Goal: Task Accomplishment & Management: Manage account settings

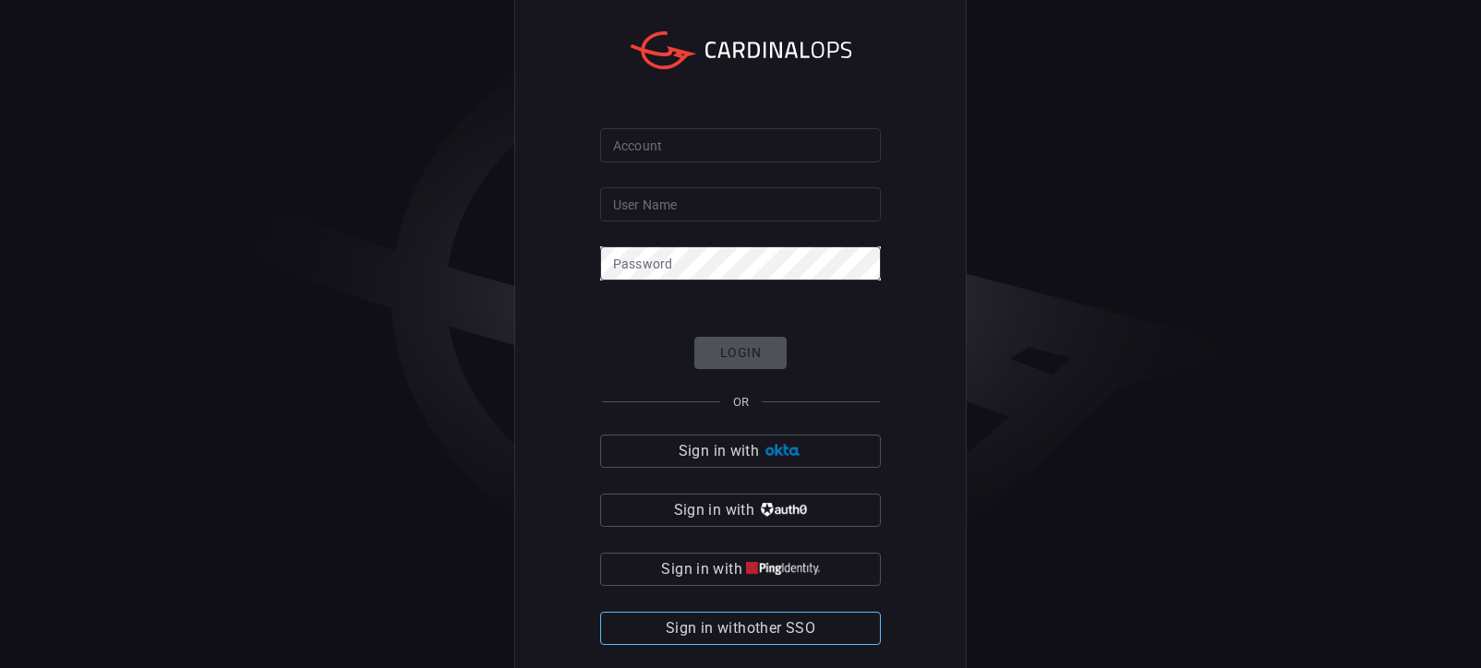
click at [810, 623] on span "Sign in with other SSO" at bounding box center [741, 629] width 150 height 26
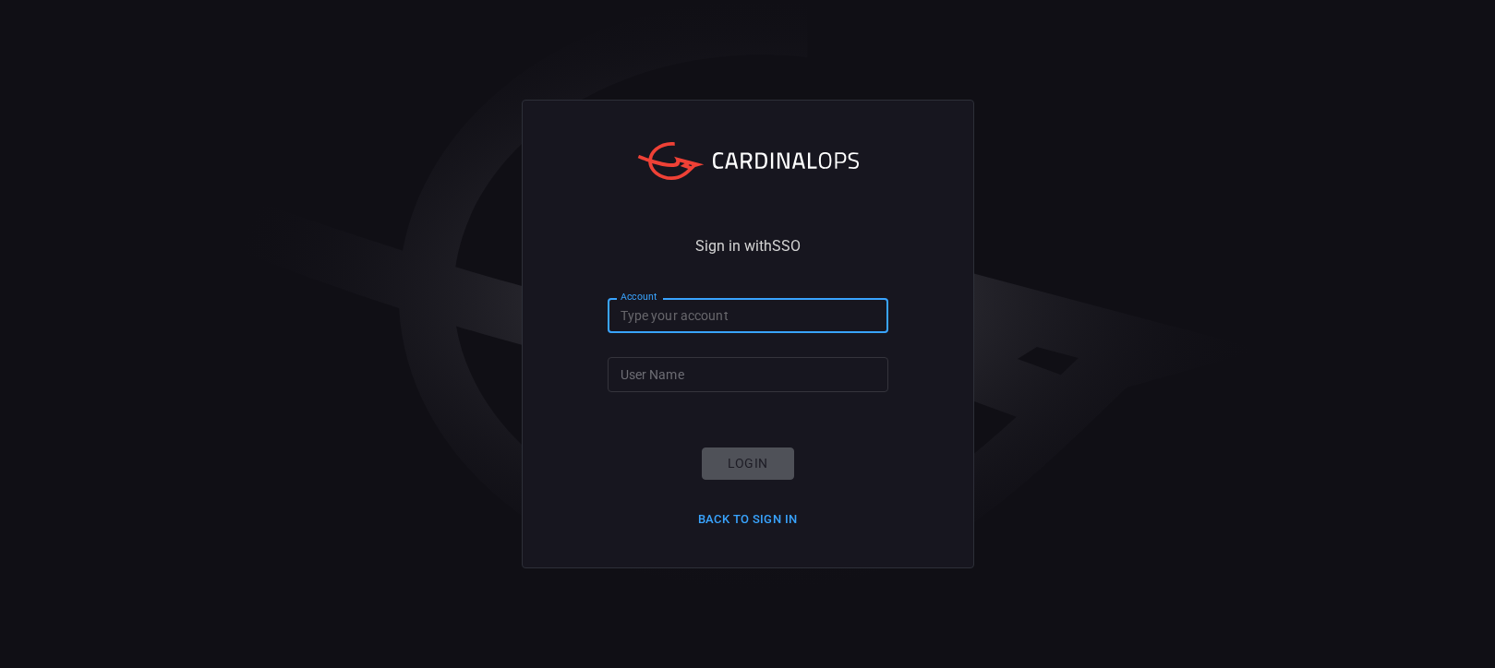
click at [690, 313] on input "Account" at bounding box center [747, 315] width 281 height 34
drag, startPoint x: 864, startPoint y: 318, endPoint x: 382, endPoint y: 349, distance: 483.0
click at [409, 317] on div "Sign in with SSO Account derek.hemsley@bannerhealth.com Account User Name User …" at bounding box center [747, 334] width 1495 height 668
type input "bannerhealth"
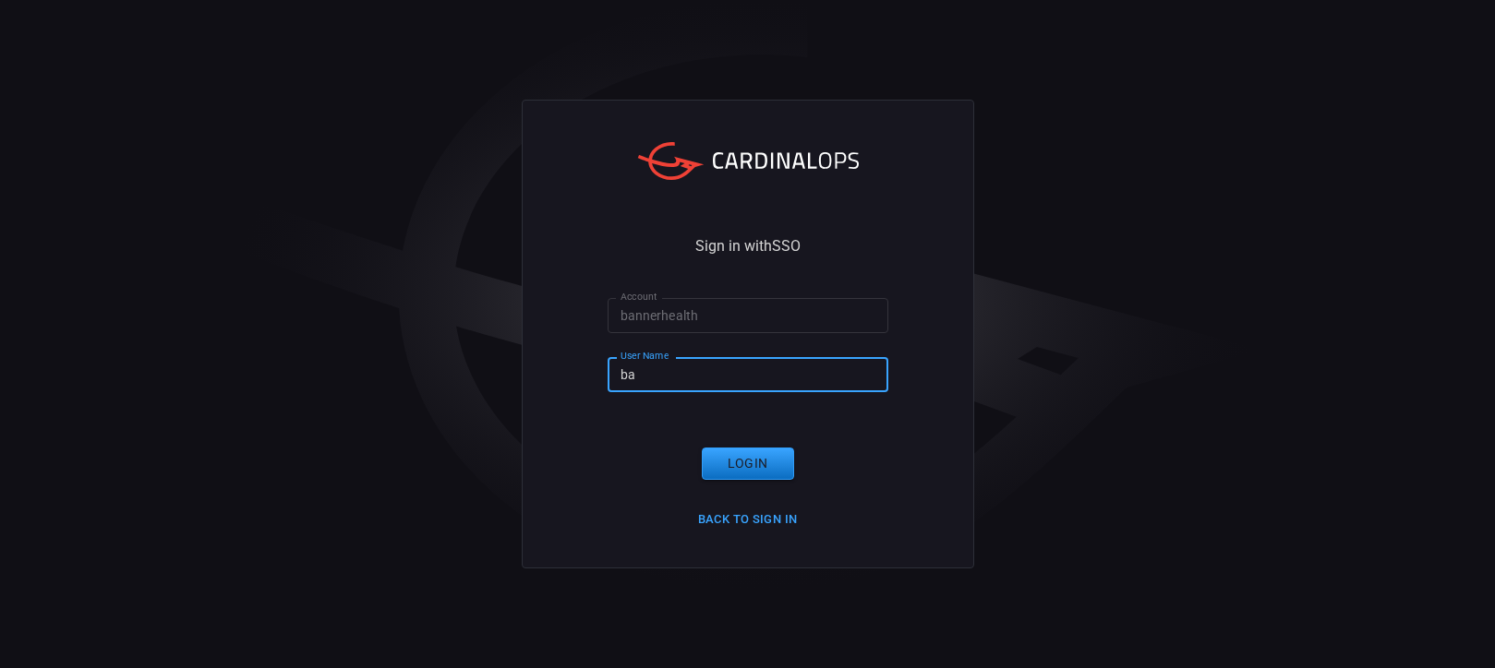
type input "b"
type input "derek.hemsley"
click button "Login" at bounding box center [748, 464] width 92 height 32
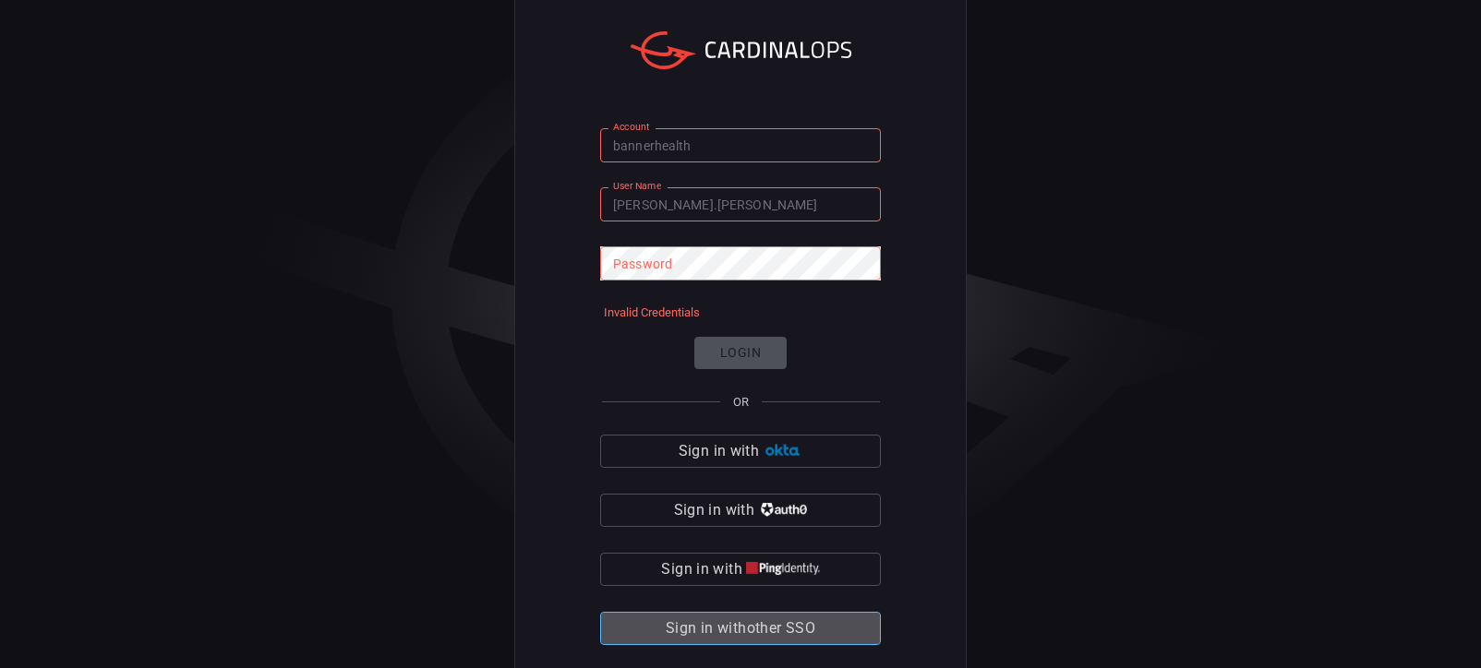
click at [798, 629] on span "Sign in with other SSO" at bounding box center [741, 629] width 150 height 26
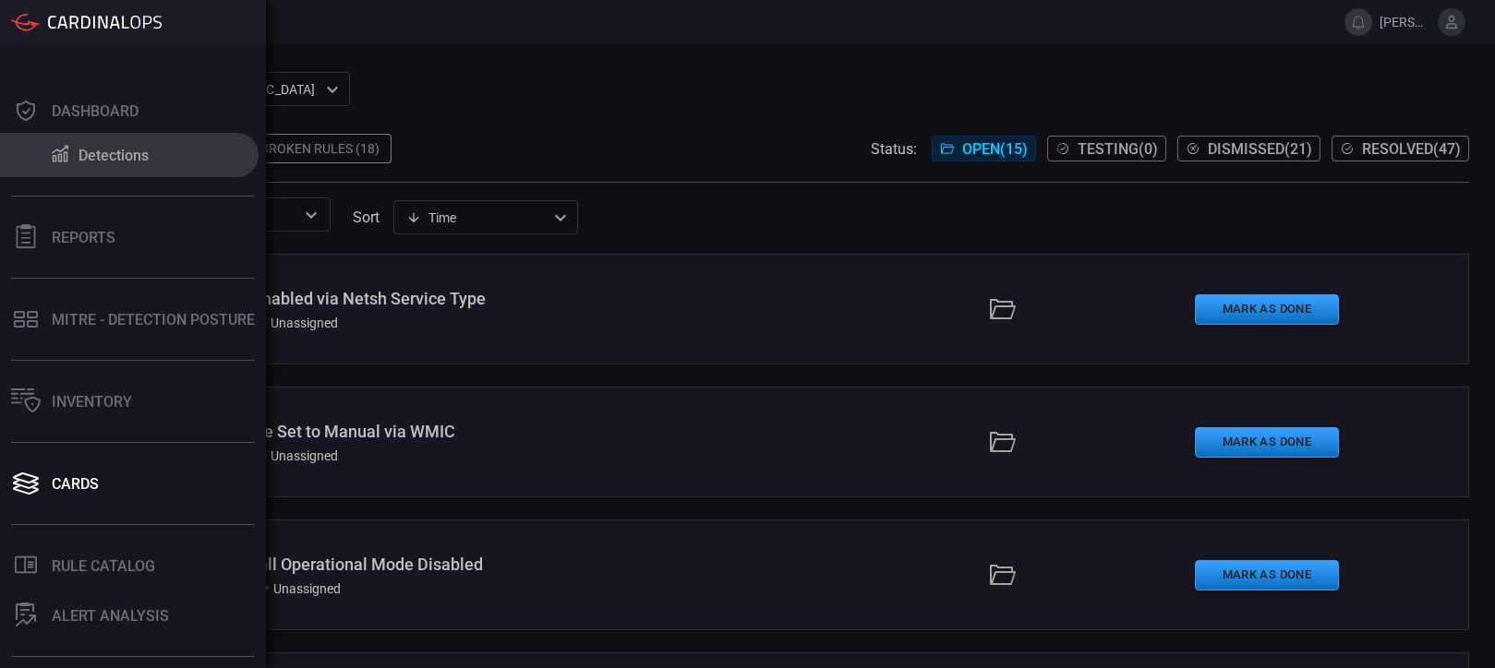
click at [57, 148] on icon at bounding box center [60, 153] width 22 height 19
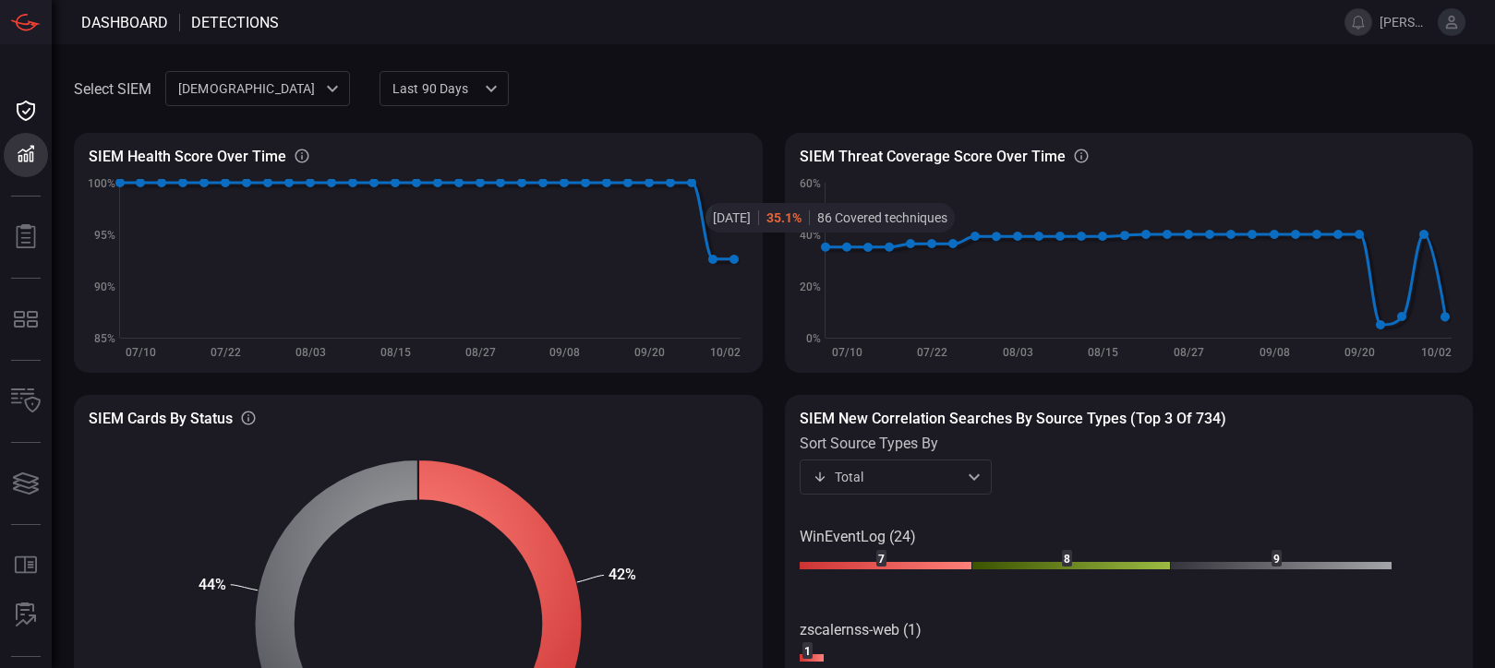
click at [463, 87] on div "Last 90 days quarter ​" at bounding box center [443, 88] width 129 height 34
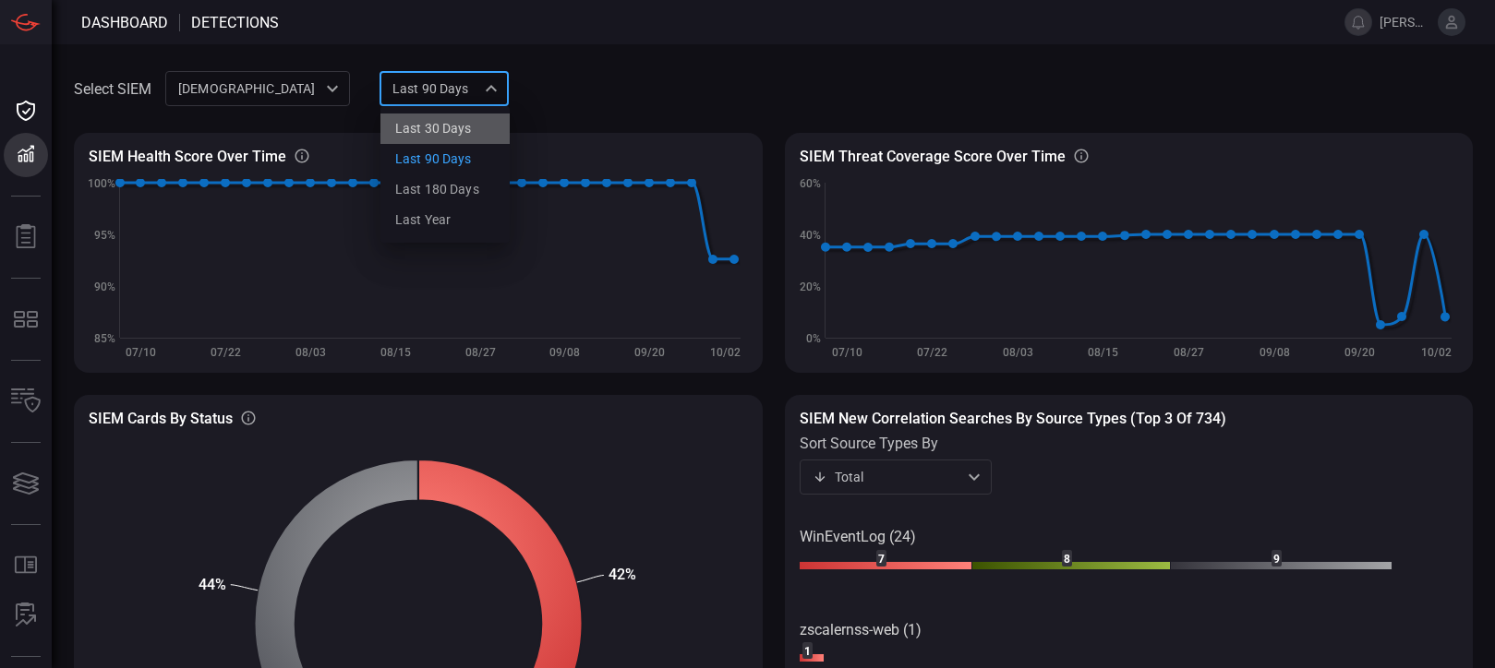
click at [451, 133] on div "Last 30 days" at bounding box center [433, 128] width 77 height 19
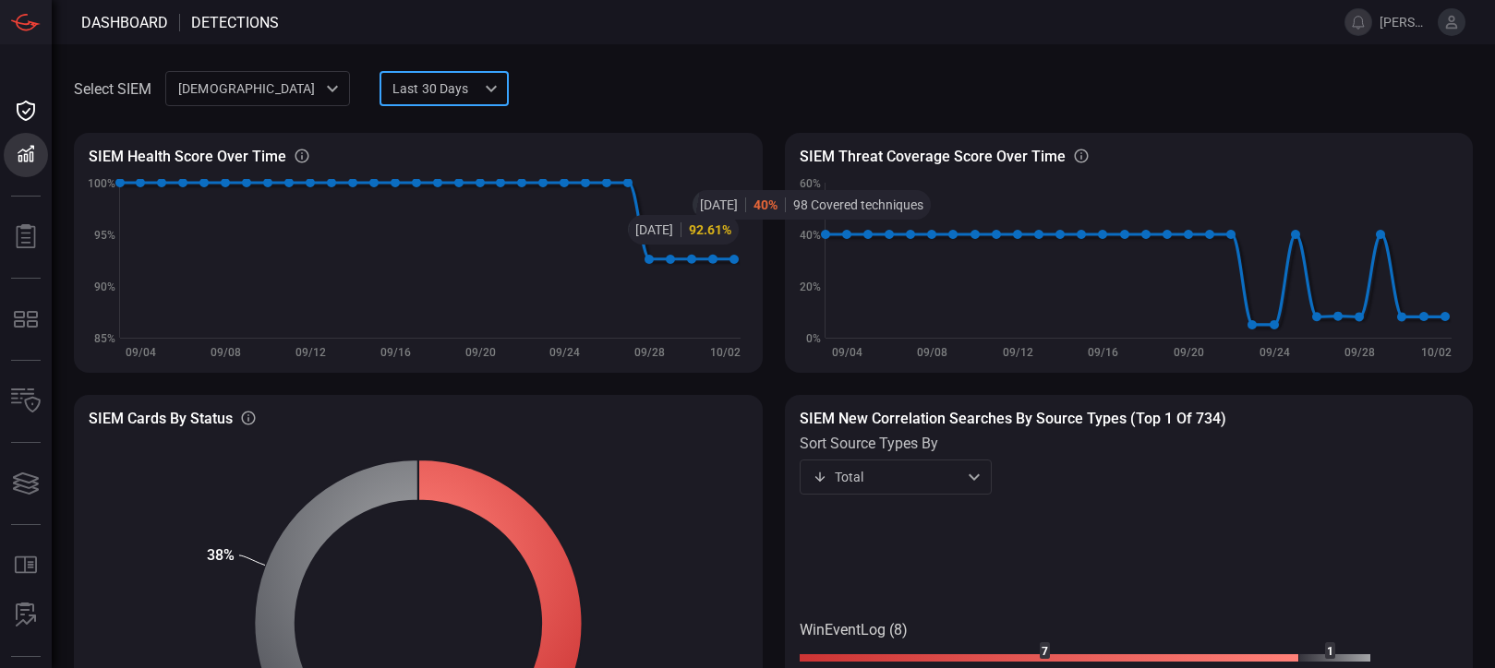
click at [485, 85] on div "Last 30 days month ​" at bounding box center [443, 88] width 129 height 34
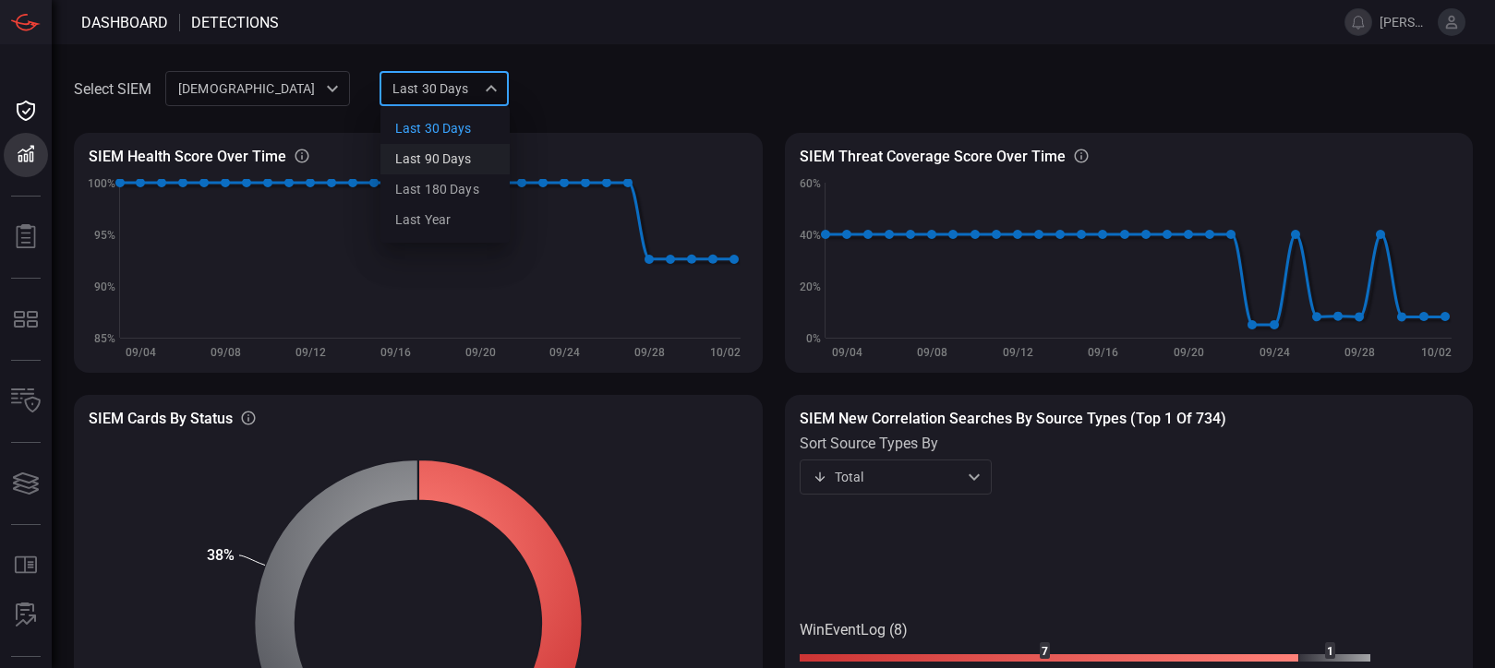
click at [472, 162] on li "Last 90 days" at bounding box center [444, 159] width 129 height 30
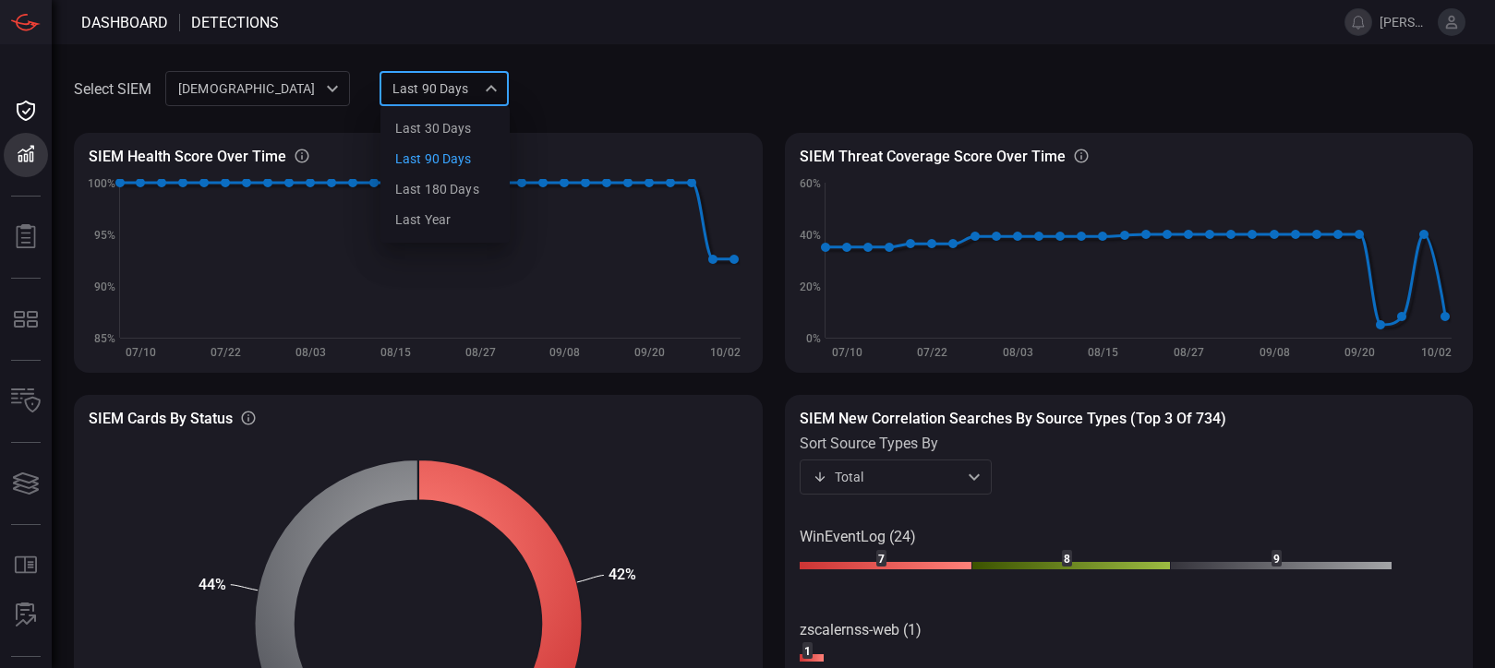
click at [503, 90] on div "Last 90 days quarter Last 30 days Last 90 days Last 180 days Last year ​" at bounding box center [443, 88] width 129 height 34
click at [473, 185] on div "Last 180 days" at bounding box center [437, 189] width 84 height 19
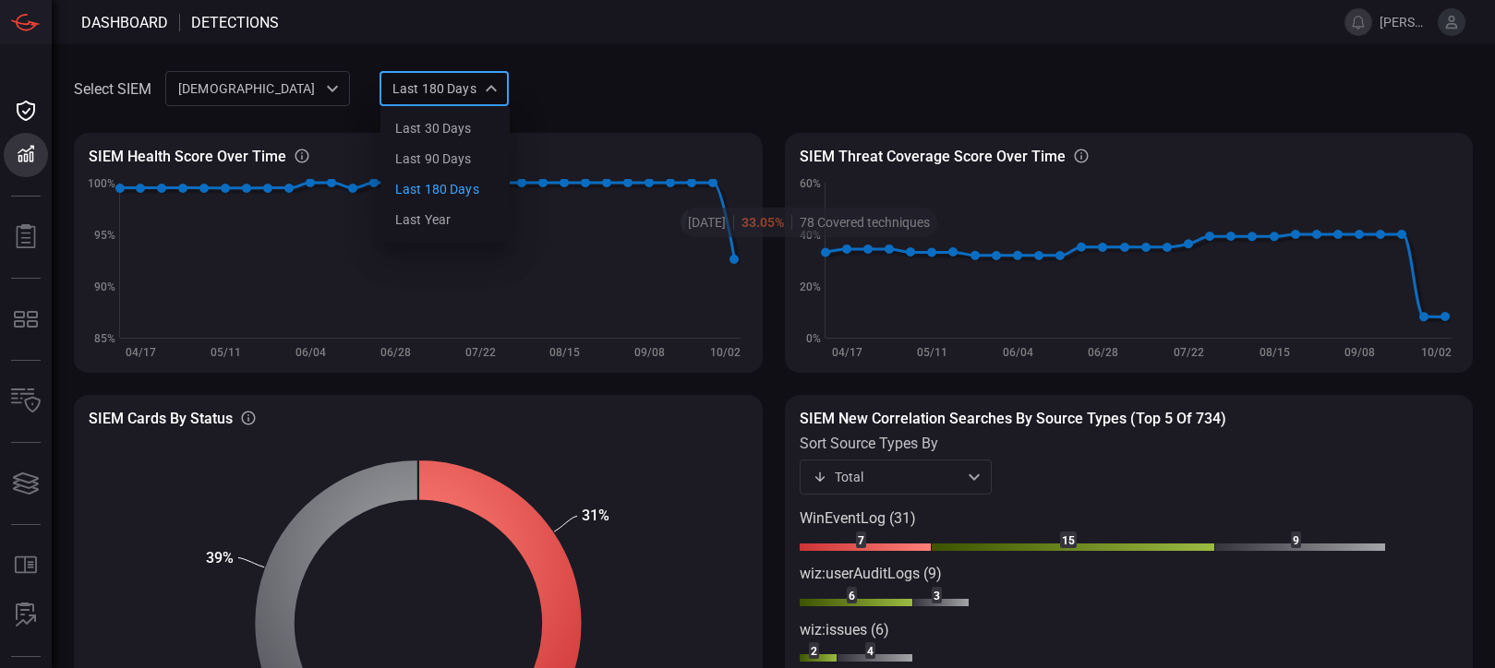
click at [490, 85] on div "Last 180 days sixMonths Last 30 days Last 90 days Last 180 days Last year ​" at bounding box center [443, 88] width 129 height 34
click at [435, 156] on div "Last 90 days" at bounding box center [433, 159] width 77 height 19
type input "quarter"
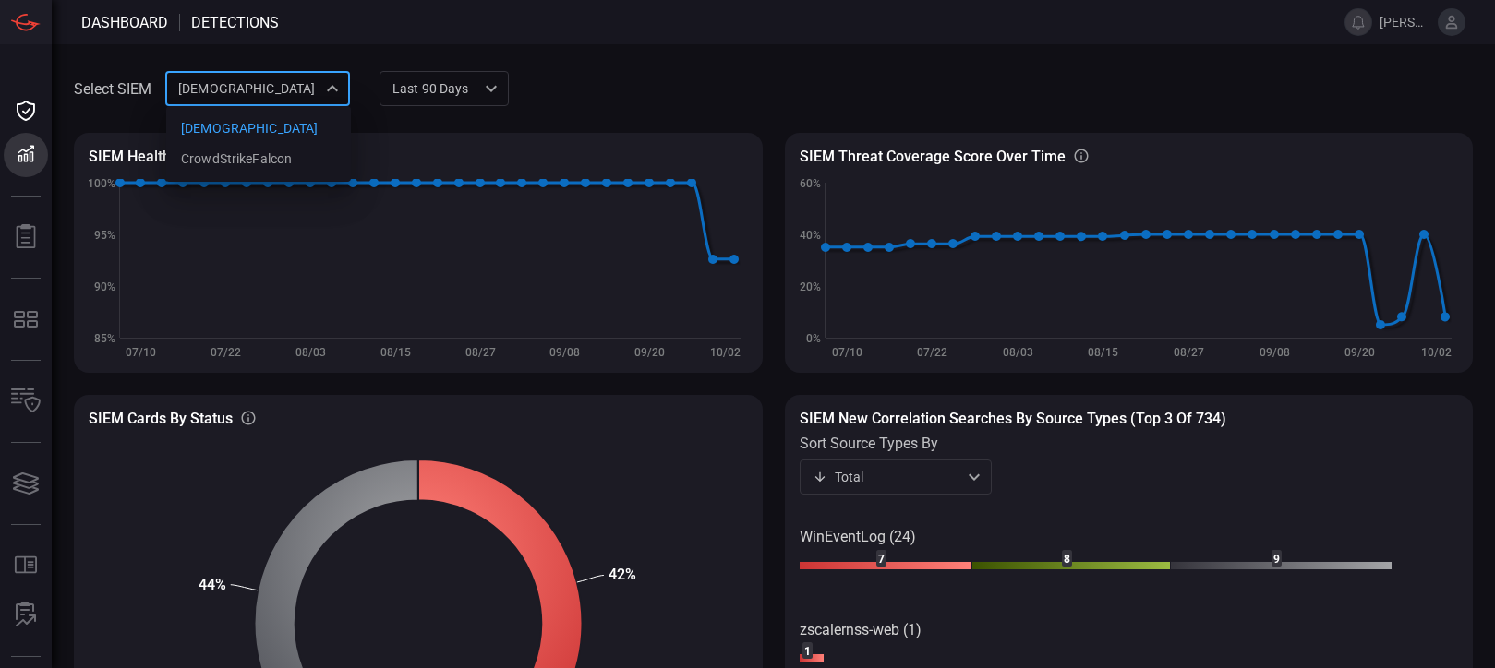
click at [325, 90] on div "cardinalops 8a85017a-fd64-46c8-87bb-16e3004a458b cardinalops CrowdStrikeFalcon ​" at bounding box center [257, 88] width 185 height 34
click at [613, 81] on div at bounding box center [747, 334] width 1495 height 668
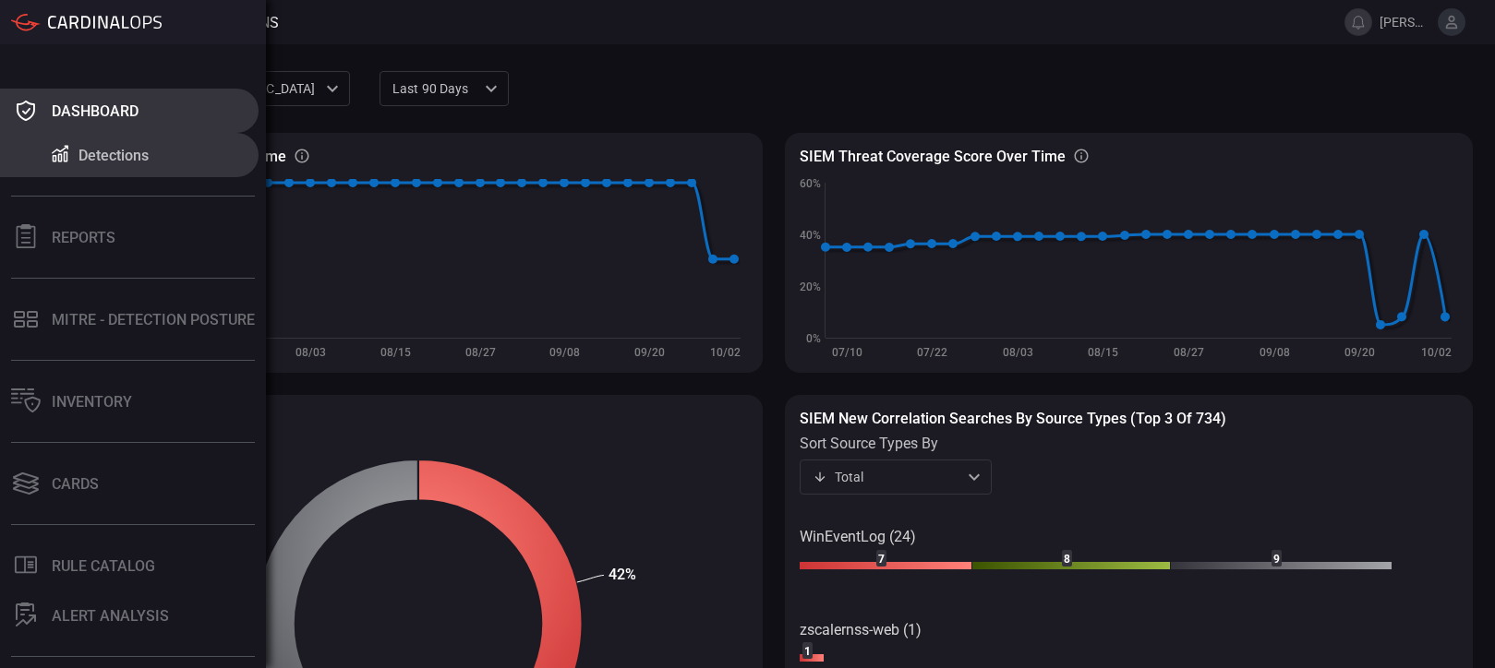
click at [97, 118] on div "Dashboard" at bounding box center [95, 111] width 87 height 18
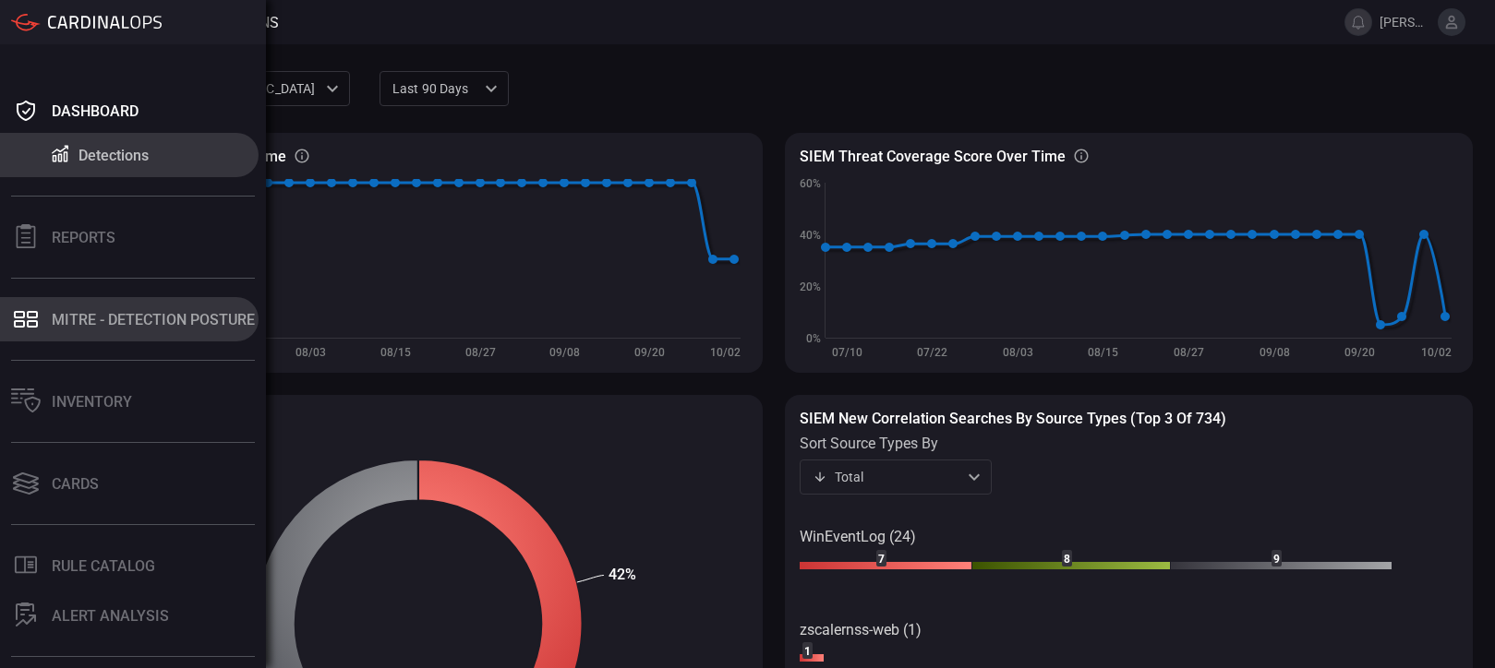
click at [87, 315] on div "MITRE - Detection Posture" at bounding box center [153, 320] width 203 height 18
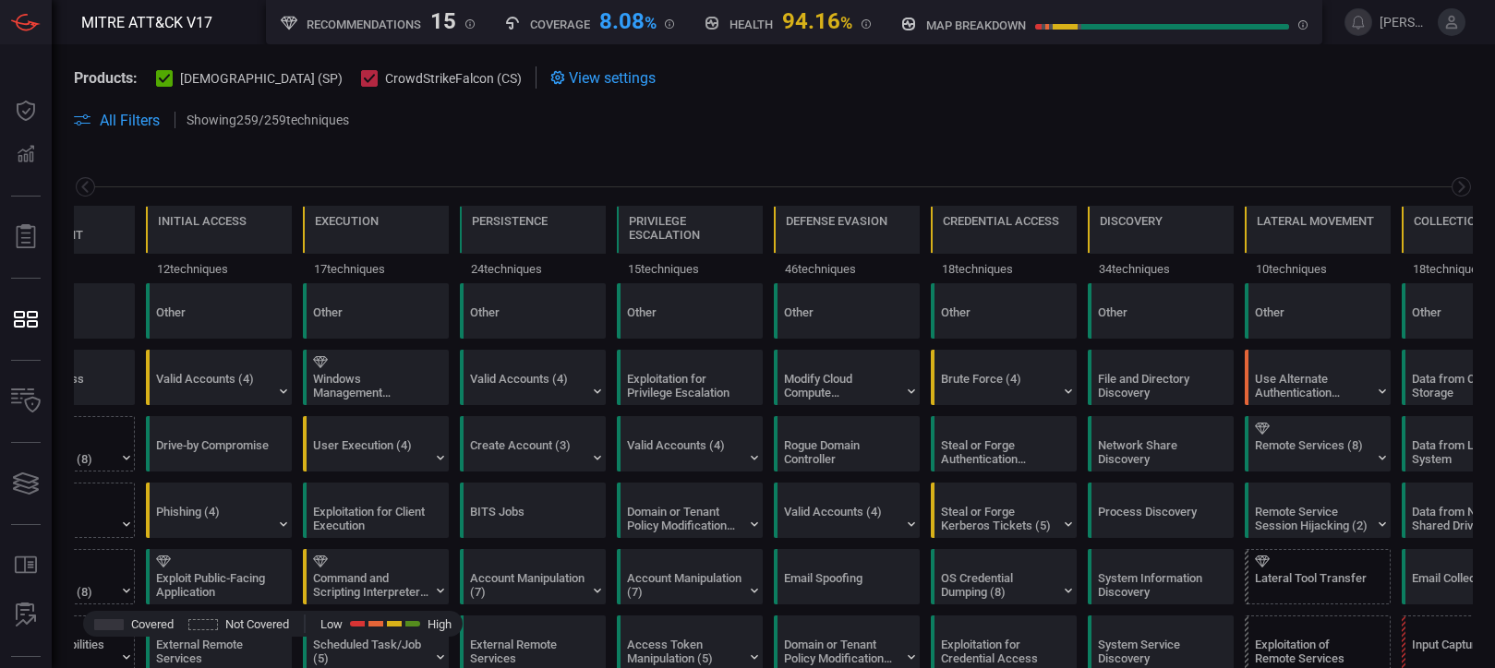
click at [131, 126] on span "All Filters" at bounding box center [130, 121] width 60 height 18
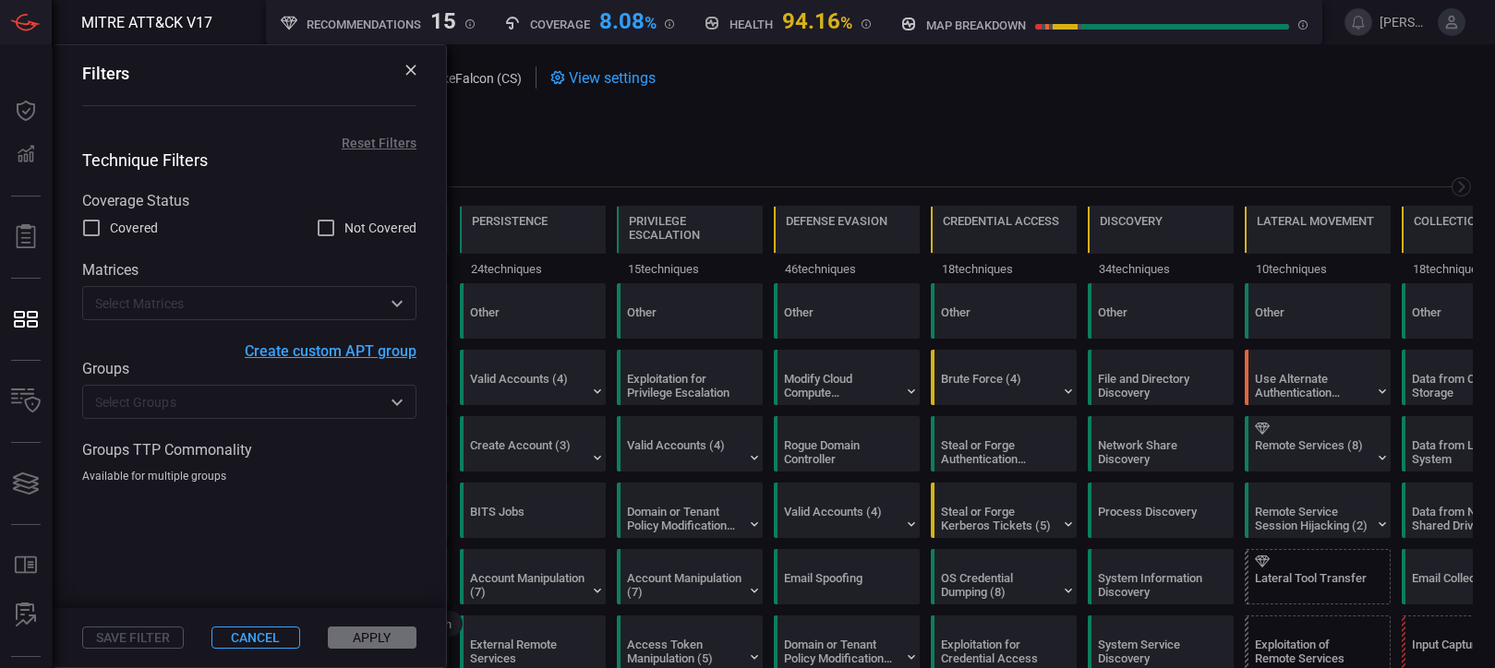
click at [690, 120] on span at bounding box center [918, 120] width 1109 height 22
drag, startPoint x: 641, startPoint y: 137, endPoint x: 595, endPoint y: 144, distance: 46.7
click at [638, 139] on span at bounding box center [773, 142] width 1399 height 22
click at [401, 66] on div "Filters" at bounding box center [249, 73] width 334 height 19
click at [416, 72] on div "Filters" at bounding box center [249, 86] width 393 height 83
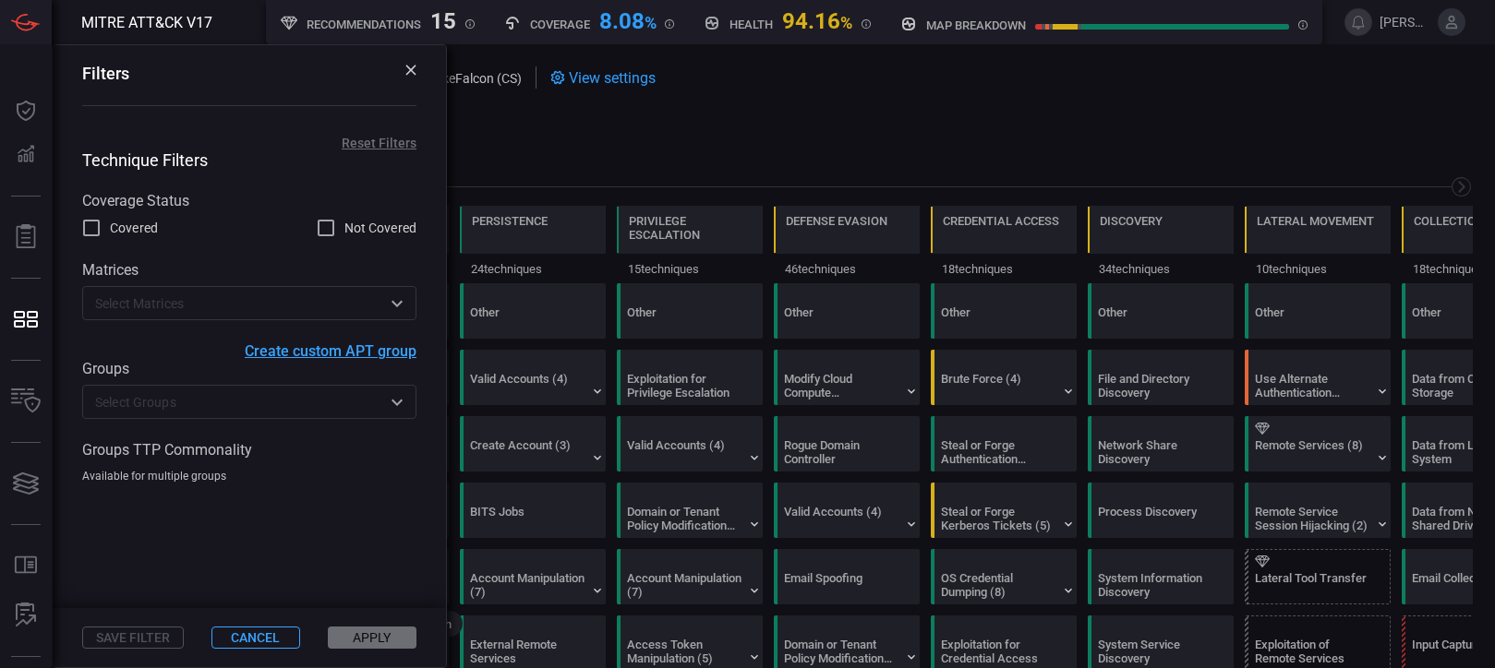
click at [410, 71] on icon at bounding box center [410, 70] width 10 height 10
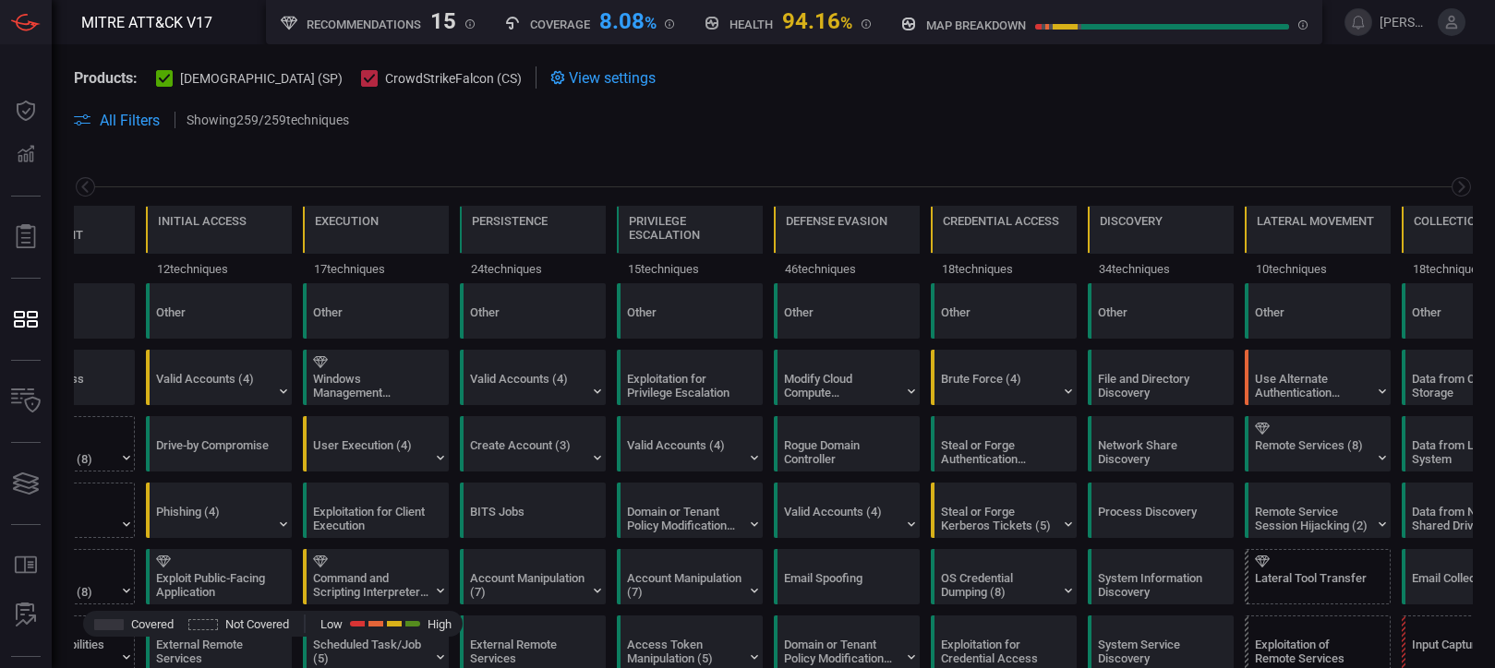
click at [569, 77] on span "View settings" at bounding box center [612, 78] width 87 height 18
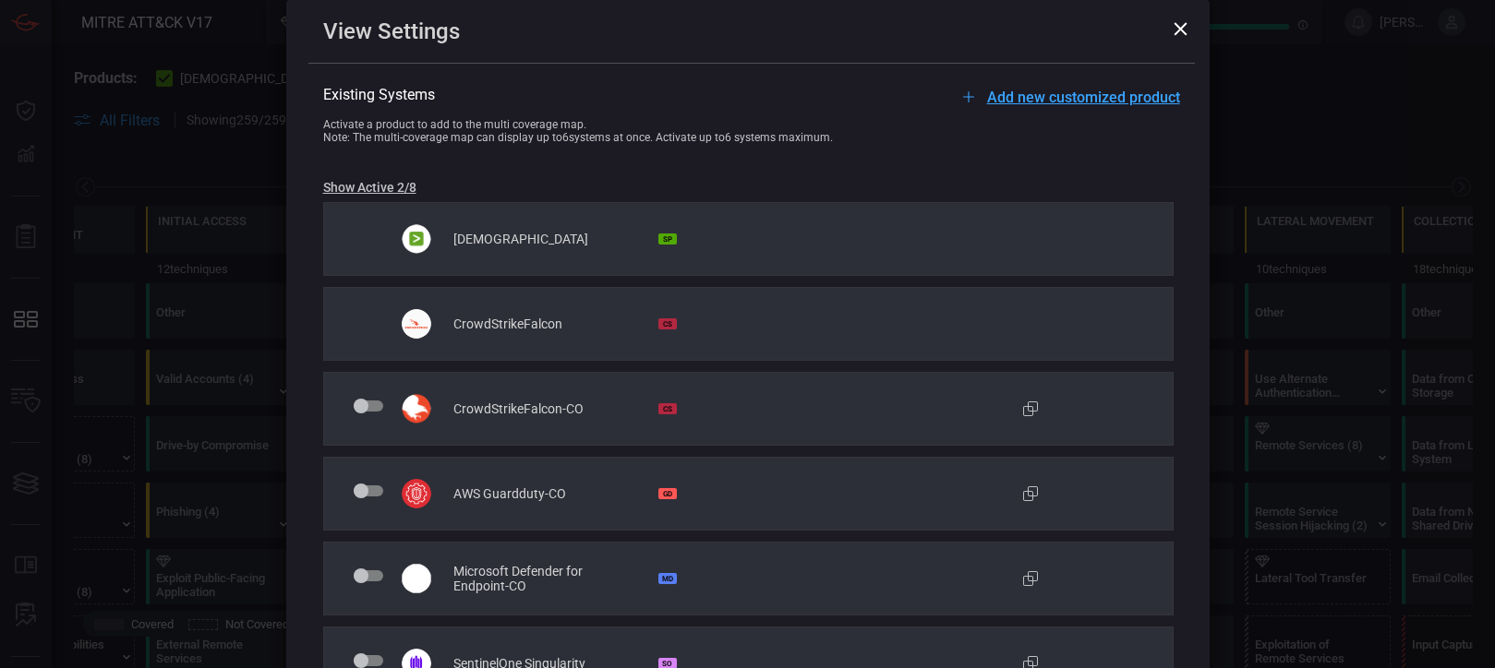
click at [1177, 30] on icon at bounding box center [1180, 29] width 14 height 14
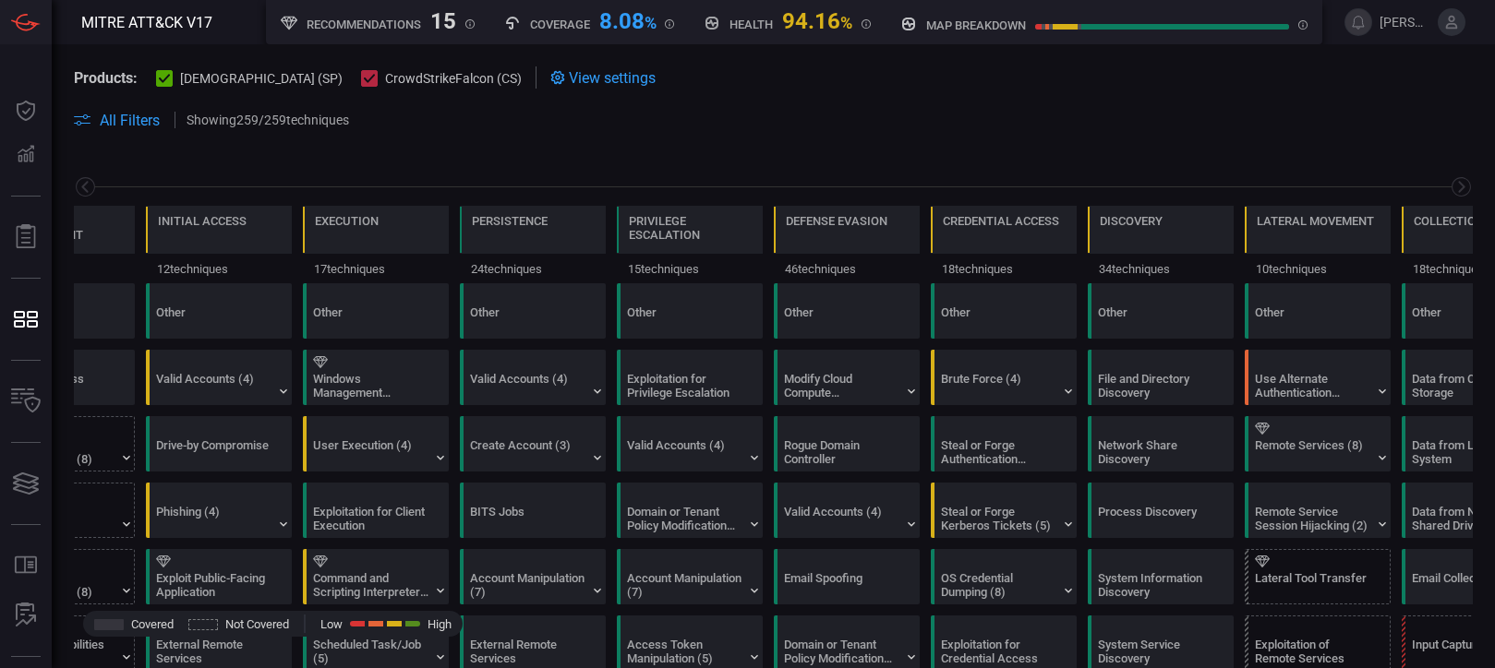
click at [364, 77] on icon at bounding box center [370, 78] width 12 height 9
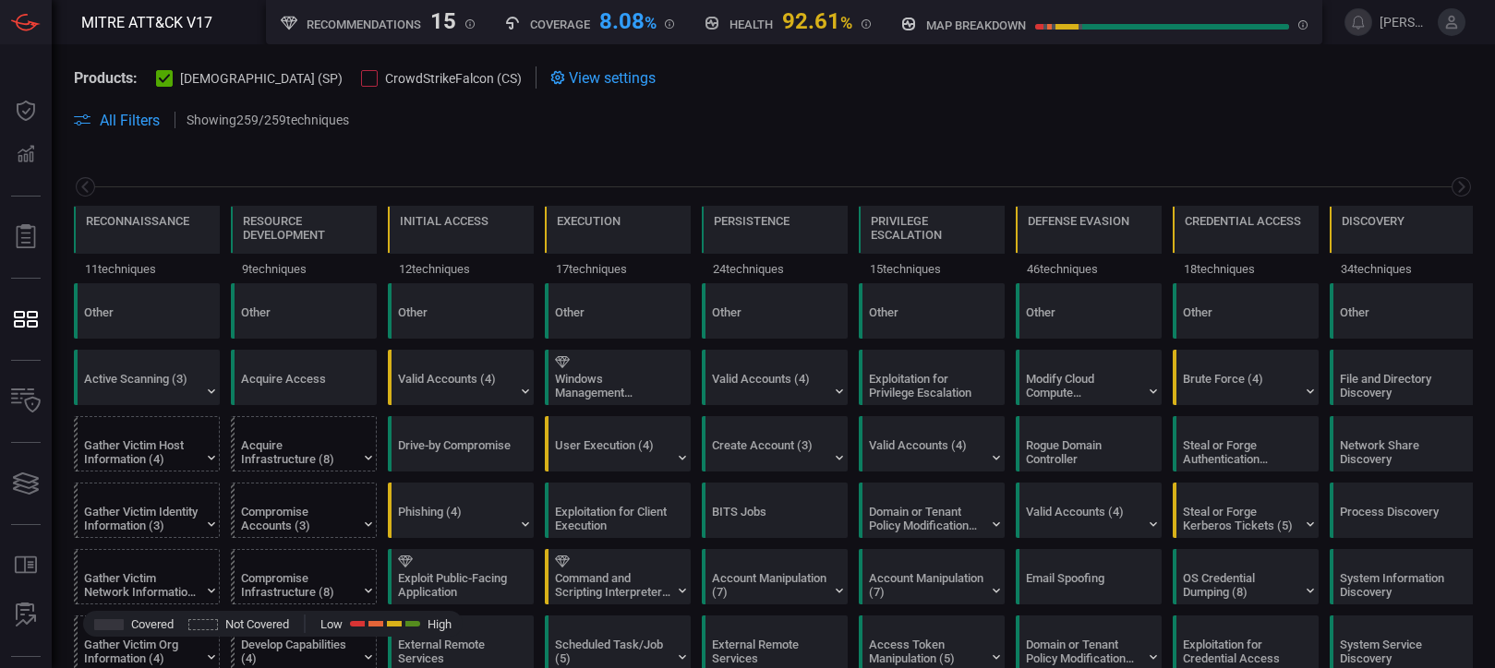
scroll to position [0, 242]
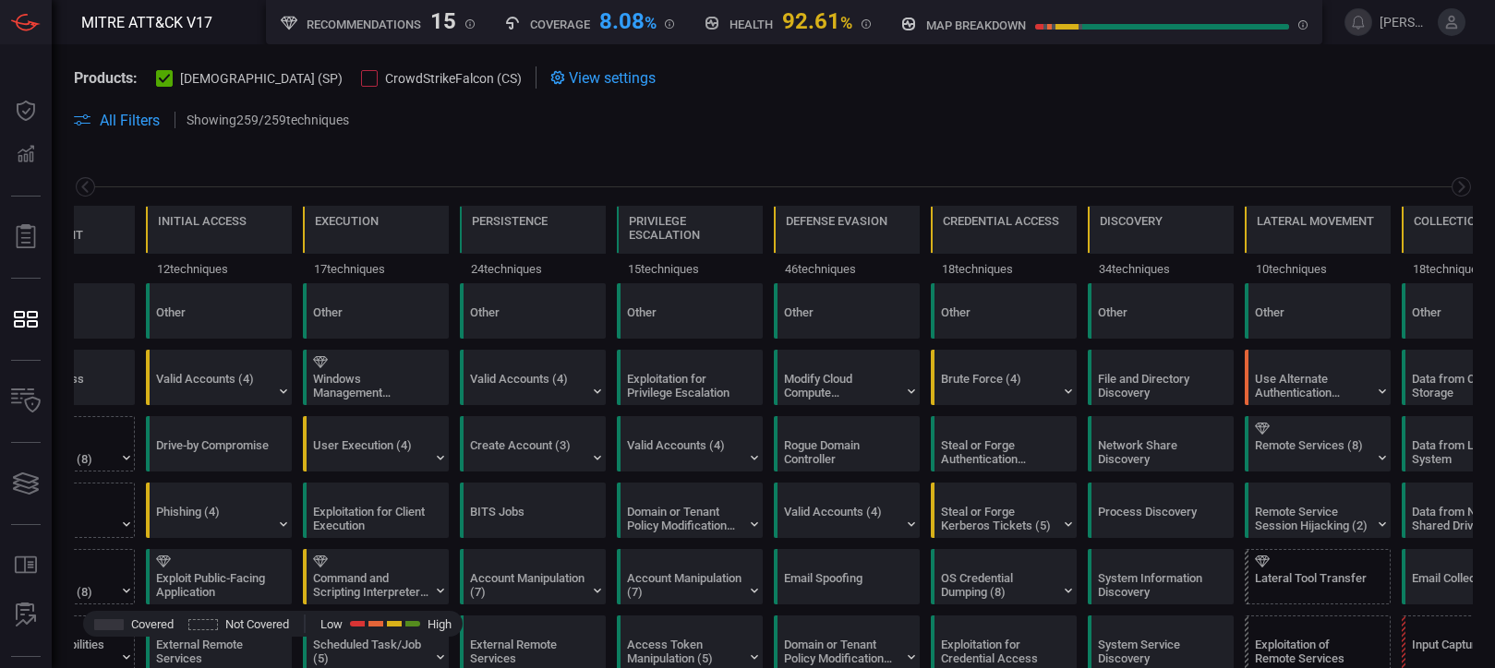
click at [361, 78] on div at bounding box center [369, 78] width 17 height 17
click at [174, 74] on button "[DEMOGRAPHIC_DATA] (SP)" at bounding box center [249, 77] width 186 height 18
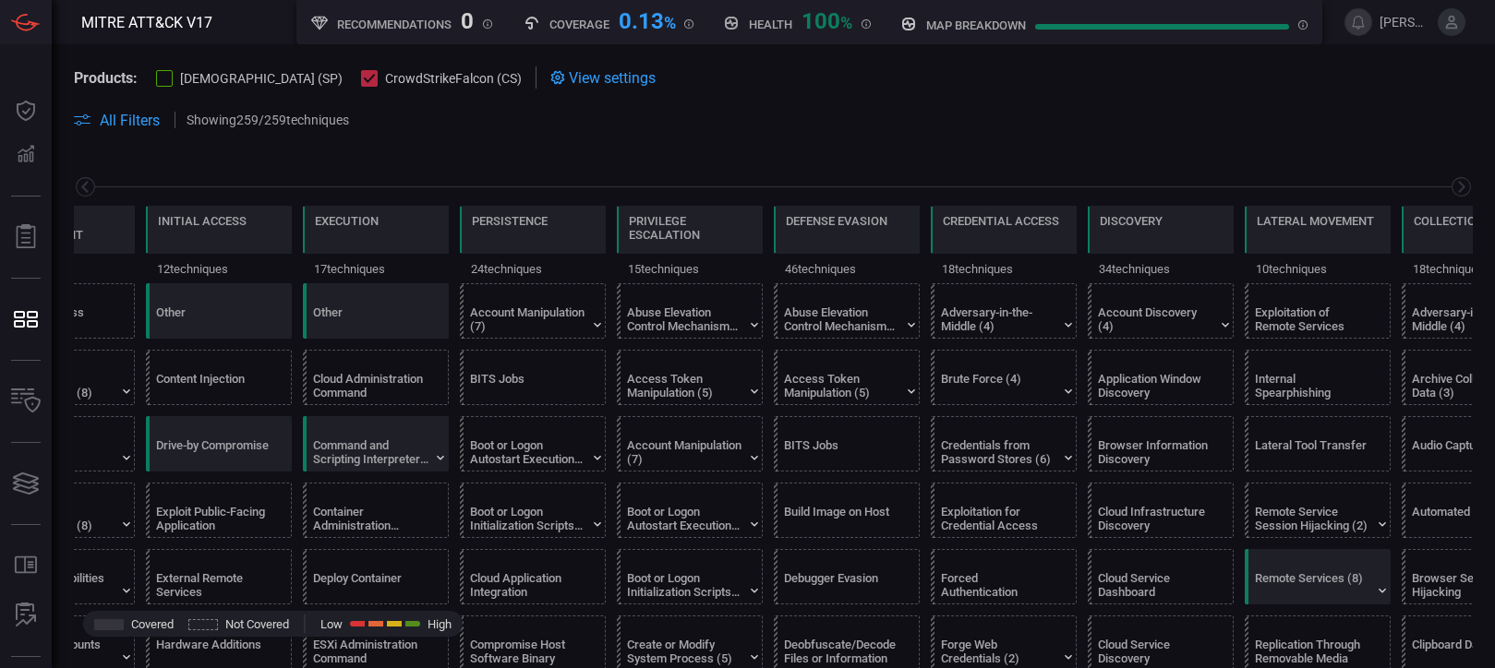
click at [169, 77] on div at bounding box center [164, 78] width 17 height 17
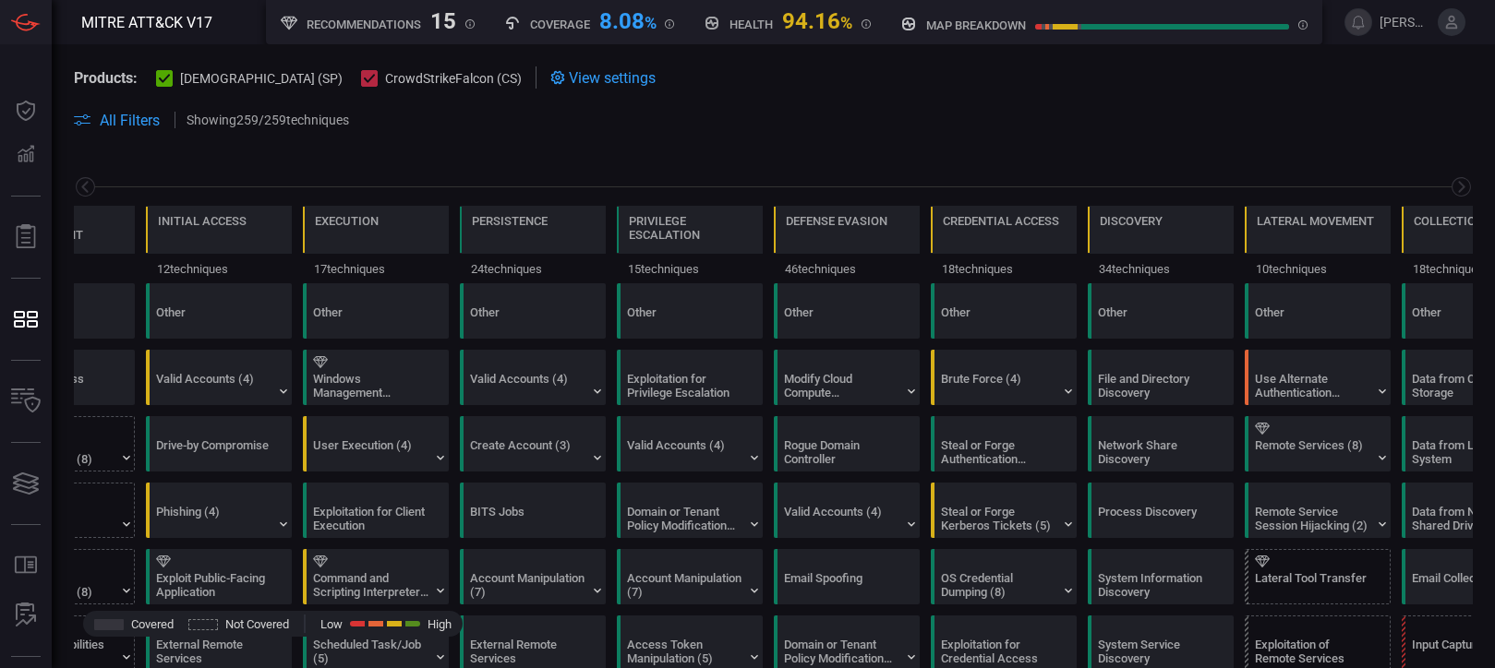
click at [569, 81] on span "View settings" at bounding box center [612, 78] width 87 height 18
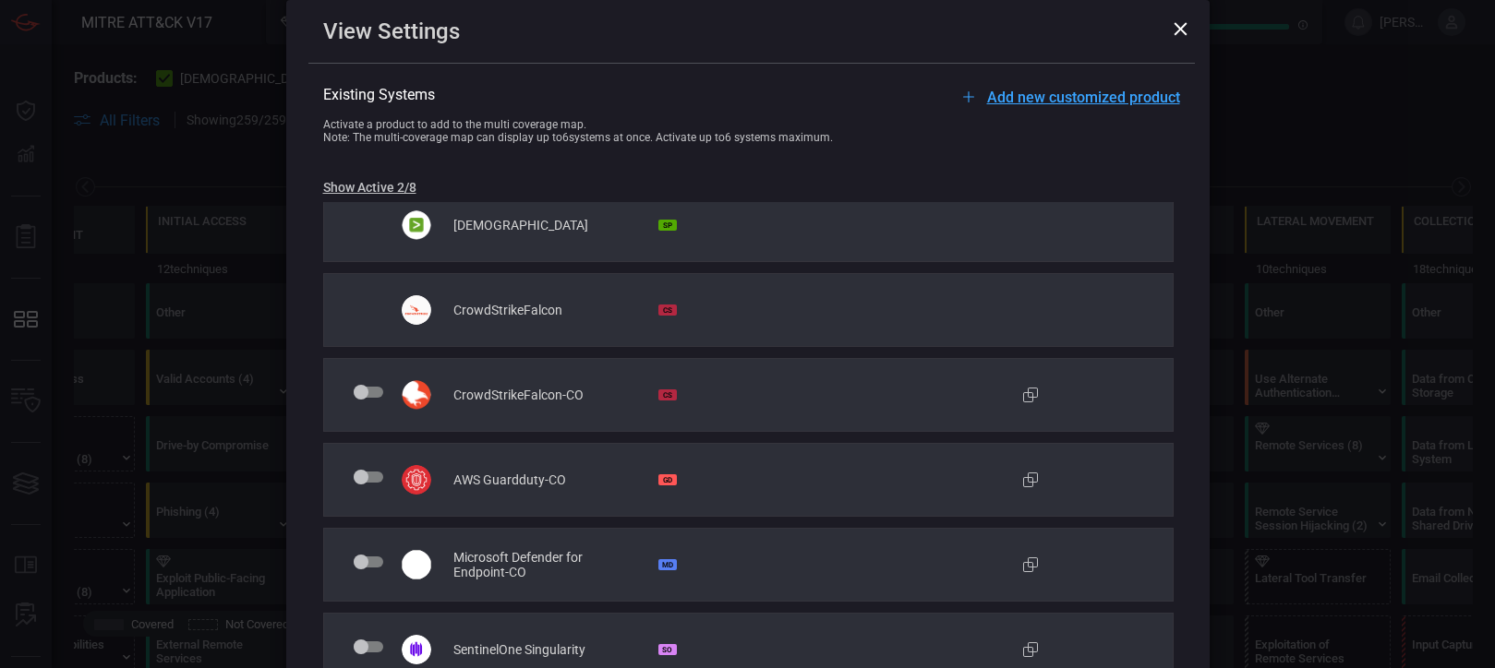
scroll to position [0, 0]
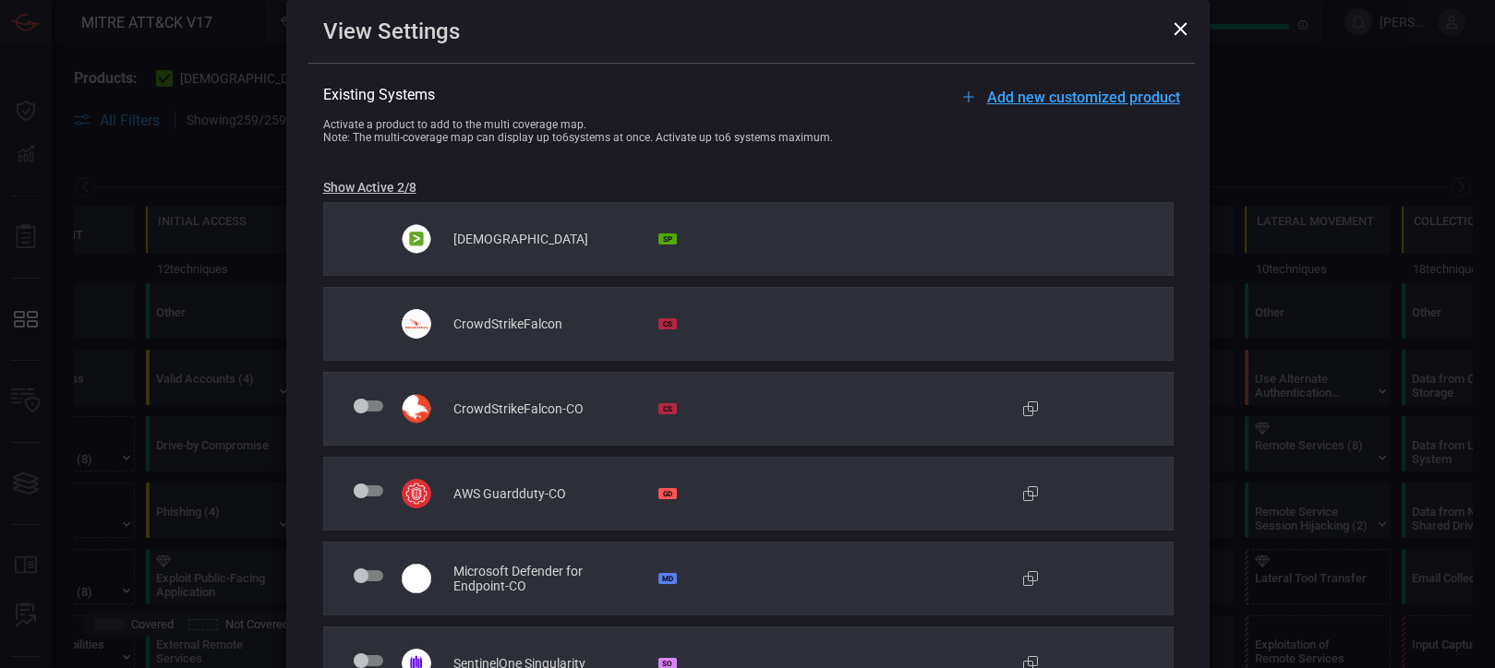
click at [1182, 29] on icon at bounding box center [1180, 29] width 14 height 14
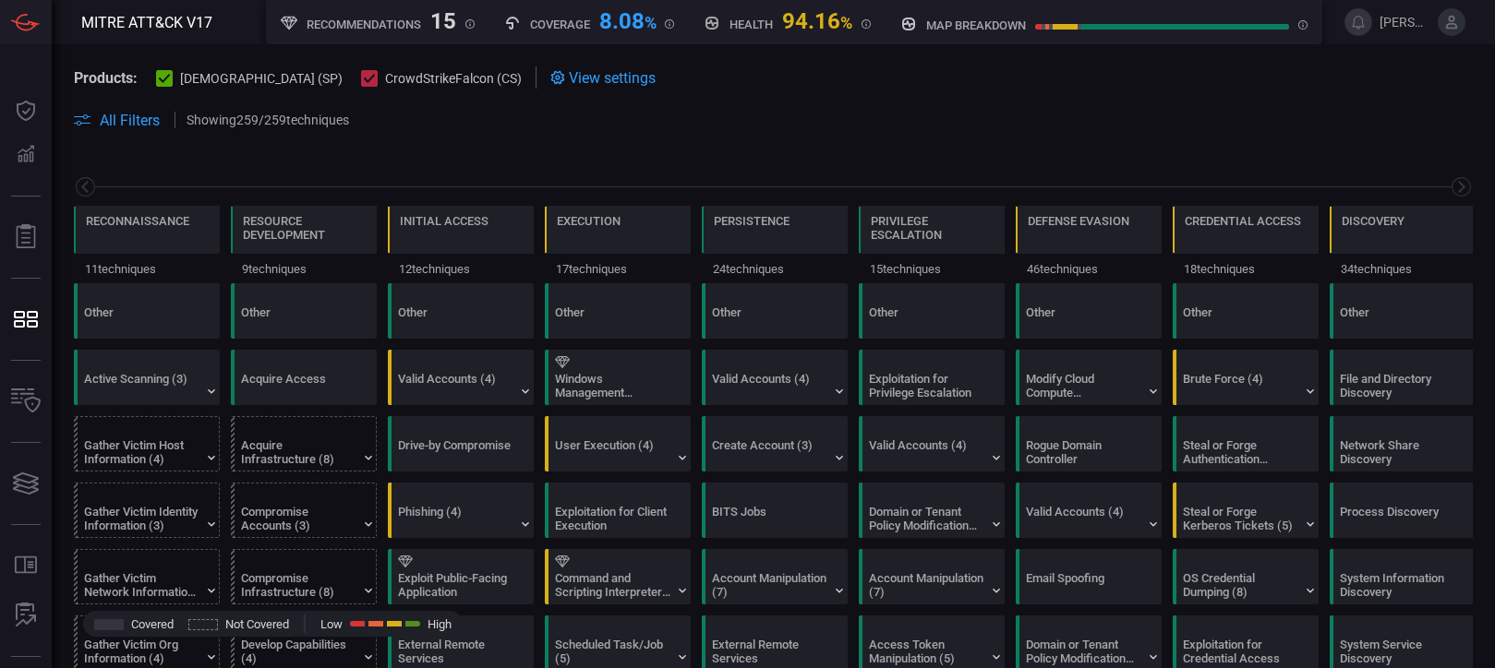
scroll to position [0, 242]
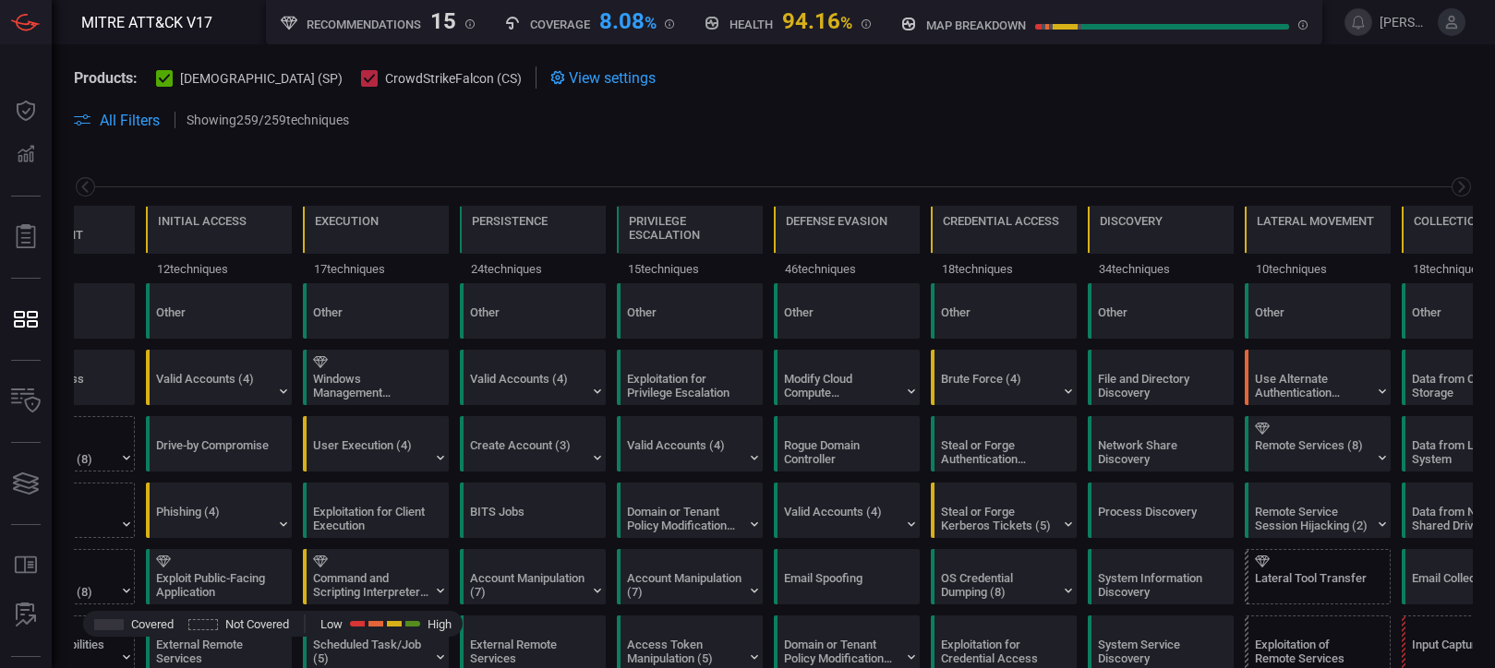
click at [108, 114] on span "All Filters" at bounding box center [130, 121] width 60 height 18
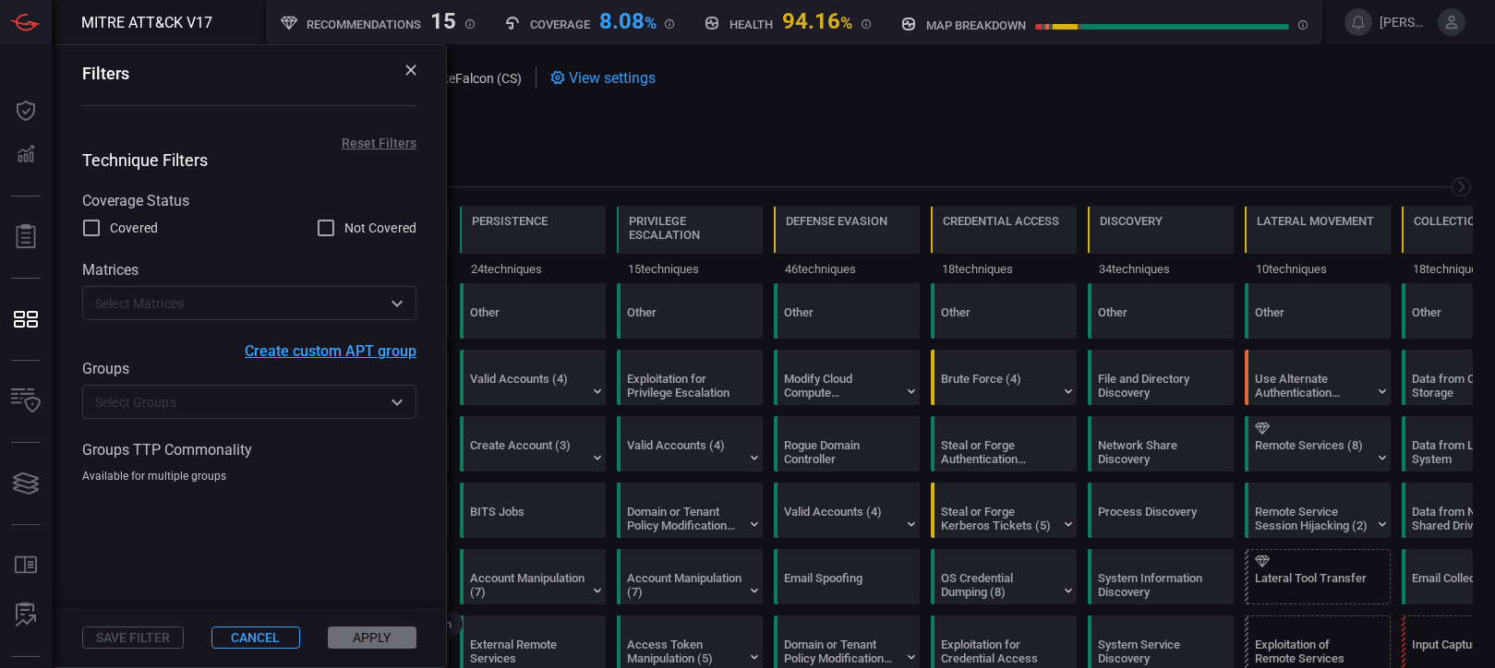
click at [777, 112] on span at bounding box center [918, 120] width 1109 height 22
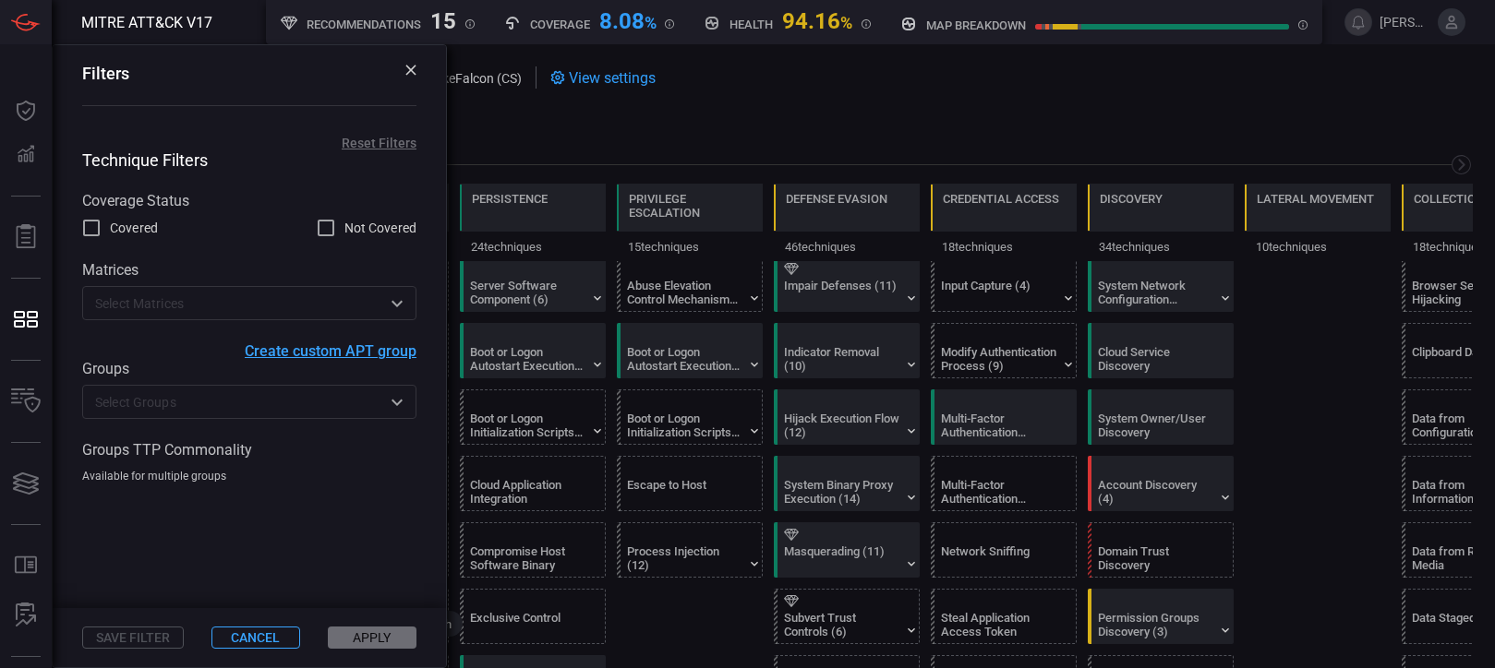
scroll to position [369, 0]
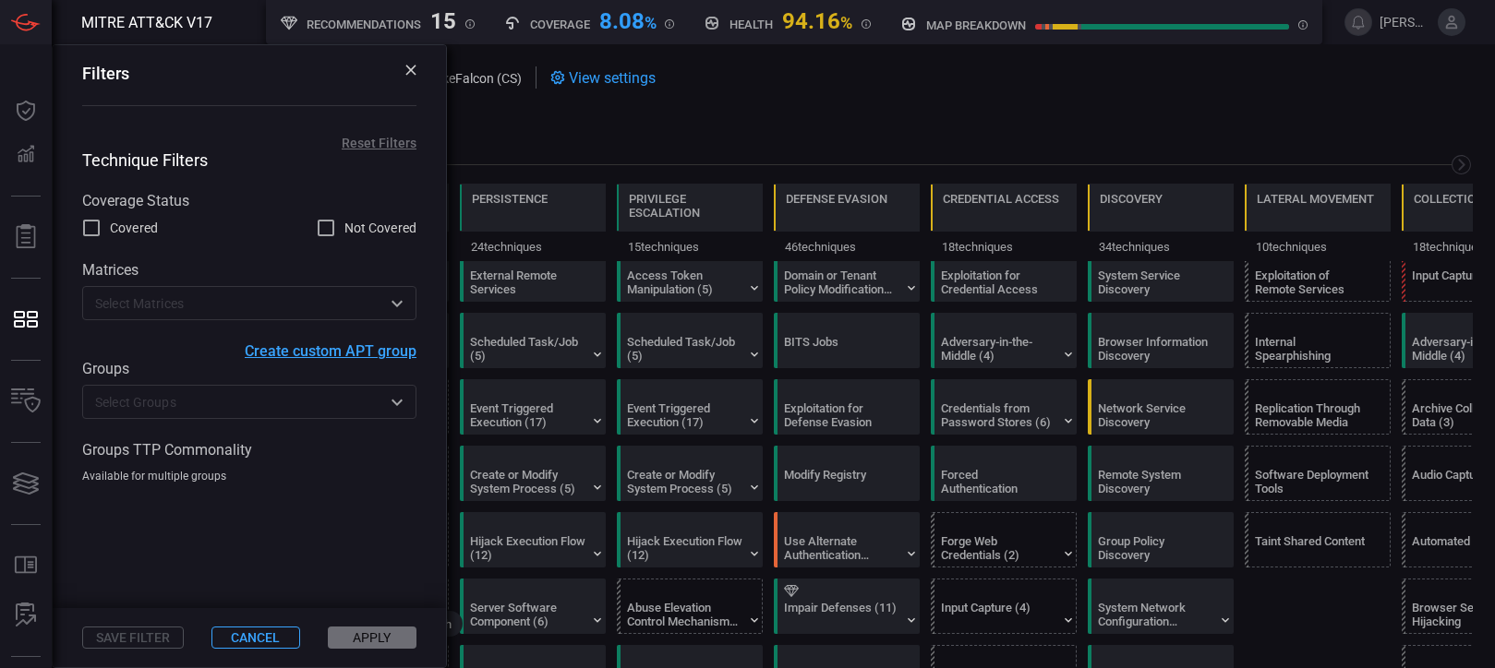
click at [408, 68] on icon at bounding box center [410, 70] width 10 height 10
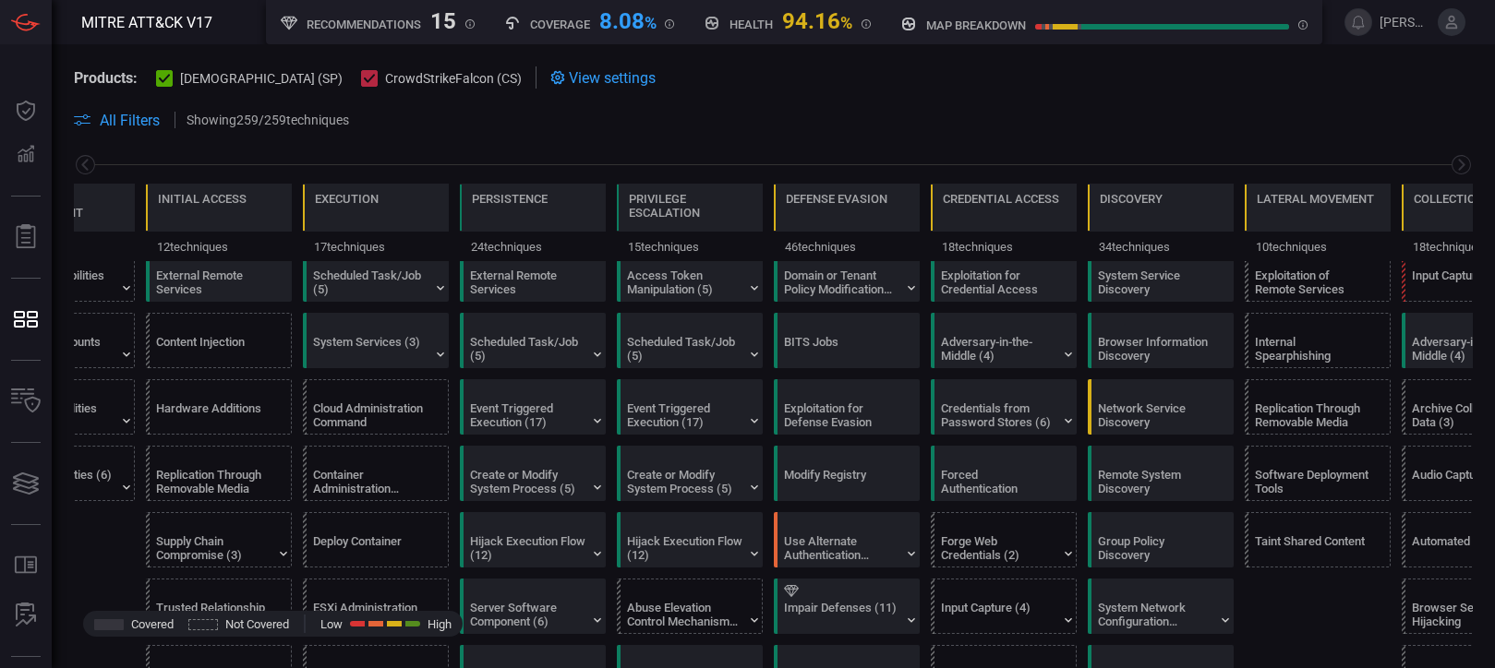
click at [1380, 23] on span "[PERSON_NAME][EMAIL_ADDRESS][PERSON_NAME][DOMAIN_NAME]" at bounding box center [1404, 22] width 51 height 15
click at [1436, 19] on span "[PERSON_NAME][EMAIL_ADDRESS][PERSON_NAME][DOMAIN_NAME]" at bounding box center [1422, 22] width 86 height 28
click at [1445, 19] on icon at bounding box center [1451, 22] width 17 height 17
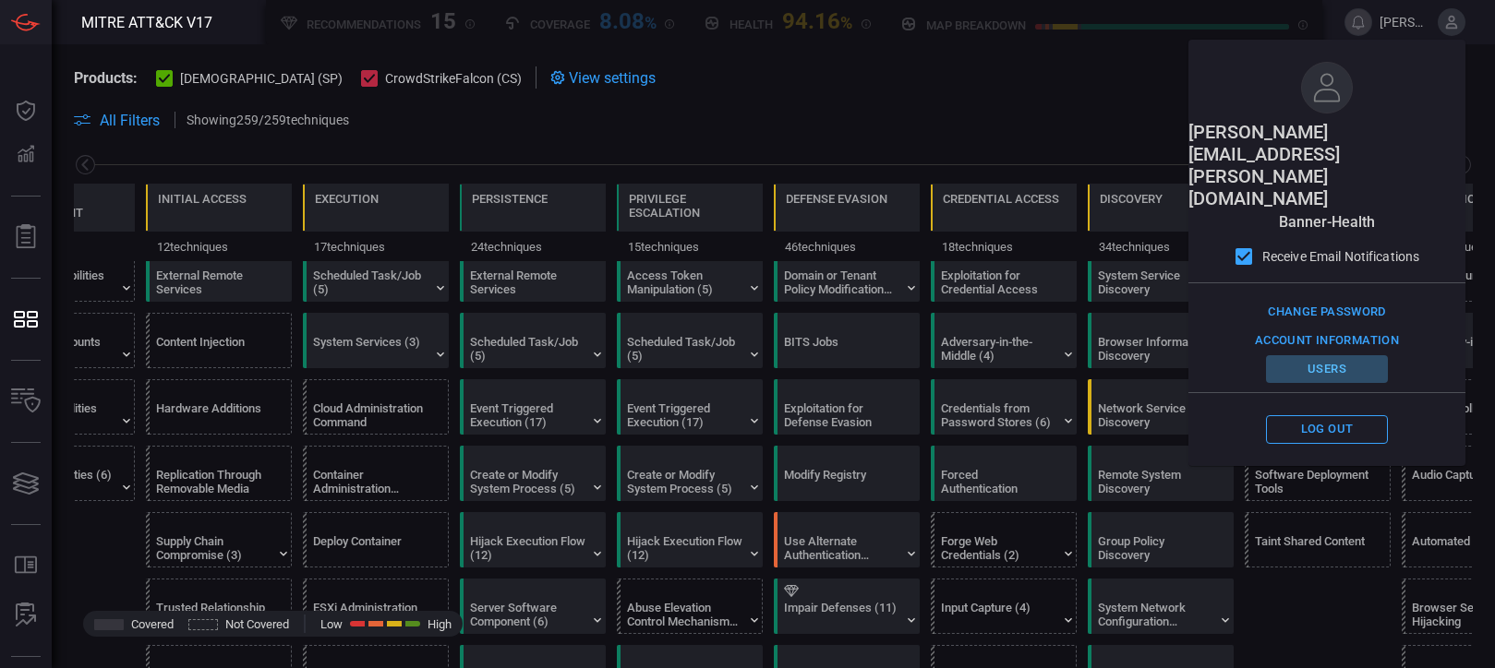
click at [1335, 355] on button "Users" at bounding box center [1327, 369] width 122 height 29
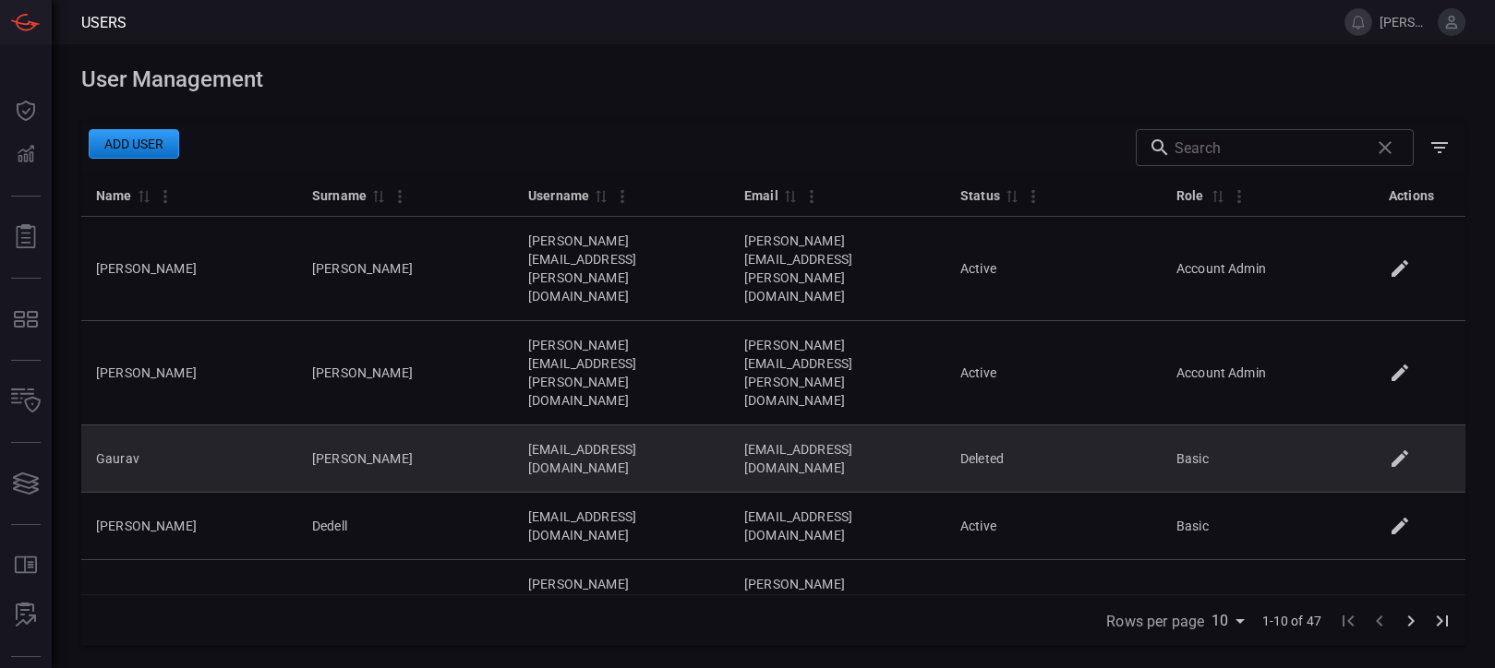
click at [1400, 451] on icon at bounding box center [1399, 459] width 17 height 17
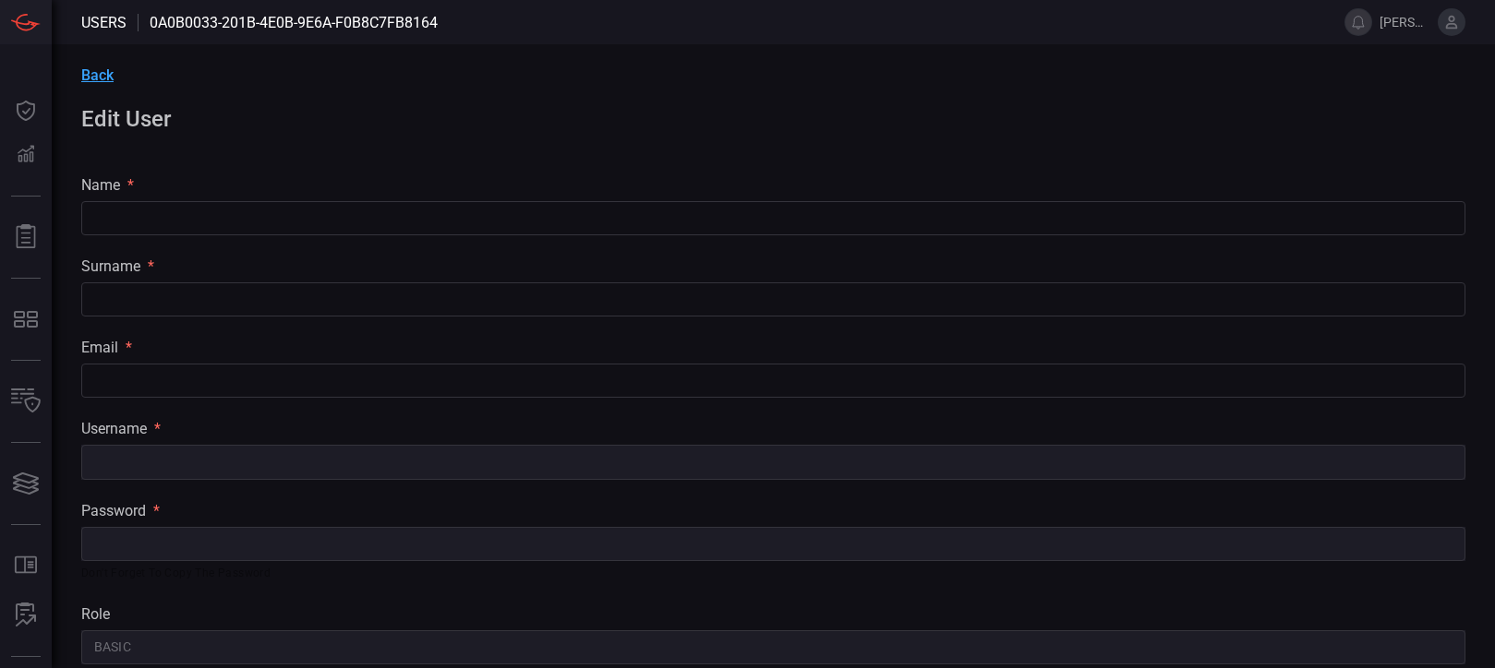
type input "Gaurav"
type input "[PERSON_NAME]"
type input "[EMAIL_ADDRESS][DOMAIN_NAME]"
type input "Basic"
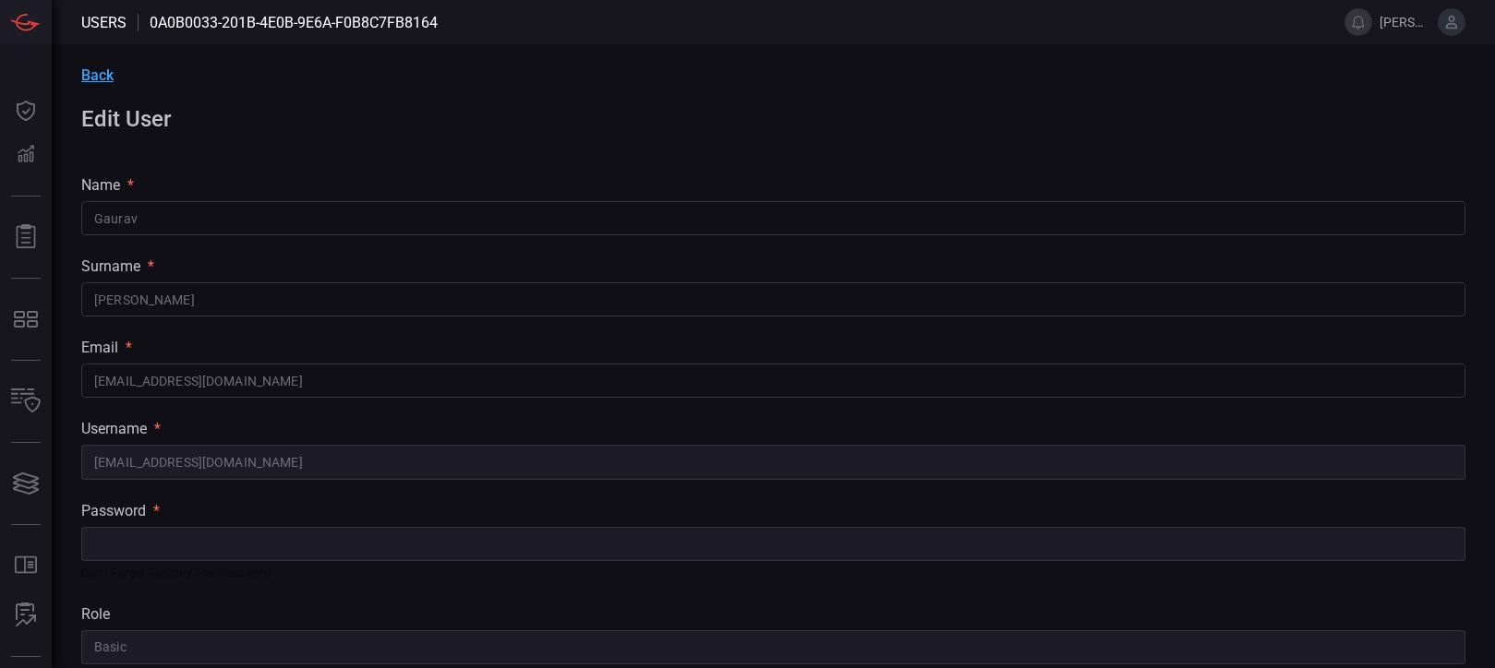
click at [101, 71] on span "Back" at bounding box center [97, 75] width 32 height 18
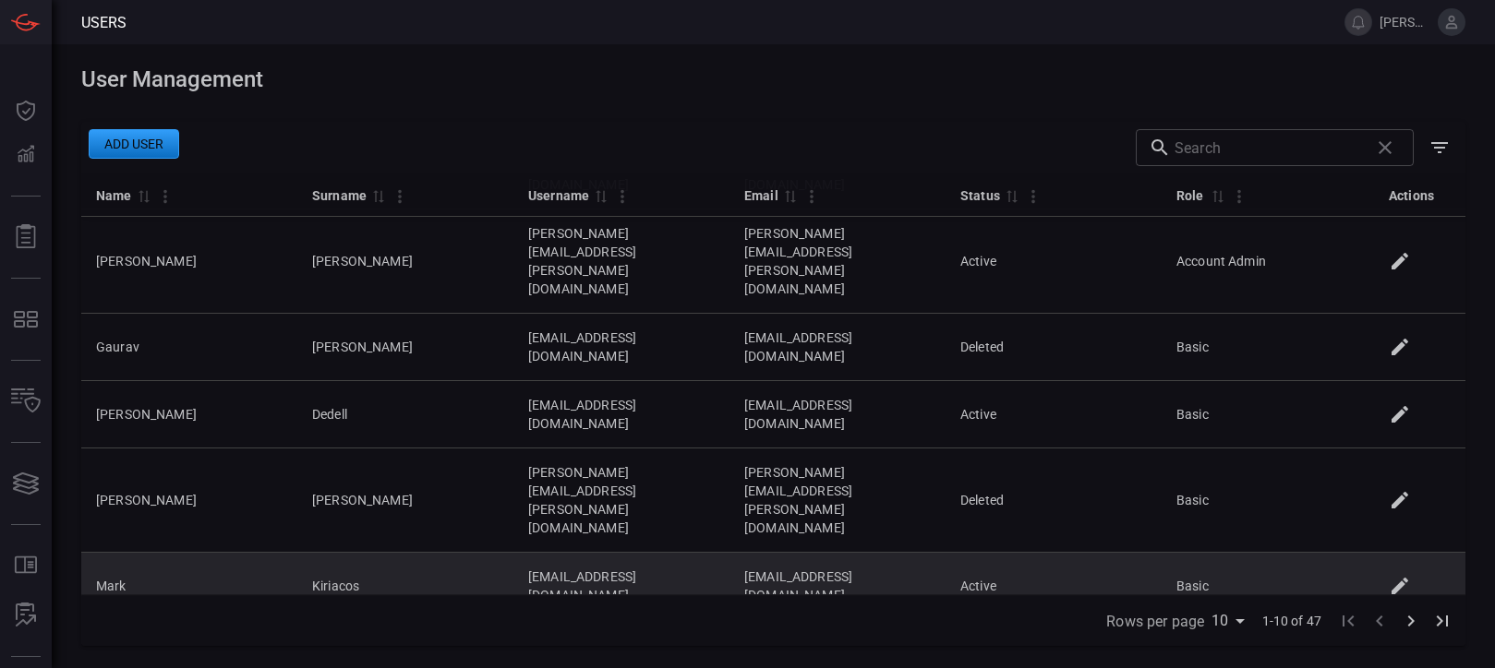
scroll to position [113, 0]
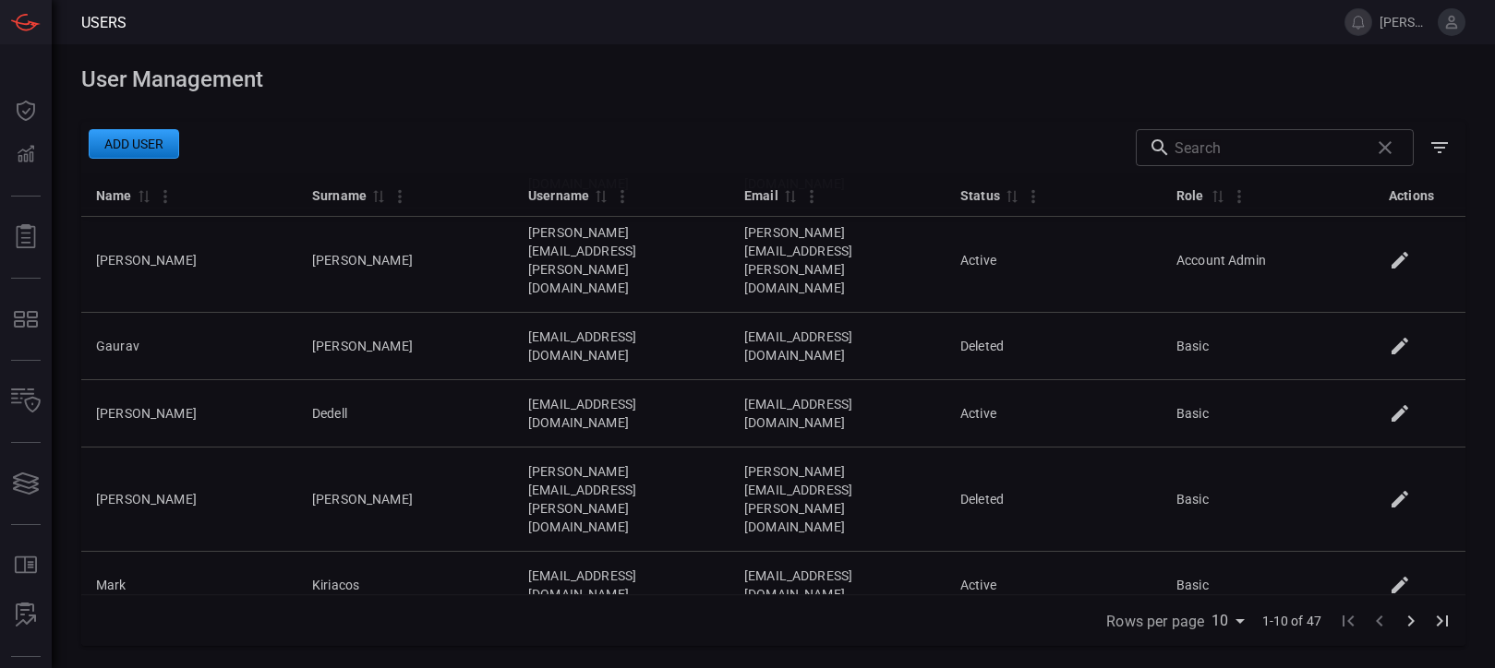
click at [1412, 619] on icon "Go to next page" at bounding box center [1411, 621] width 6 height 11
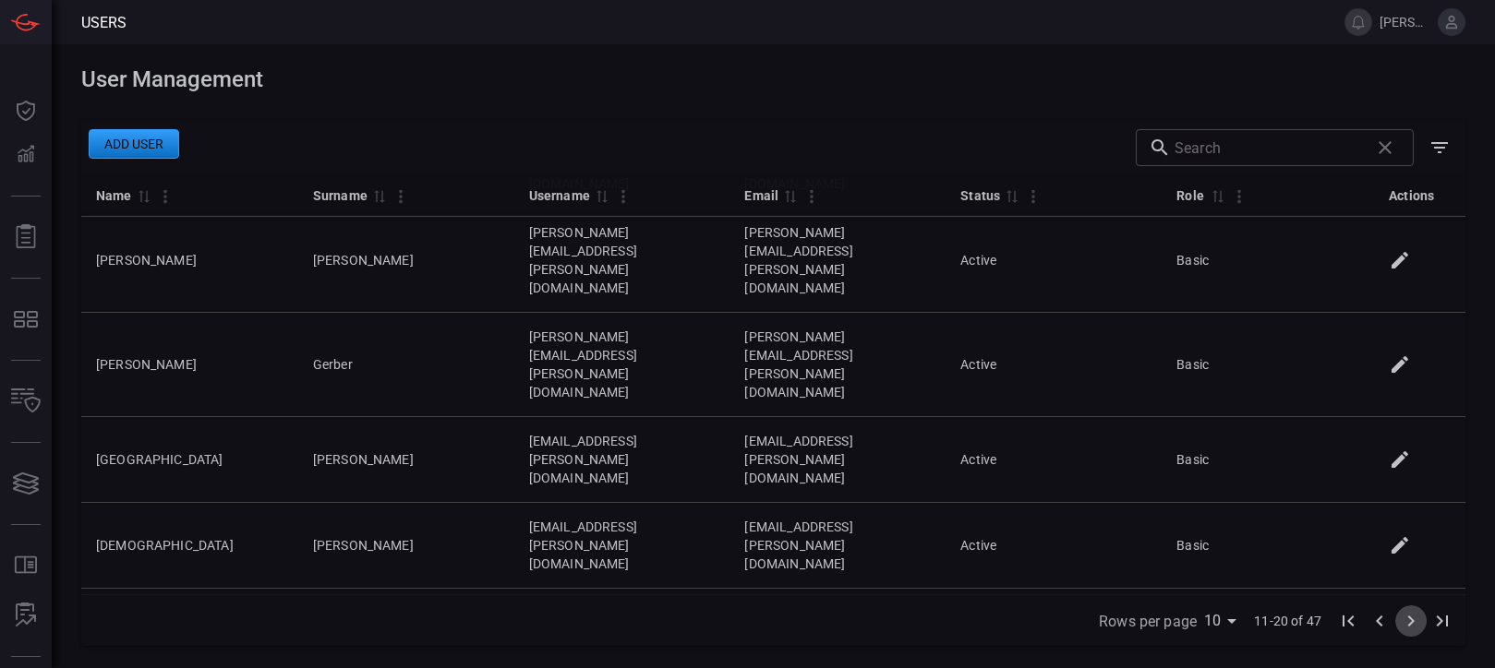
click at [1397, 623] on button "Go to next page" at bounding box center [1410, 621] width 31 height 31
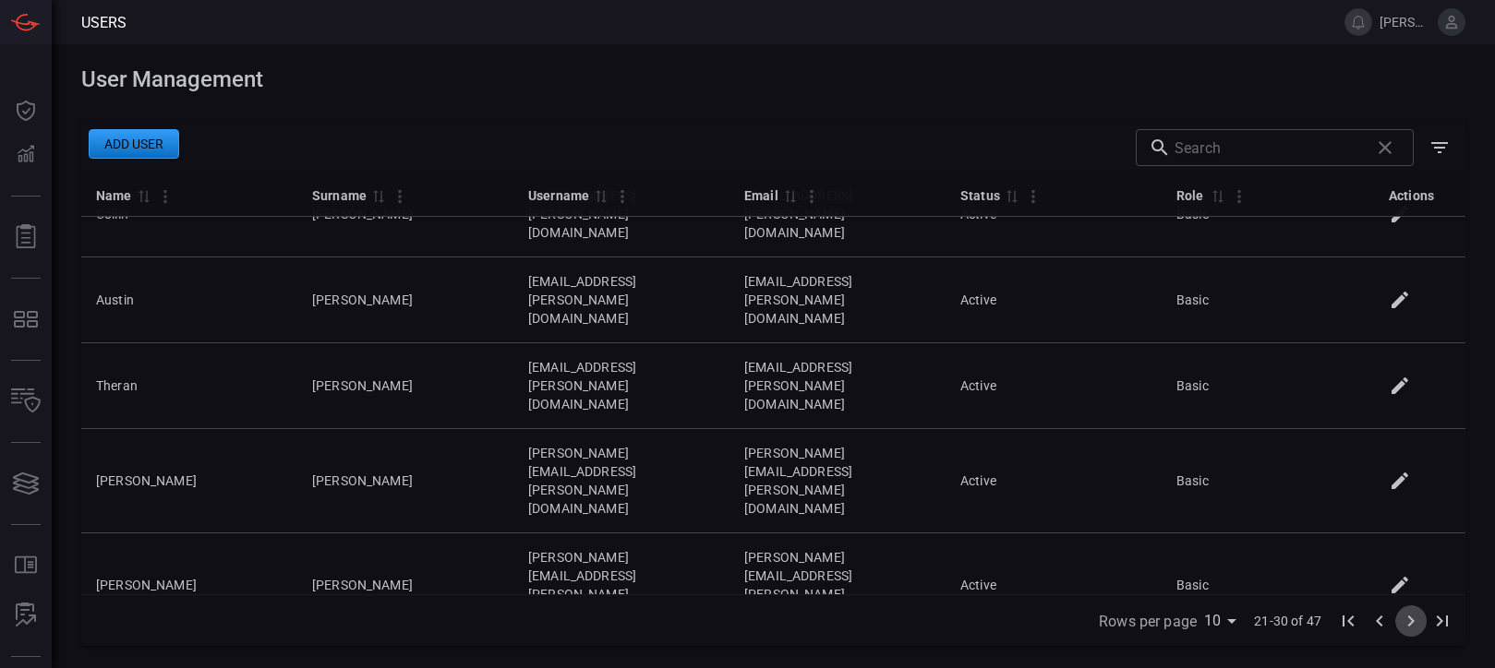
click at [1408, 619] on icon "Go to next page" at bounding box center [1411, 621] width 22 height 22
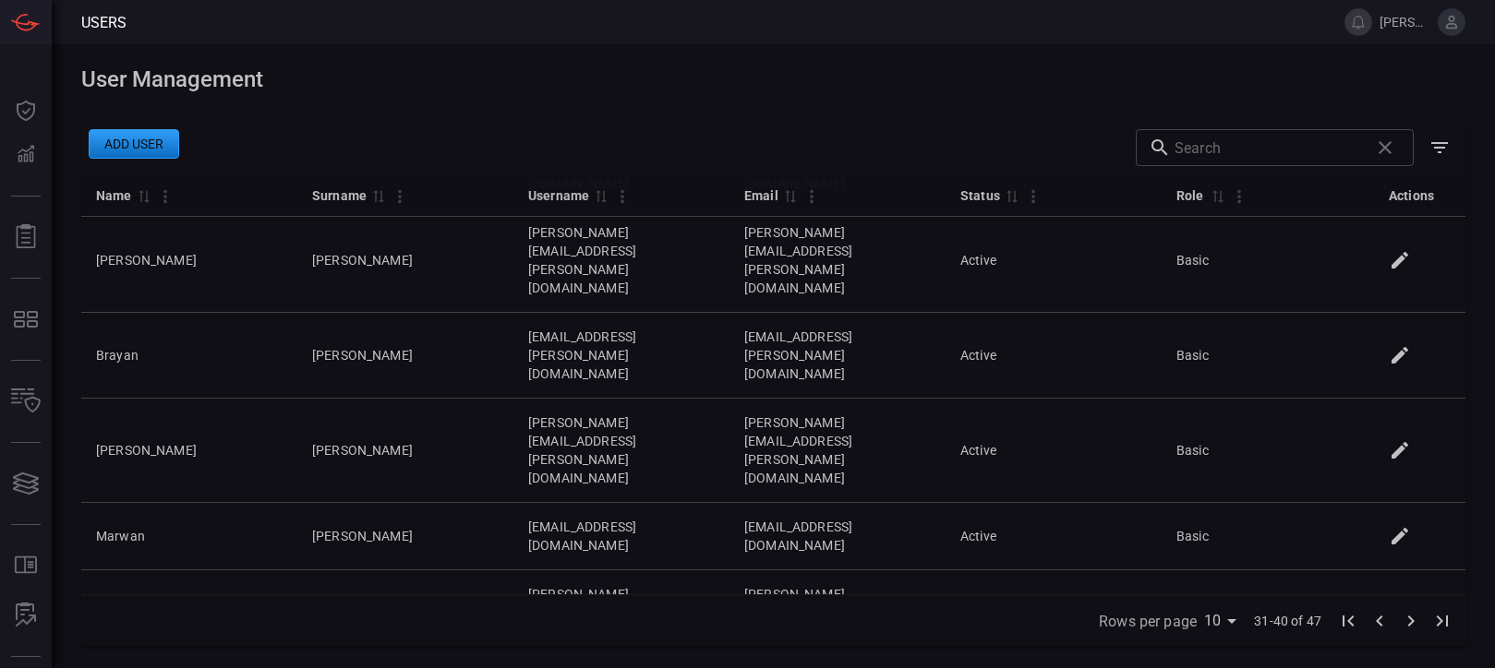
click at [1409, 623] on icon "Go to next page" at bounding box center [1411, 621] width 22 height 22
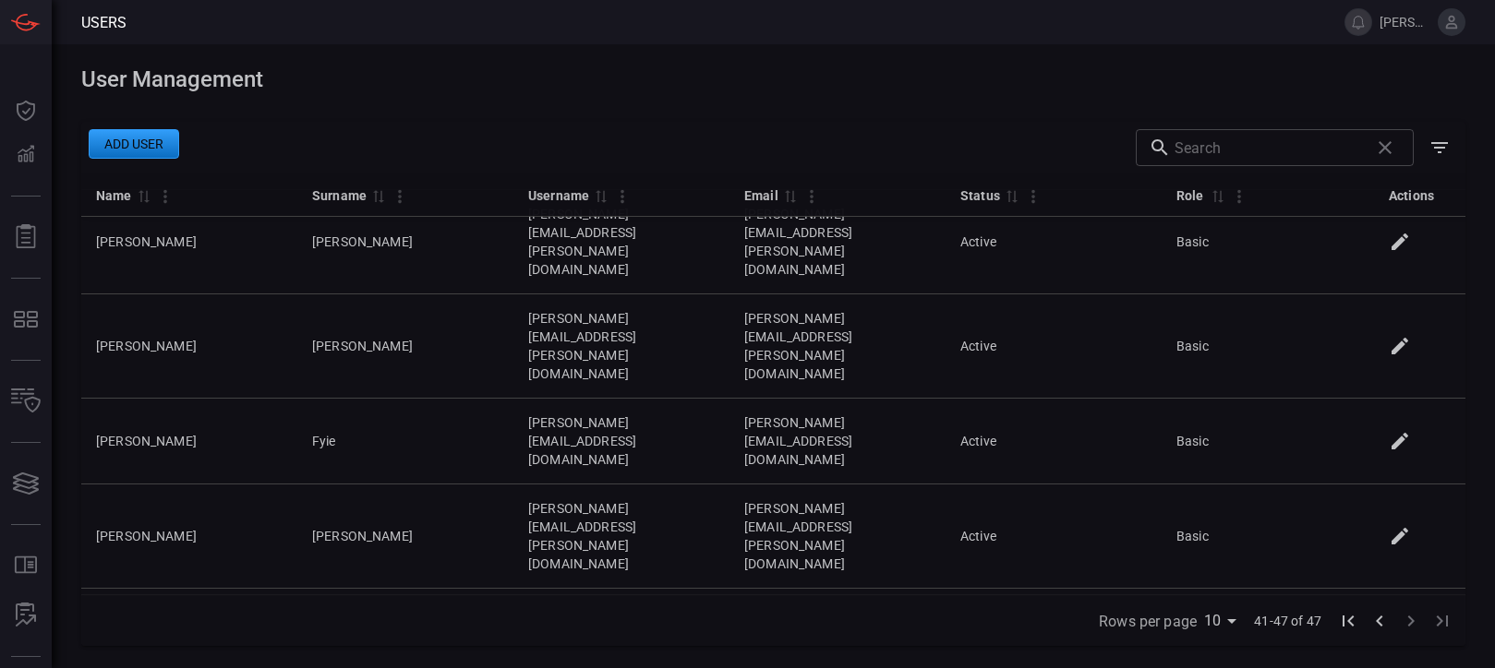
scroll to position [0, 0]
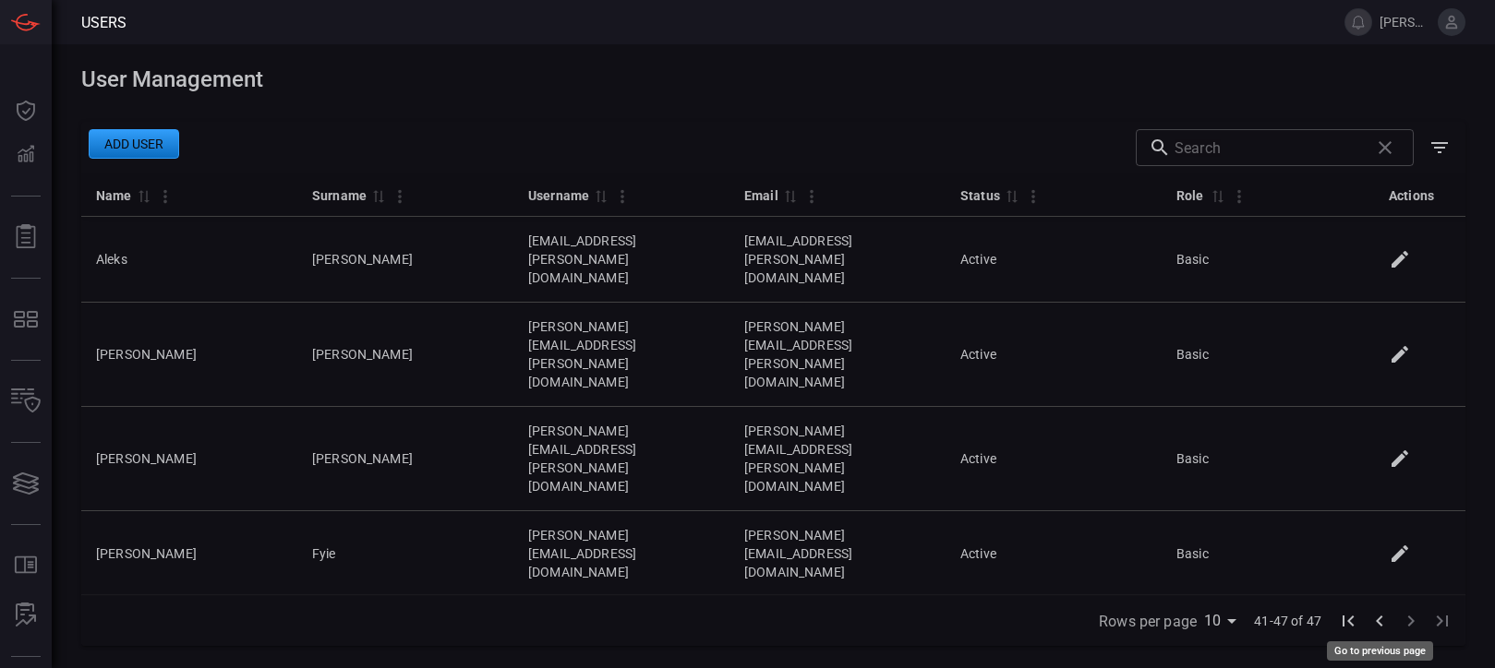
click at [1384, 623] on icon "Go to previous page" at bounding box center [1379, 621] width 22 height 22
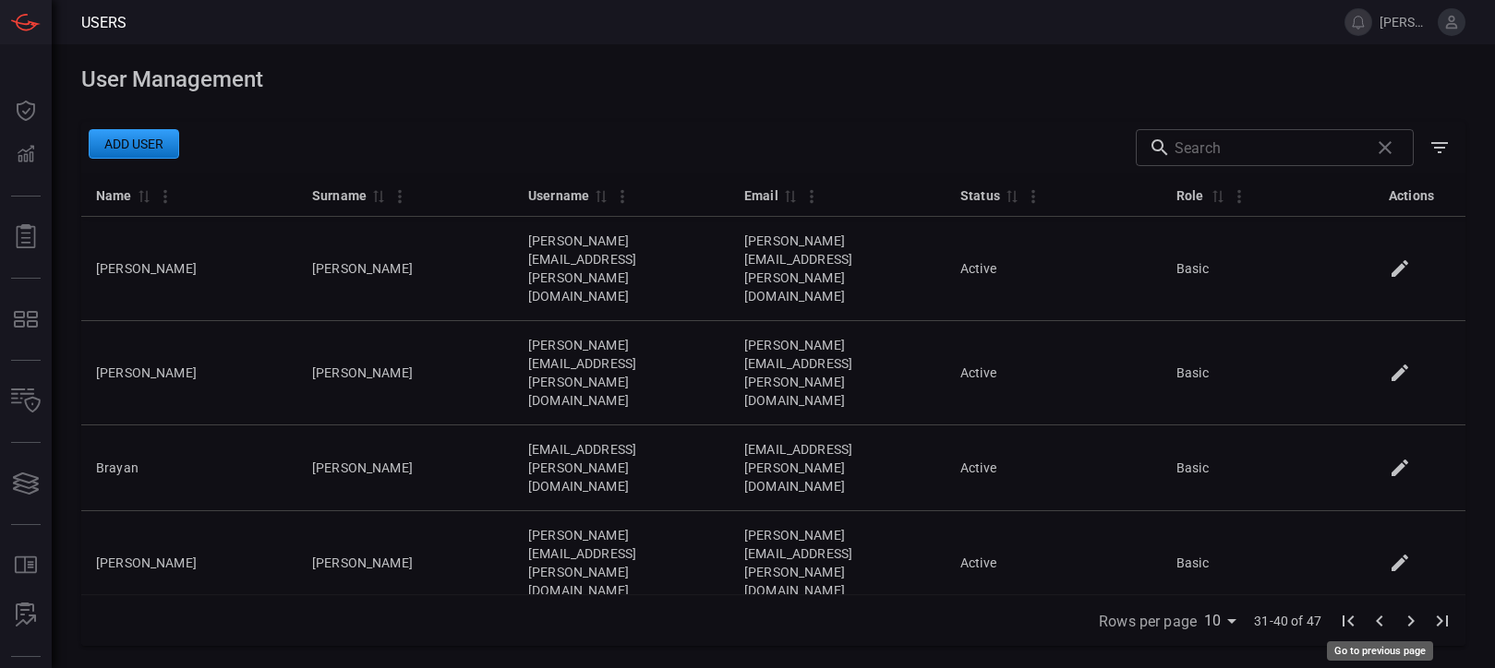
click at [1384, 623] on icon "Go to previous page" at bounding box center [1379, 621] width 22 height 22
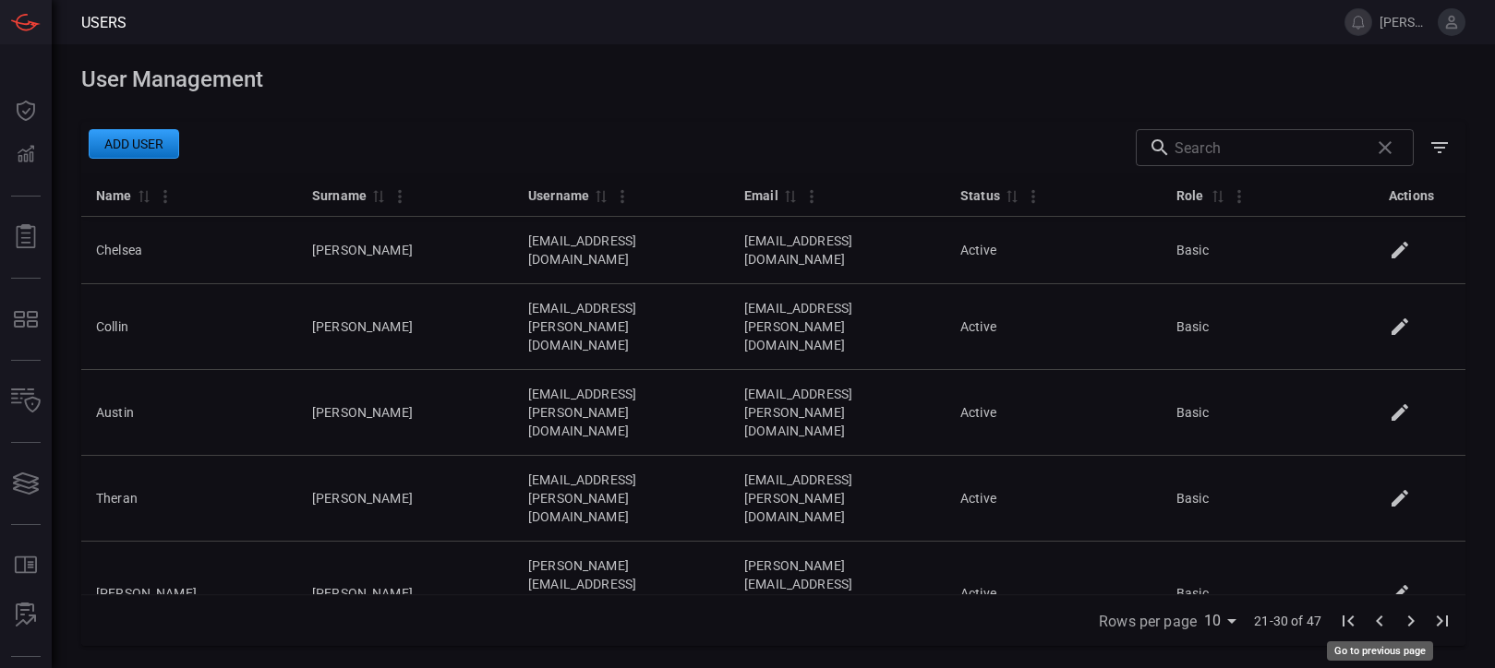
click at [1384, 623] on icon "Go to previous page" at bounding box center [1379, 621] width 22 height 22
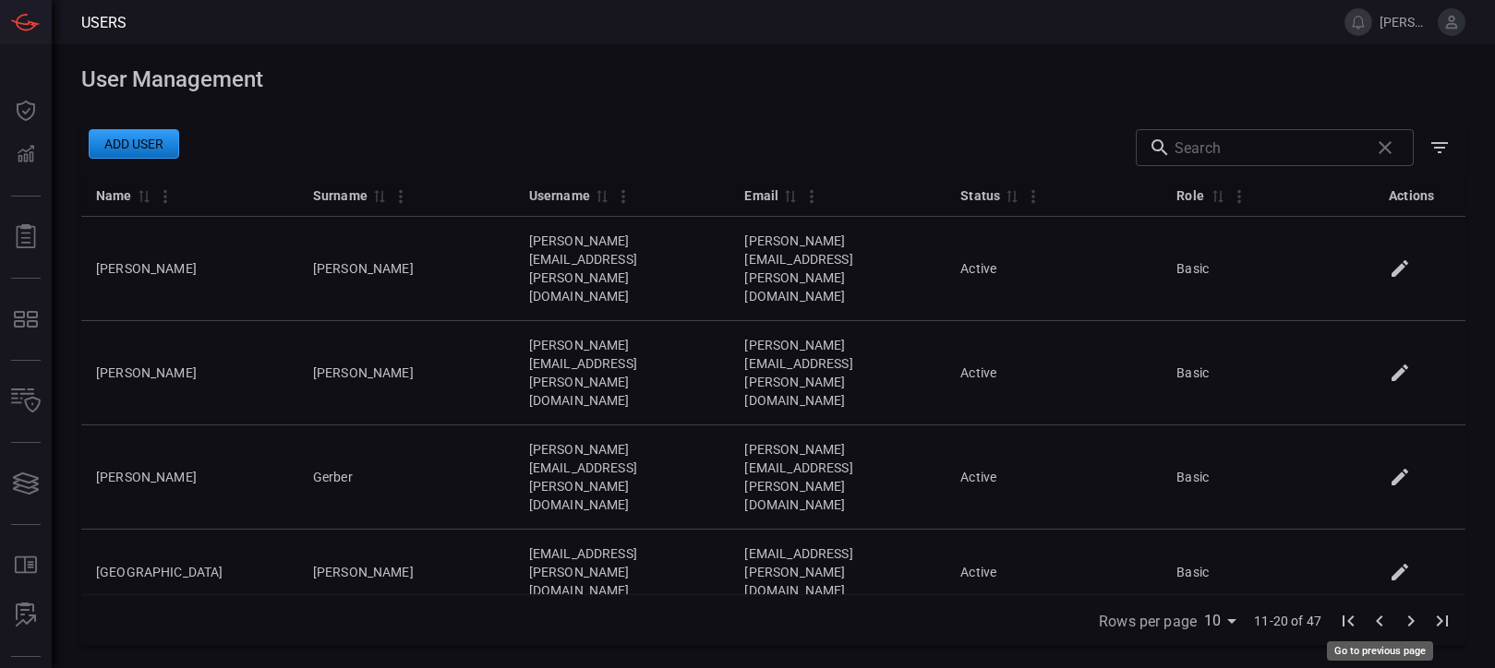
click at [1384, 623] on icon "Go to previous page" at bounding box center [1379, 621] width 22 height 22
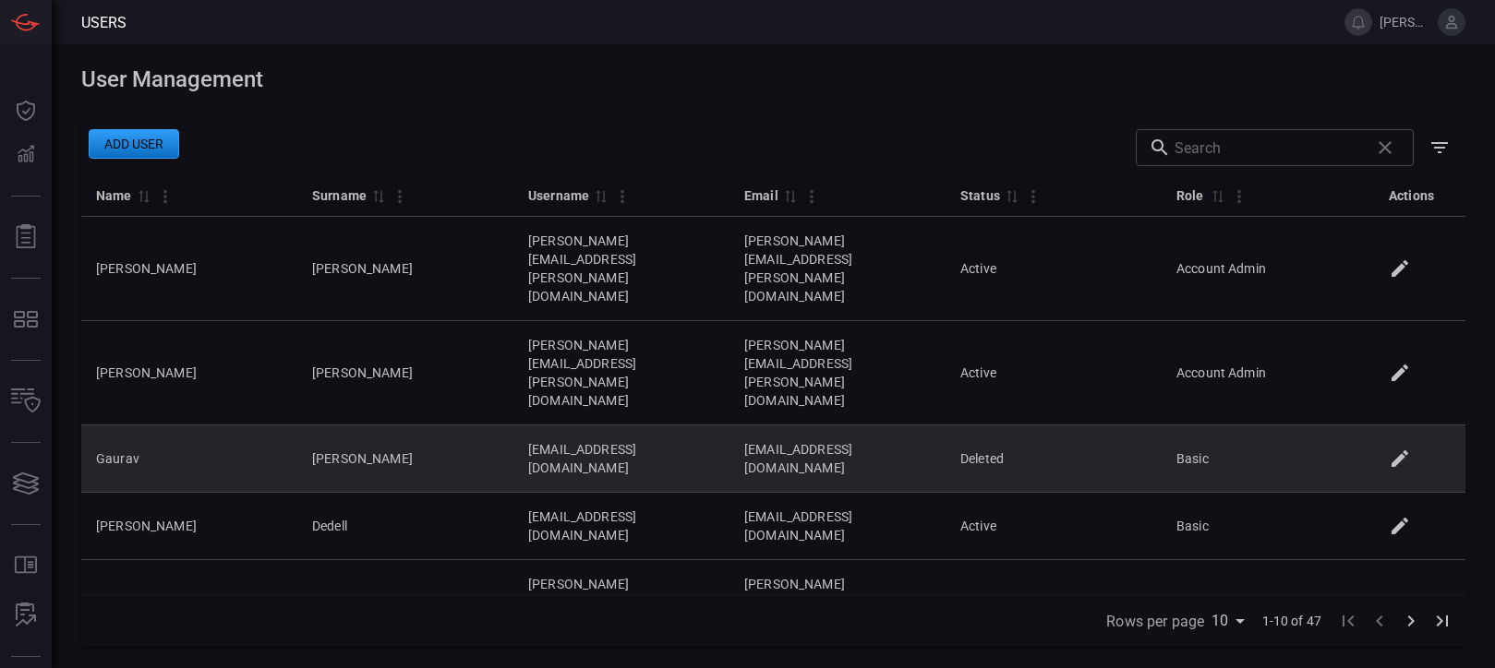
click at [1404, 448] on icon at bounding box center [1400, 459] width 22 height 22
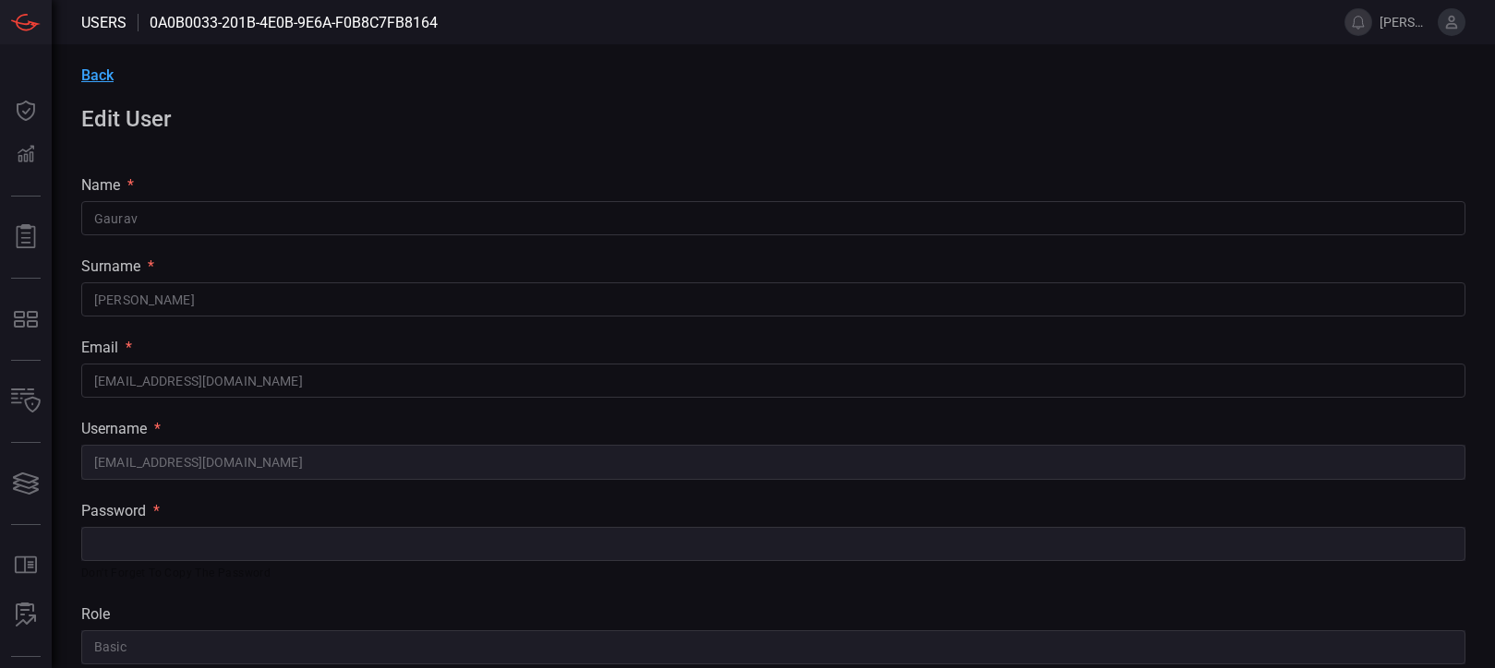
click at [95, 78] on span "Back" at bounding box center [97, 75] width 32 height 18
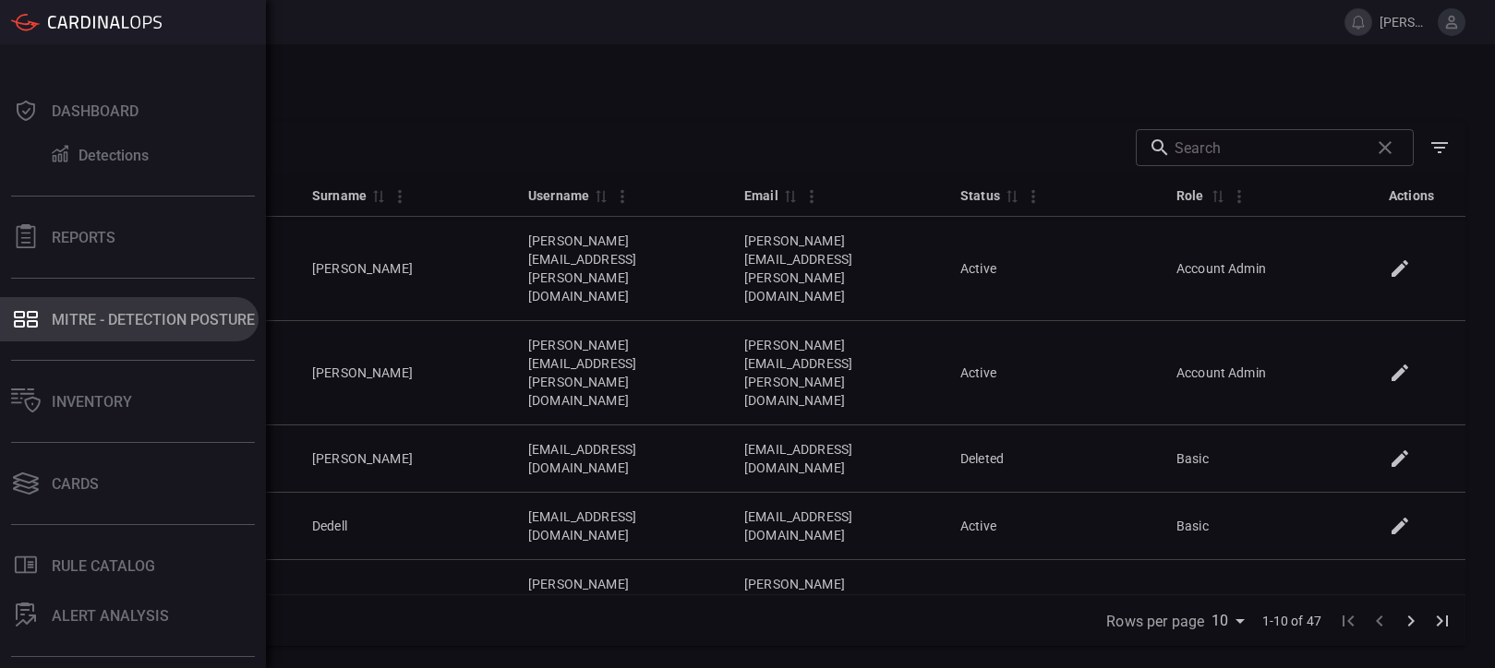
click at [189, 321] on div "MITRE - Detection Posture" at bounding box center [153, 320] width 203 height 18
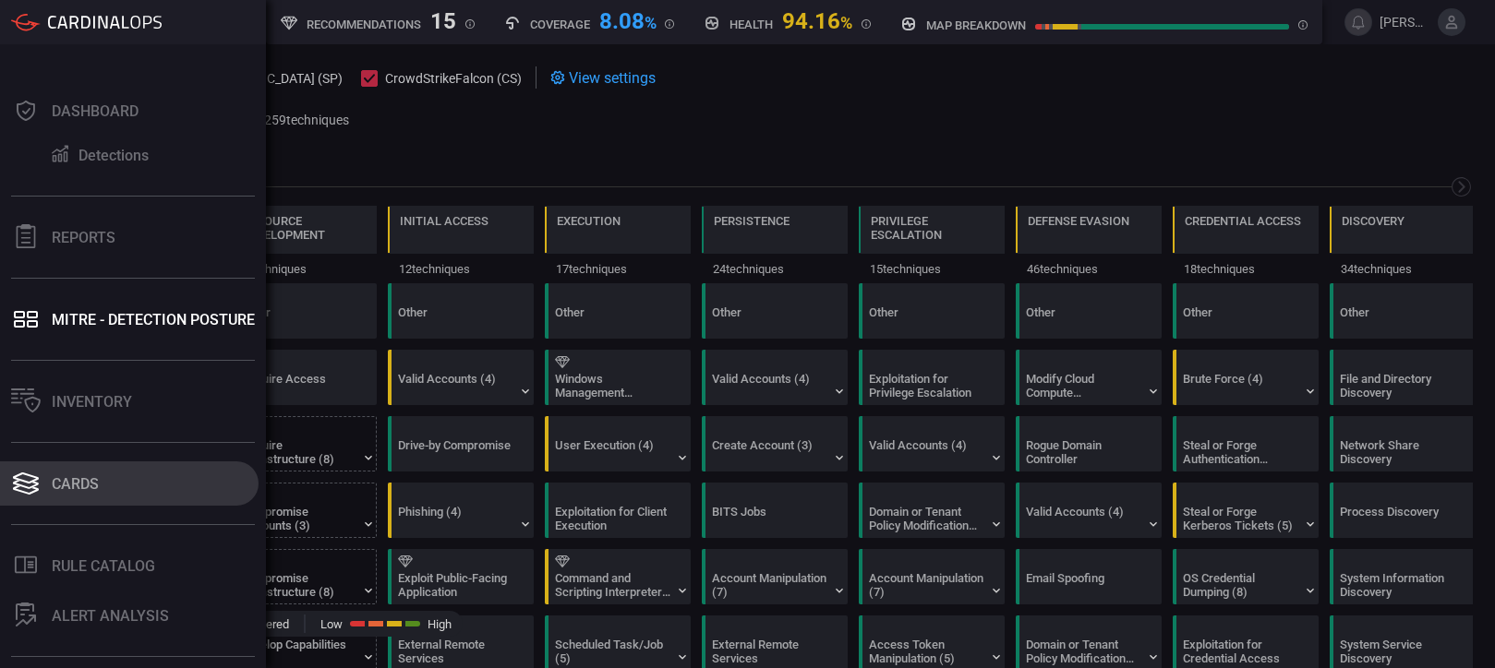
scroll to position [0, 242]
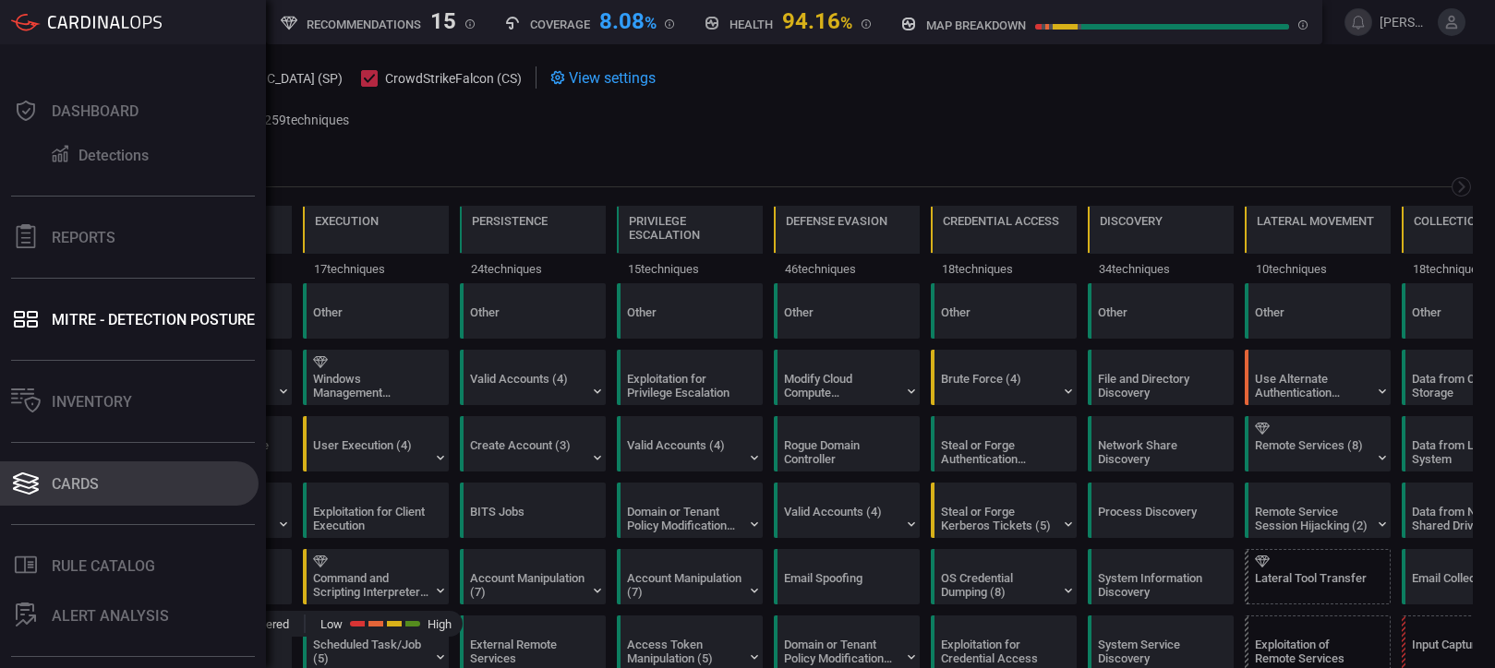
click at [44, 485] on button "Cards" at bounding box center [129, 484] width 259 height 44
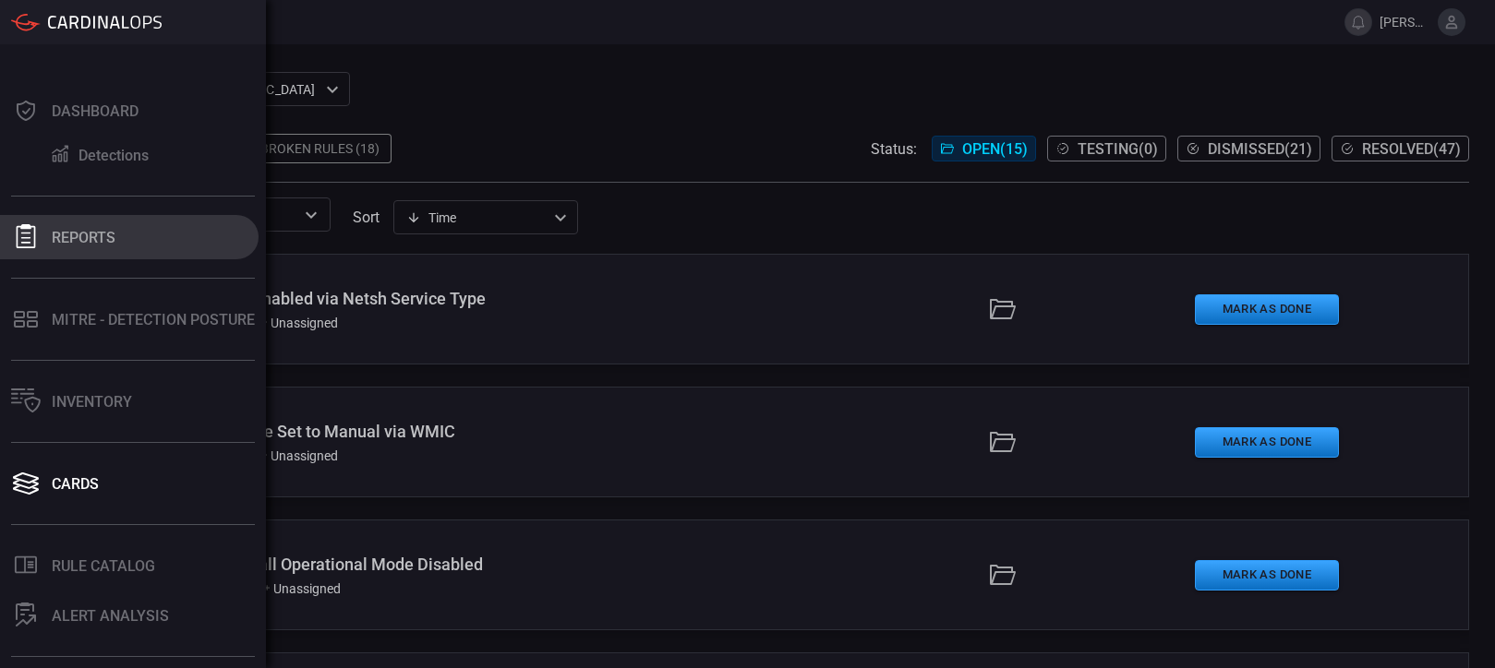
click at [89, 244] on div "Reports" at bounding box center [84, 238] width 64 height 18
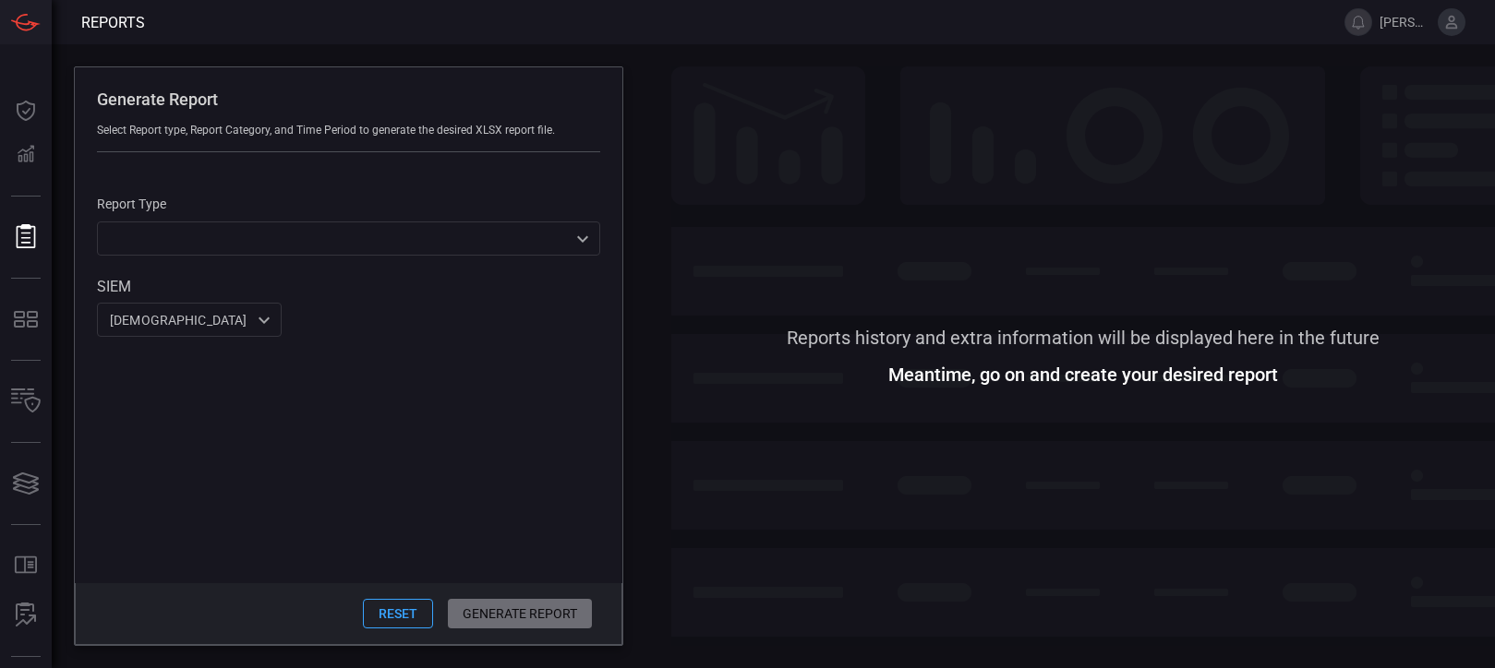
click at [237, 316] on div "cardinalops 8a85017a-fd64-46c8-87bb-16e3004a458b ​" at bounding box center [189, 320] width 185 height 34
click at [237, 316] on div at bounding box center [747, 334] width 1495 height 668
click at [482, 290] on div "SIEM cardinalops 8a85017a-fd64-46c8-87bb-16e3004a458b ​" at bounding box center [348, 307] width 503 height 59
click at [475, 226] on div "​ ​" at bounding box center [348, 239] width 503 height 34
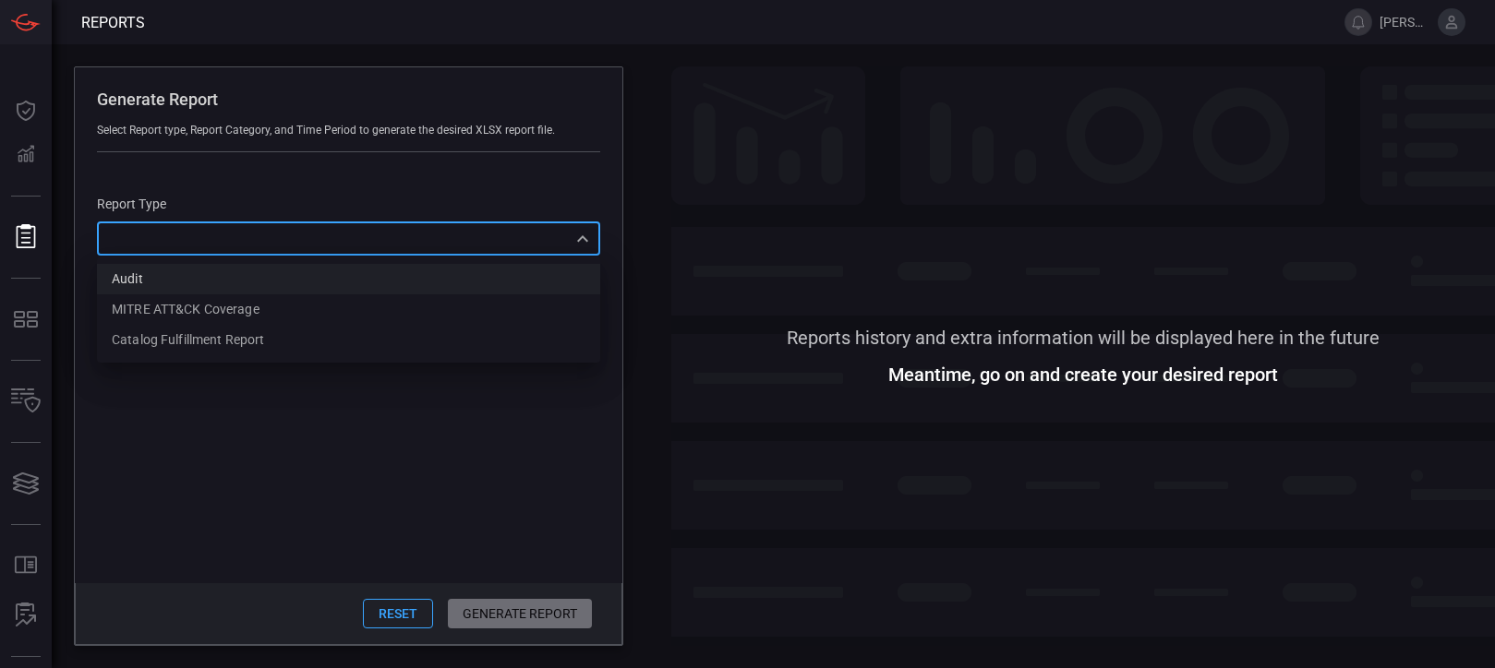
click at [295, 278] on li "Audit" at bounding box center [348, 279] width 503 height 30
type input "Audit"
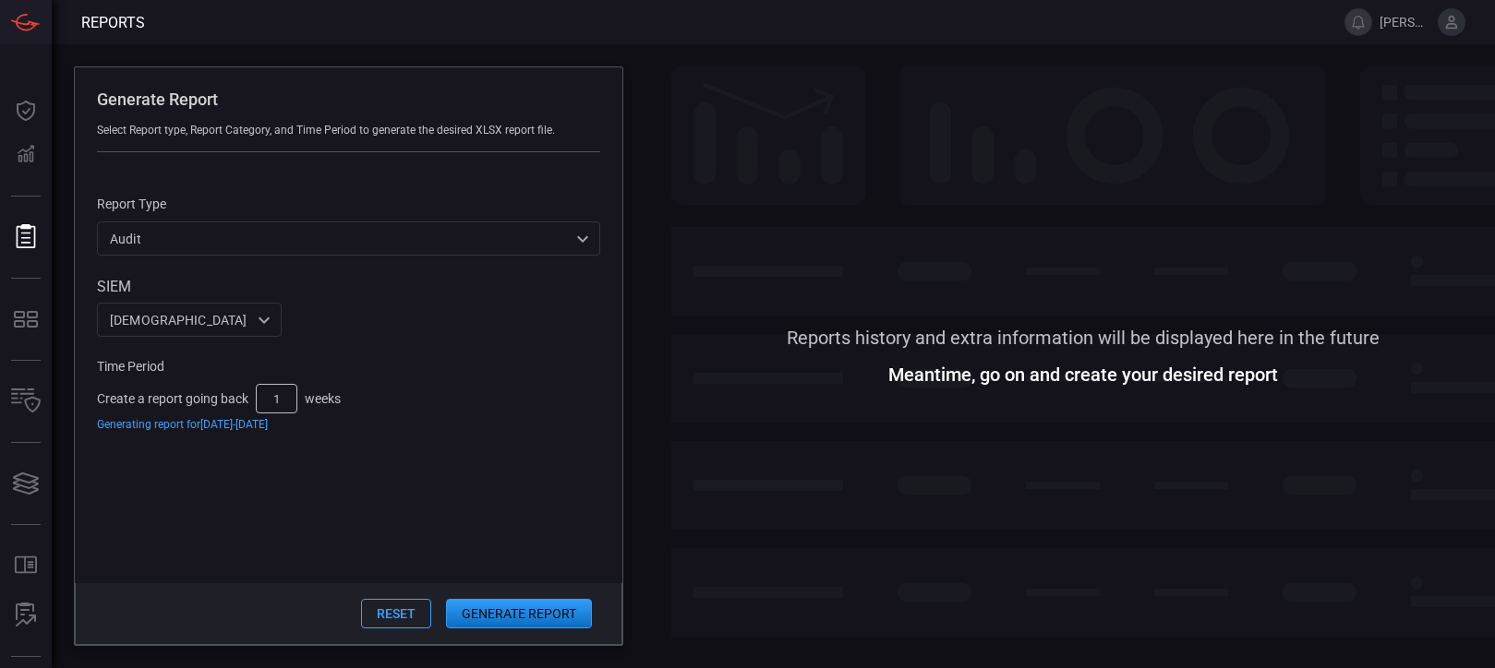
drag, startPoint x: 288, startPoint y: 398, endPoint x: 257, endPoint y: 398, distance: 31.4
click at [257, 398] on input "1" at bounding box center [277, 399] width 42 height 30
type input "5"
click at [409, 430] on div "Generating report for [DATE] - [DATE]" at bounding box center [348, 424] width 503 height 13
click at [122, 286] on label "SIEM" at bounding box center [189, 287] width 185 height 18
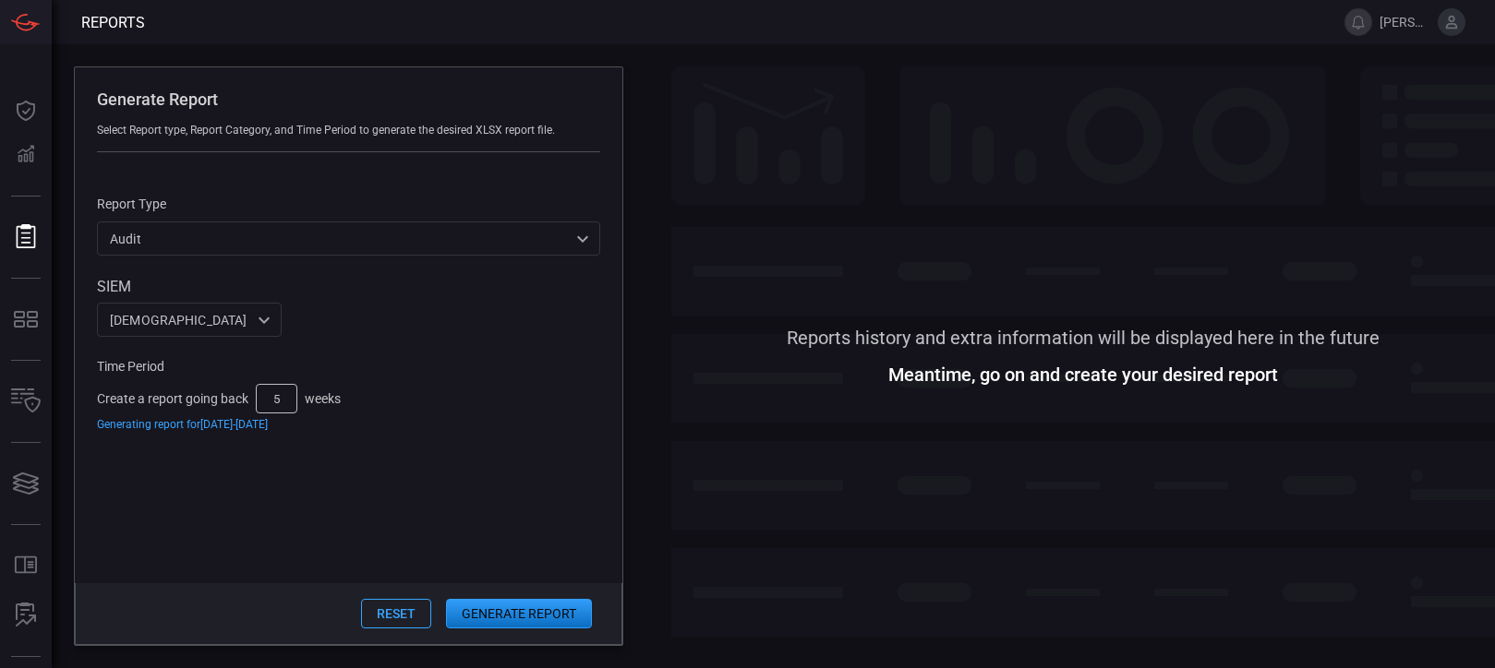
click at [157, 319] on div "cardinalops 8a85017a-fd64-46c8-87bb-16e3004a458b ​" at bounding box center [189, 320] width 185 height 34
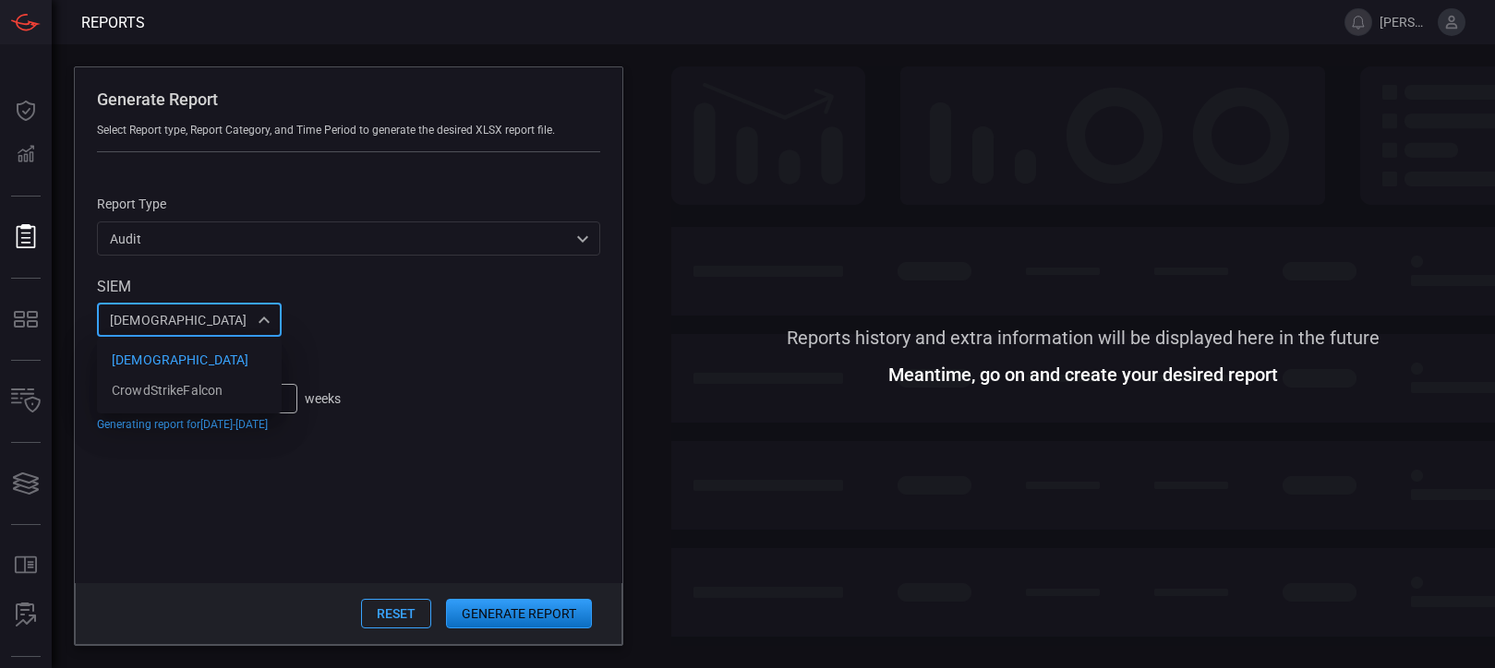
click at [157, 319] on div at bounding box center [747, 334] width 1495 height 668
click at [157, 319] on div "cardinalops 8a85017a-fd64-46c8-87bb-16e3004a458b ​" at bounding box center [189, 320] width 185 height 34
click at [157, 319] on div at bounding box center [747, 334] width 1495 height 668
click at [427, 318] on div "SIEM cardinalops 8a85017a-fd64-46c8-87bb-16e3004a458b ​" at bounding box center [348, 307] width 503 height 59
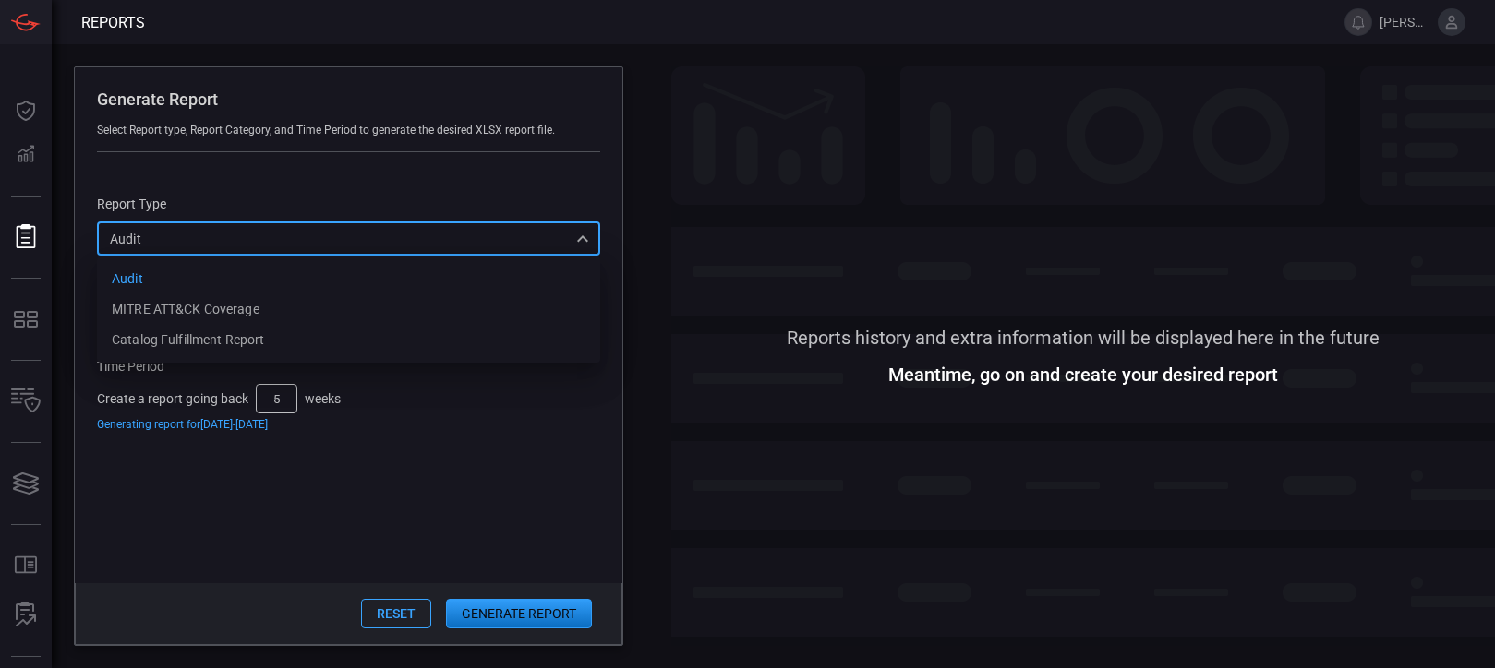
click at [271, 230] on div "Audit Audit Audit MITRE ATT&CK Coverage Catalog fulfillment report ​" at bounding box center [348, 239] width 503 height 34
click at [571, 479] on div at bounding box center [747, 334] width 1495 height 668
click at [541, 616] on button "Generate Report" at bounding box center [519, 614] width 146 height 30
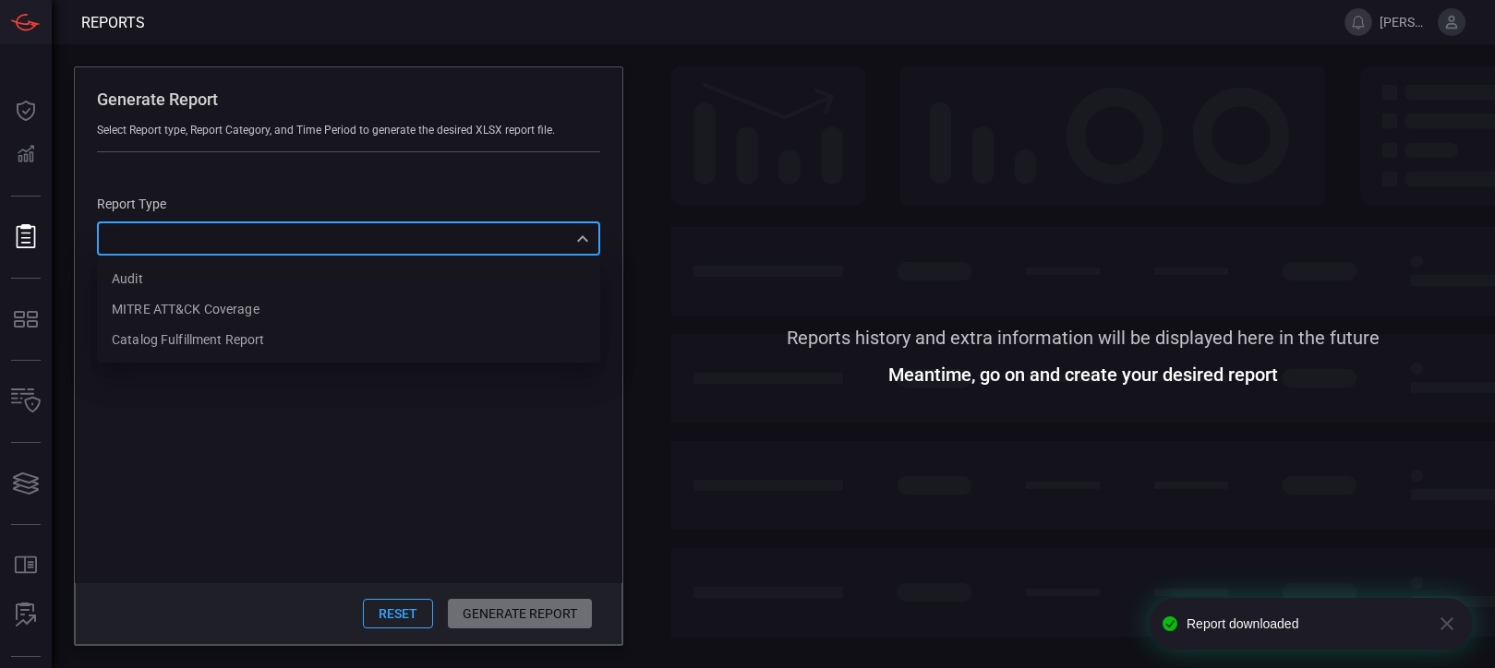
drag, startPoint x: 593, startPoint y: 243, endPoint x: 577, endPoint y: 246, distance: 15.9
click at [589, 243] on div "​ Audit MITRE ATT&CK Coverage Catalog fulfillment report ​" at bounding box center [348, 239] width 503 height 34
click at [373, 314] on li "MITRE ATT&CK Coverage" at bounding box center [348, 310] width 503 height 30
type input "mitreCoverage"
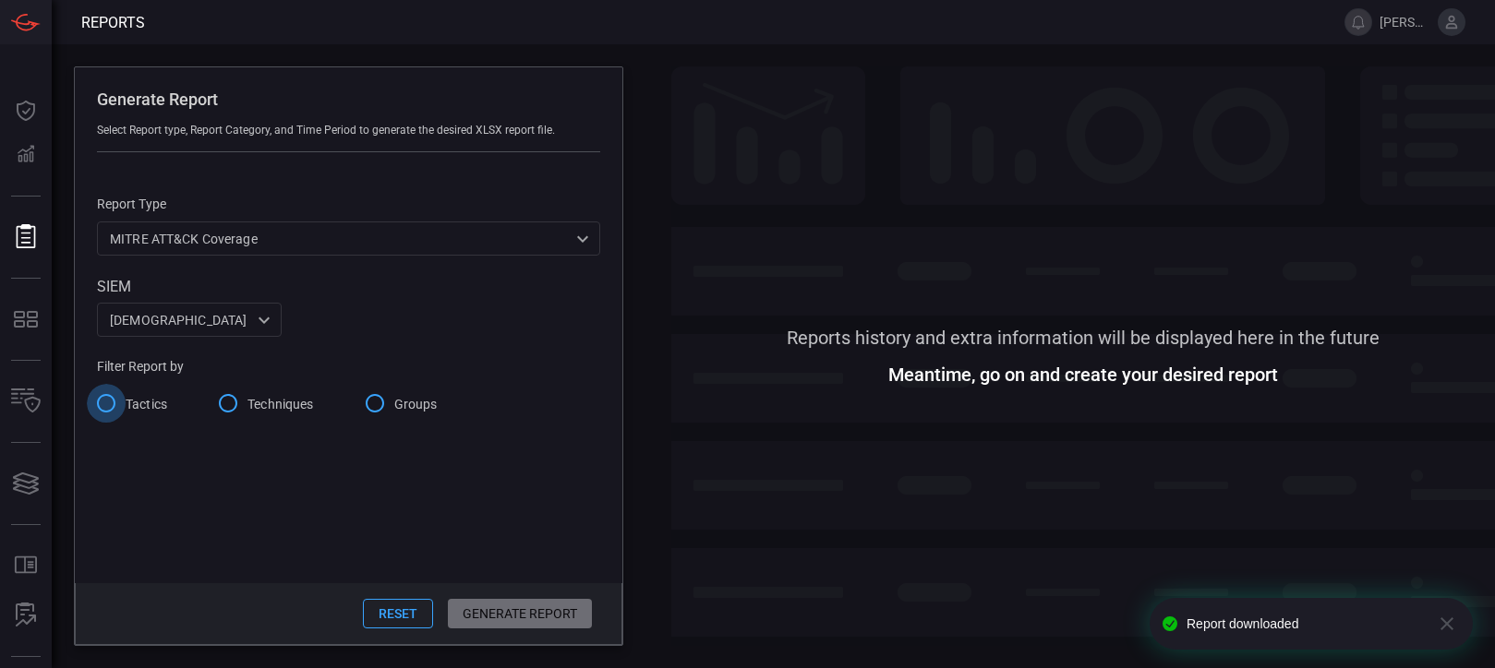
click at [102, 398] on input "Tactics" at bounding box center [106, 403] width 39 height 39
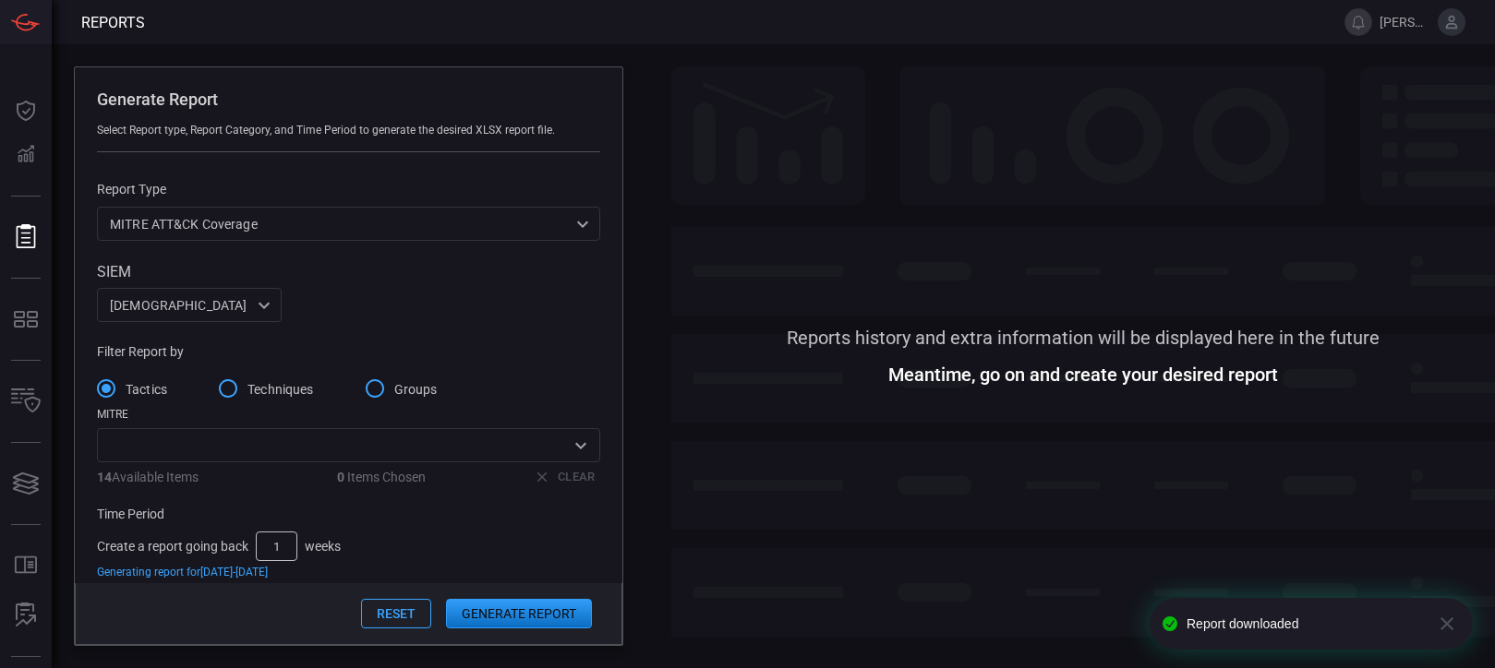
scroll to position [41, 0]
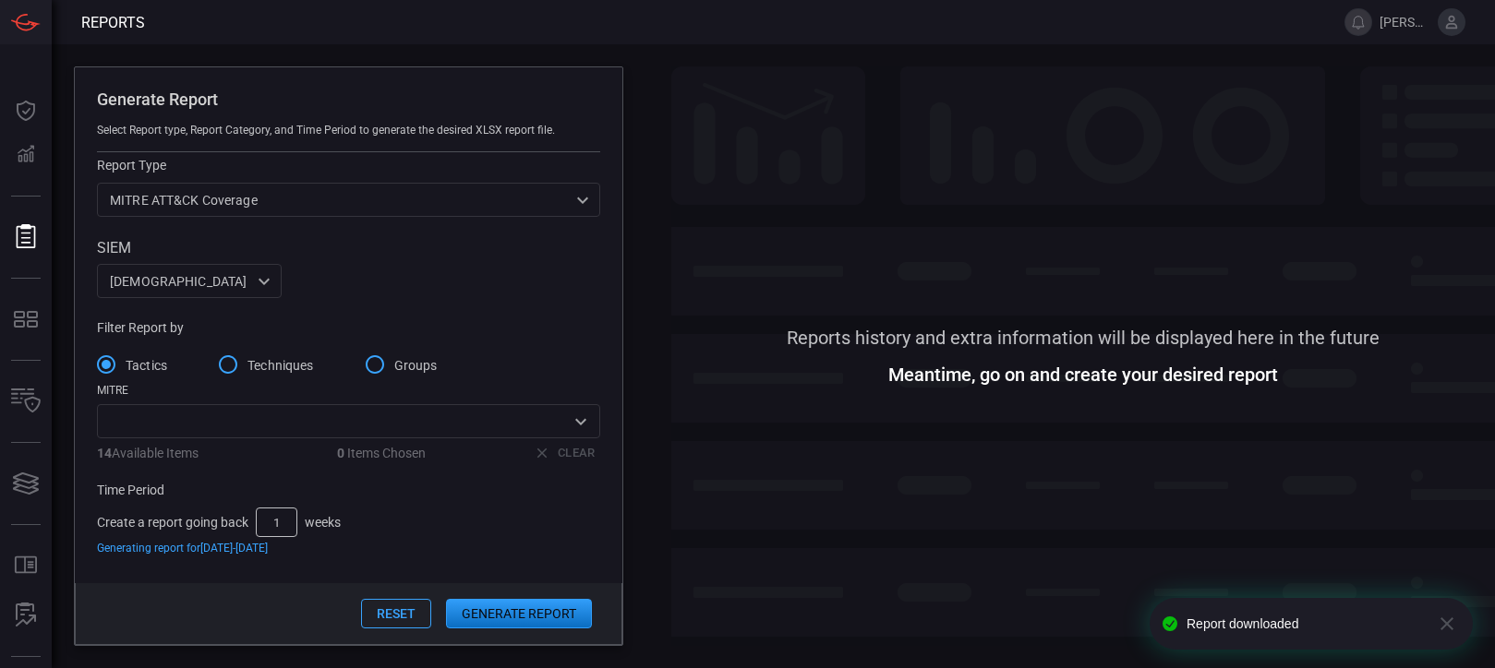
drag, startPoint x: 294, startPoint y: 527, endPoint x: 252, endPoint y: 527, distance: 41.5
click at [258, 527] on input "1" at bounding box center [277, 523] width 42 height 30
type input "5"
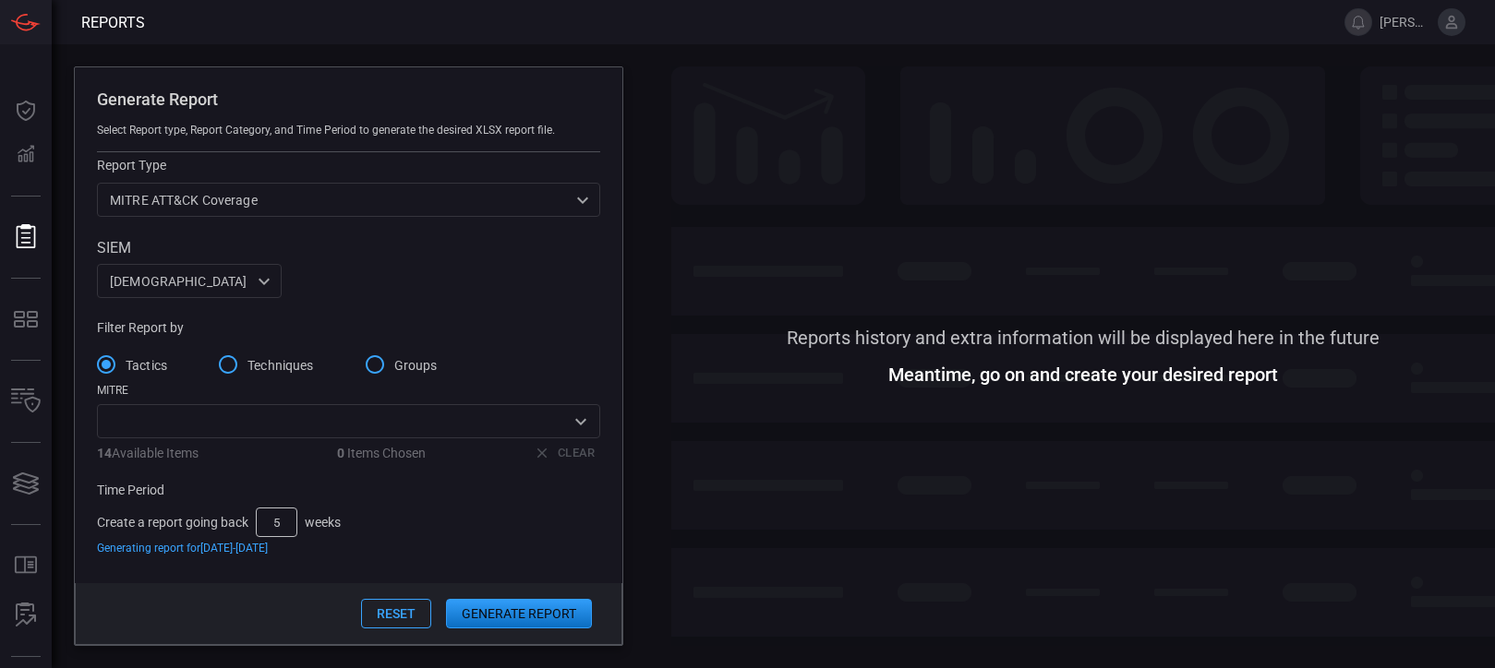
click at [426, 535] on div "Create a report going back 5 weeks Generating report for [DATE] - [DATE]" at bounding box center [348, 531] width 503 height 47
click at [570, 424] on icon "Open" at bounding box center [581, 422] width 22 height 22
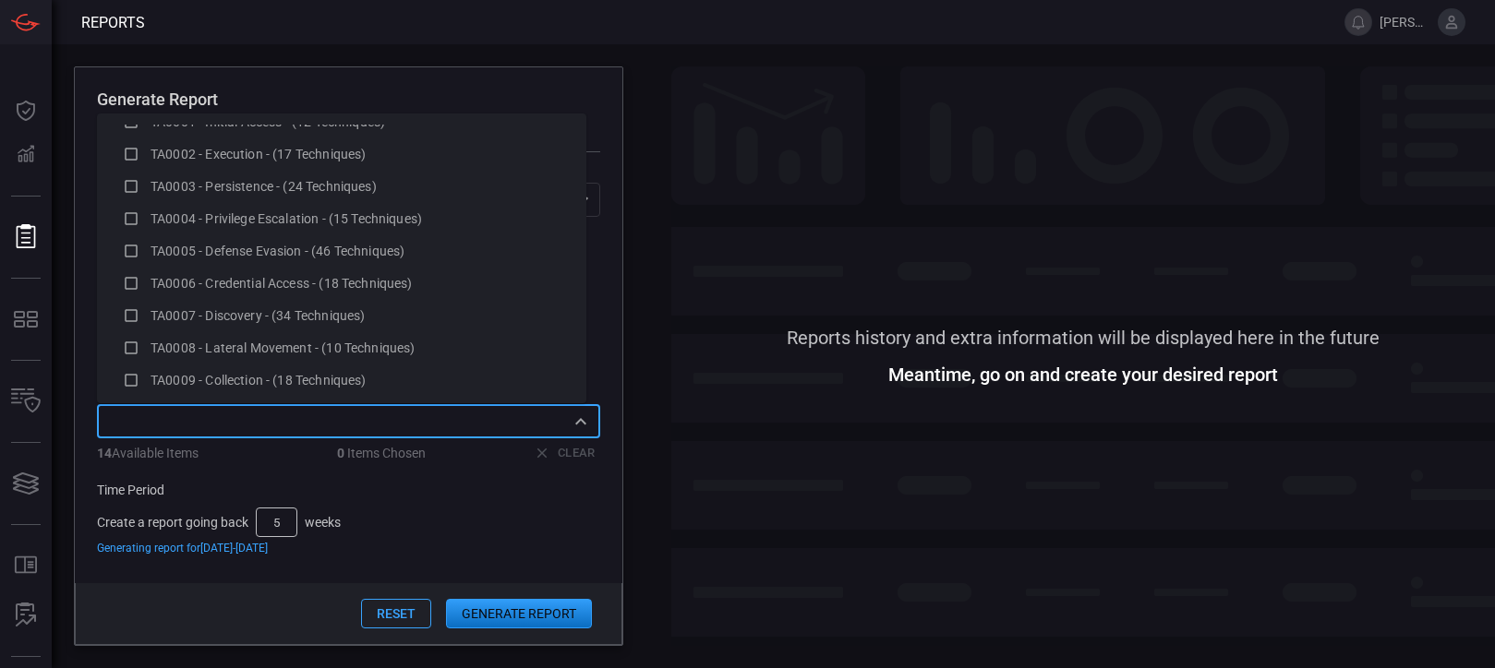
scroll to position [0, 0]
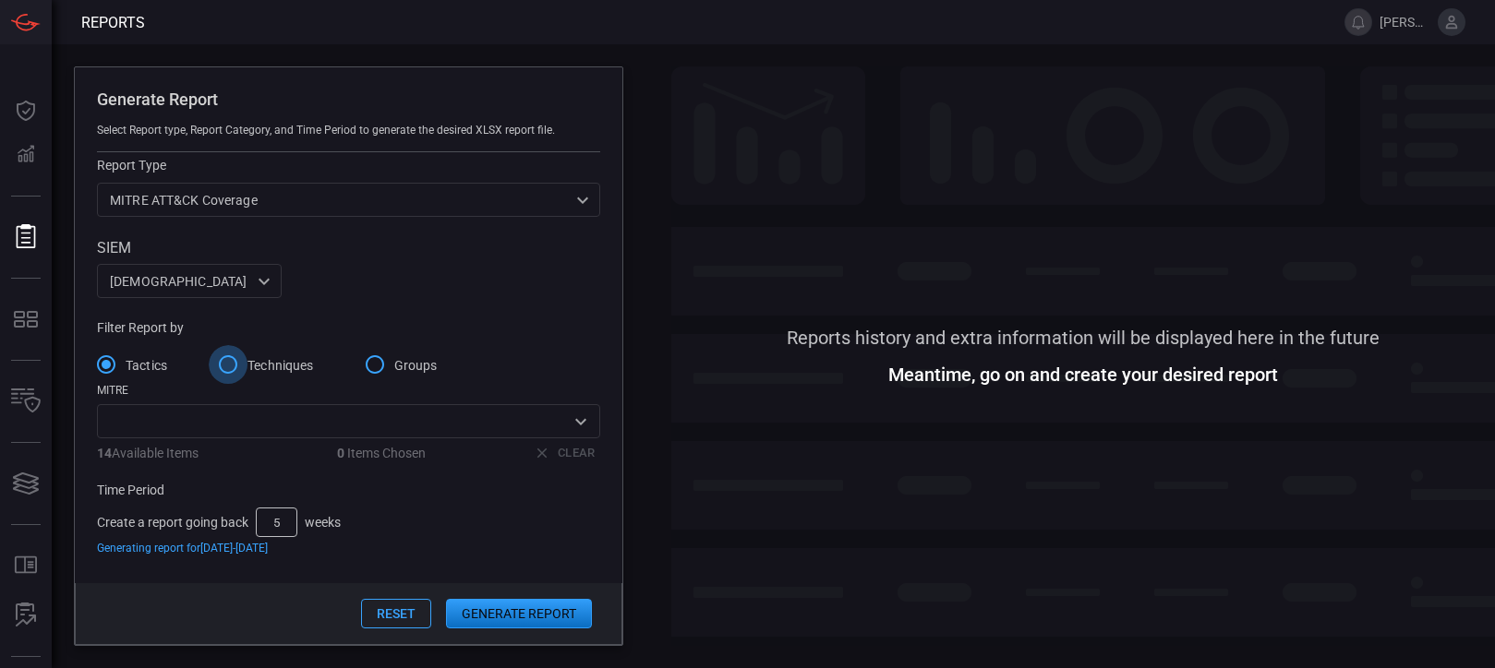
click at [210, 355] on input "Techniques" at bounding box center [228, 364] width 39 height 39
click at [373, 360] on input "Groups" at bounding box center [374, 364] width 39 height 39
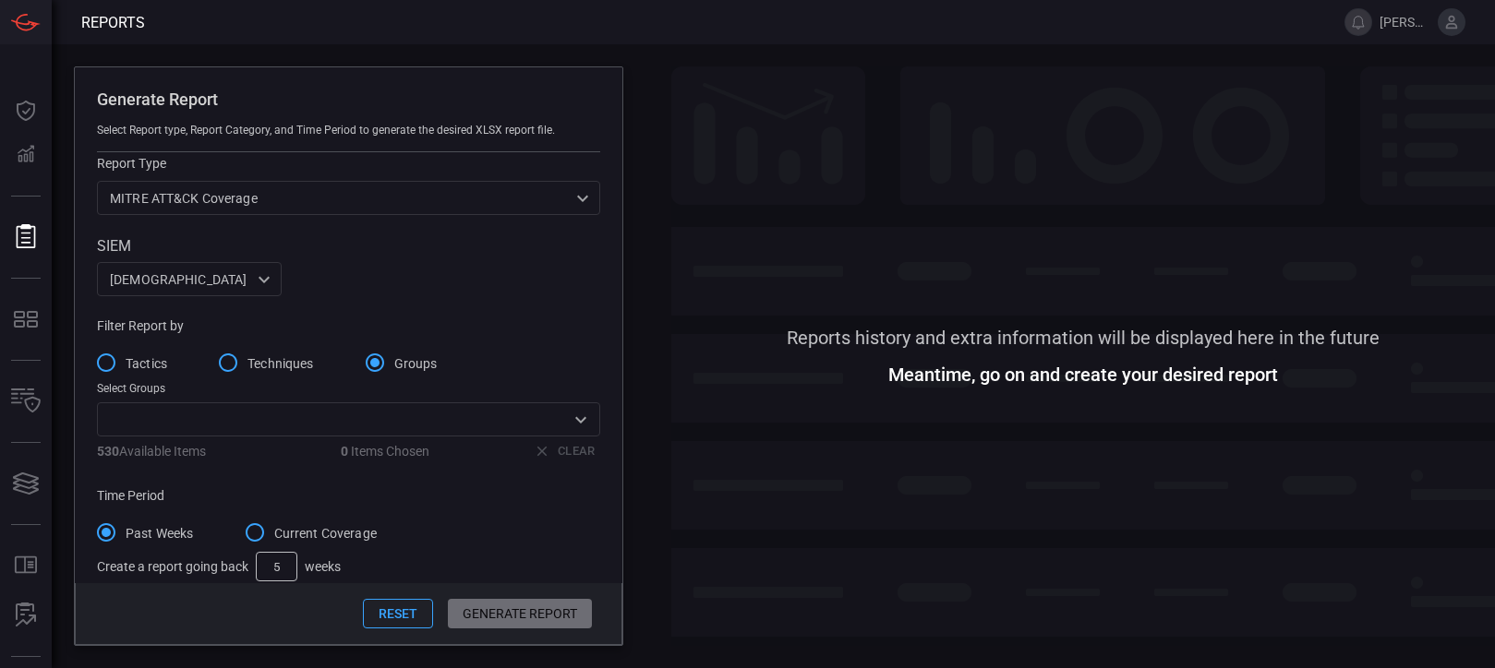
click at [126, 364] on span "Tactics" at bounding box center [147, 364] width 42 height 19
click at [126, 364] on input "Tactics" at bounding box center [106, 362] width 39 height 39
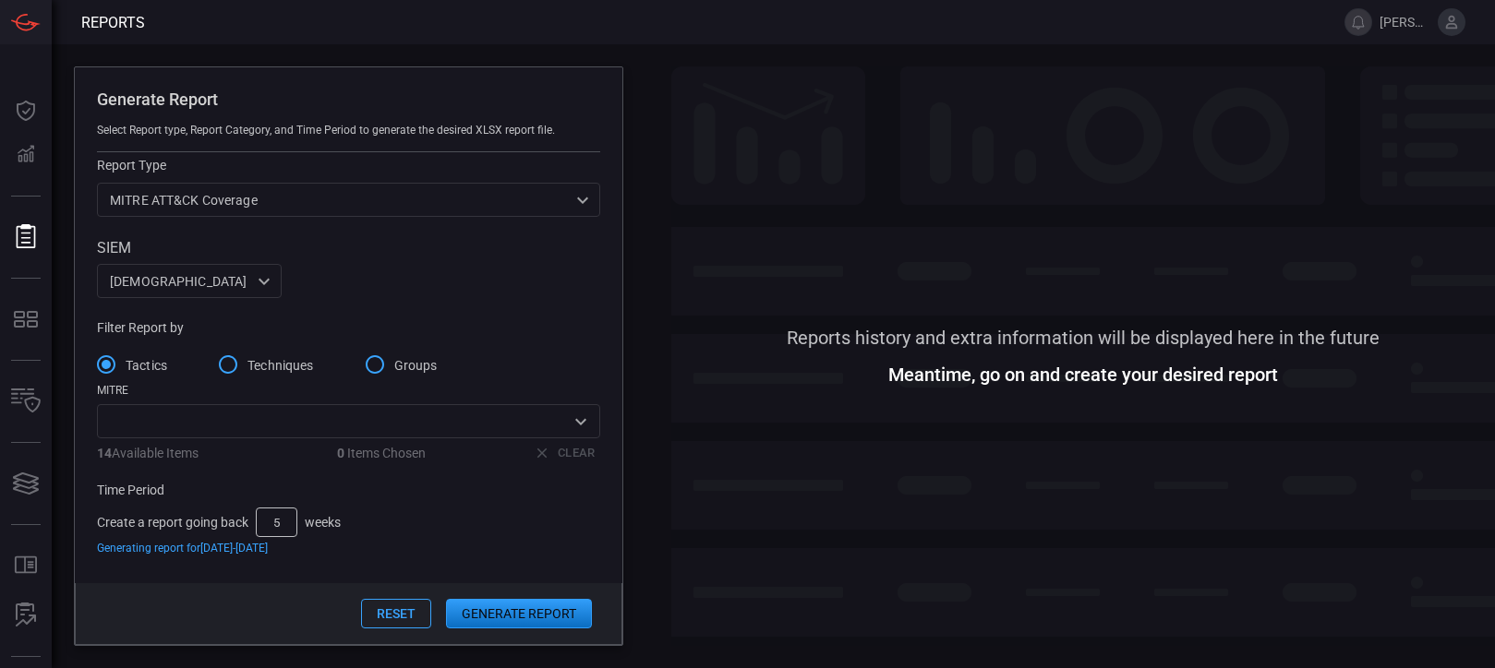
click at [570, 427] on icon "Open" at bounding box center [581, 422] width 22 height 22
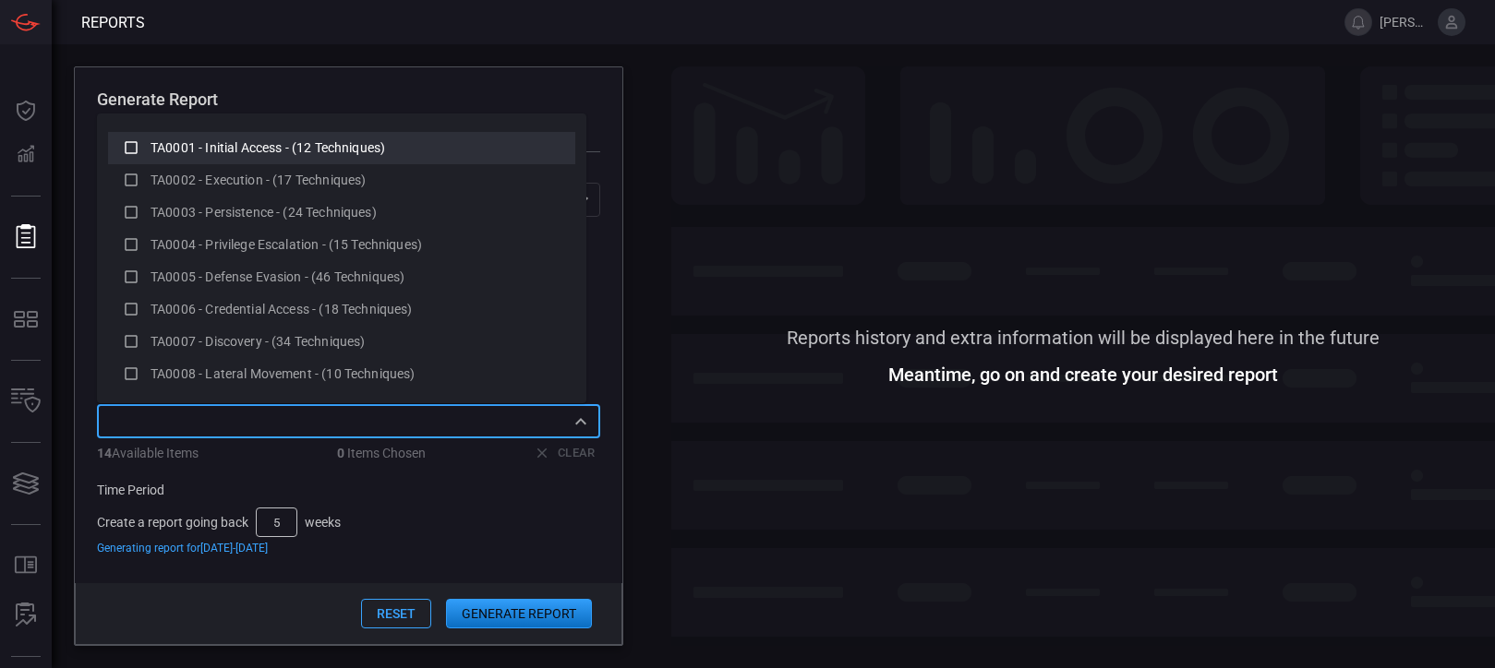
click at [127, 150] on icon at bounding box center [131, 148] width 17 height 22
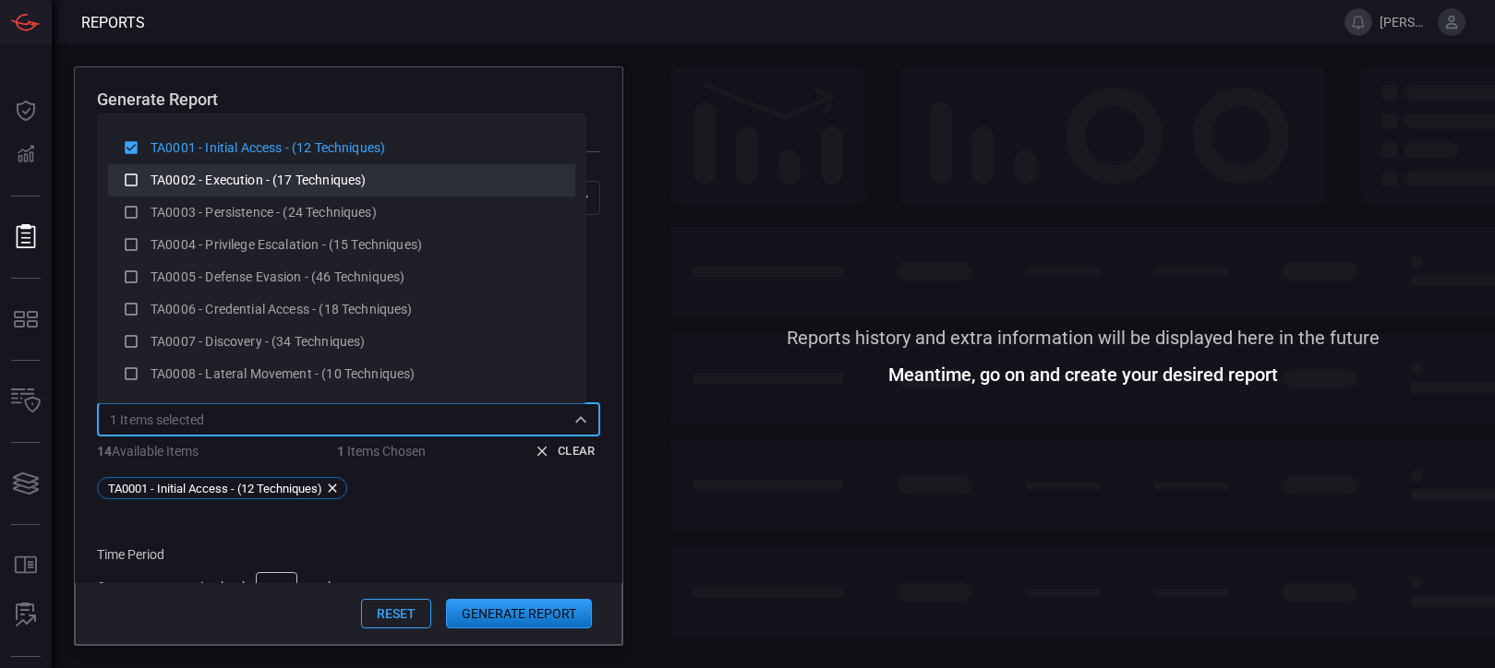
click at [129, 174] on icon at bounding box center [131, 180] width 13 height 13
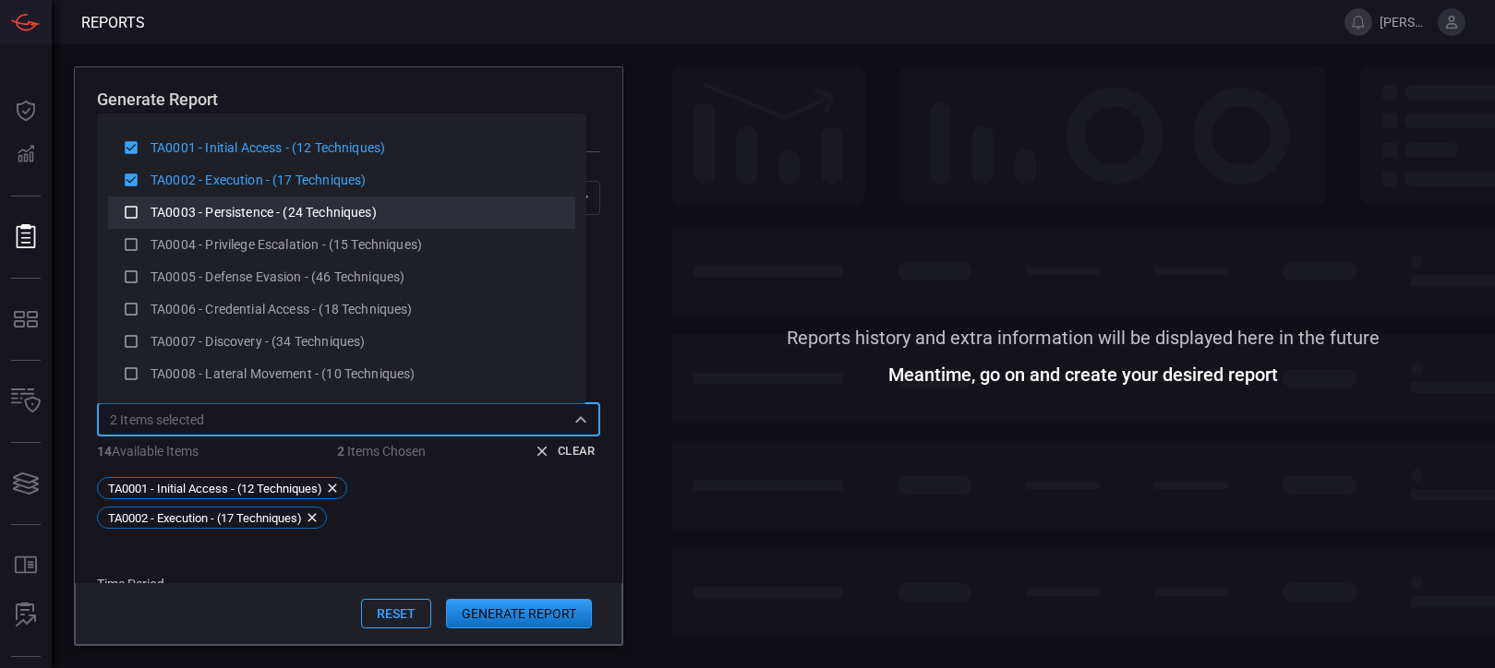
click at [134, 204] on icon at bounding box center [131, 212] width 17 height 22
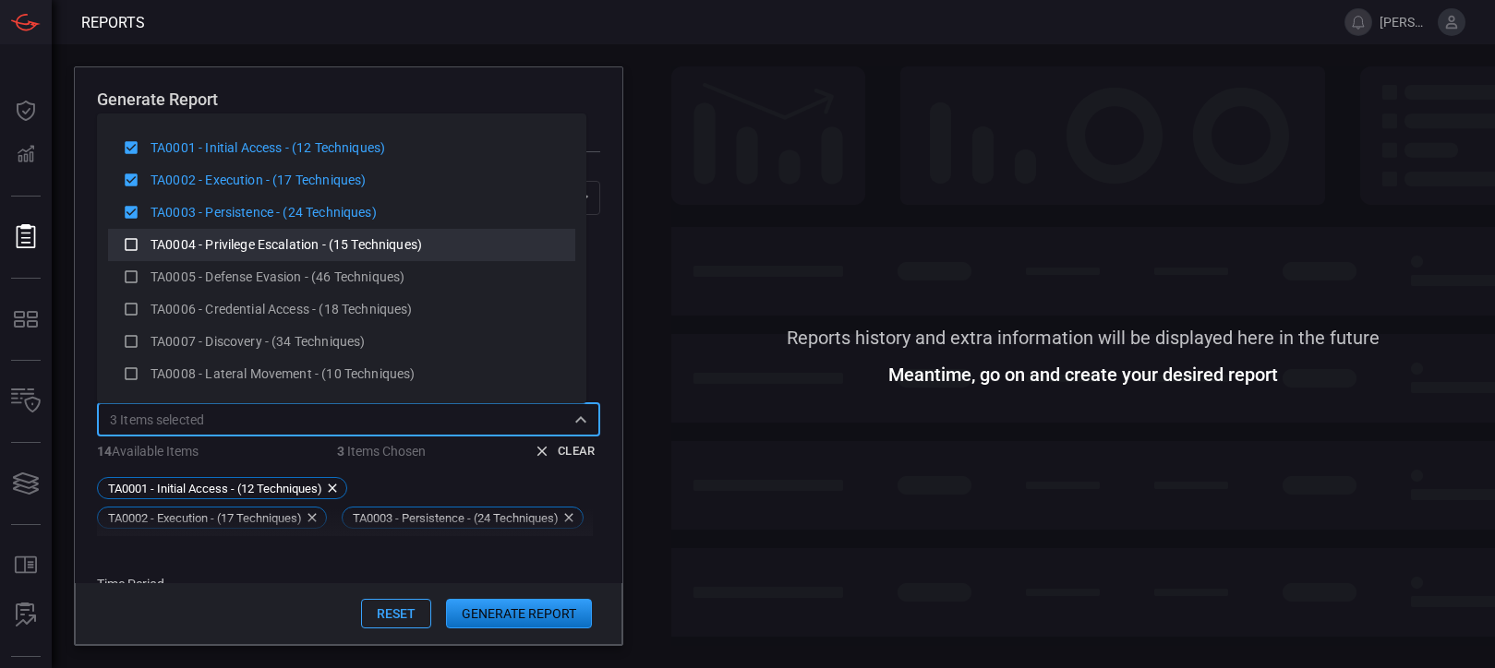
click at [133, 242] on icon at bounding box center [131, 245] width 17 height 22
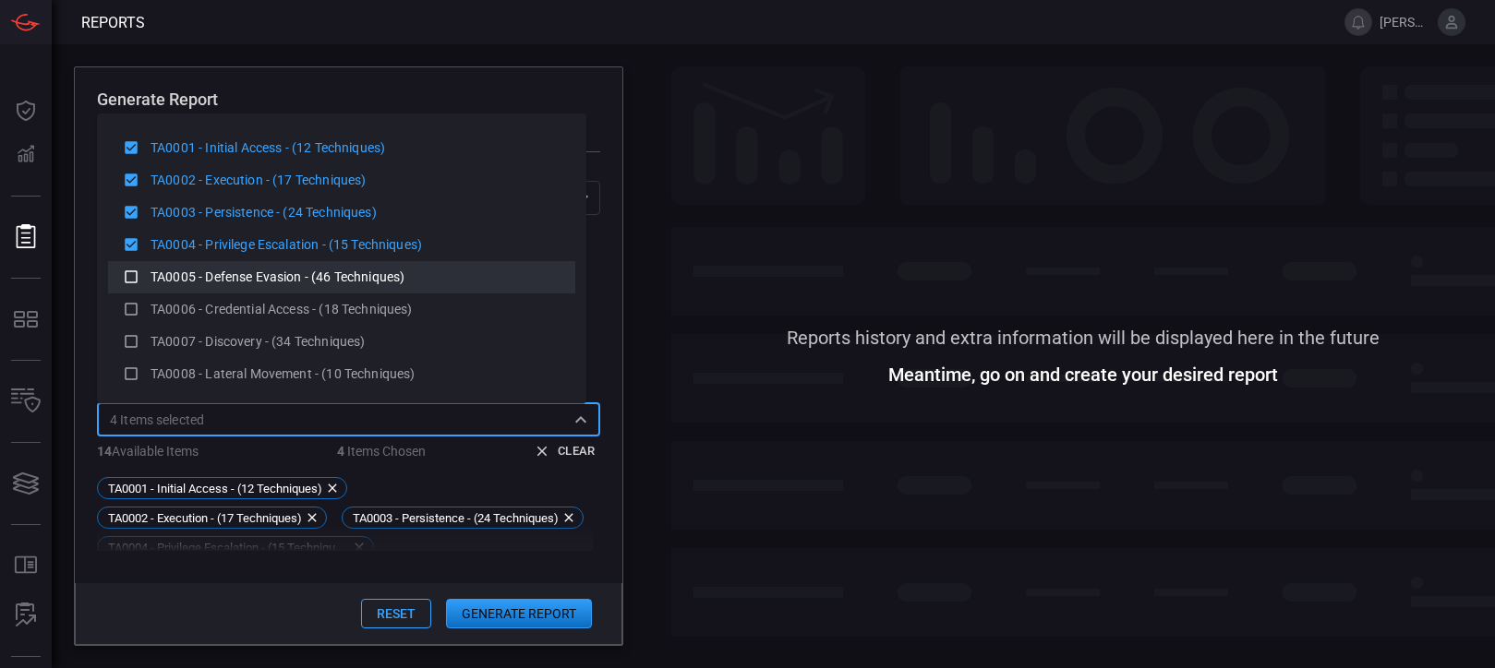
click at [132, 263] on li "TA0005 - Defense Evasion - (46 Techniques)" at bounding box center [341, 277] width 467 height 32
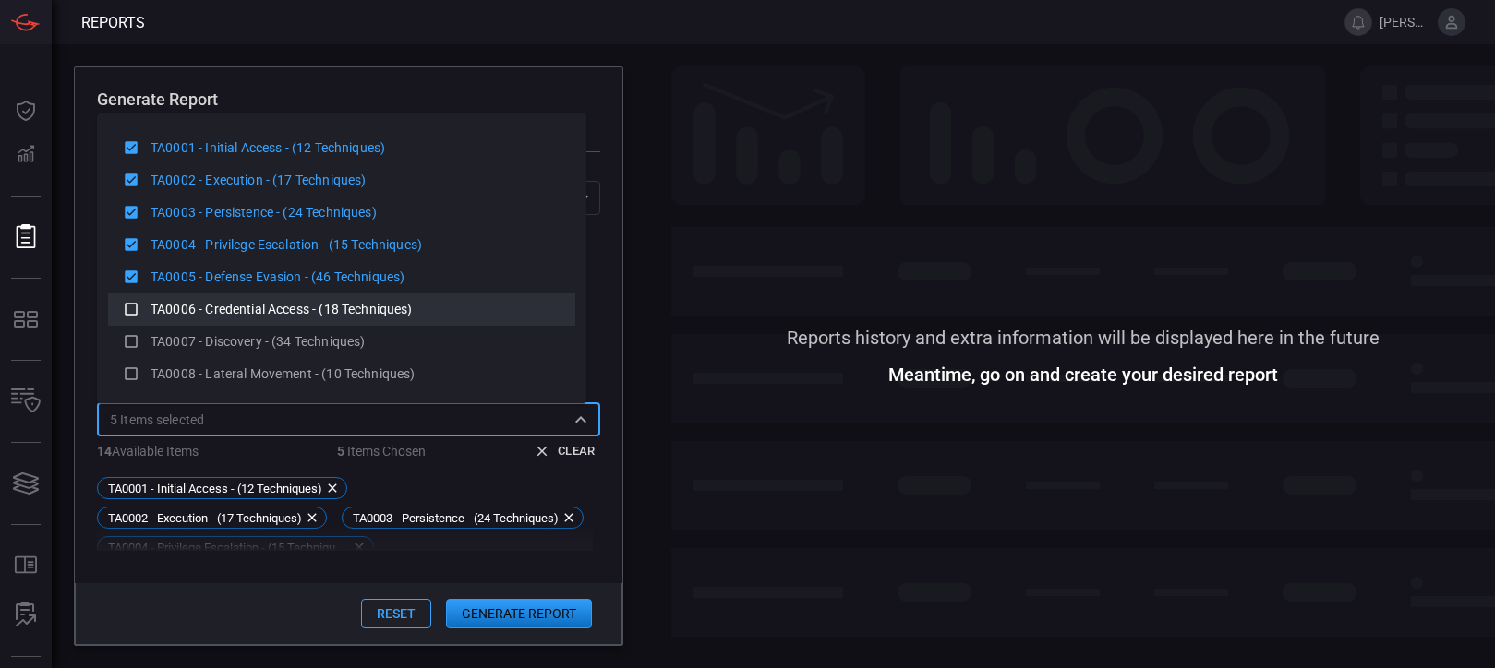
click at [135, 304] on icon at bounding box center [131, 309] width 13 height 13
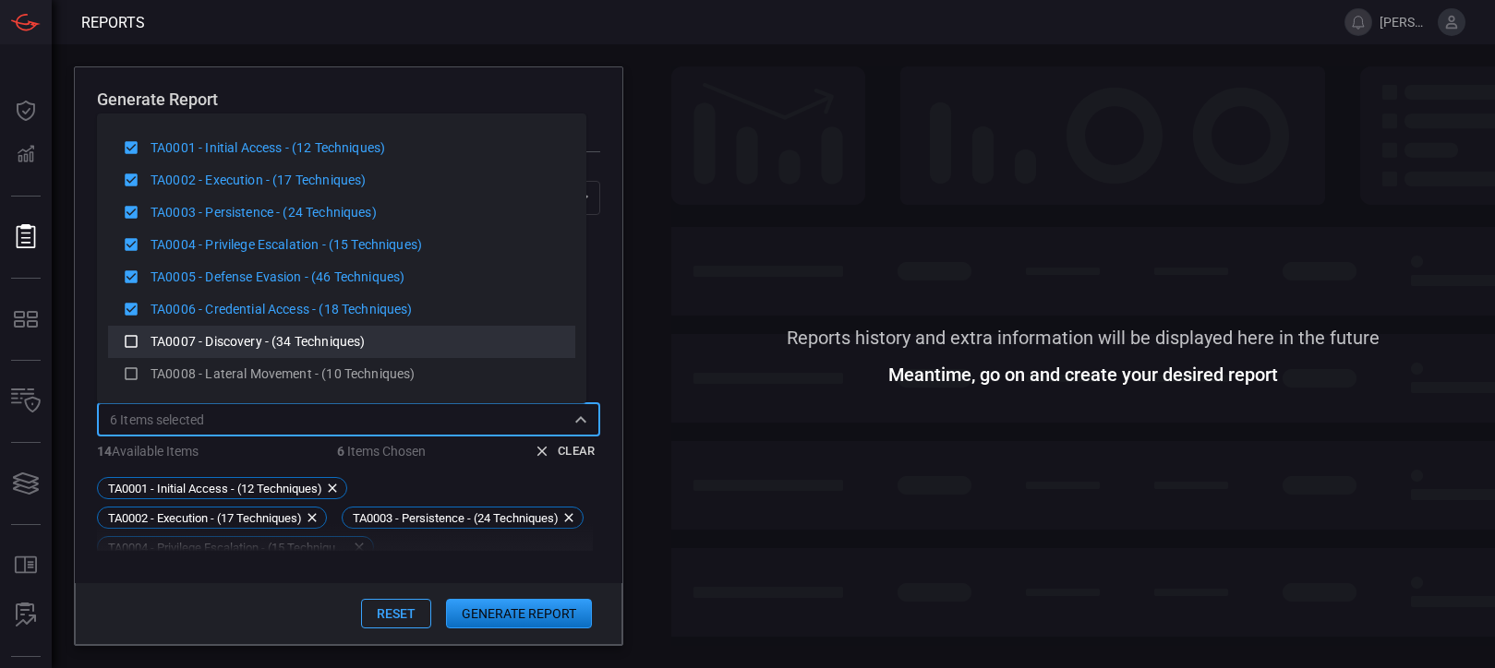
click at [136, 332] on icon at bounding box center [131, 342] width 17 height 22
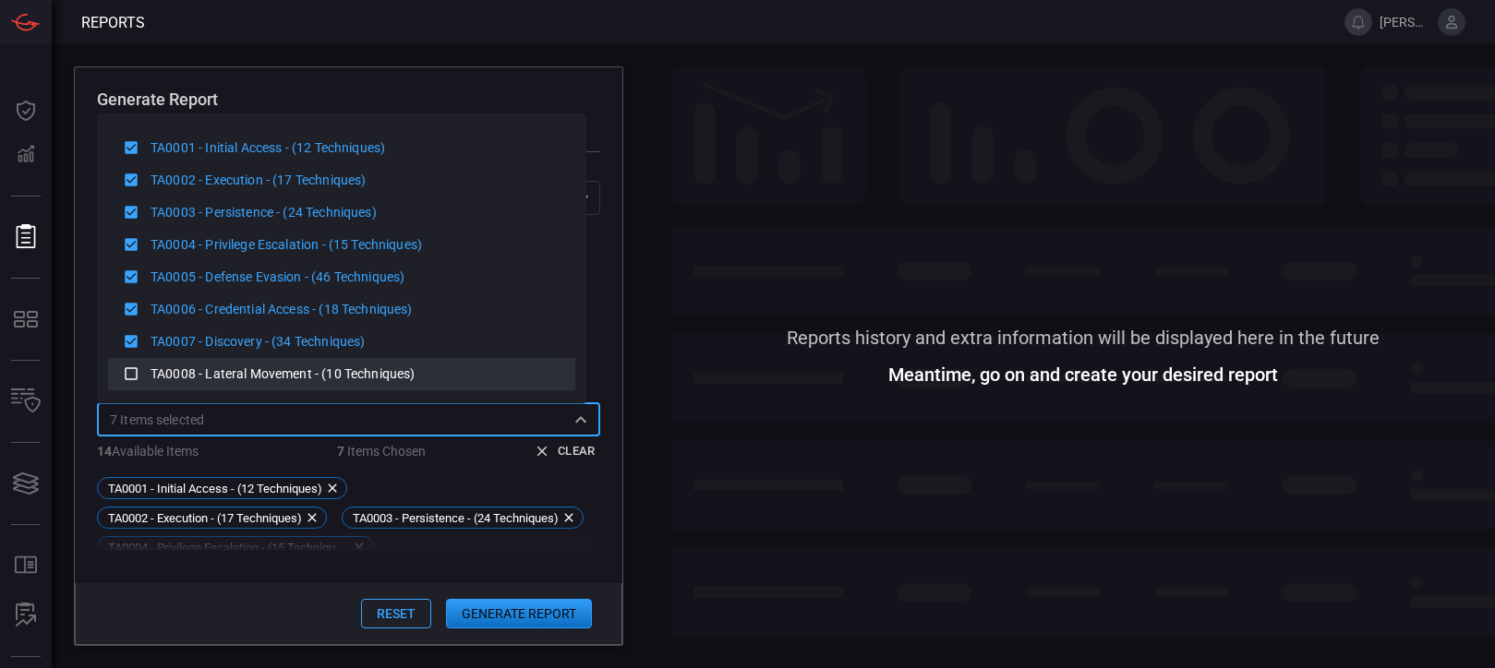
click at [136, 363] on icon at bounding box center [131, 374] width 17 height 22
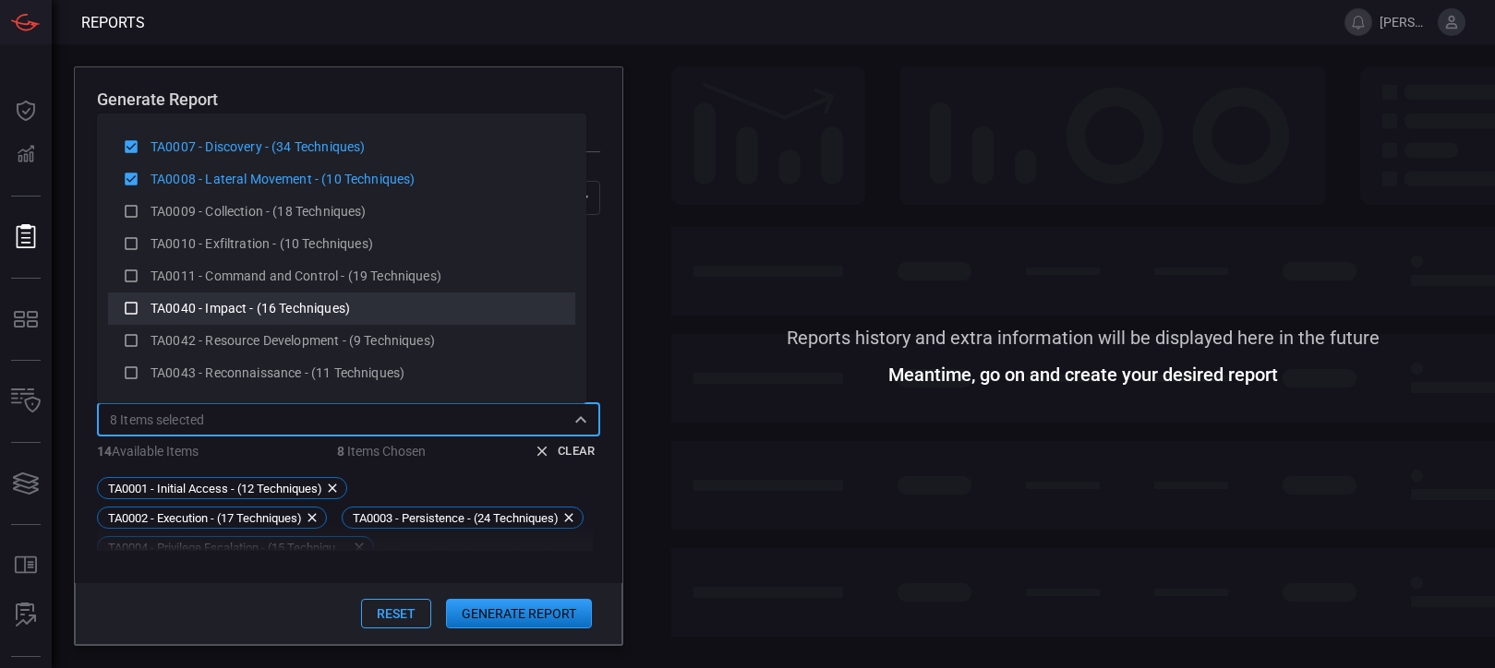
scroll to position [199, 0]
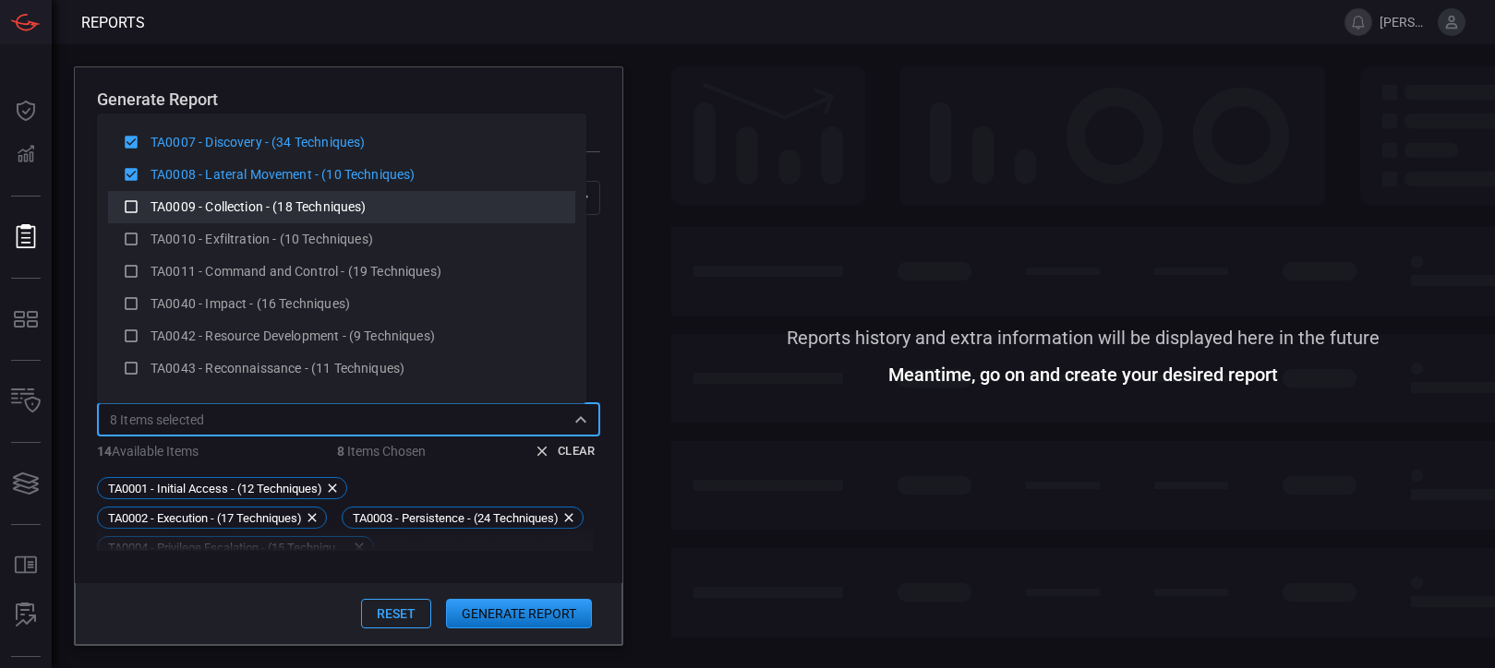
click at [154, 194] on li "TA0009 - Collection - (18 Techniques)" at bounding box center [341, 207] width 467 height 32
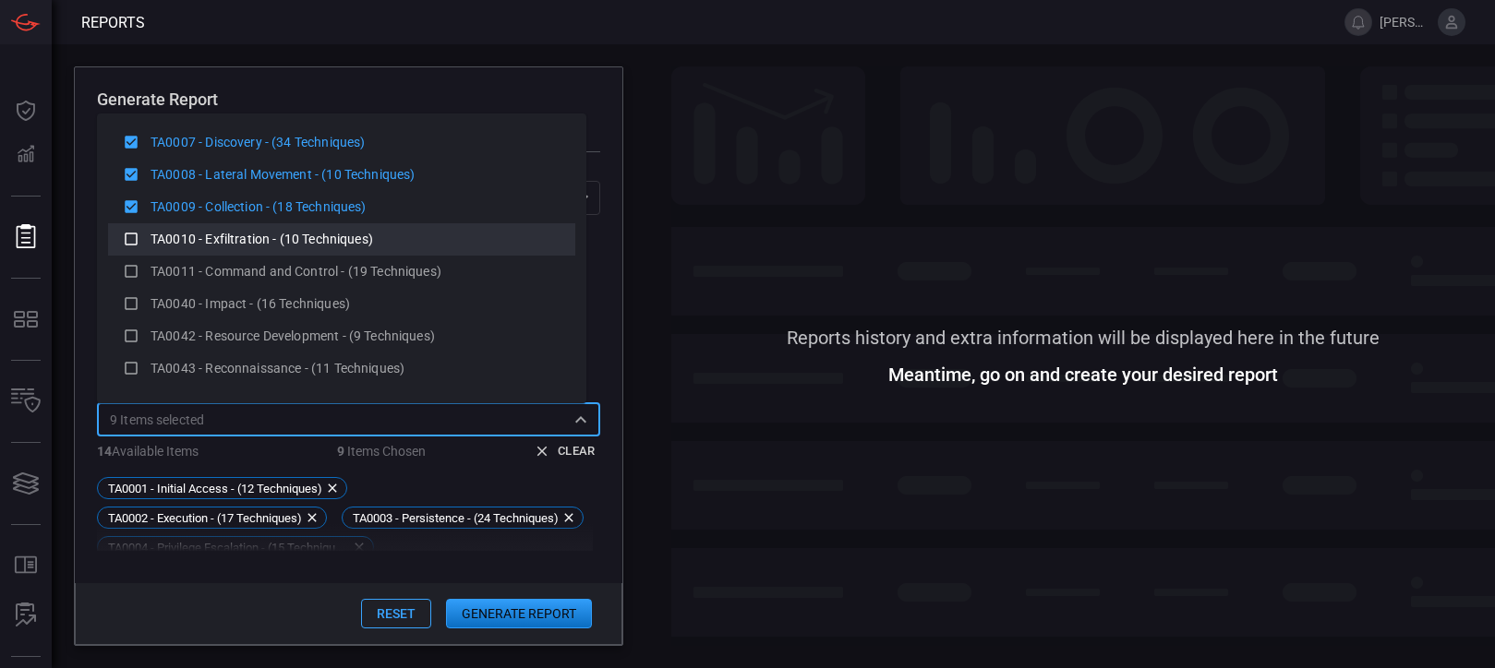
click at [173, 242] on span "TA0010 - Exfiltration - (10 Techniques)" at bounding box center [261, 239] width 223 height 15
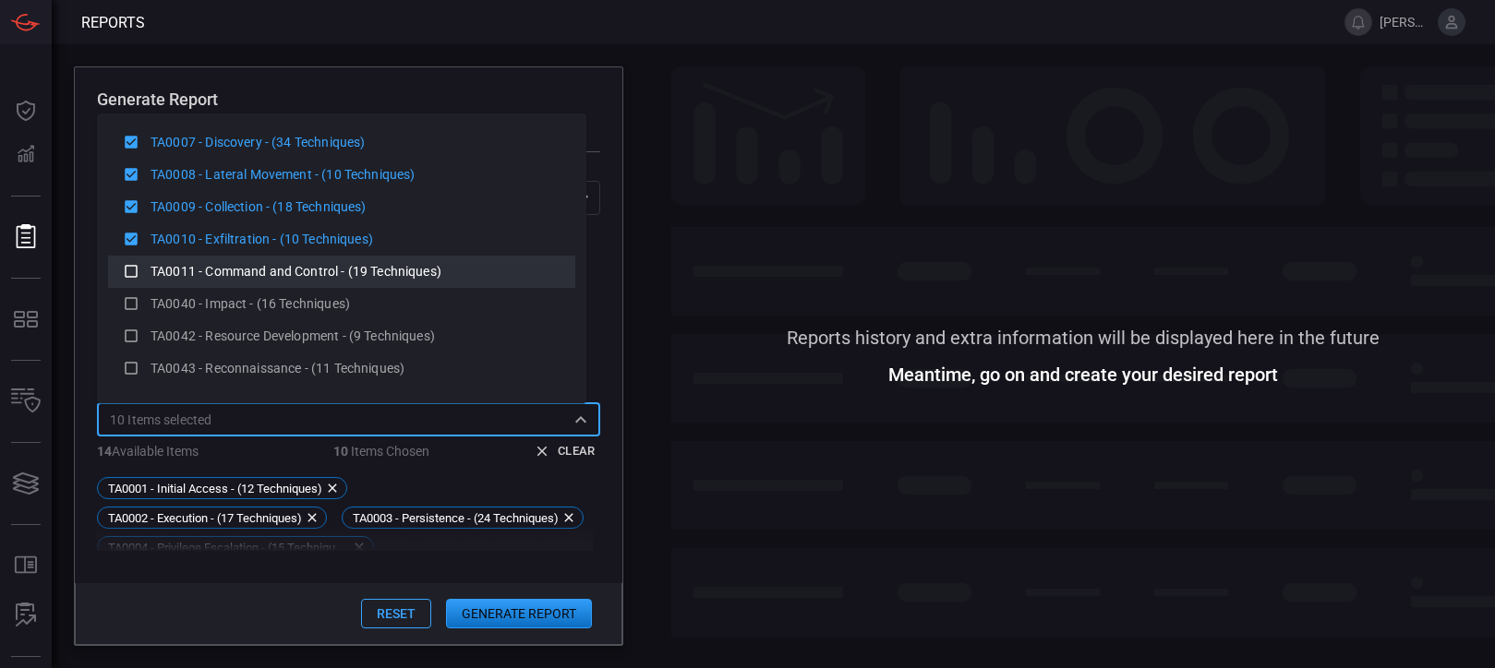
click at [177, 267] on span "TA0011 - Command and Control - (19 Techniques)" at bounding box center [295, 271] width 291 height 15
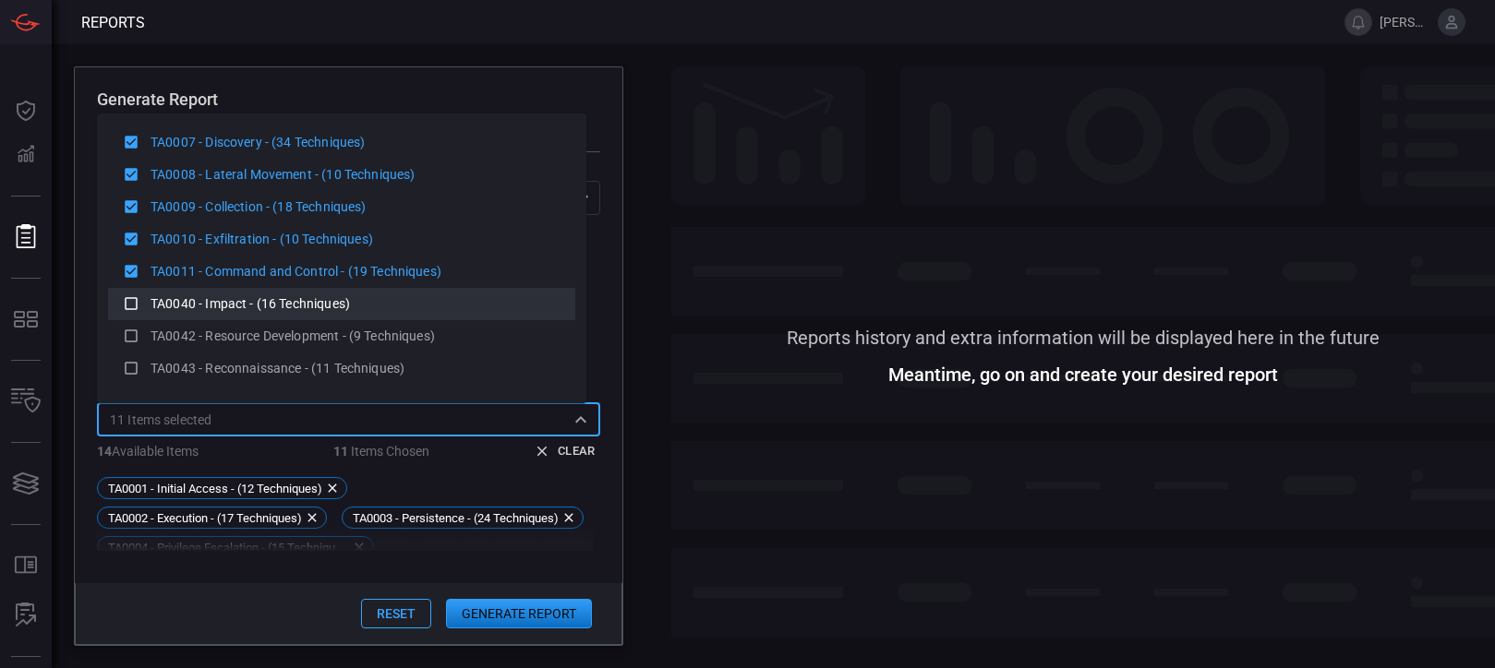
click at [178, 297] on span "TA0040 - Impact - (16 Techniques)" at bounding box center [249, 303] width 199 height 15
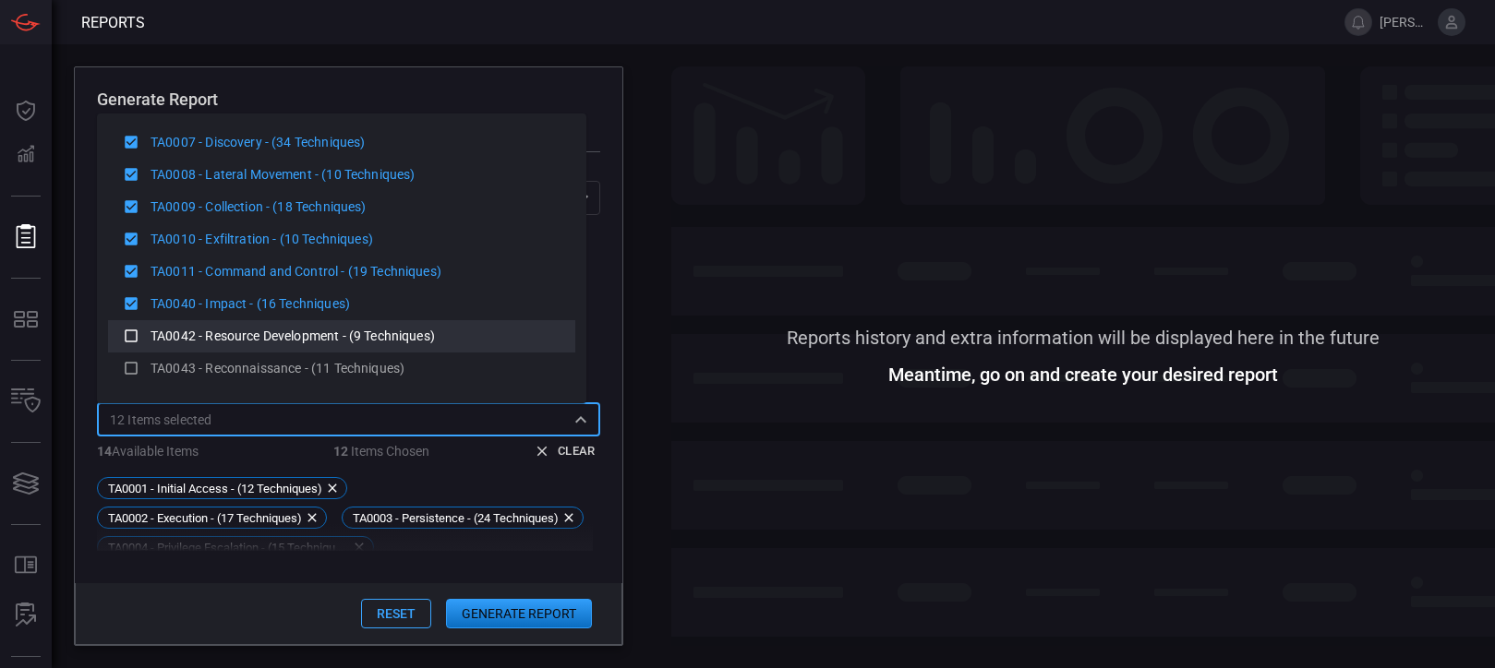
click at [184, 328] on div "TA0042 - Resource Development - (9 Techniques)" at bounding box center [355, 336] width 410 height 19
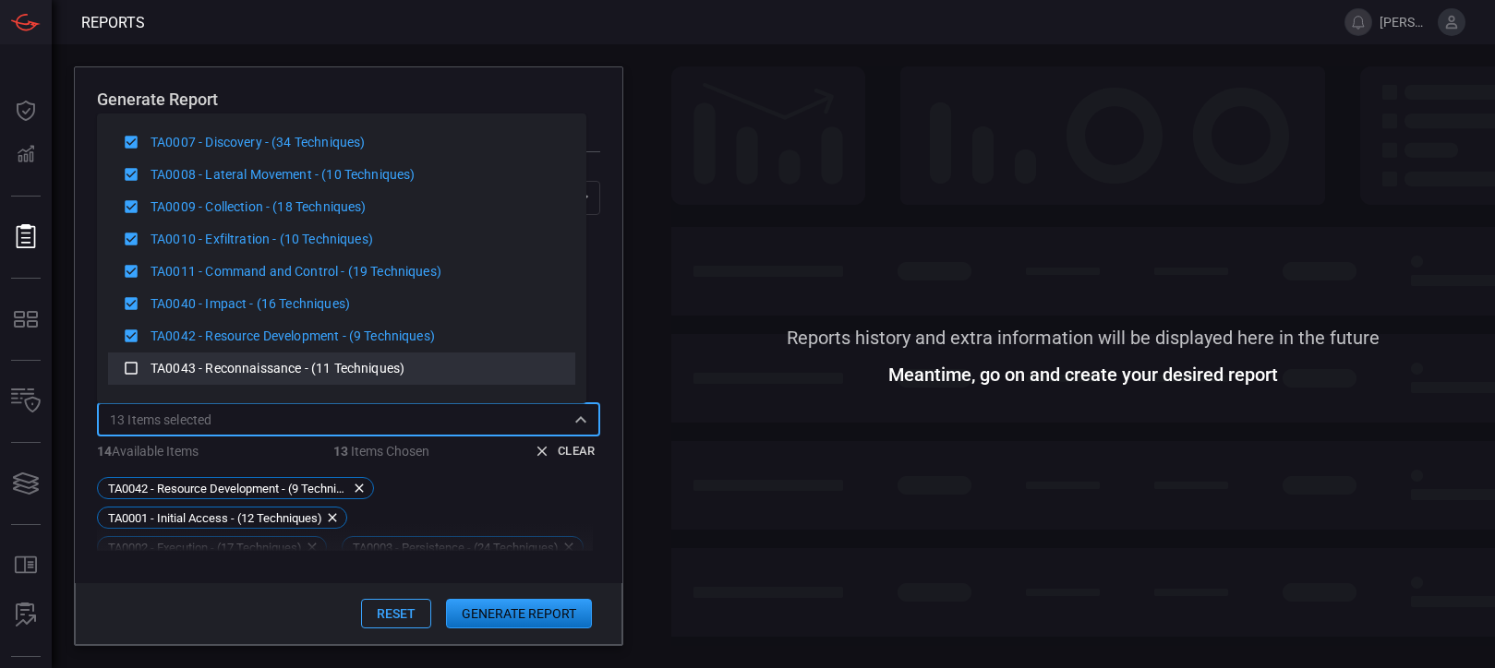
click at [191, 362] on span "TA0043 - Reconnaissance - (11 Techniques)" at bounding box center [277, 368] width 254 height 15
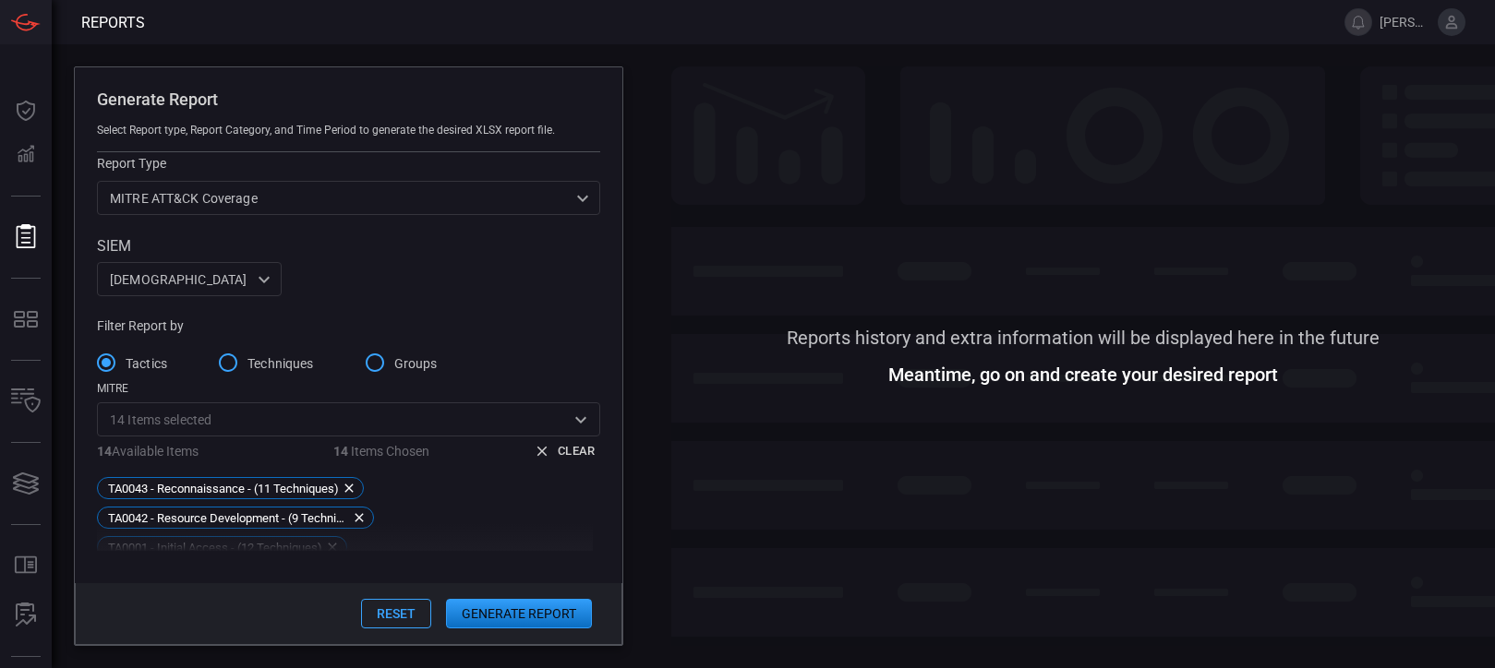
click at [540, 614] on button "Generate Report" at bounding box center [519, 614] width 146 height 30
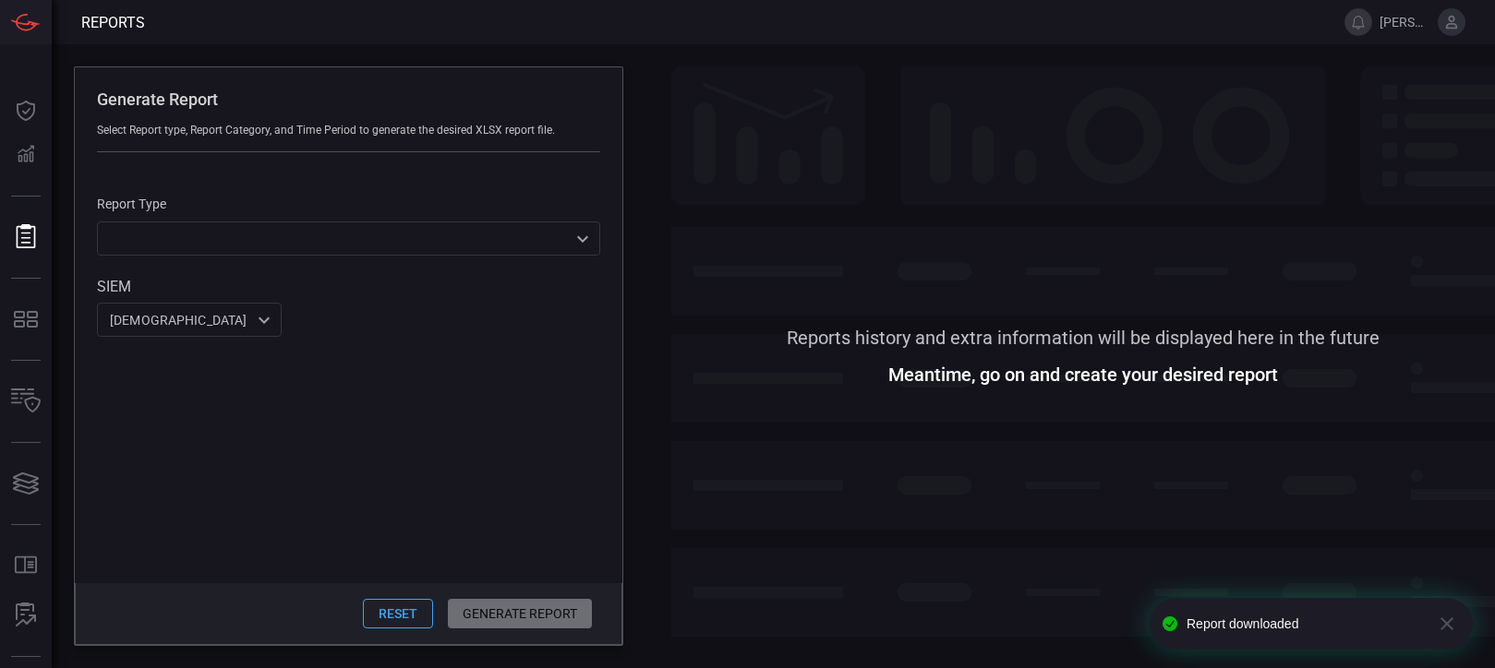
scroll to position [0, 0]
click at [787, 74] on span at bounding box center [1083, 198] width 824 height 264
click at [769, 522] on span at bounding box center [1083, 514] width 824 height 264
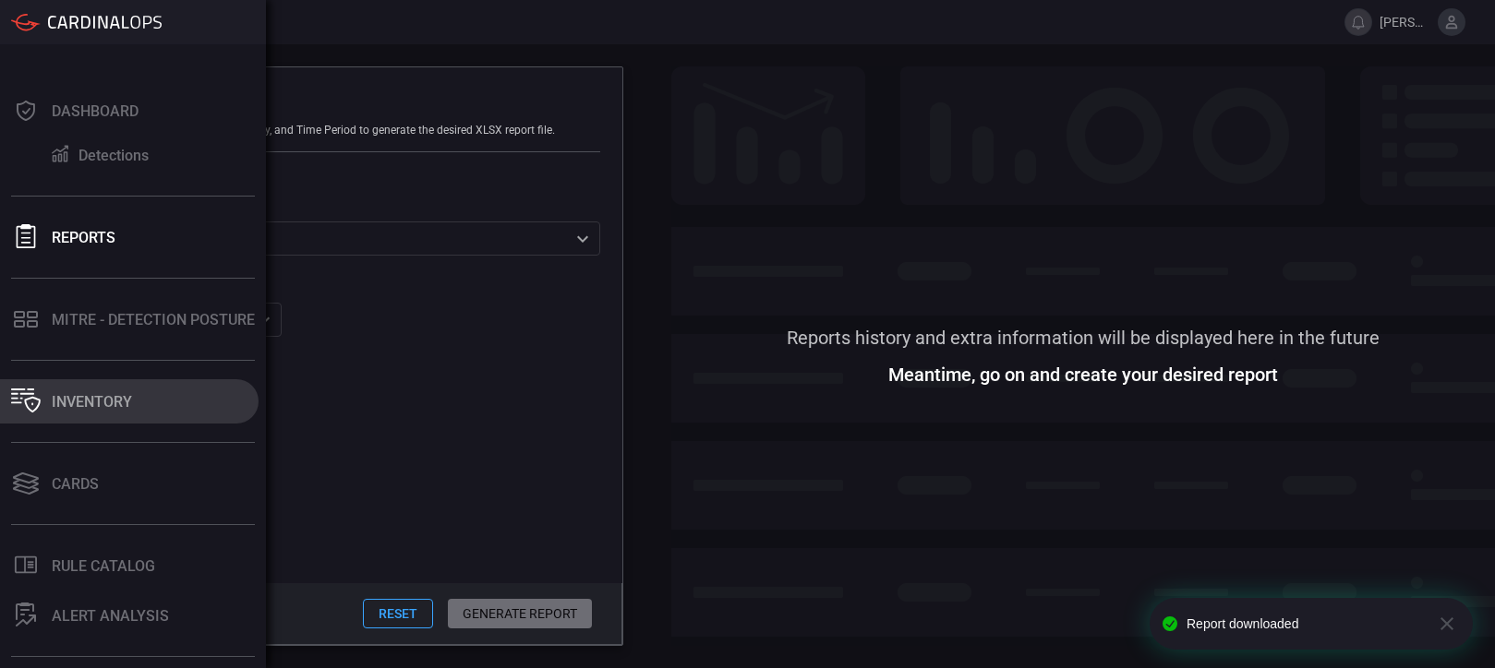
click at [134, 390] on button "Inventory" at bounding box center [129, 401] width 259 height 44
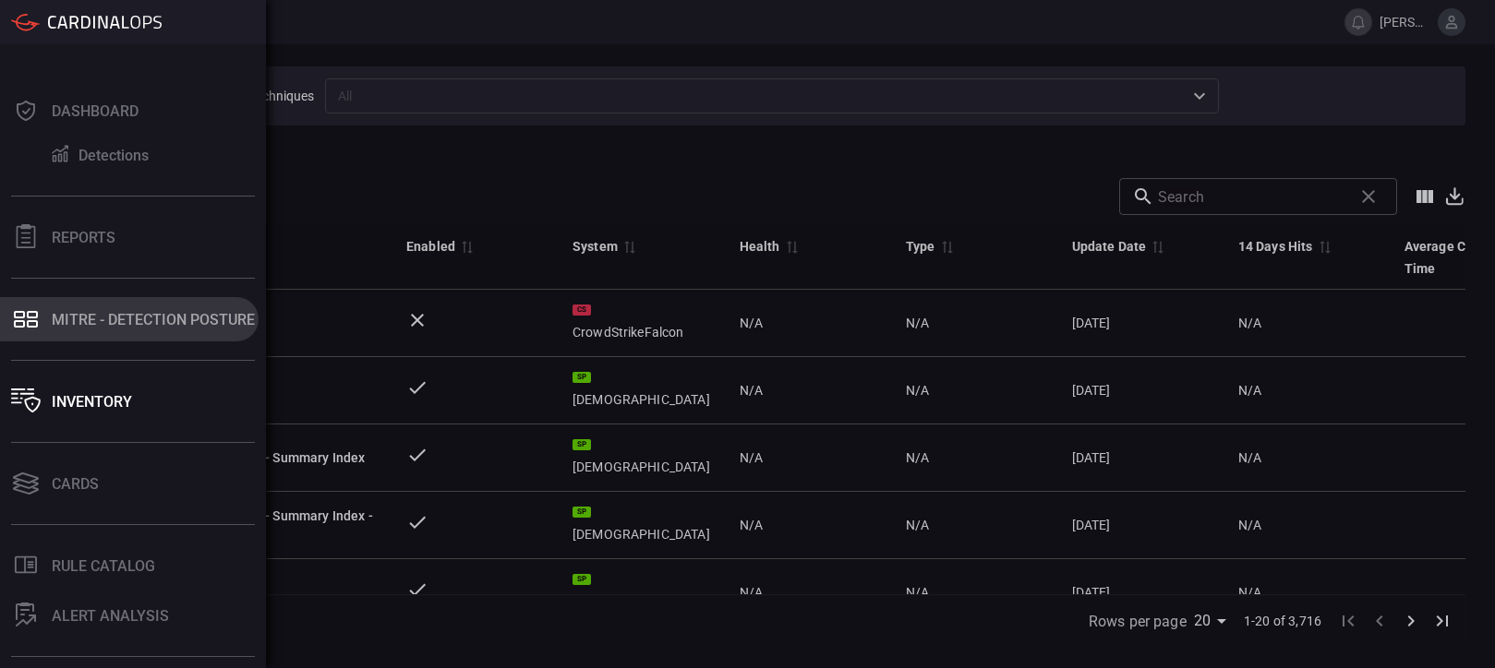
click at [62, 336] on button "MITRE - Detection Posture" at bounding box center [129, 319] width 259 height 44
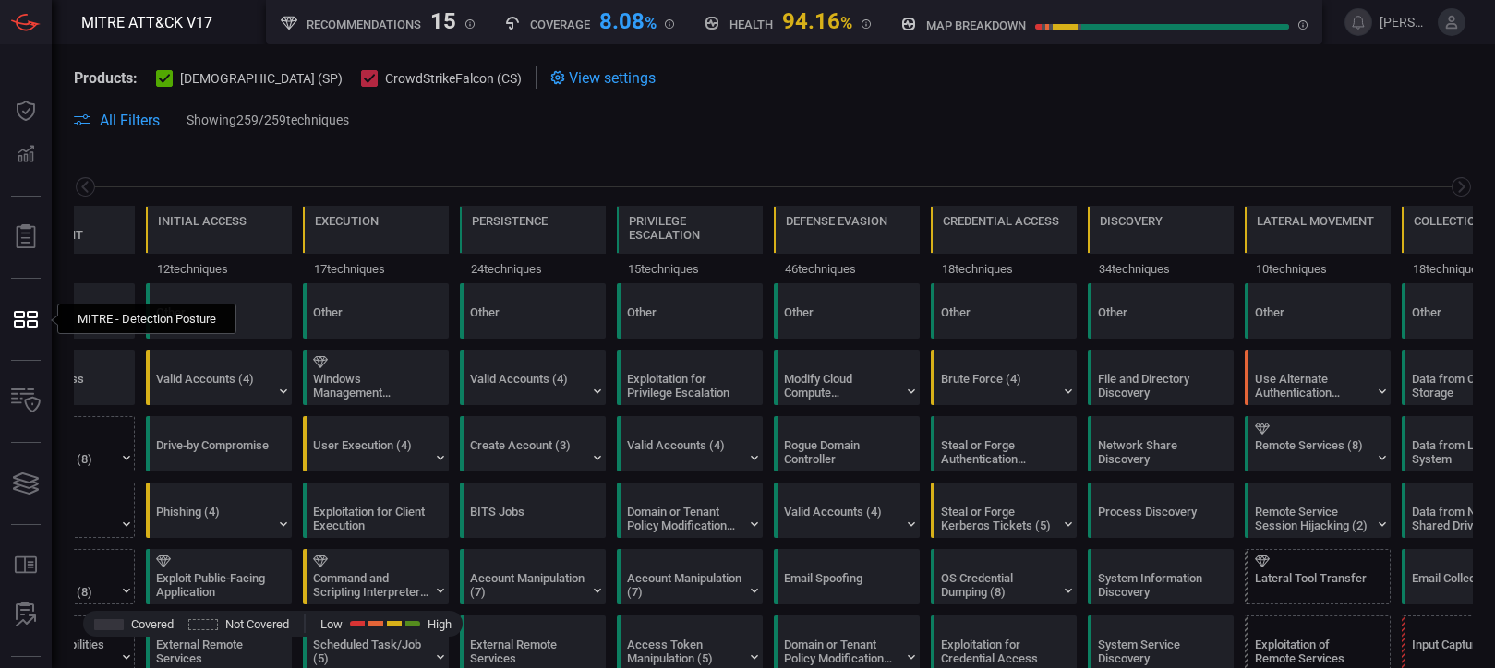
click at [1461, 24] on button at bounding box center [1451, 22] width 28 height 28
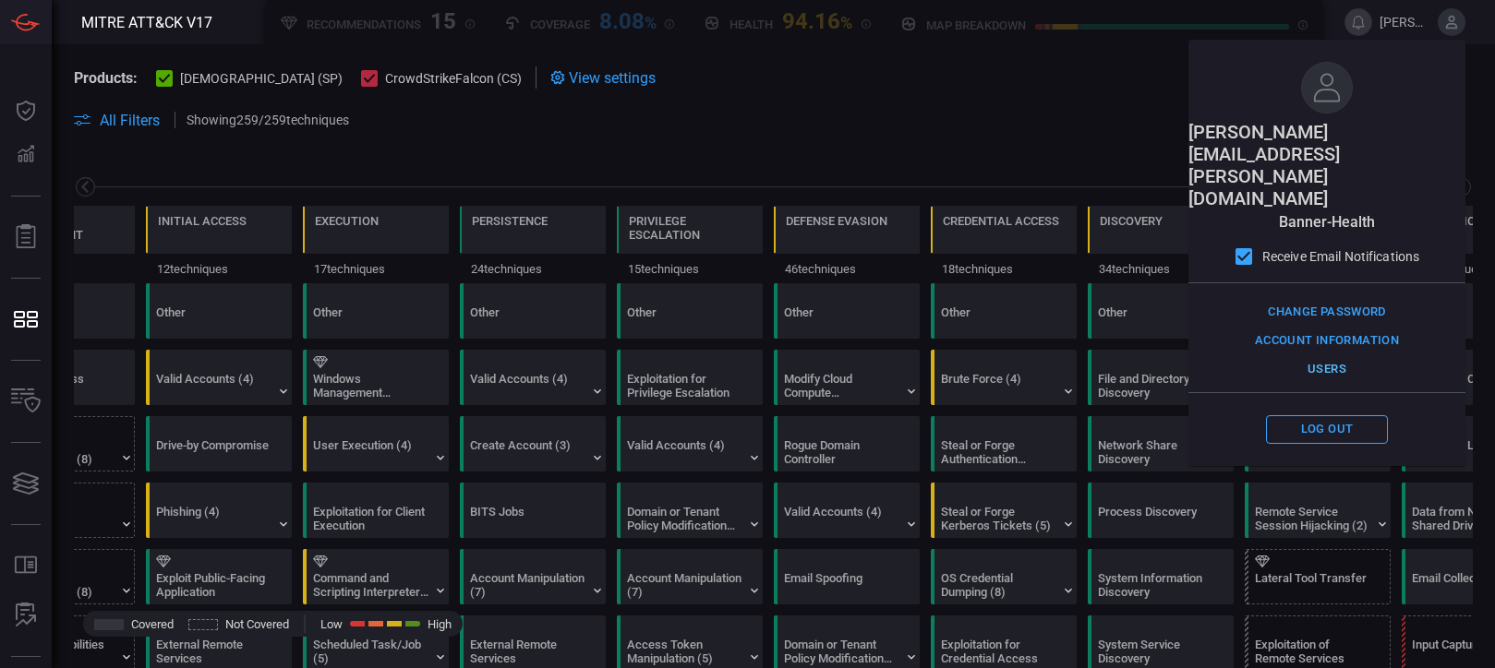
click at [1339, 355] on button "Users" at bounding box center [1327, 369] width 122 height 29
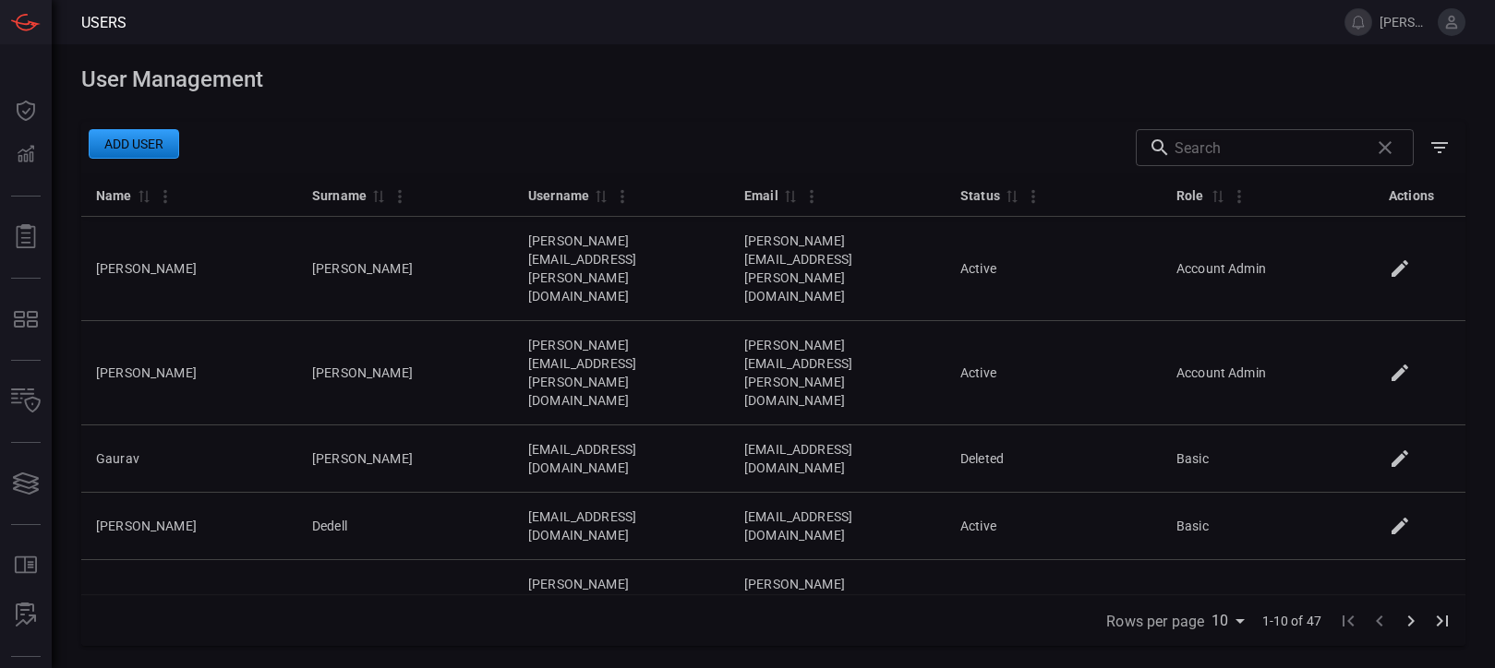
click at [1274, 146] on input "text" at bounding box center [1267, 147] width 187 height 37
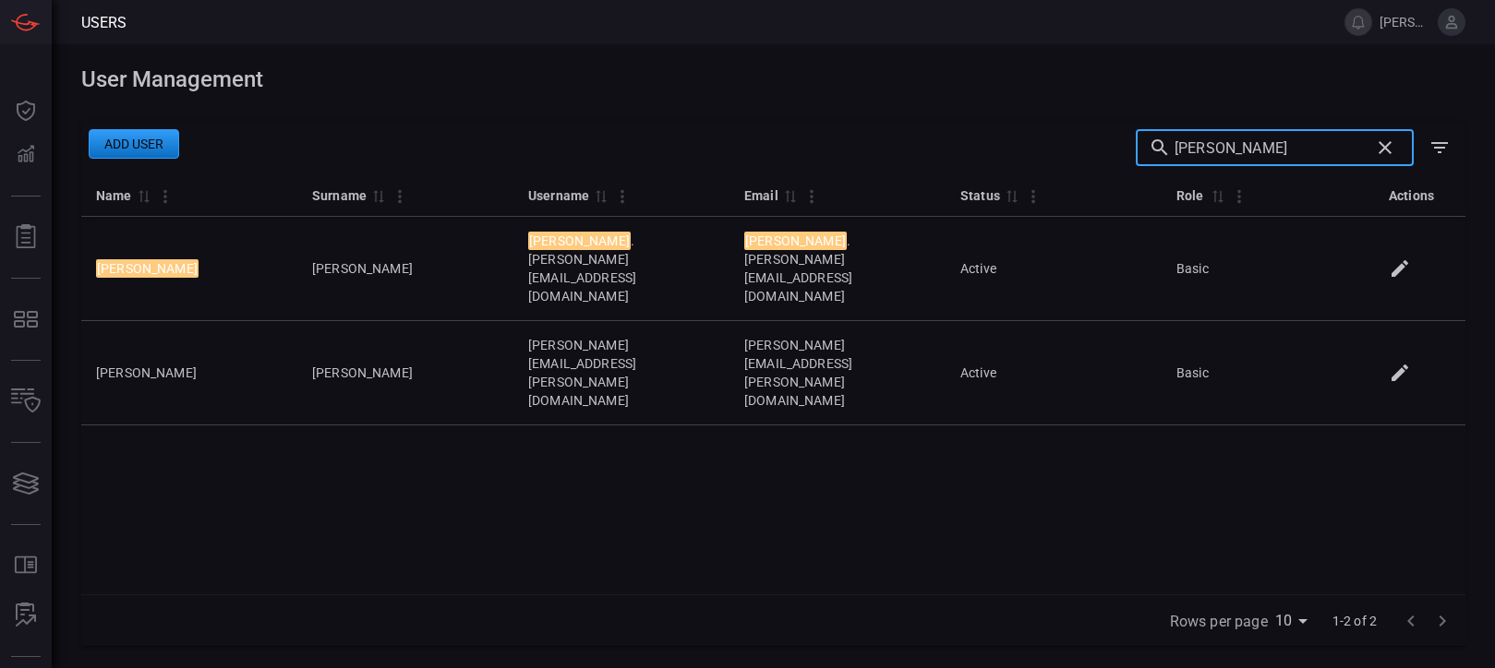
type input "[PERSON_NAME]"
click at [439, 427] on div "Name 0 Surname 0 Username 0 Email 0 Status 0 Role 0 Actions [PERSON_NAME] [PERS…" at bounding box center [773, 384] width 1384 height 421
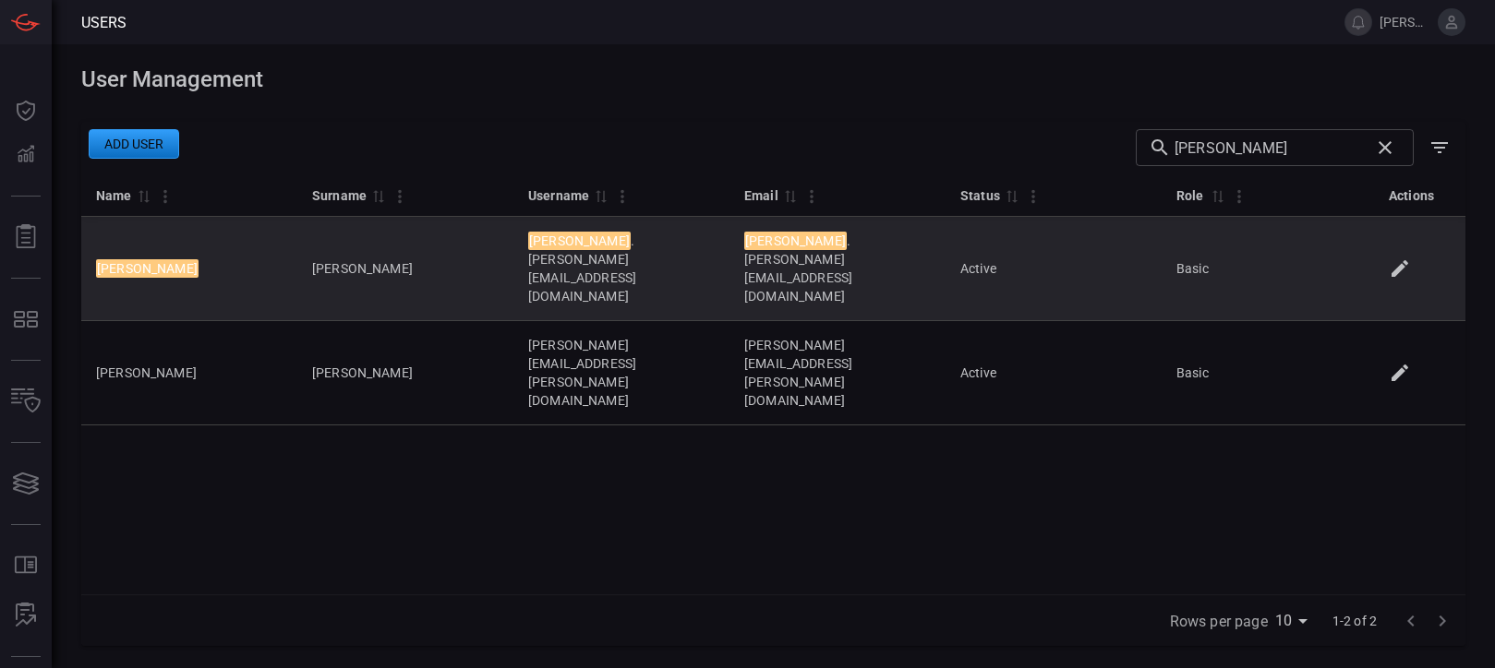
click at [1408, 260] on icon at bounding box center [1399, 268] width 17 height 17
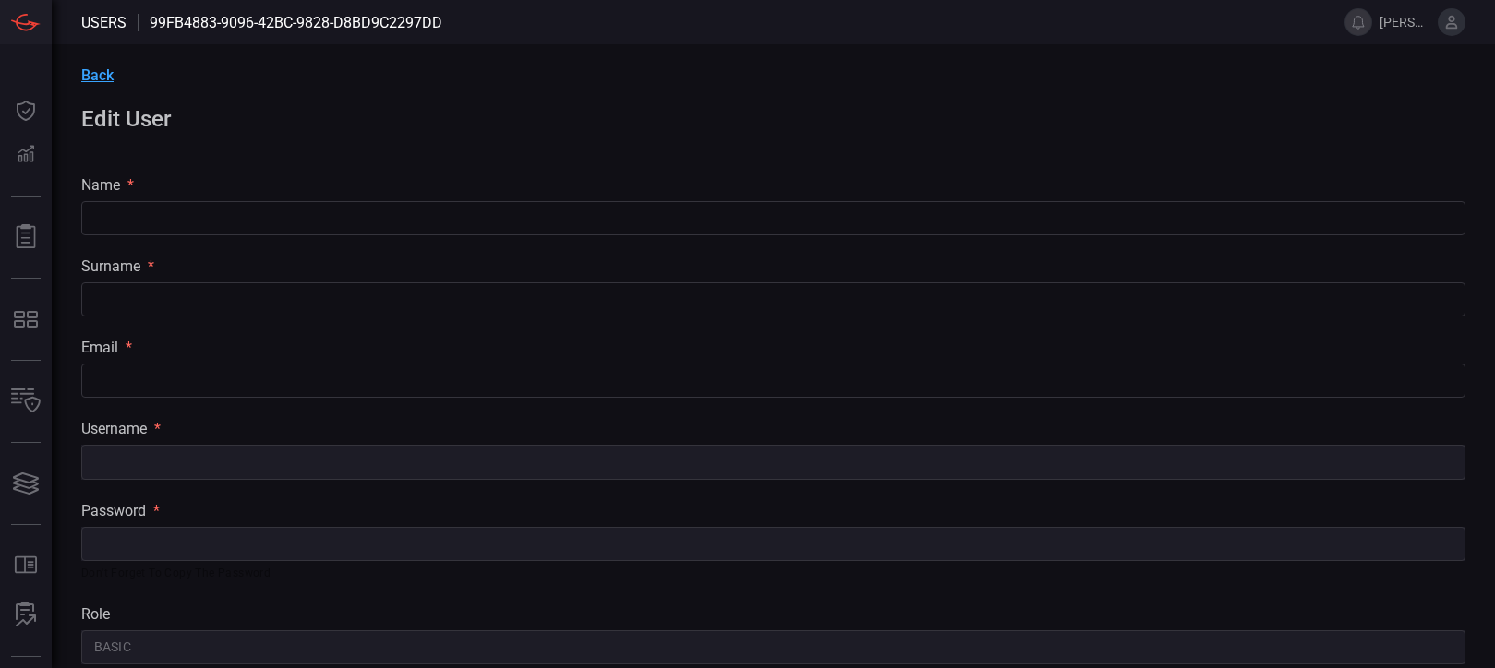
type input "[PERSON_NAME]"
type input "[PERSON_NAME][EMAIL_ADDRESS][PERSON_NAME][DOMAIN_NAME]"
type input "Basic"
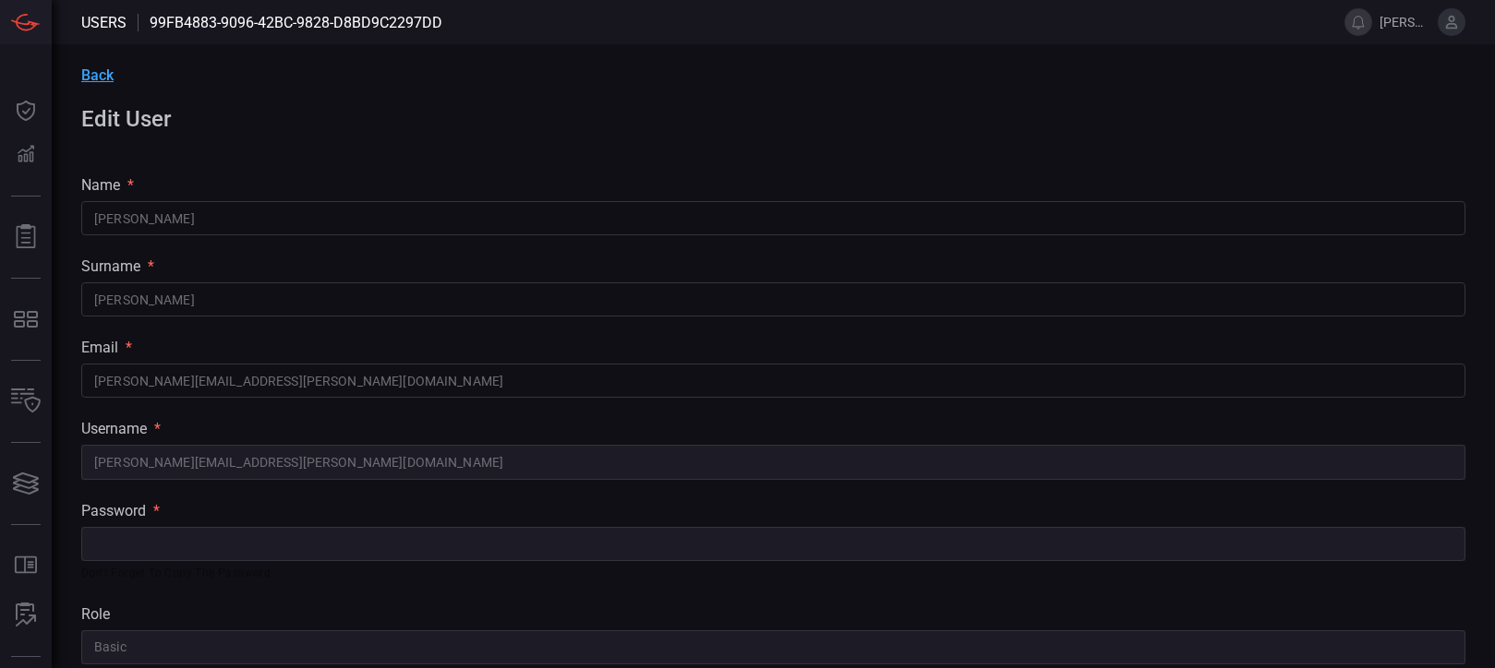
click at [666, 95] on div "Back Edit User name * [PERSON_NAME] ​ surname * [PERSON_NAME] ​ email * [PERSON…" at bounding box center [773, 498] width 1443 height 908
click at [101, 75] on span "Back" at bounding box center [97, 75] width 32 height 18
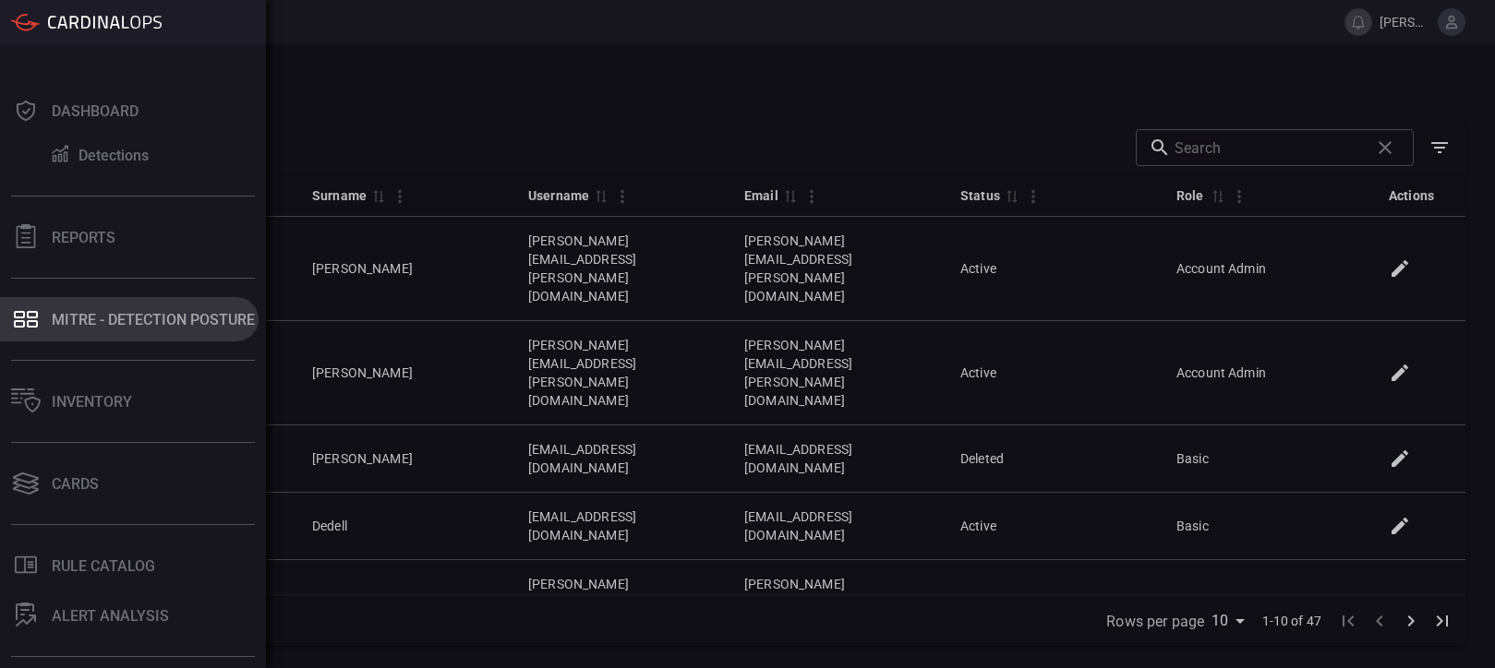
click at [153, 305] on button "MITRE - Detection Posture" at bounding box center [129, 319] width 259 height 44
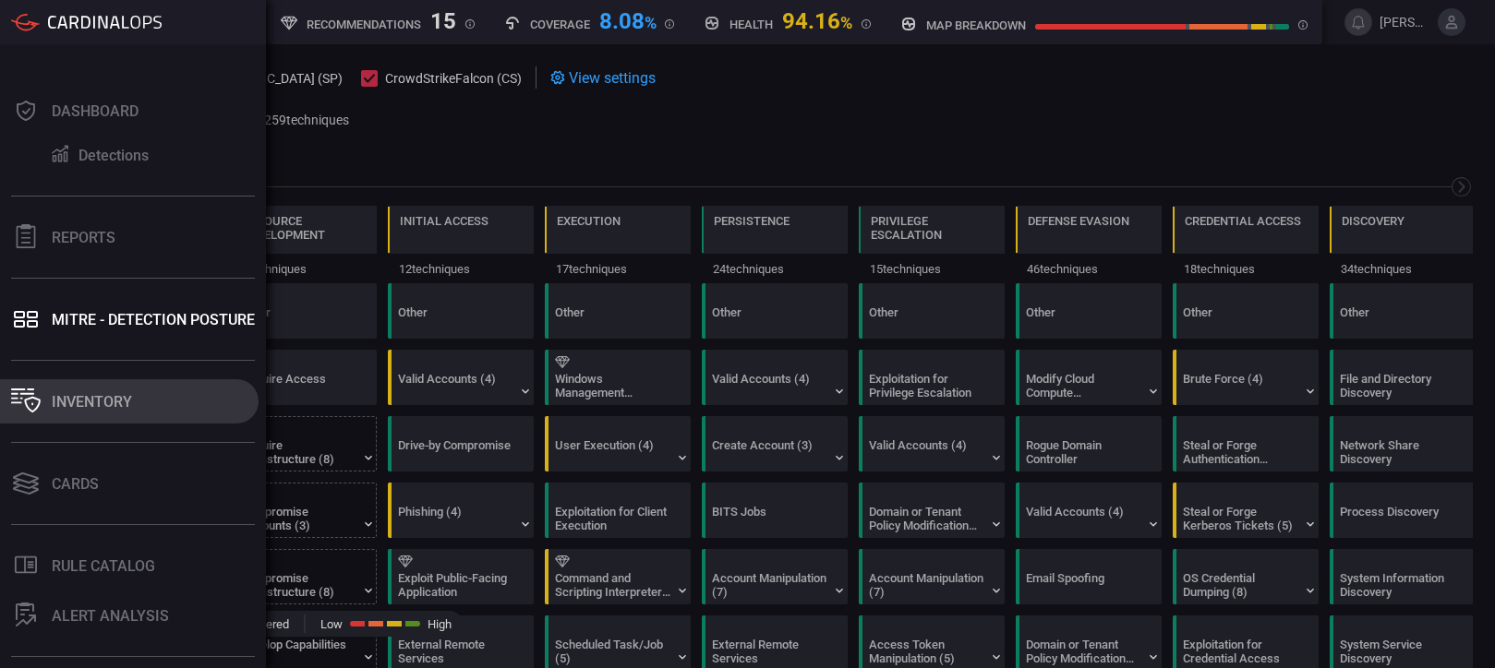
scroll to position [0, 242]
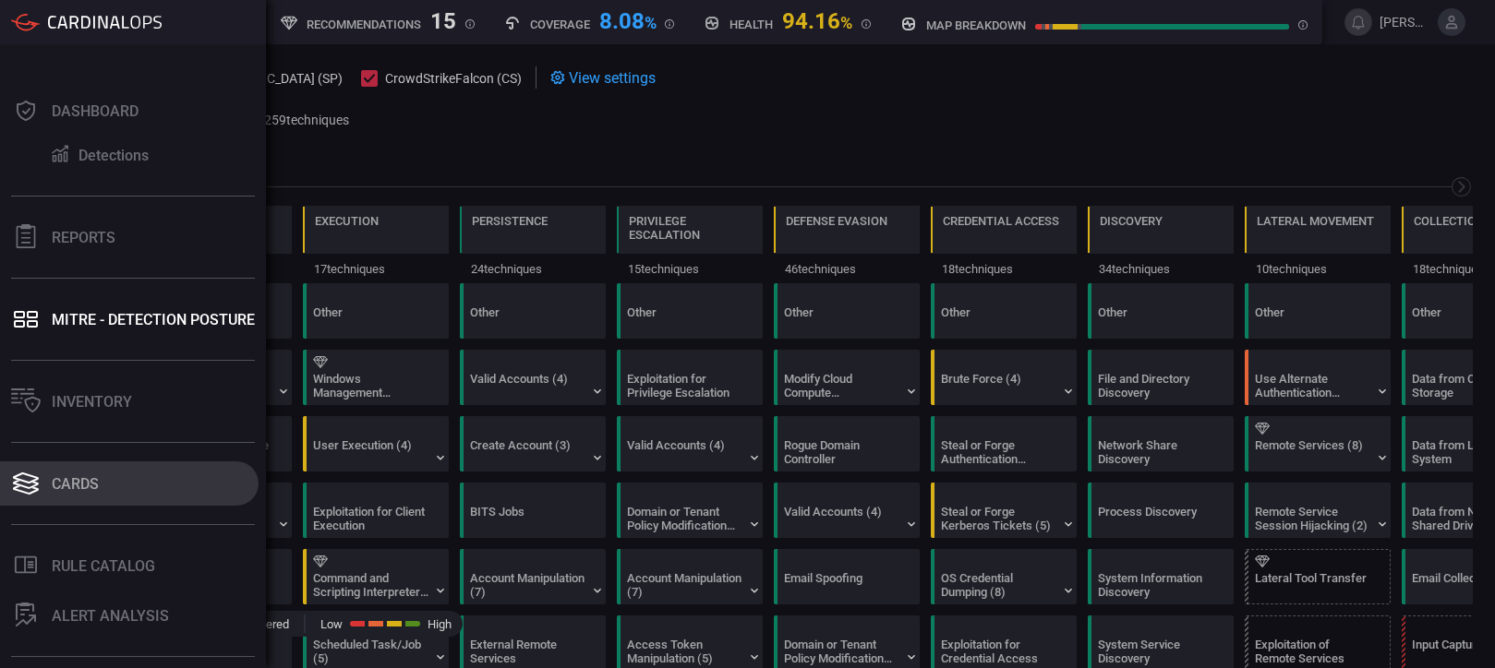
click at [77, 486] on div "Cards" at bounding box center [75, 484] width 47 height 18
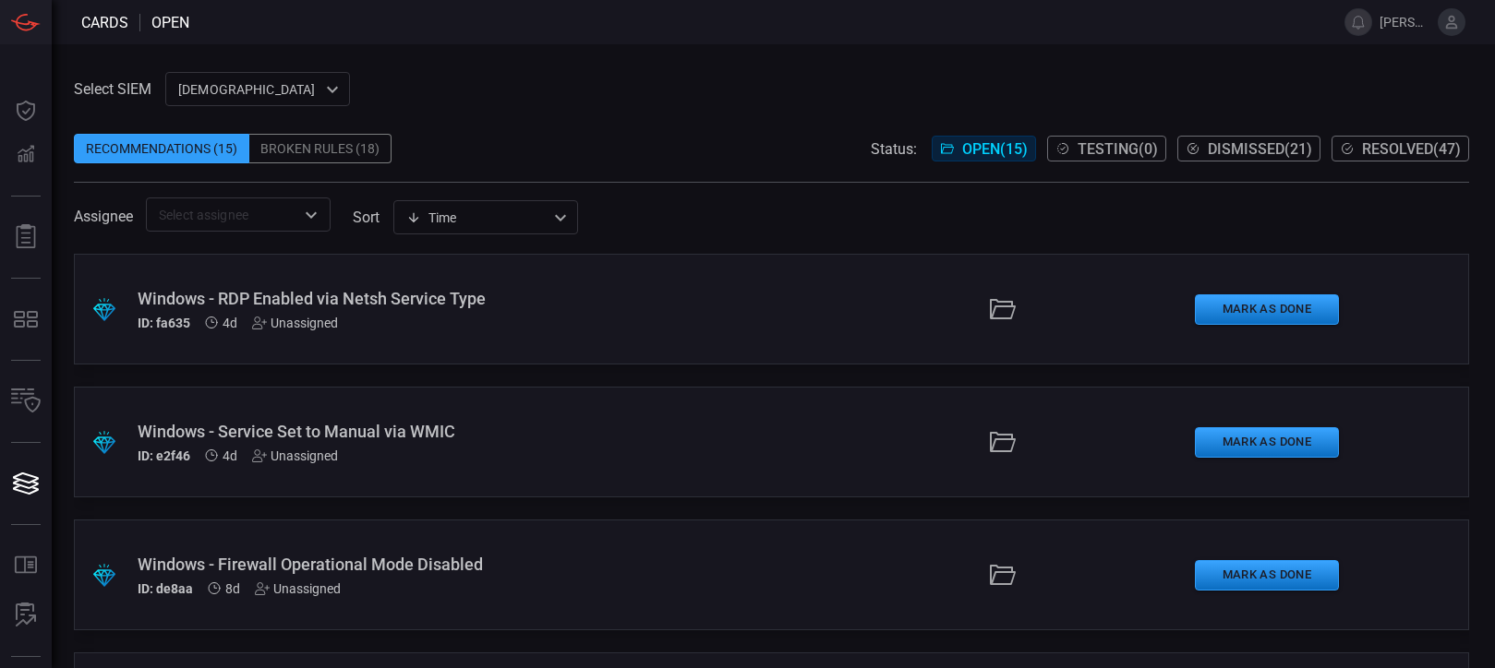
click at [336, 150] on div "Broken Rules (18)" at bounding box center [320, 149] width 142 height 30
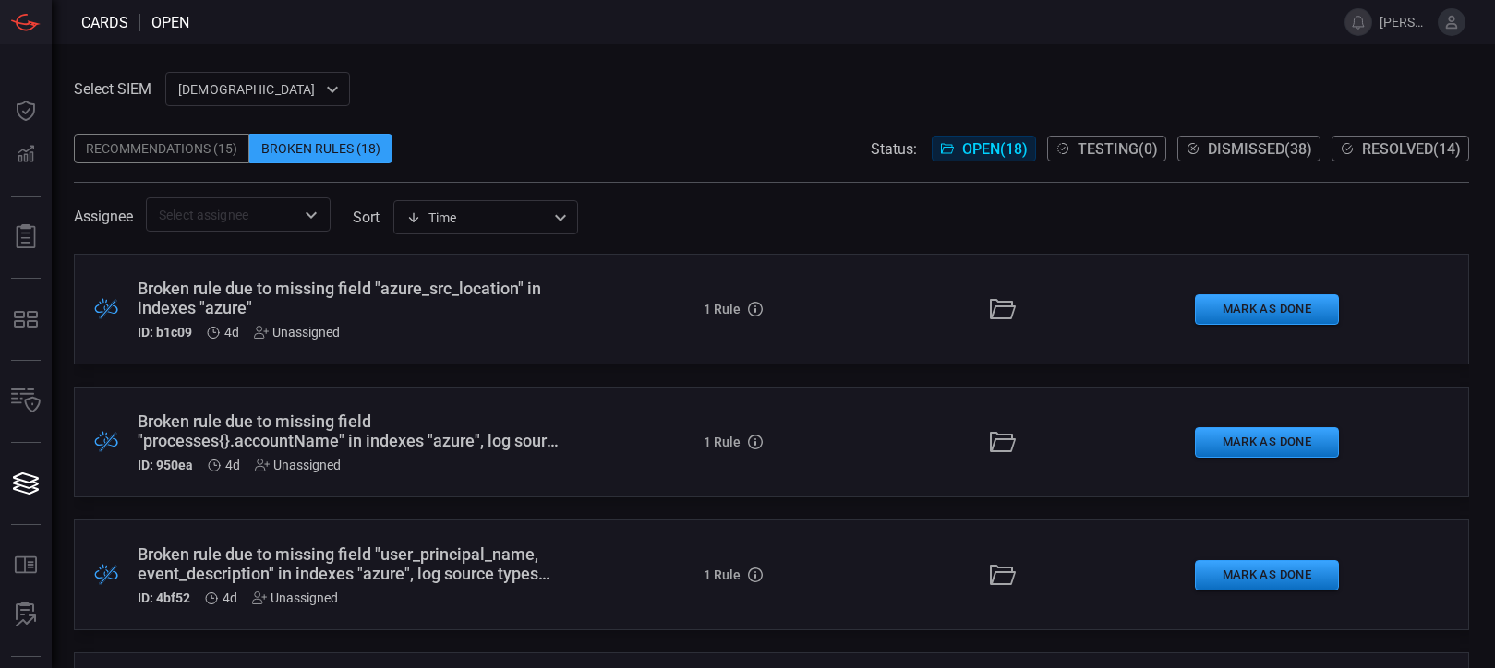
click at [1446, 20] on icon at bounding box center [1451, 22] width 17 height 17
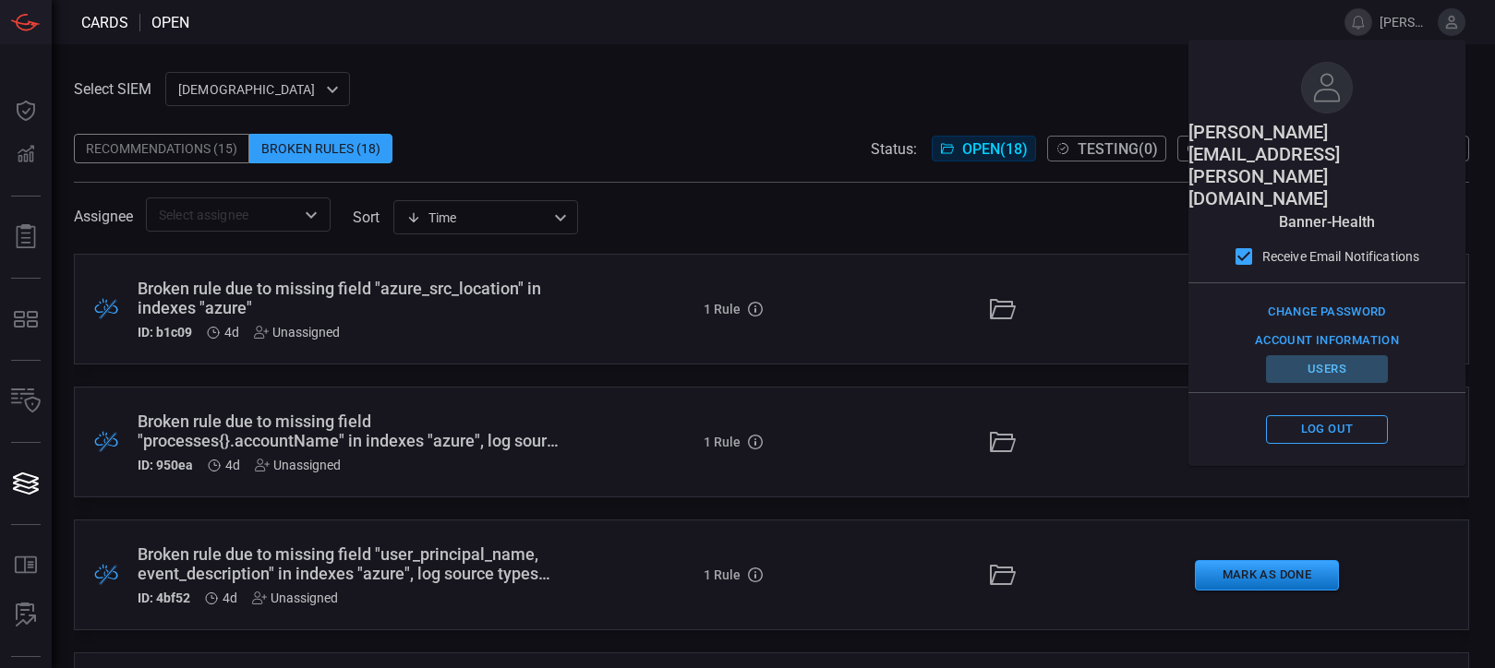
click at [1335, 355] on button "Users" at bounding box center [1327, 369] width 122 height 29
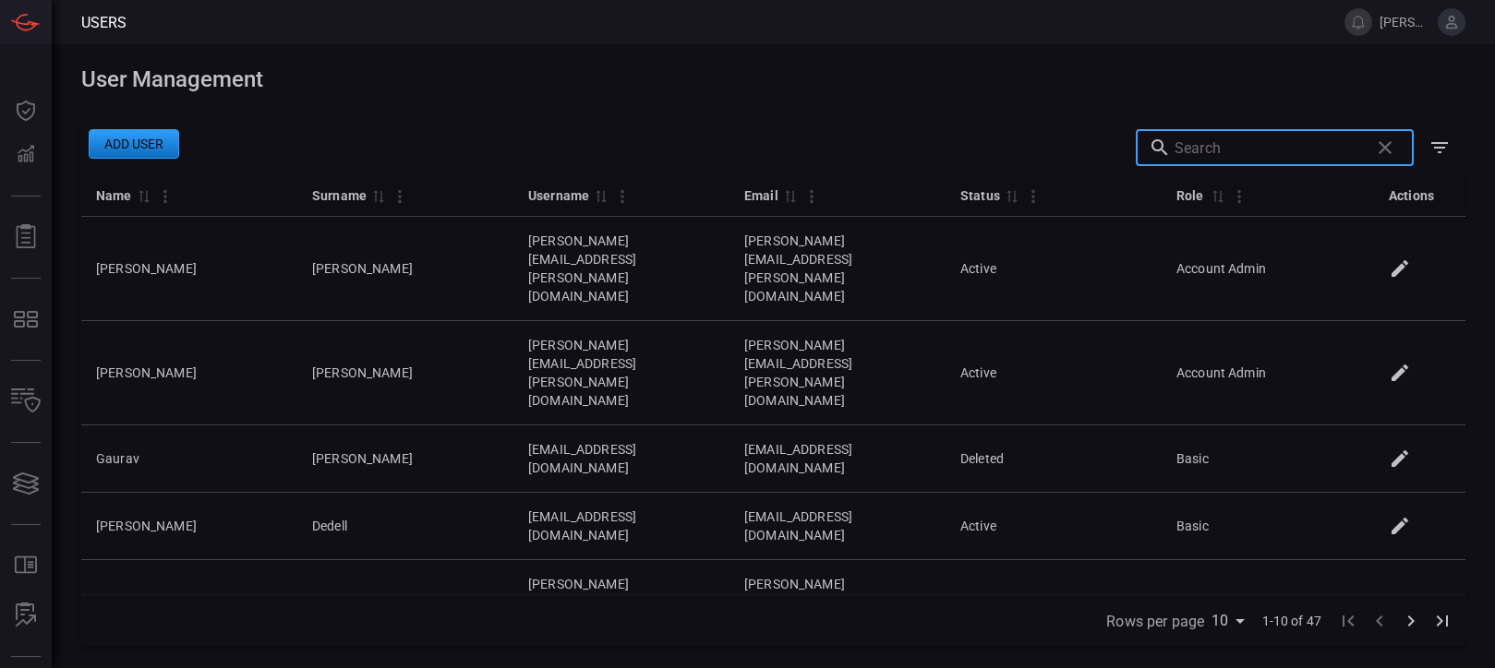
click at [1286, 143] on input "text" at bounding box center [1267, 147] width 187 height 37
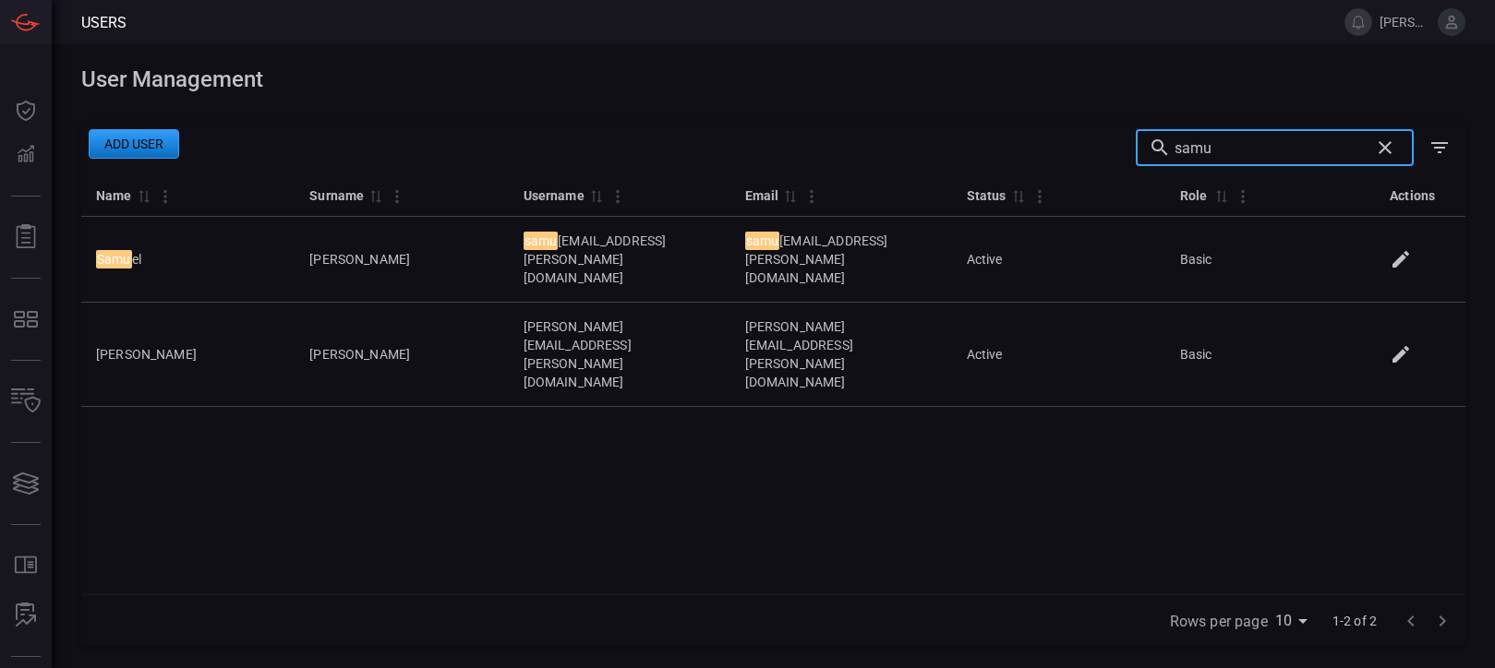
type input "samu"
click at [1205, 413] on div "Name 0 Surname 0 Username 0 Email 0 Status 0 Role 0 Actions Samu el [PERSON_NAM…" at bounding box center [773, 384] width 1384 height 421
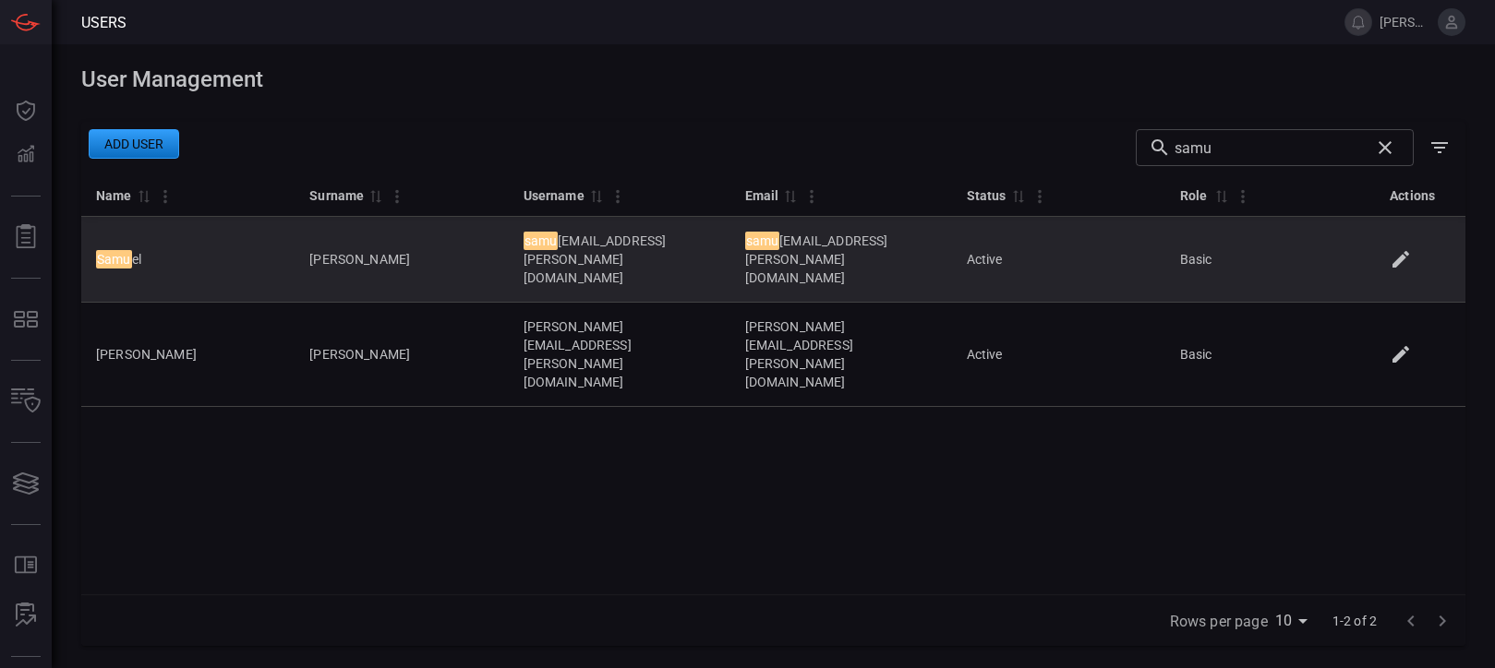
click at [1405, 248] on icon at bounding box center [1400, 259] width 22 height 22
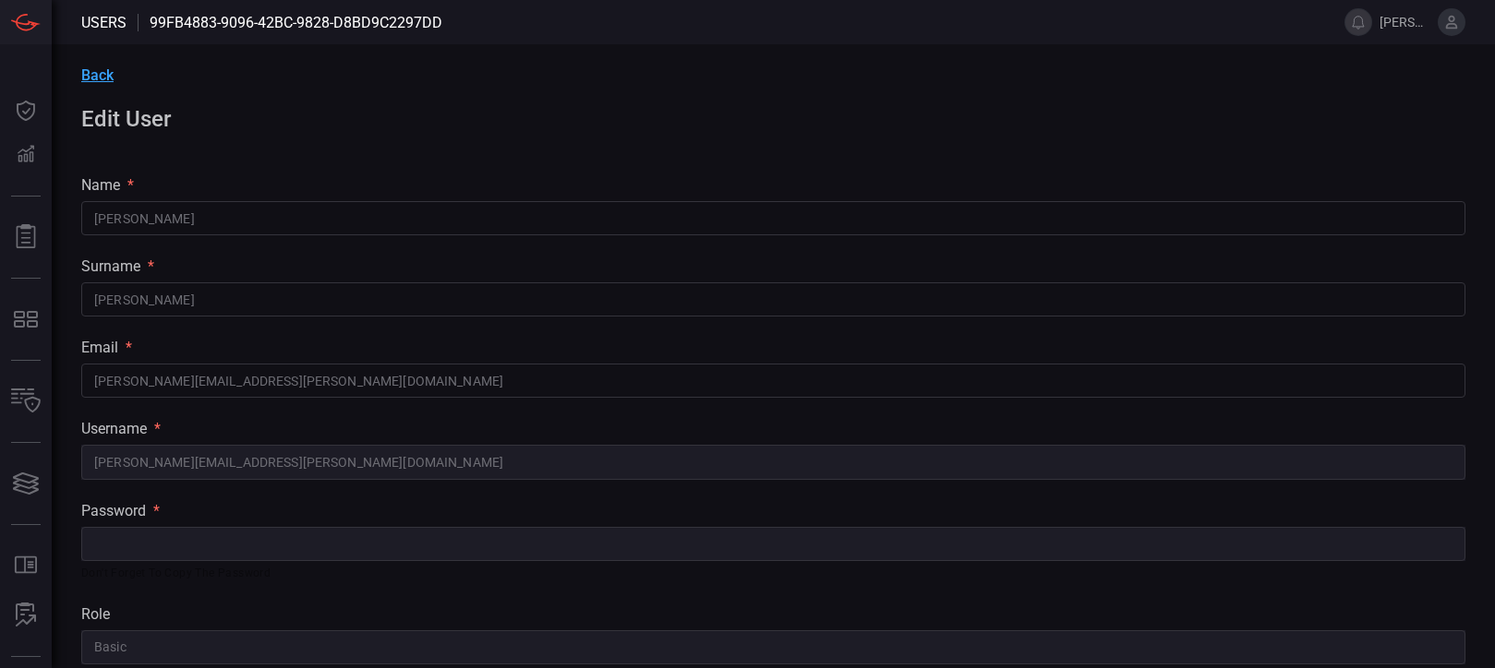
click at [1209, 106] on h1 "Edit User" at bounding box center [773, 119] width 1384 height 26
click at [0, 460] on html "Users 99fb4883-9096-42bc-9828-d8bd9c2297dd [PERSON_NAME][EMAIL_ADDRESS][PERSON_…" at bounding box center [747, 334] width 1495 height 668
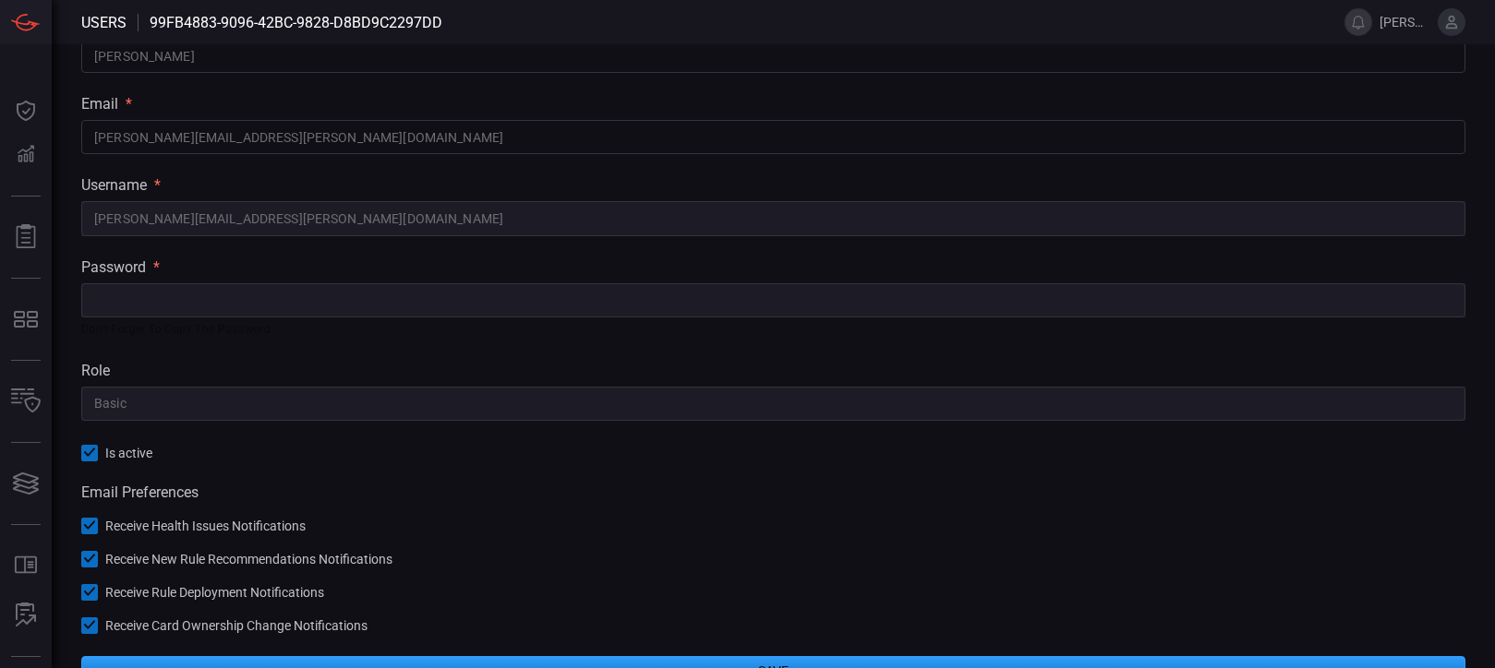
scroll to position [284, 0]
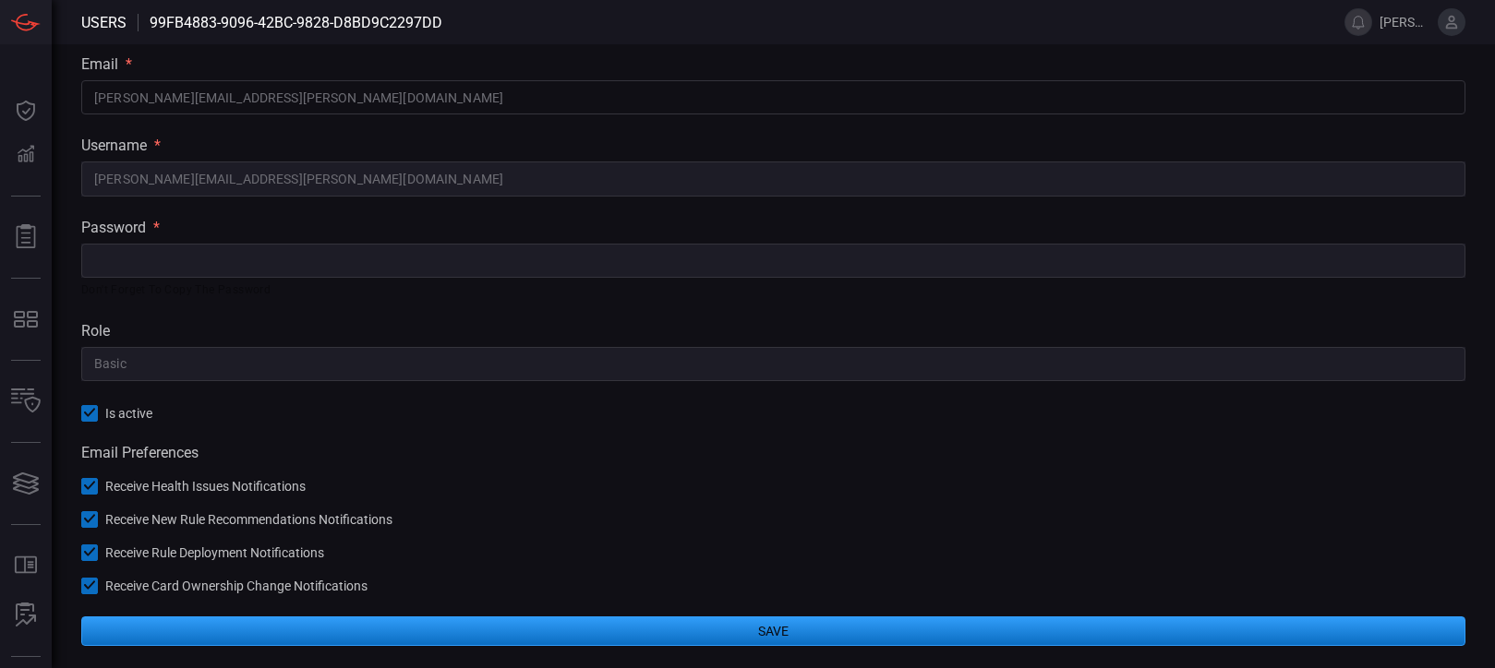
click at [119, 242] on div "Back Edit User name * [PERSON_NAME] ​ surname * [PERSON_NAME] ​ email * [PERSON…" at bounding box center [773, 215] width 1443 height 908
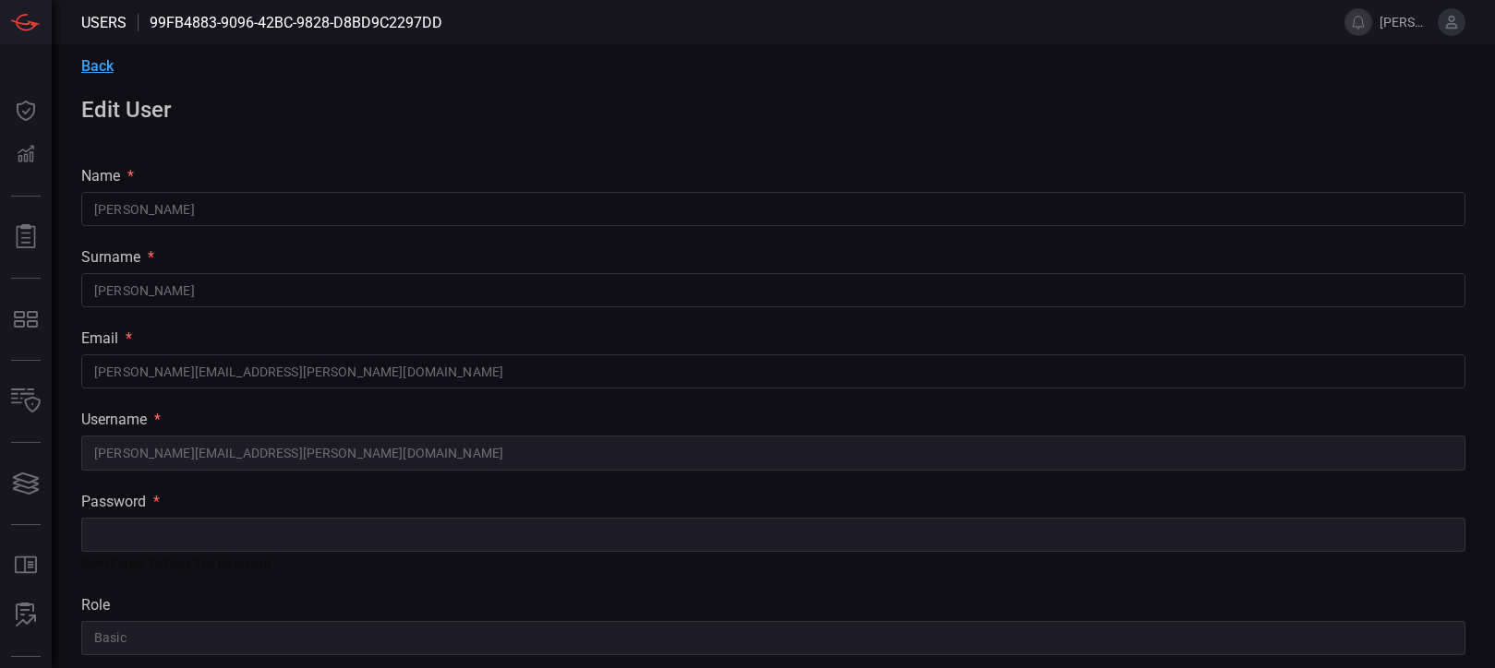
scroll to position [0, 0]
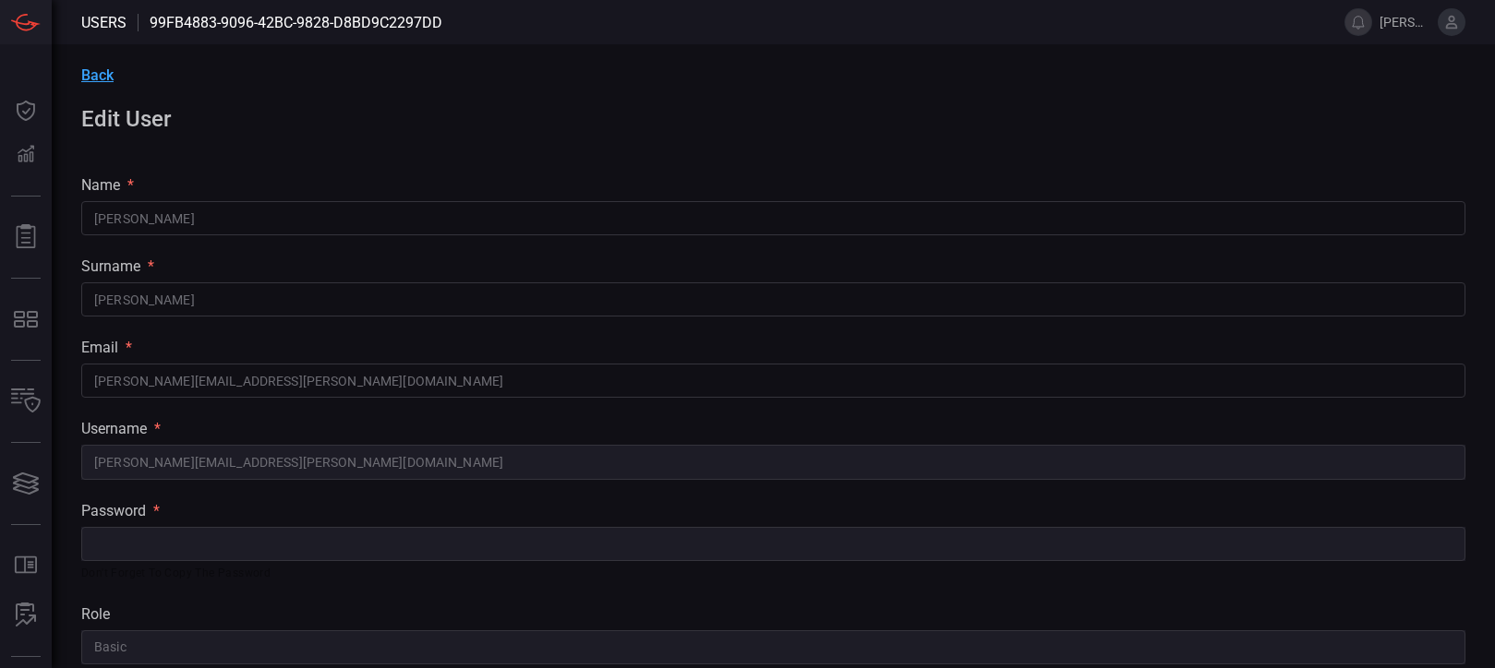
click at [141, 212] on input "[PERSON_NAME]" at bounding box center [773, 218] width 1384 height 34
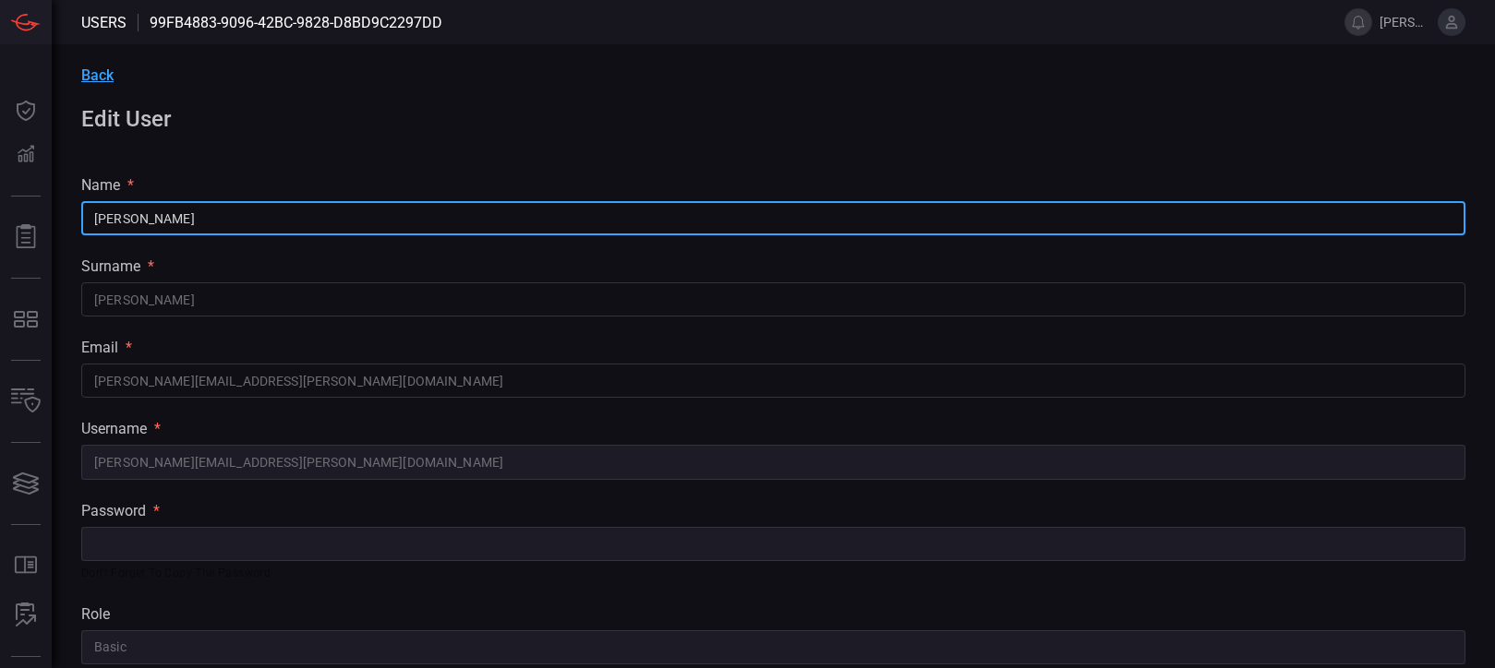
click at [191, 290] on input "[PERSON_NAME]" at bounding box center [773, 300] width 1384 height 34
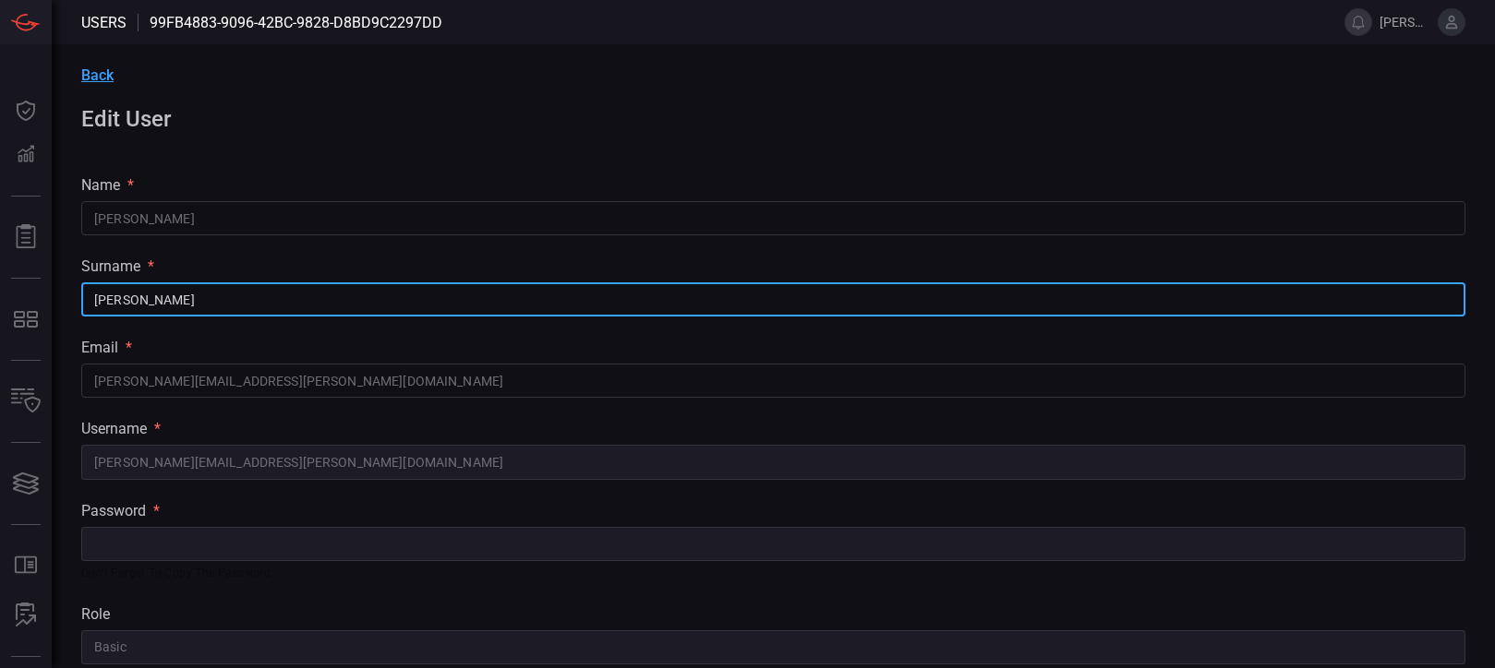
click at [332, 396] on input "[PERSON_NAME][EMAIL_ADDRESS][PERSON_NAME][DOMAIN_NAME]" at bounding box center [773, 381] width 1384 height 34
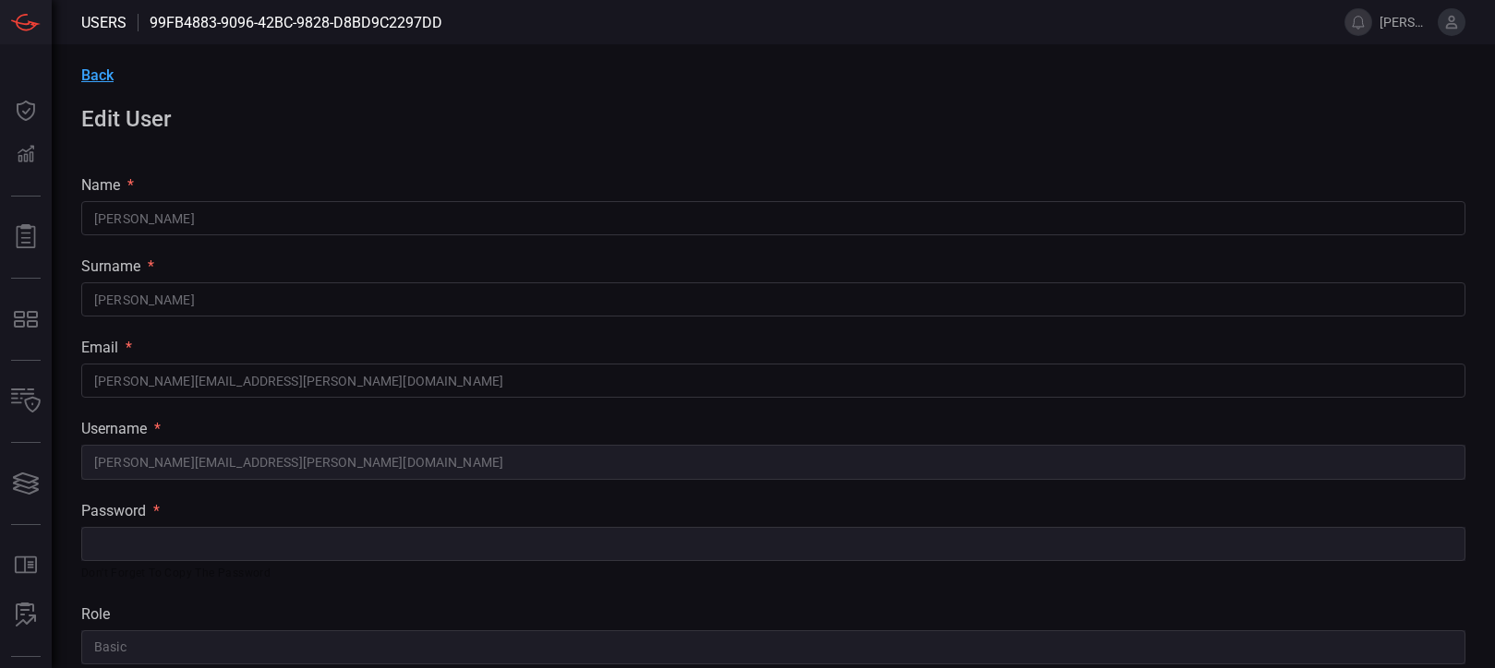
click at [331, 542] on div "password * ​ Don't forget to copy the password" at bounding box center [773, 542] width 1384 height 81
click at [102, 78] on span "Back" at bounding box center [97, 75] width 32 height 18
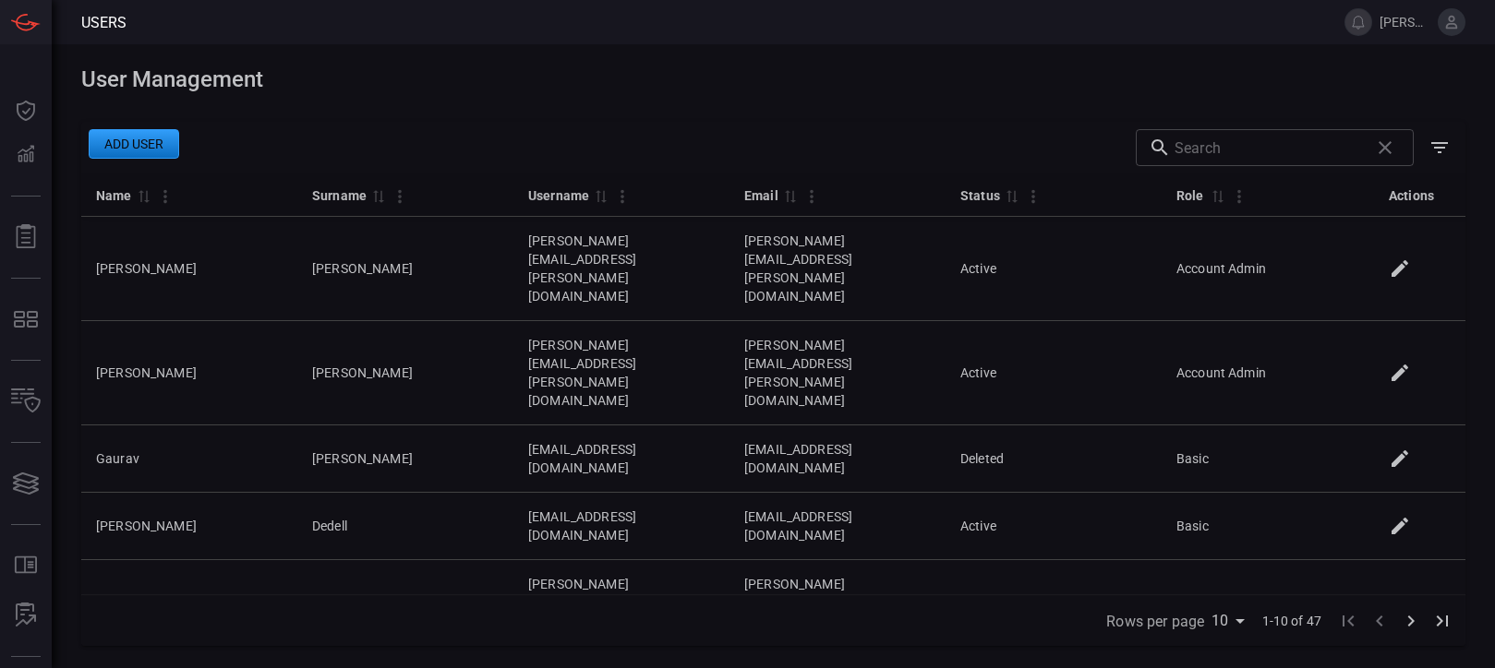
drag, startPoint x: 980, startPoint y: 254, endPoint x: 956, endPoint y: 134, distance: 122.2
click at [956, 134] on div "Add user ​" at bounding box center [773, 148] width 1384 height 52
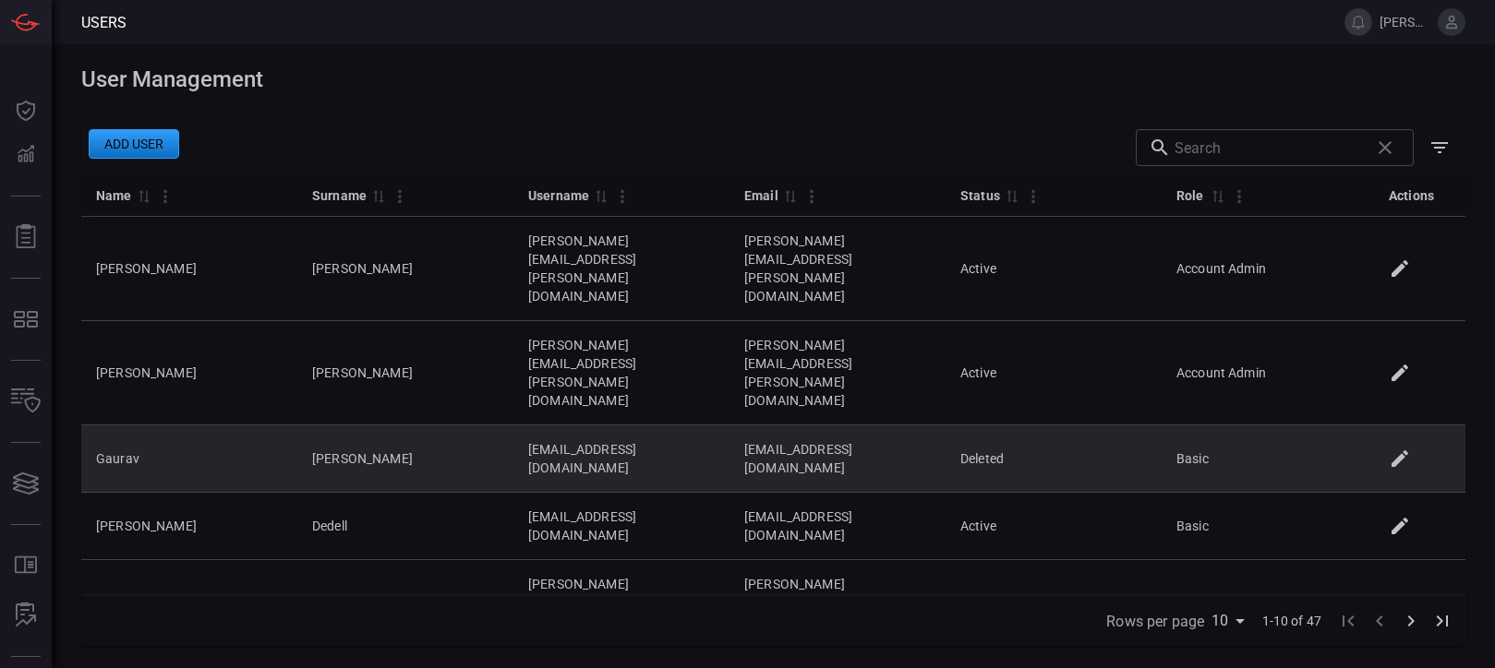
scroll to position [92, 0]
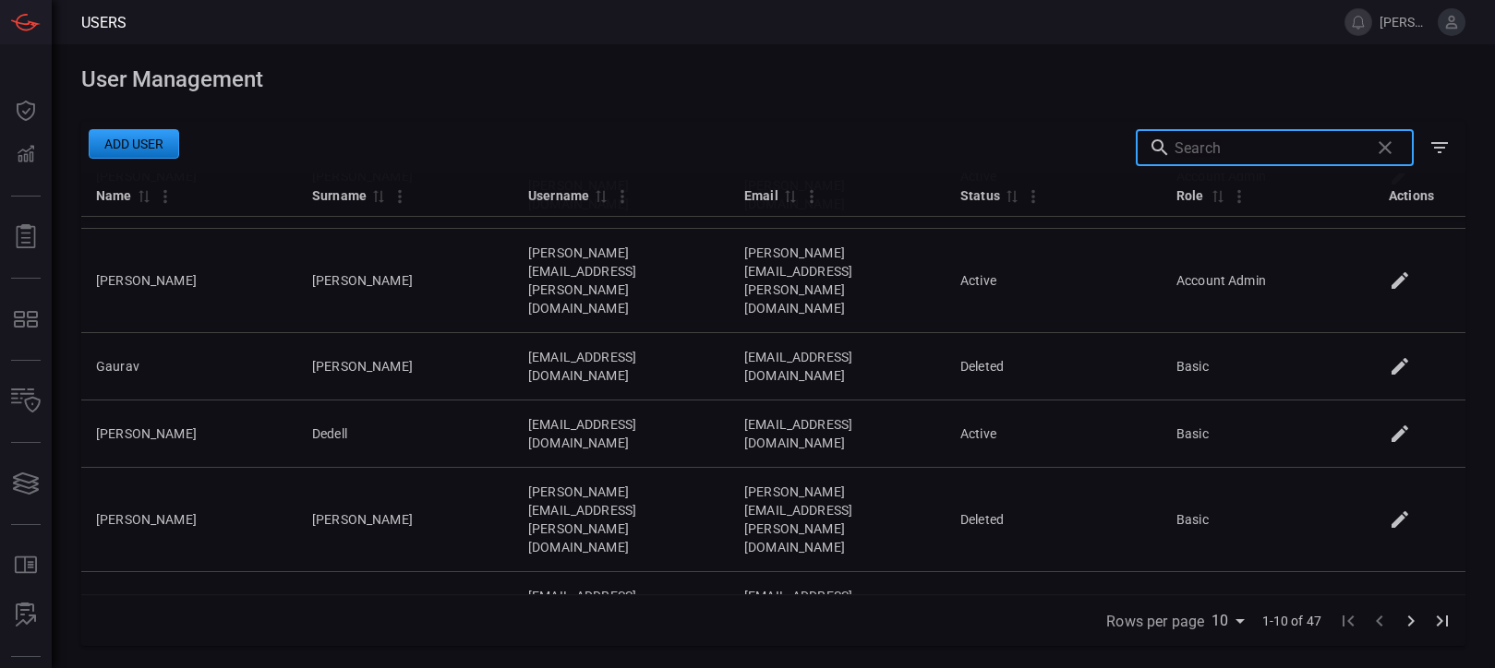
click at [1257, 146] on input "text" at bounding box center [1267, 147] width 187 height 37
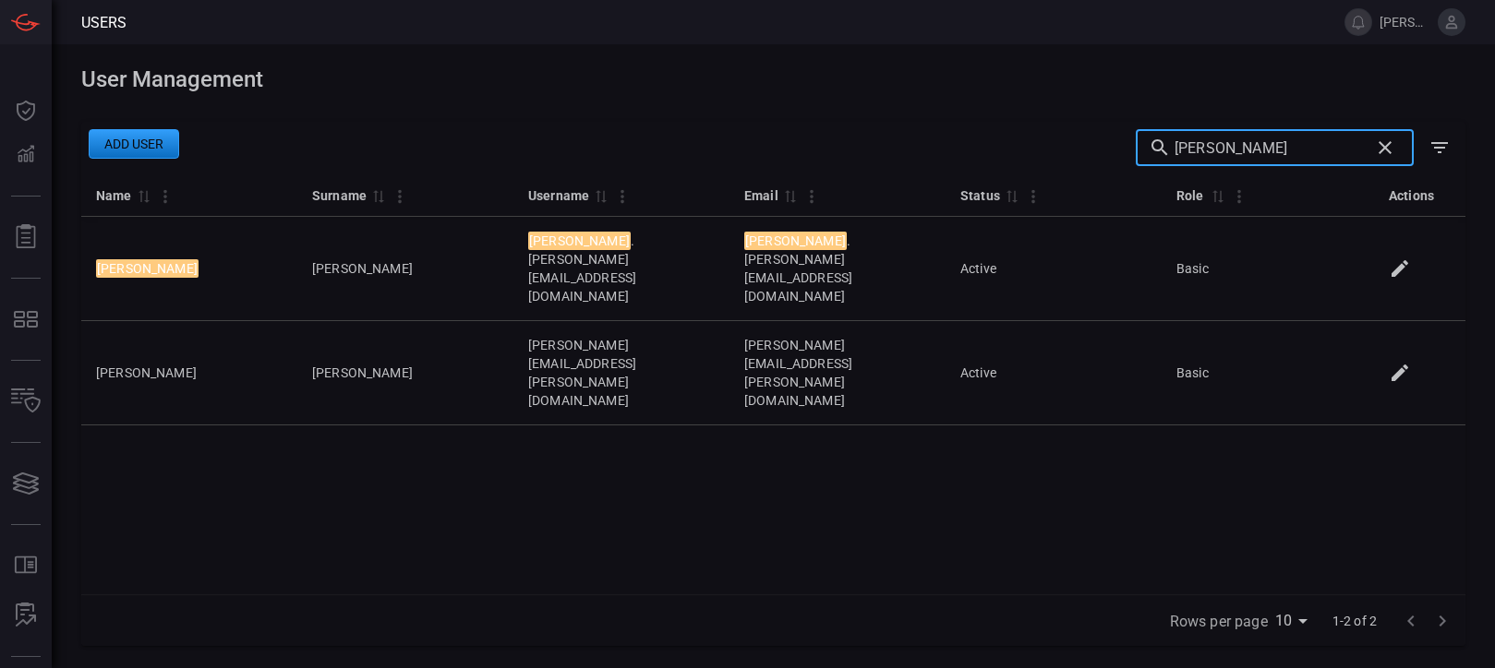
scroll to position [0, 0]
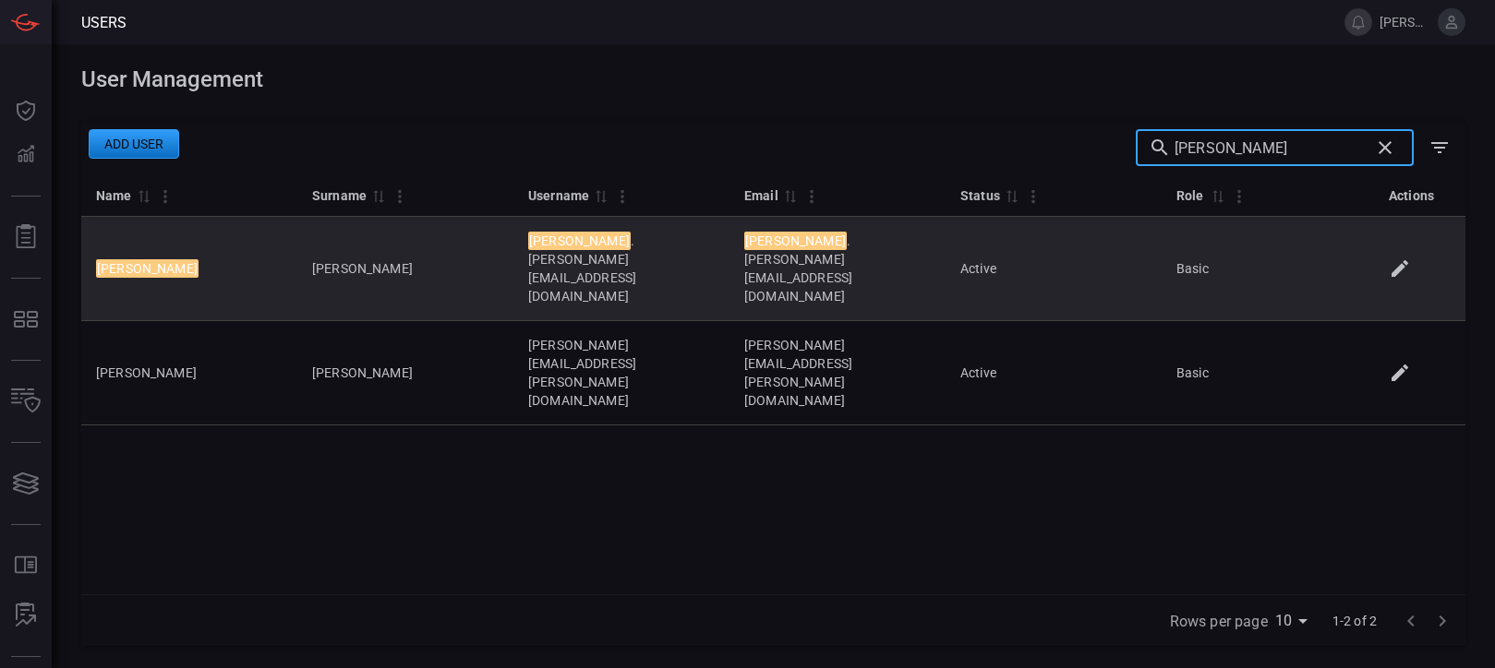
type input "[PERSON_NAME]"
click at [1406, 258] on icon at bounding box center [1400, 269] width 22 height 22
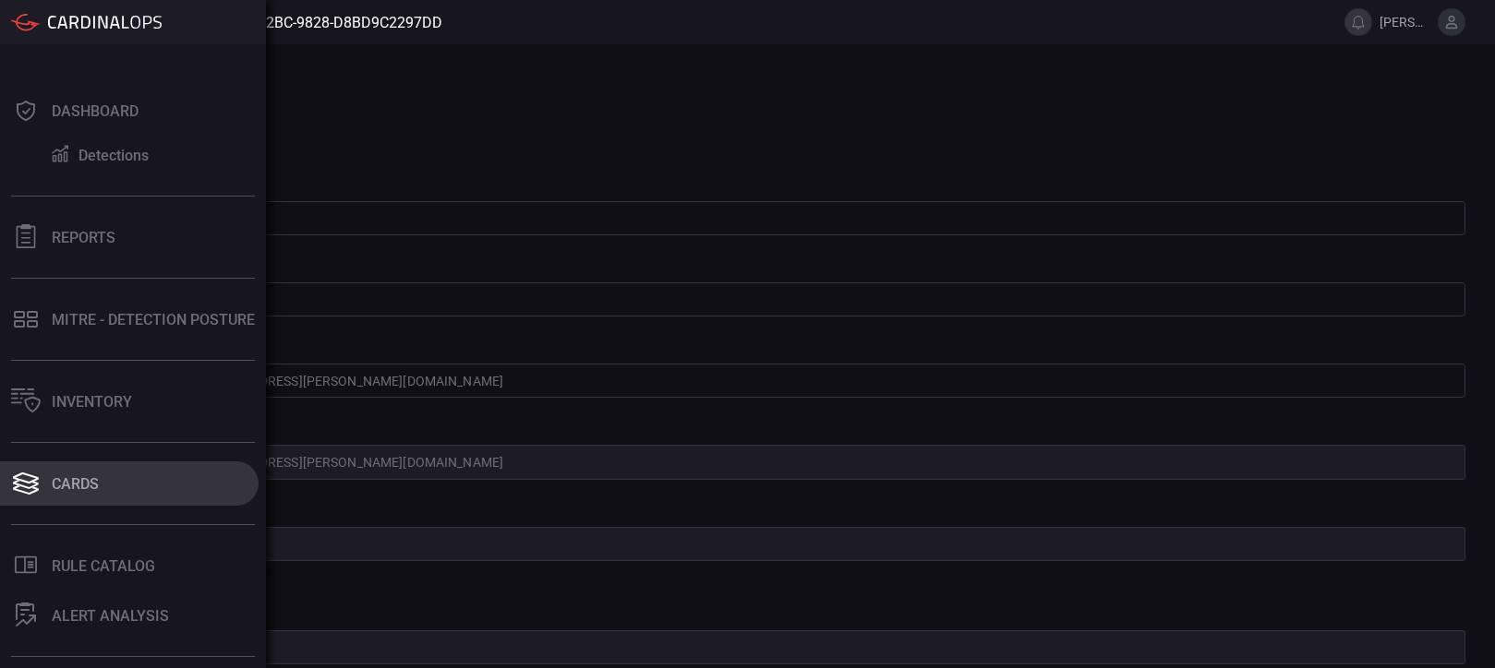
click at [83, 480] on div "Cards" at bounding box center [75, 484] width 47 height 18
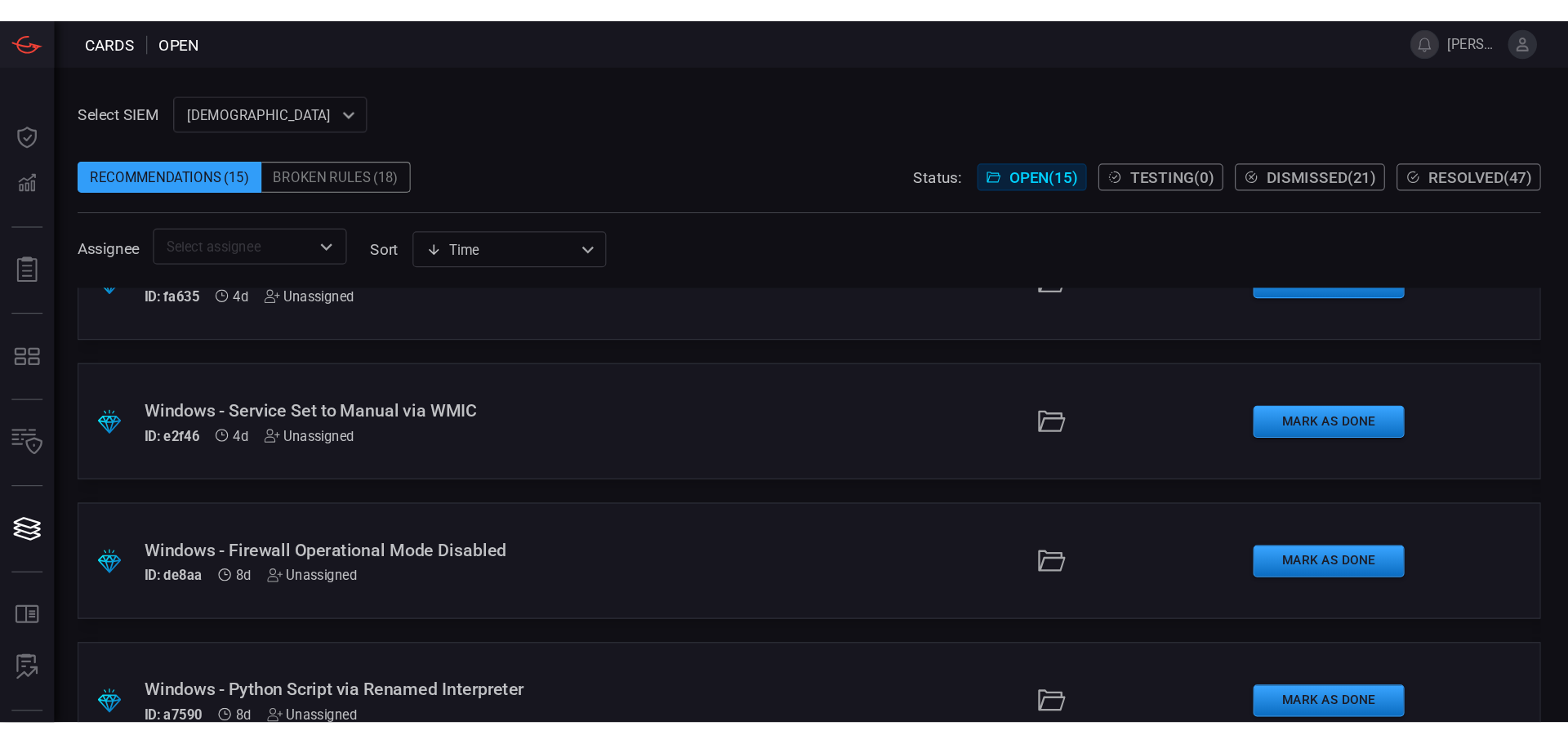
scroll to position [81, 0]
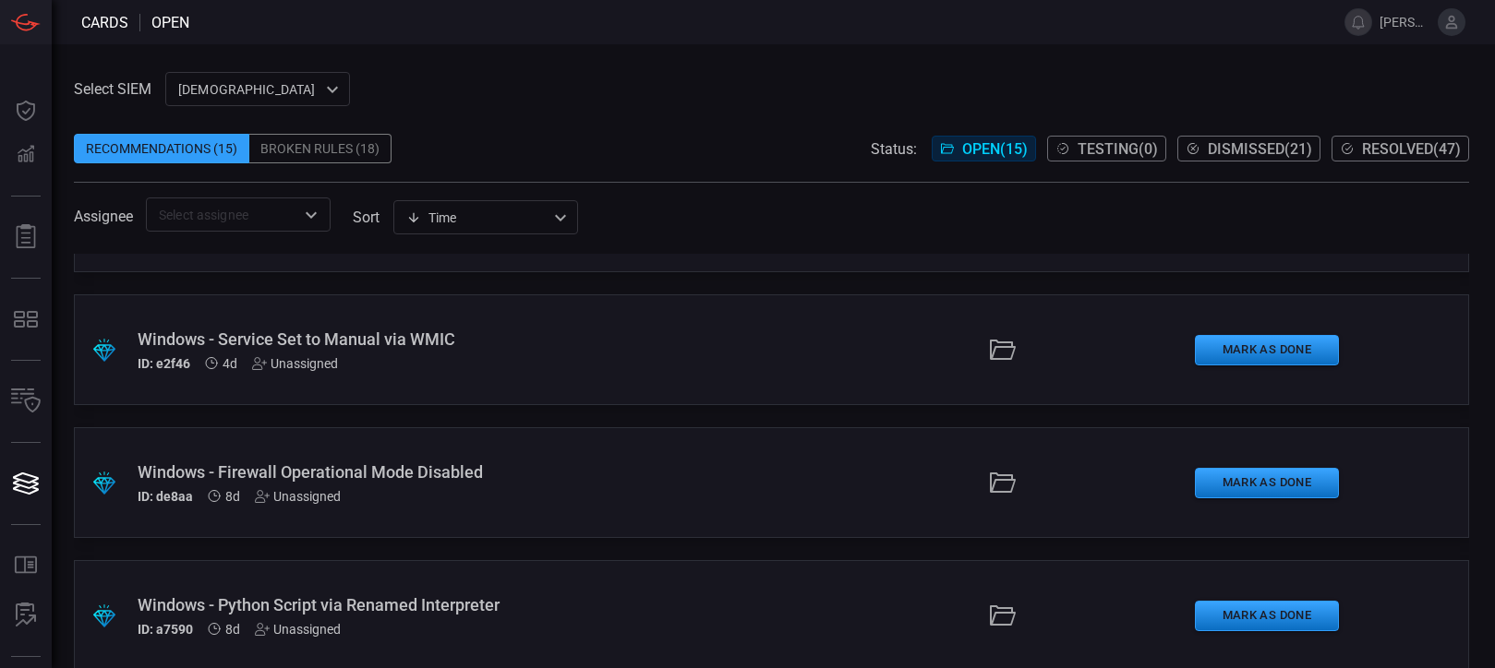
click at [333, 145] on div "Broken Rules (18)" at bounding box center [320, 149] width 142 height 30
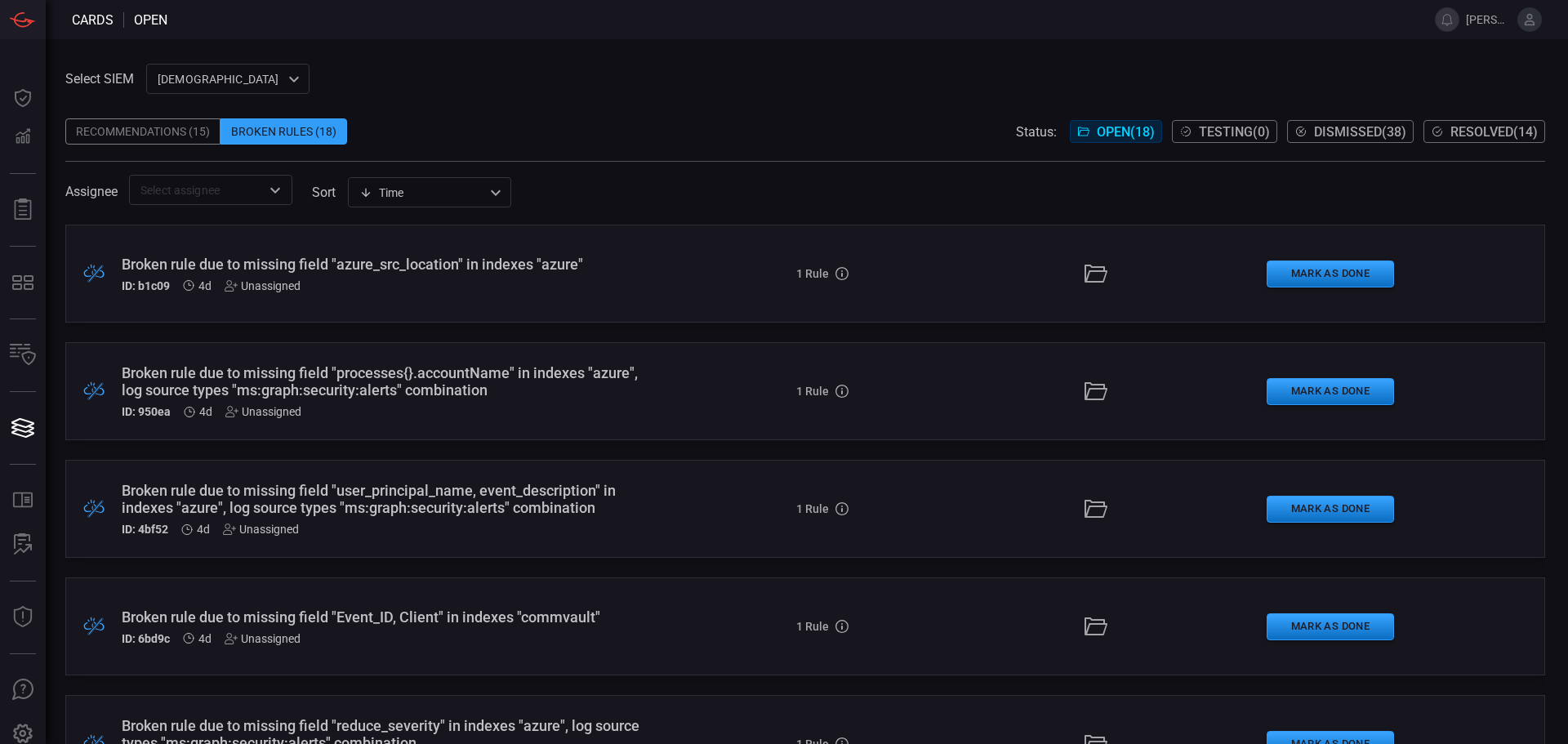
click at [552, 264] on div "Broken rule due to missing field "azure_src_location" in indexes "azure"" at bounding box center [381, 264] width 518 height 17
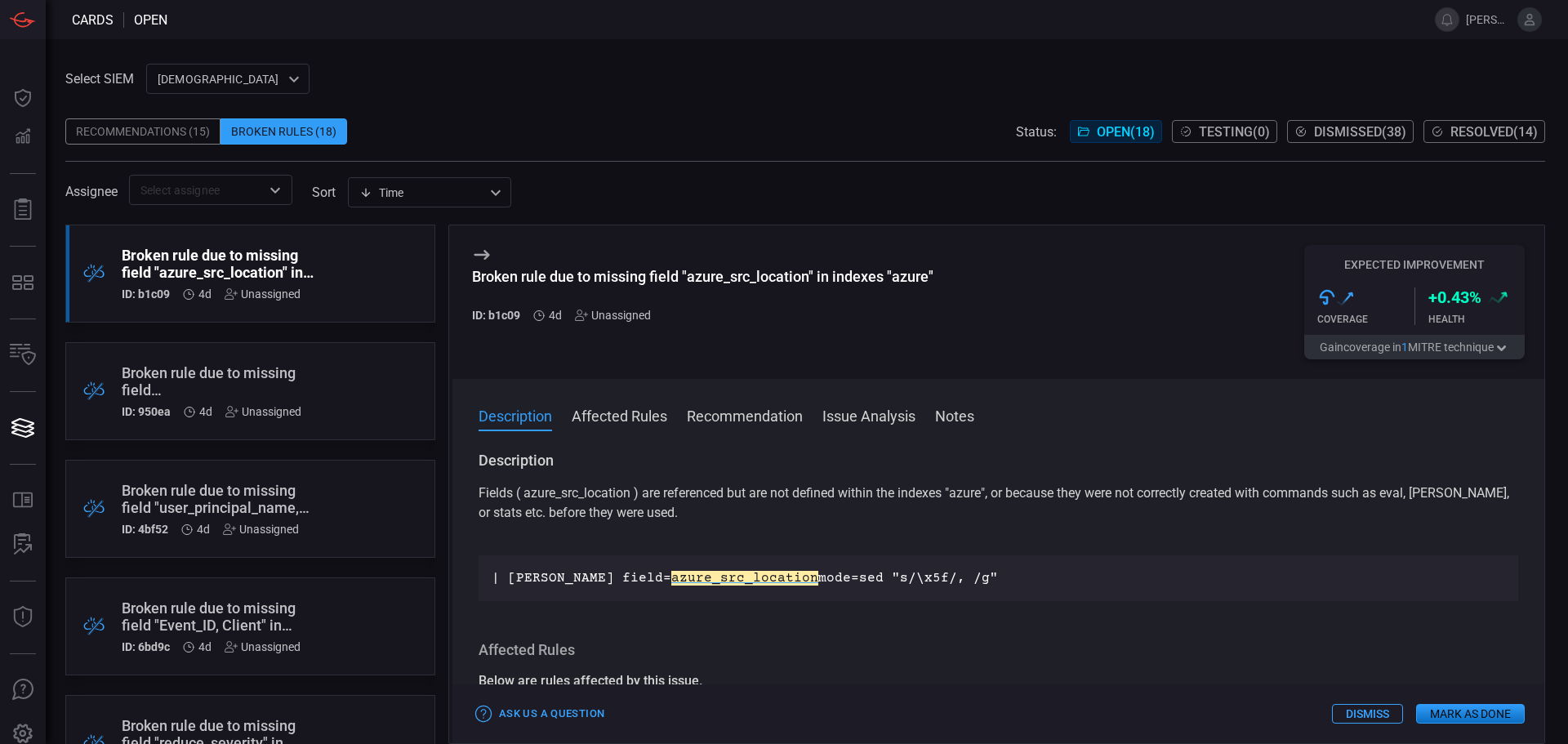
click at [603, 424] on button "Affected Rules" at bounding box center [619, 415] width 96 height 19
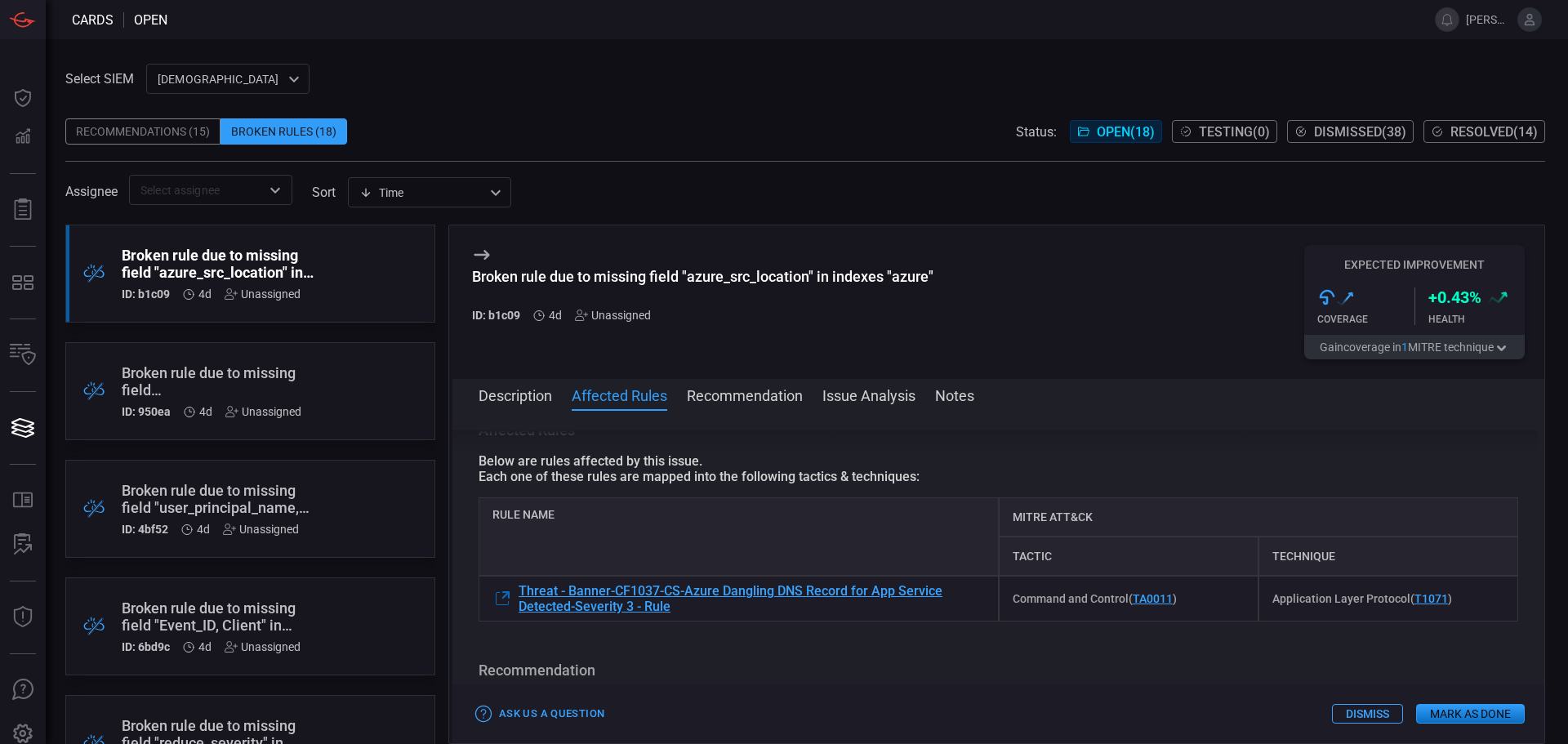
scroll to position [173, 0]
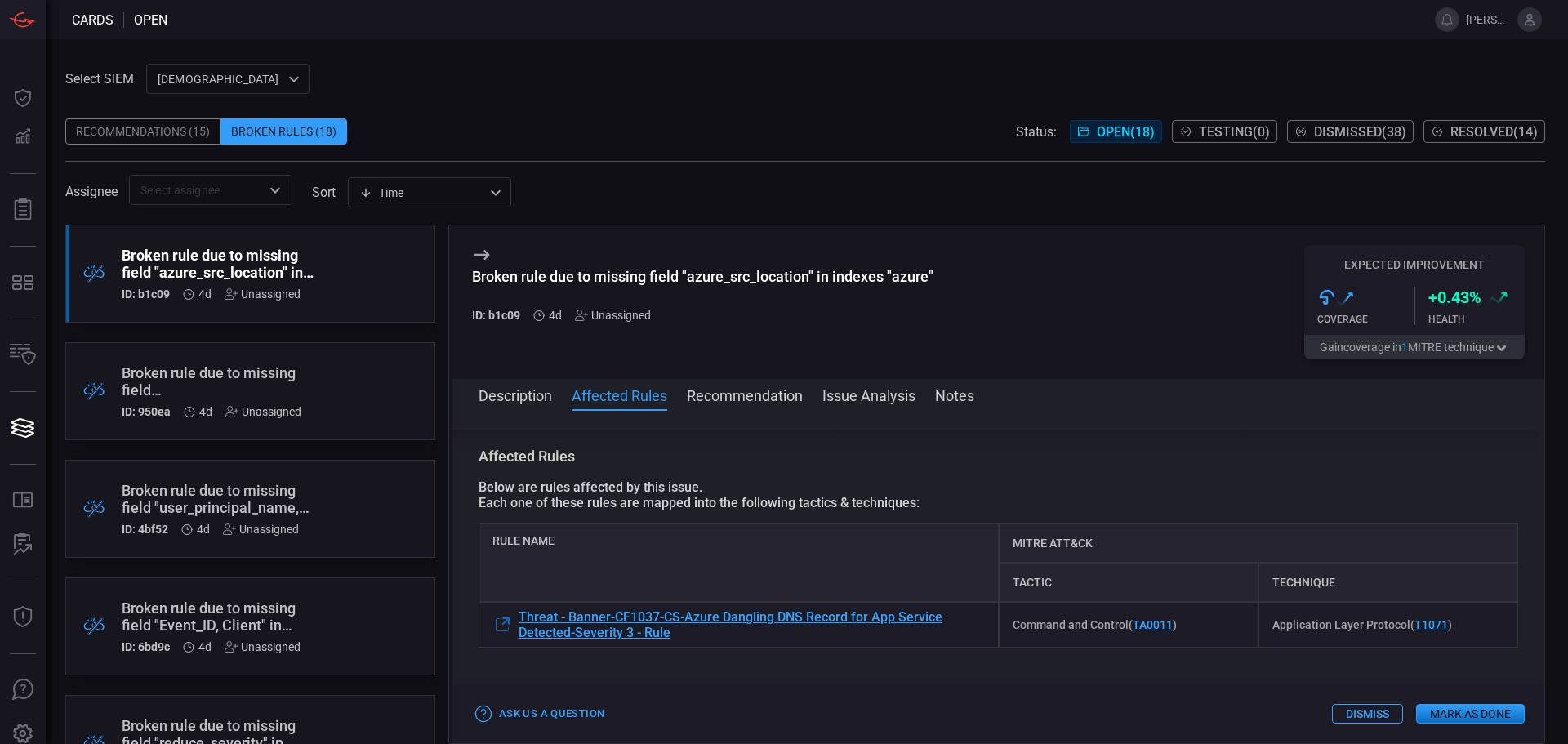
click at [508, 396] on button "Description" at bounding box center [515, 395] width 73 height 19
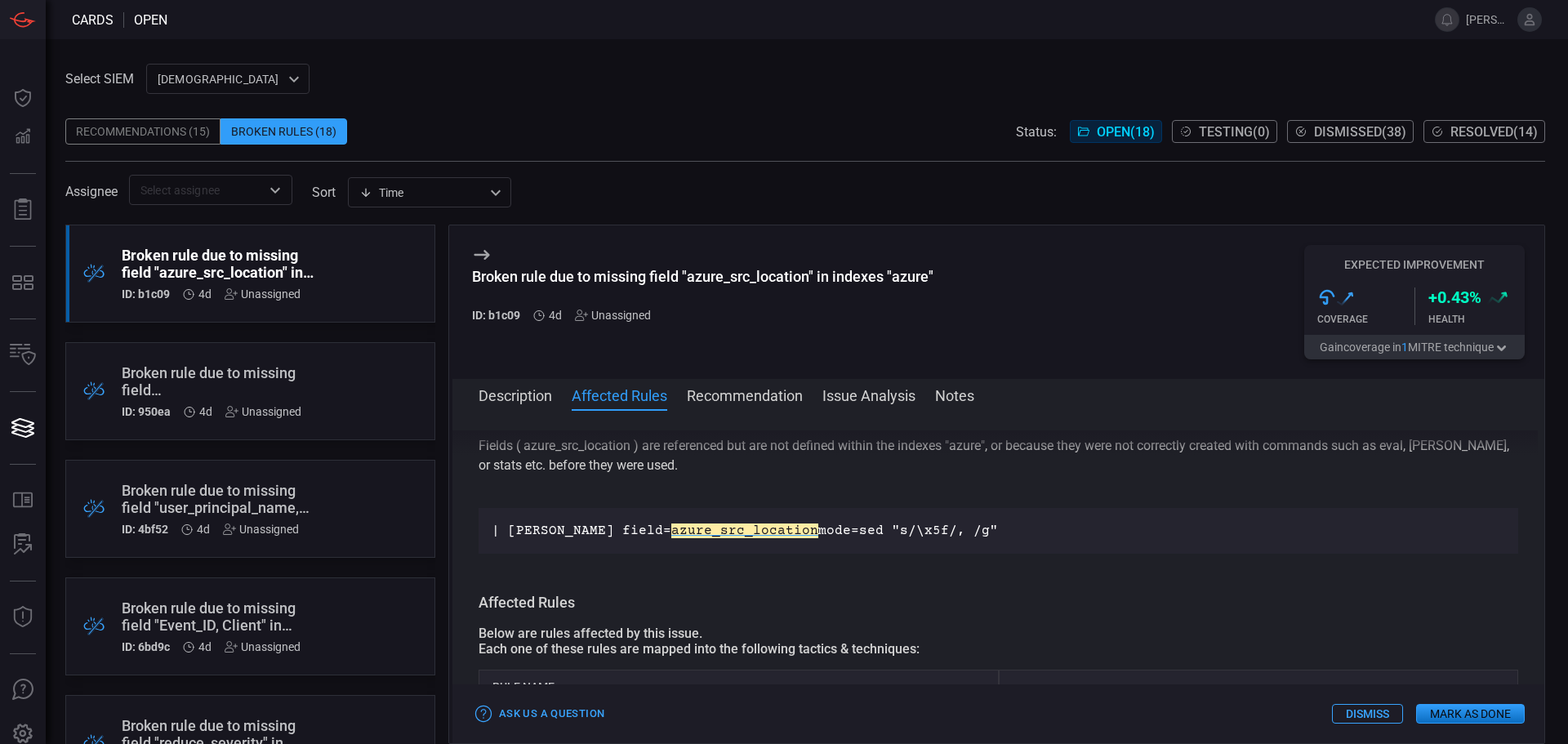
scroll to position [0, 0]
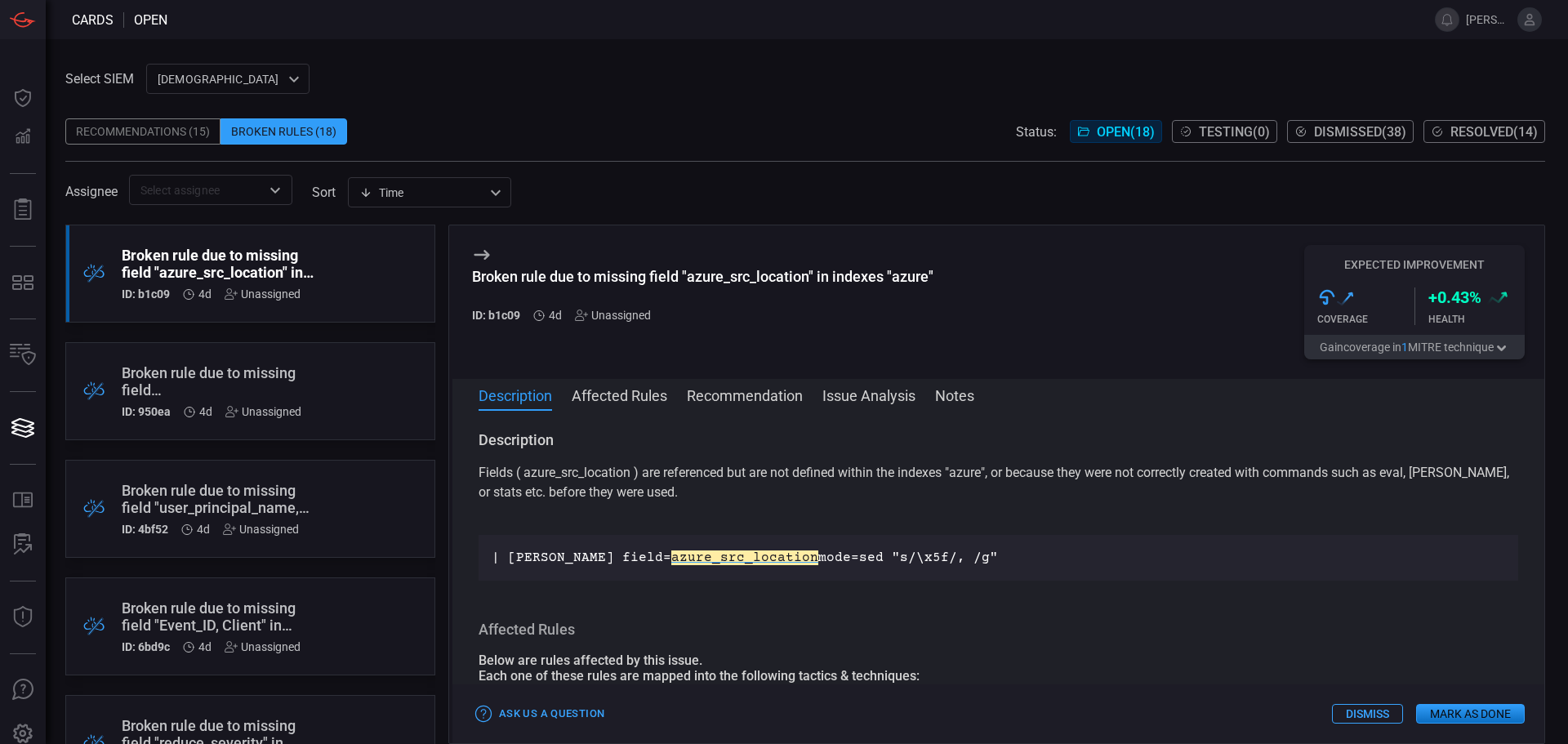
click at [620, 394] on button "Affected Rules" at bounding box center [619, 395] width 96 height 19
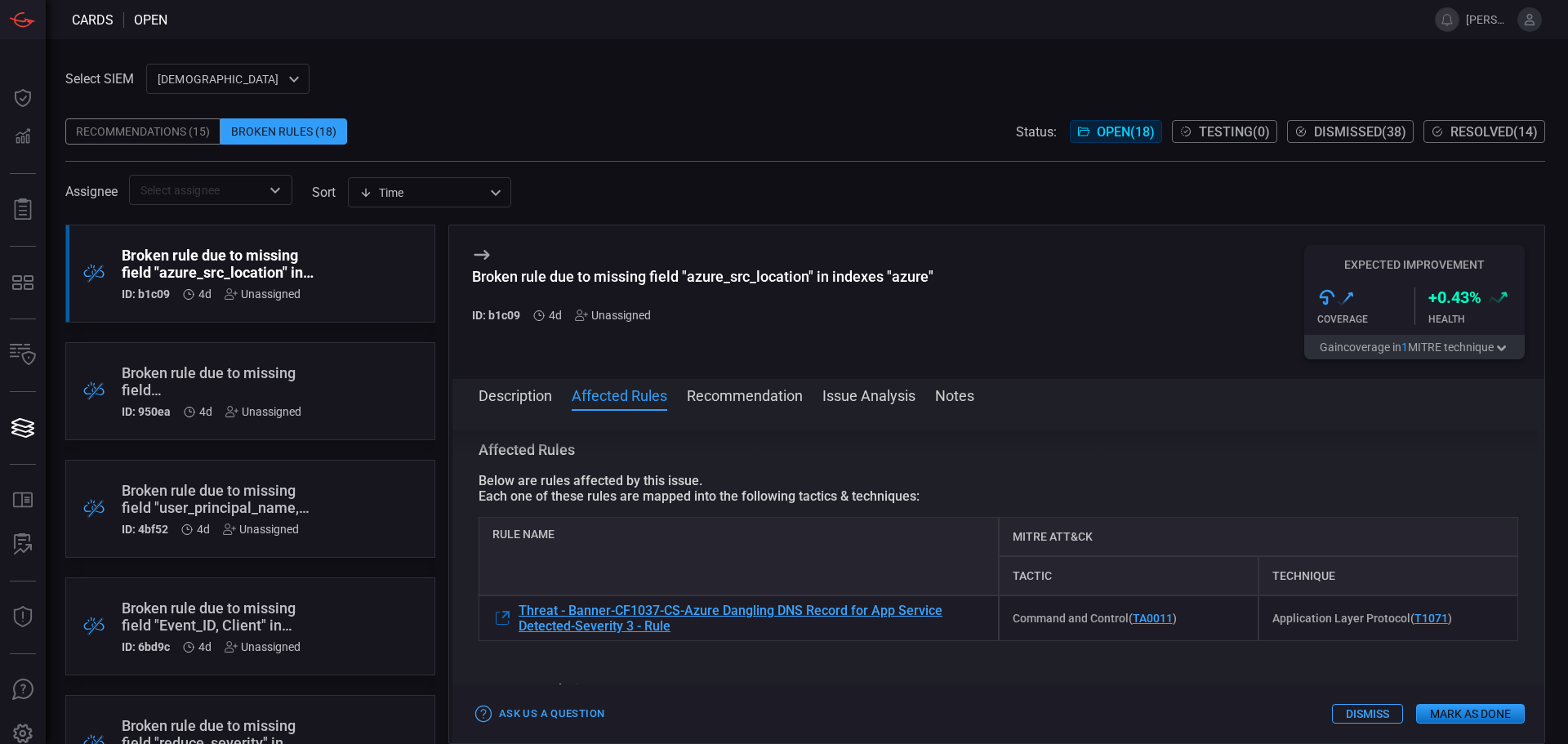
scroll to position [173, 0]
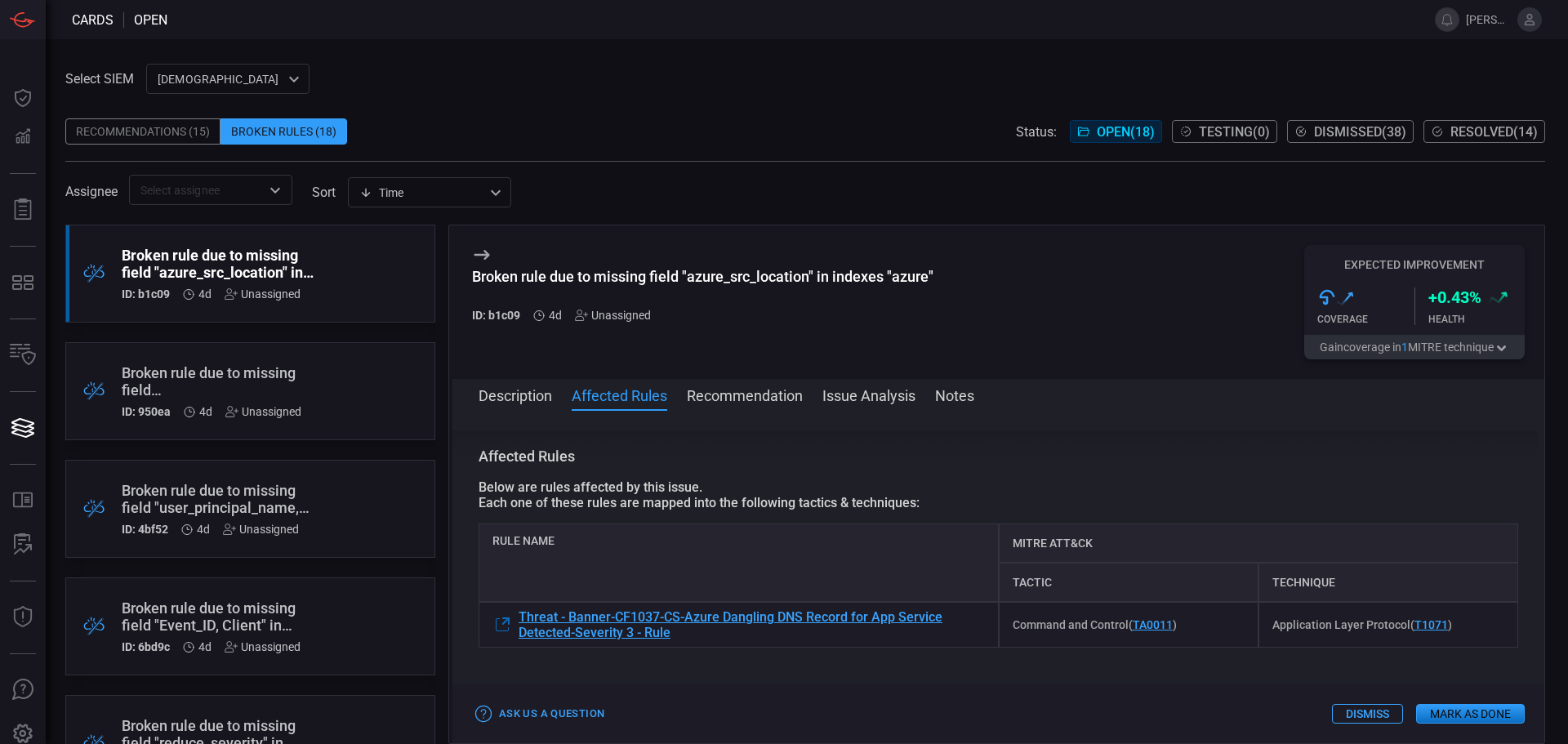
click at [526, 395] on button "Description" at bounding box center [515, 395] width 73 height 19
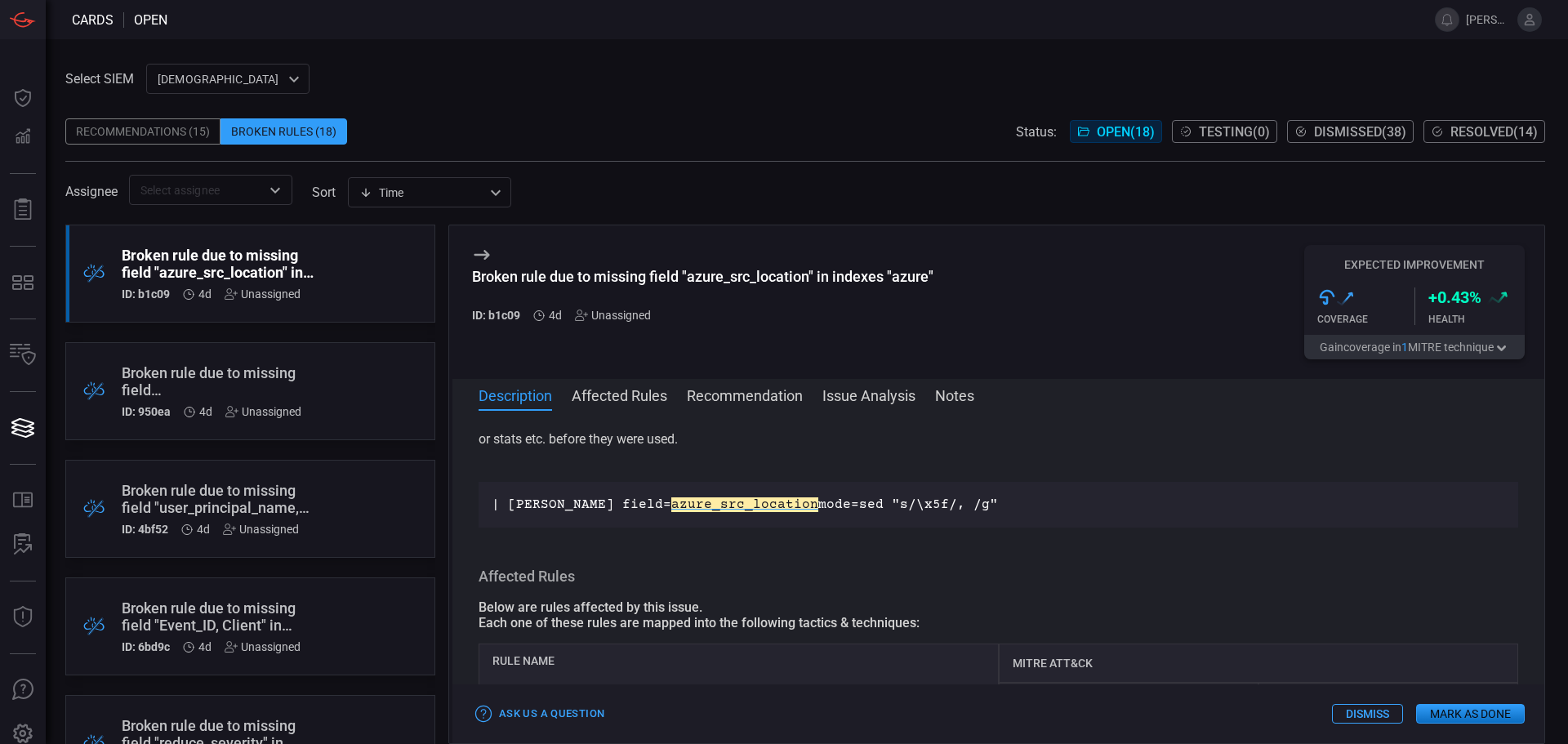
scroll to position [81, 0]
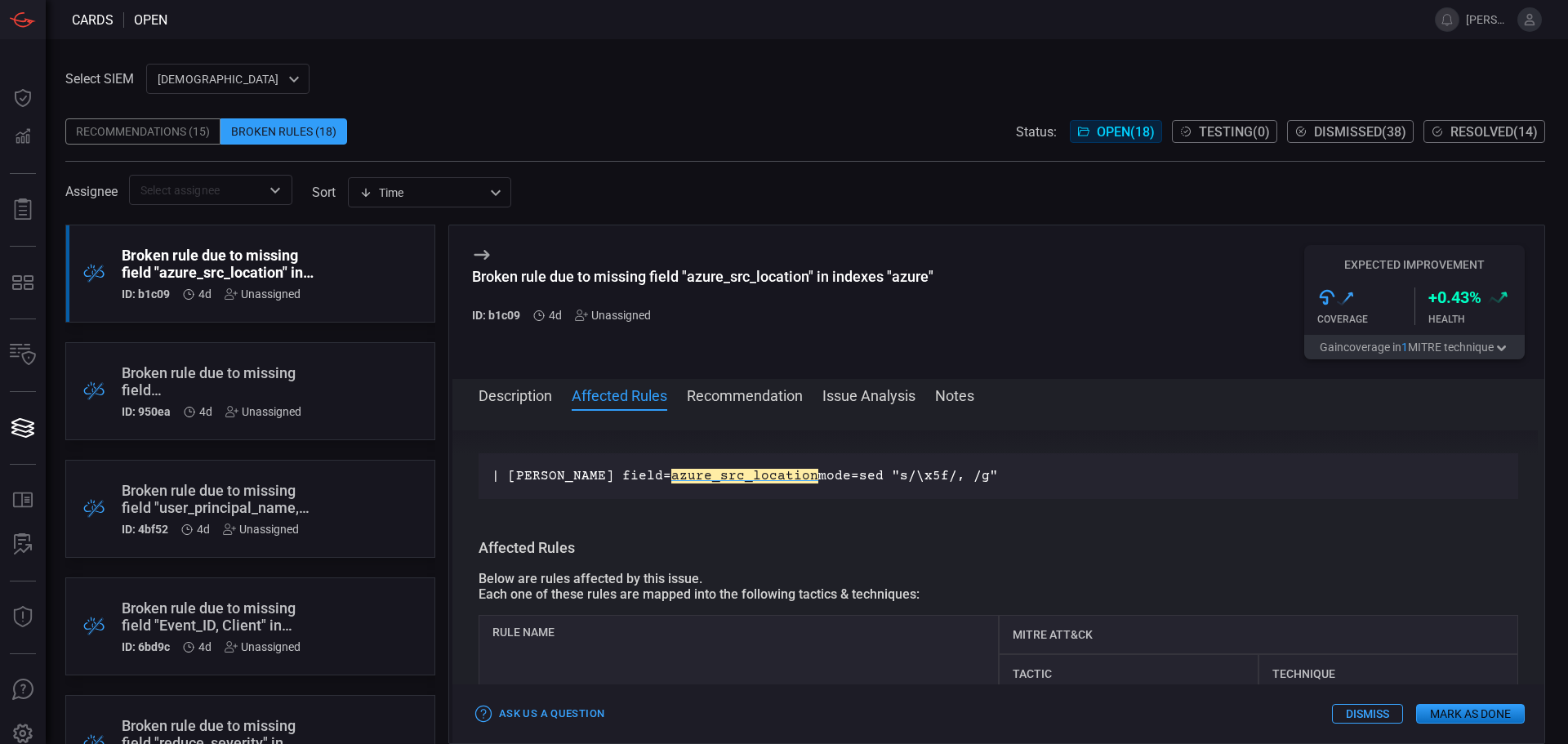
click at [524, 477] on p "| [PERSON_NAME] field= azure_src_location mode=sed "s/\x5f/, /g"" at bounding box center [998, 476] width 1013 height 19
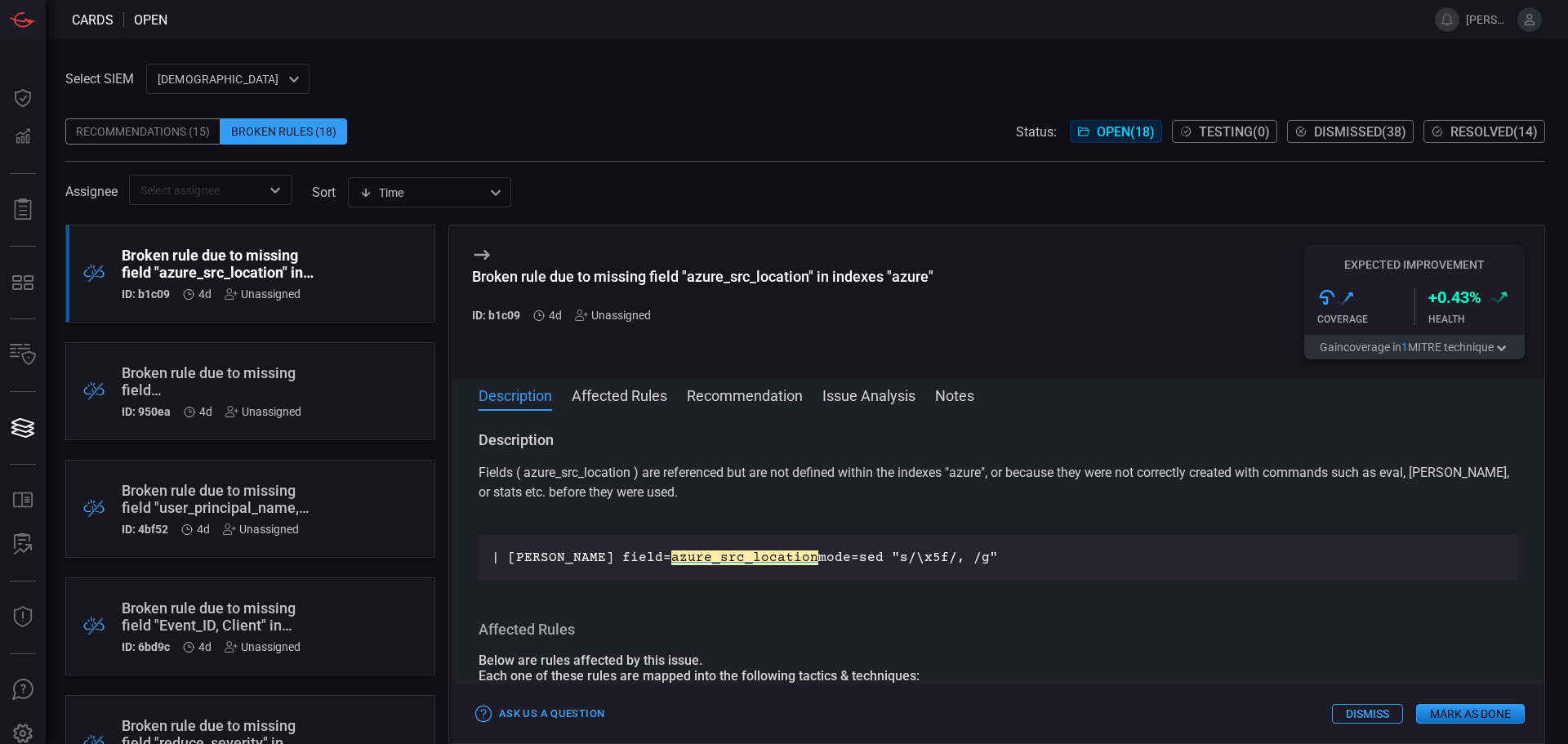
drag, startPoint x: 493, startPoint y: 558, endPoint x: 916, endPoint y: 557, distance: 423.0
click at [916, 557] on p "| [PERSON_NAME] field= azure_src_location mode=sed "s/\x5f/, /g"" at bounding box center [998, 557] width 1013 height 19
click at [700, 580] on div "| [PERSON_NAME] field= azure_src_location mode=sed "s/\x5f/, /g"" at bounding box center [998, 558] width 1039 height 46
click at [967, 472] on p "Fields ( azure_src_location ) are referenced but are not defined within the ind…" at bounding box center [998, 492] width 1039 height 58
click at [618, 396] on button "Affected Rules" at bounding box center [619, 395] width 96 height 19
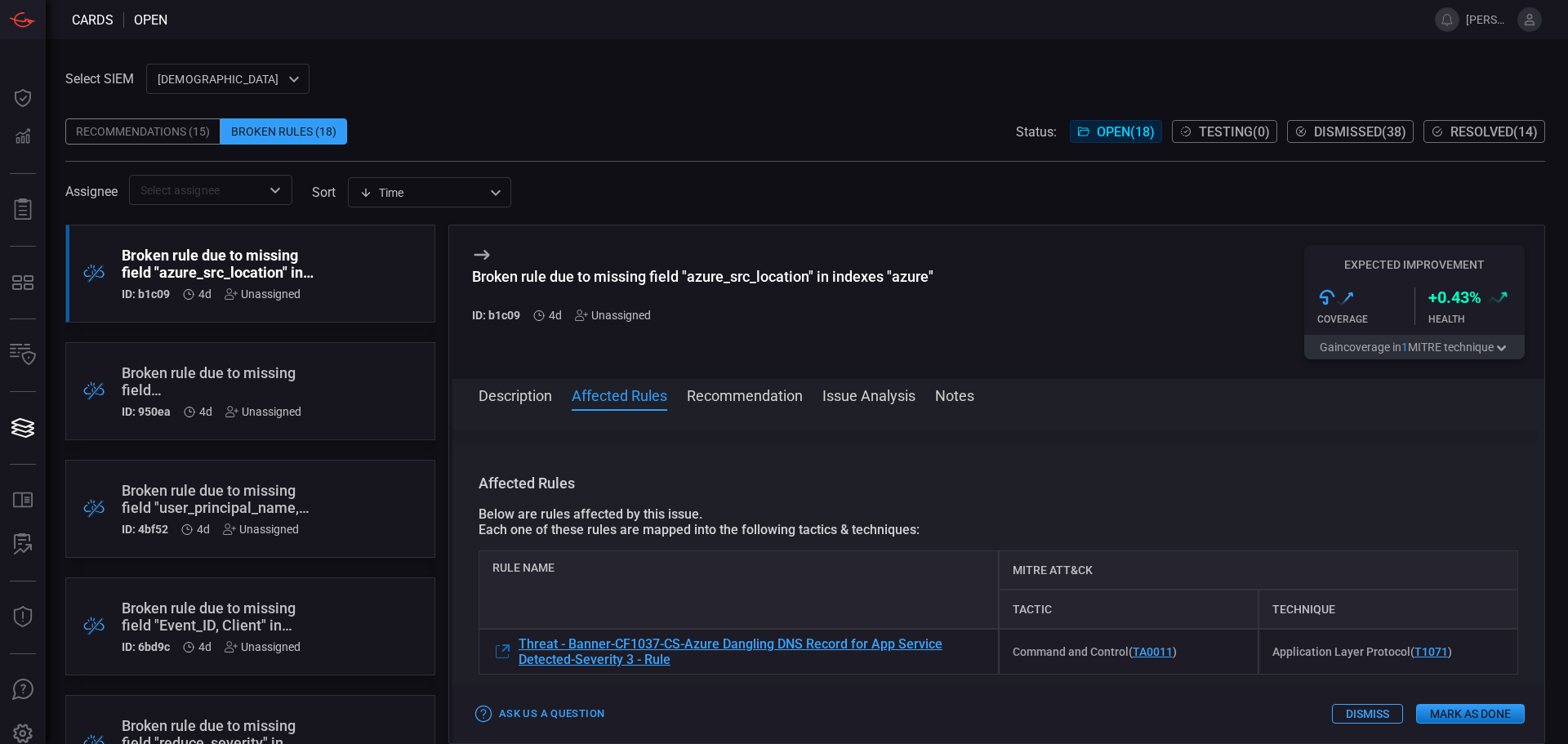
scroll to position [173, 0]
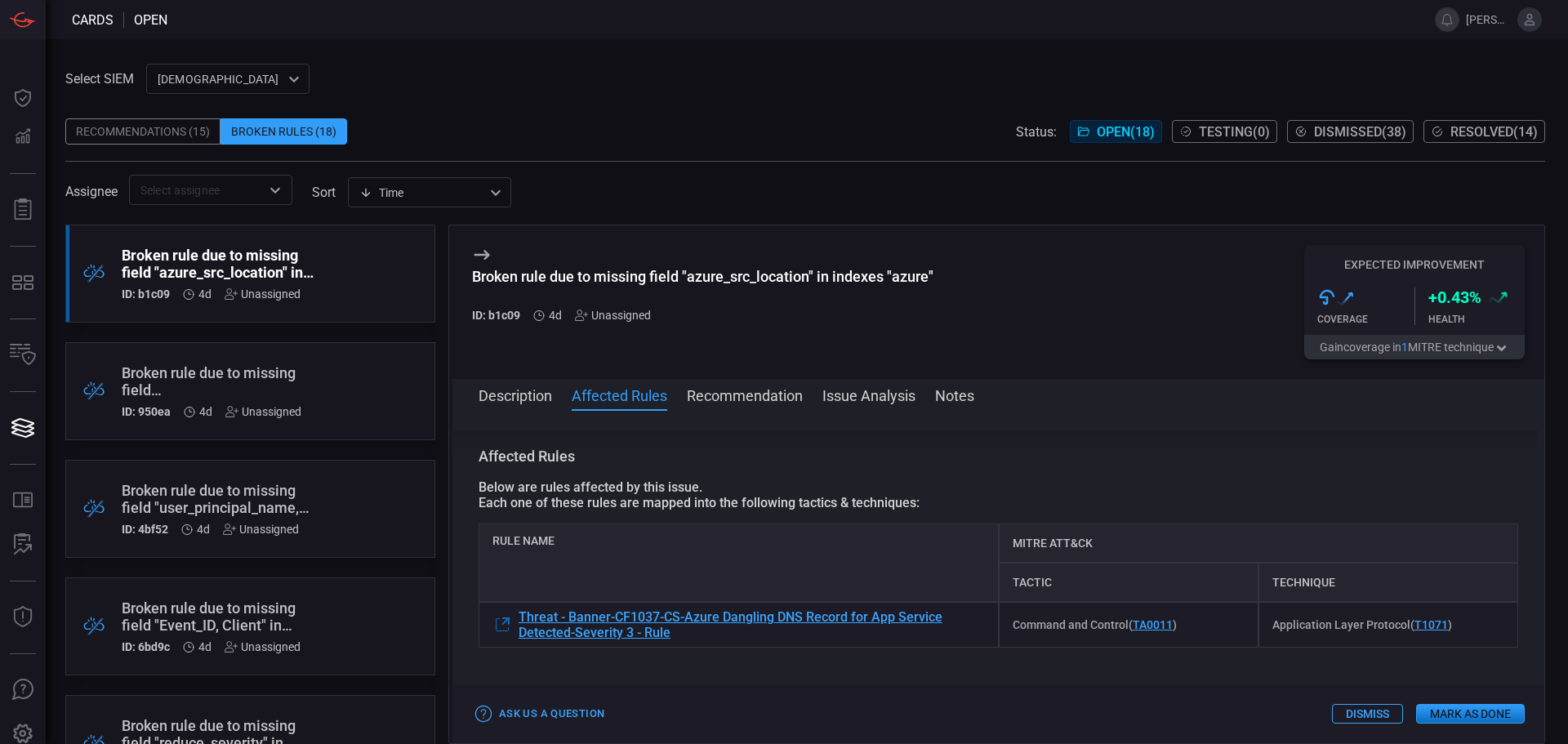
click at [518, 401] on button "Description" at bounding box center [515, 395] width 73 height 19
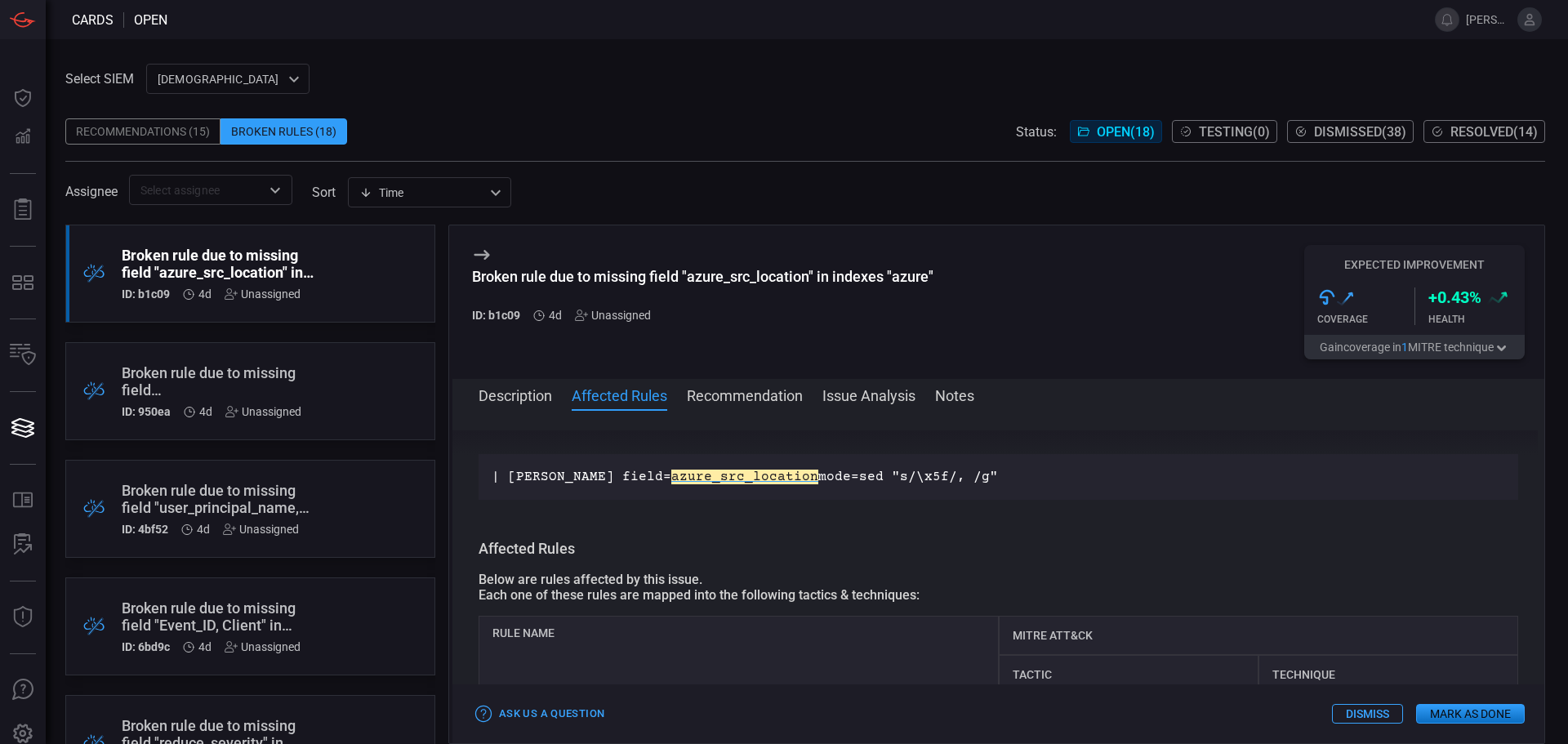
scroll to position [81, 0]
click at [736, 398] on button "Recommendation" at bounding box center [744, 395] width 116 height 19
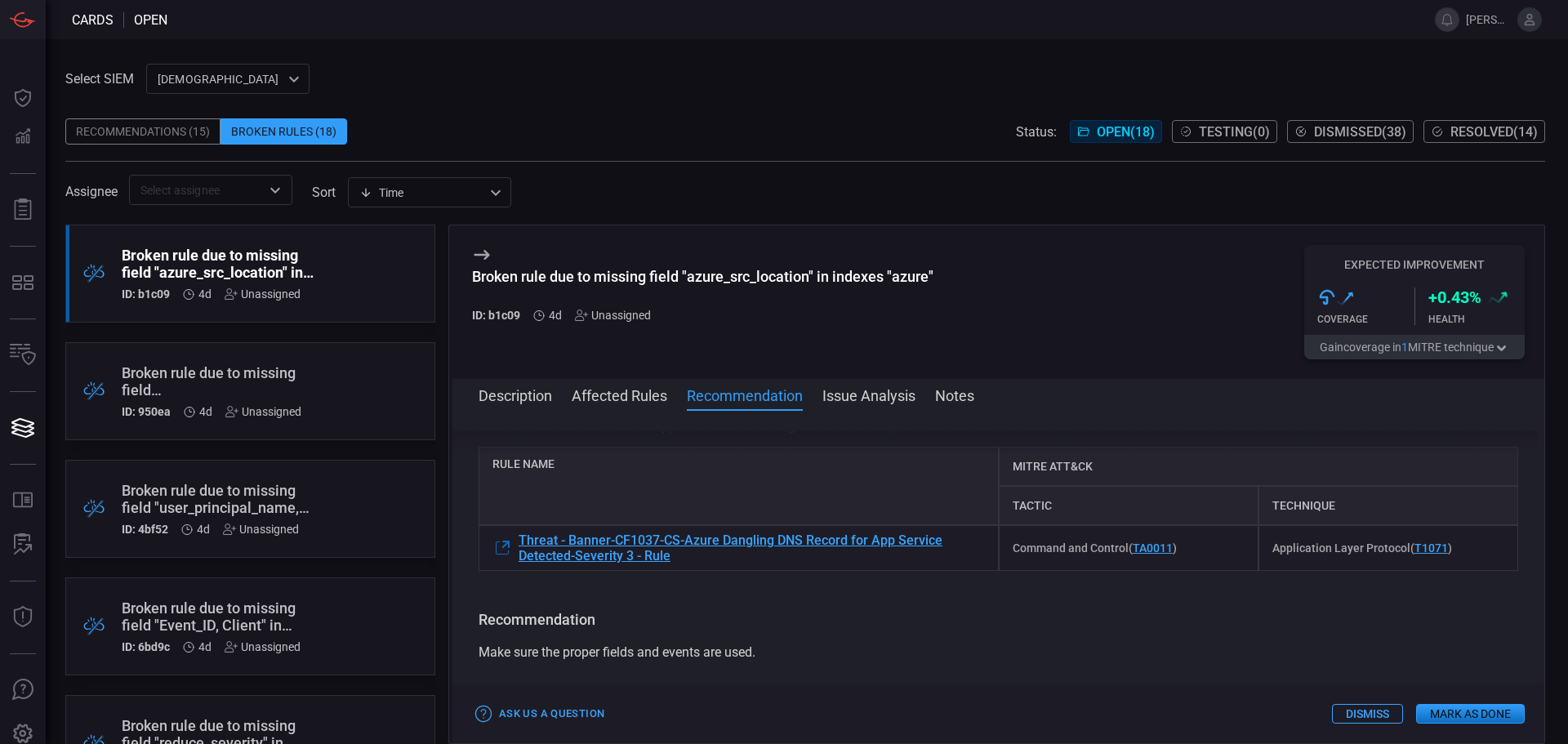
scroll to position [168, 0]
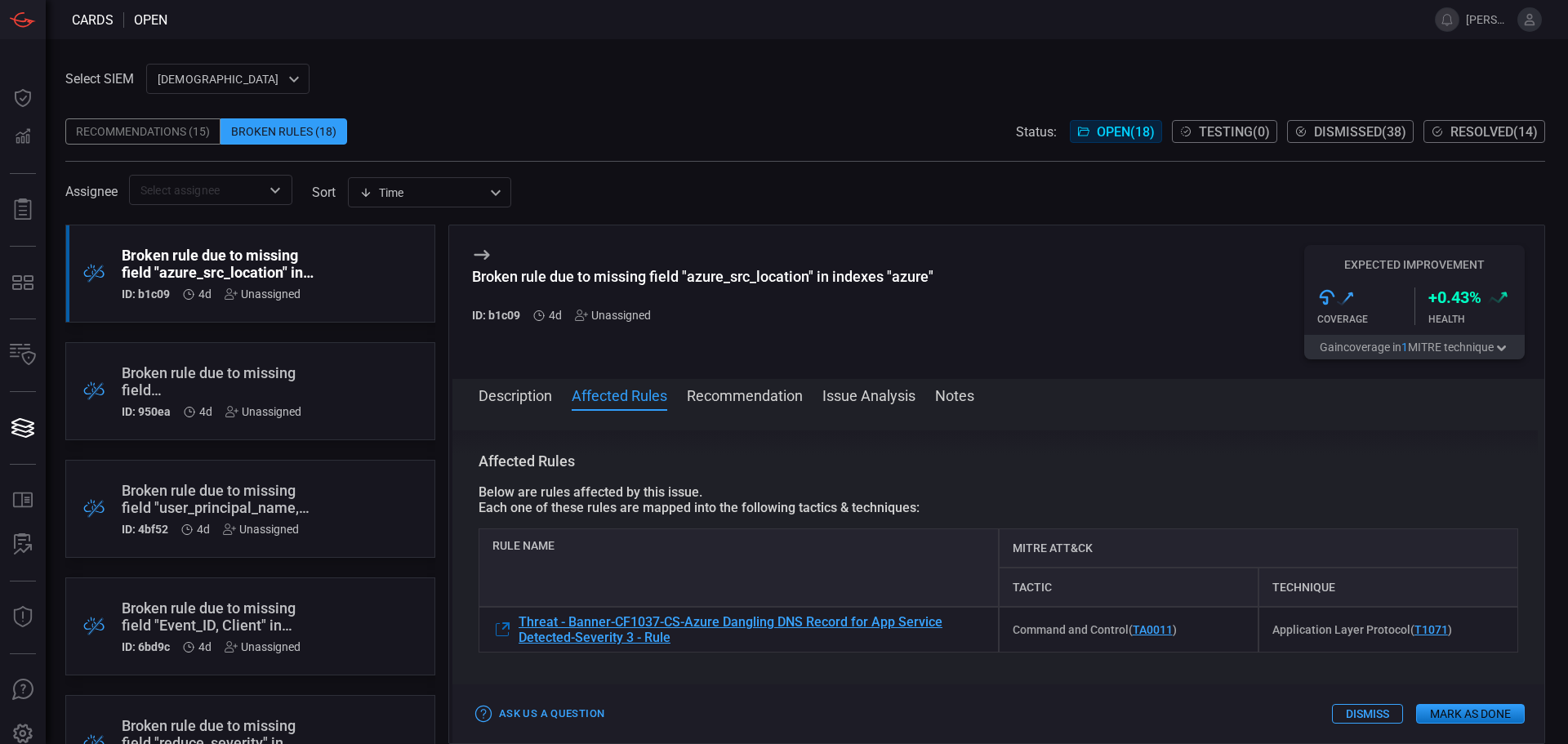
click at [875, 401] on button "Issue Analysis" at bounding box center [868, 395] width 93 height 19
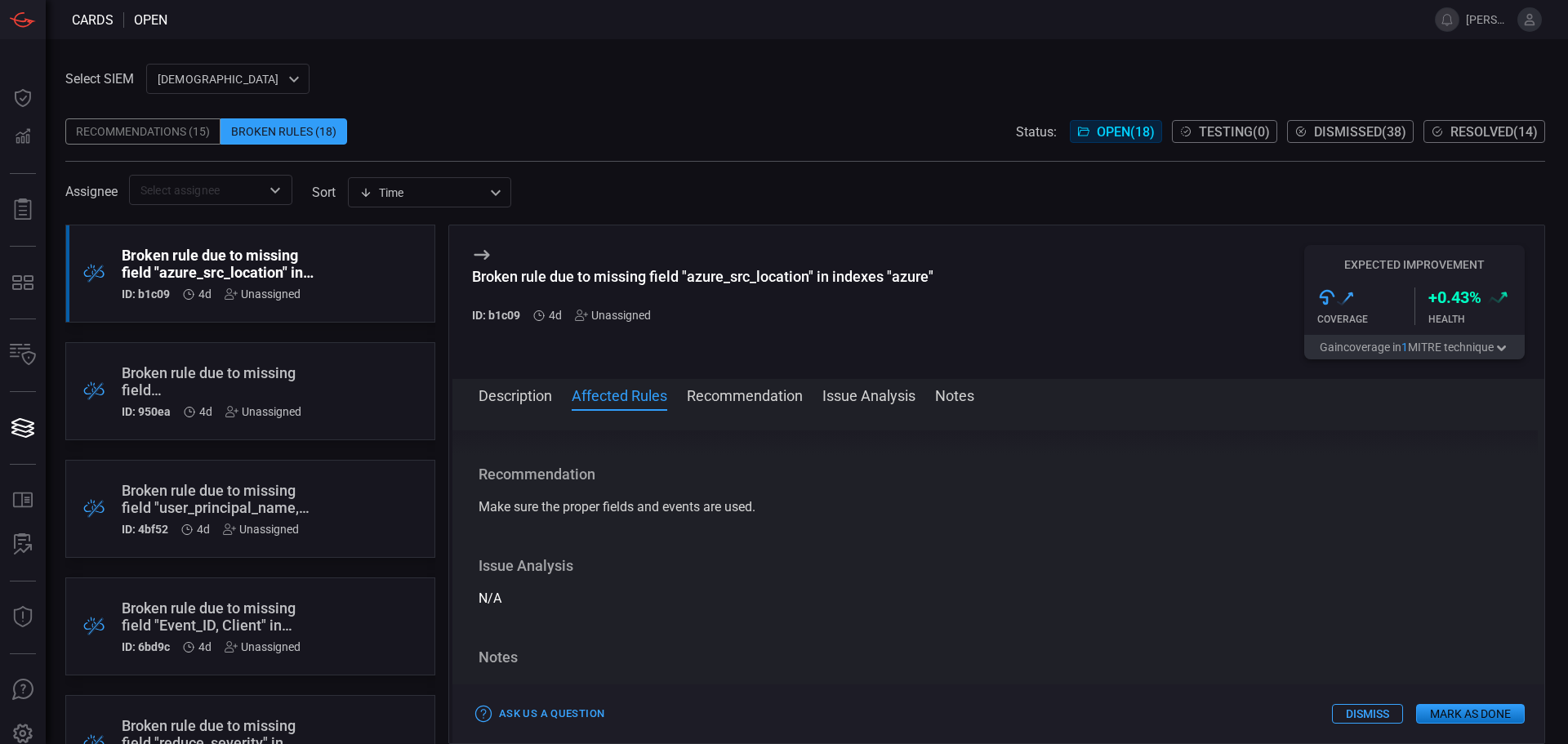
scroll to position [505, 0]
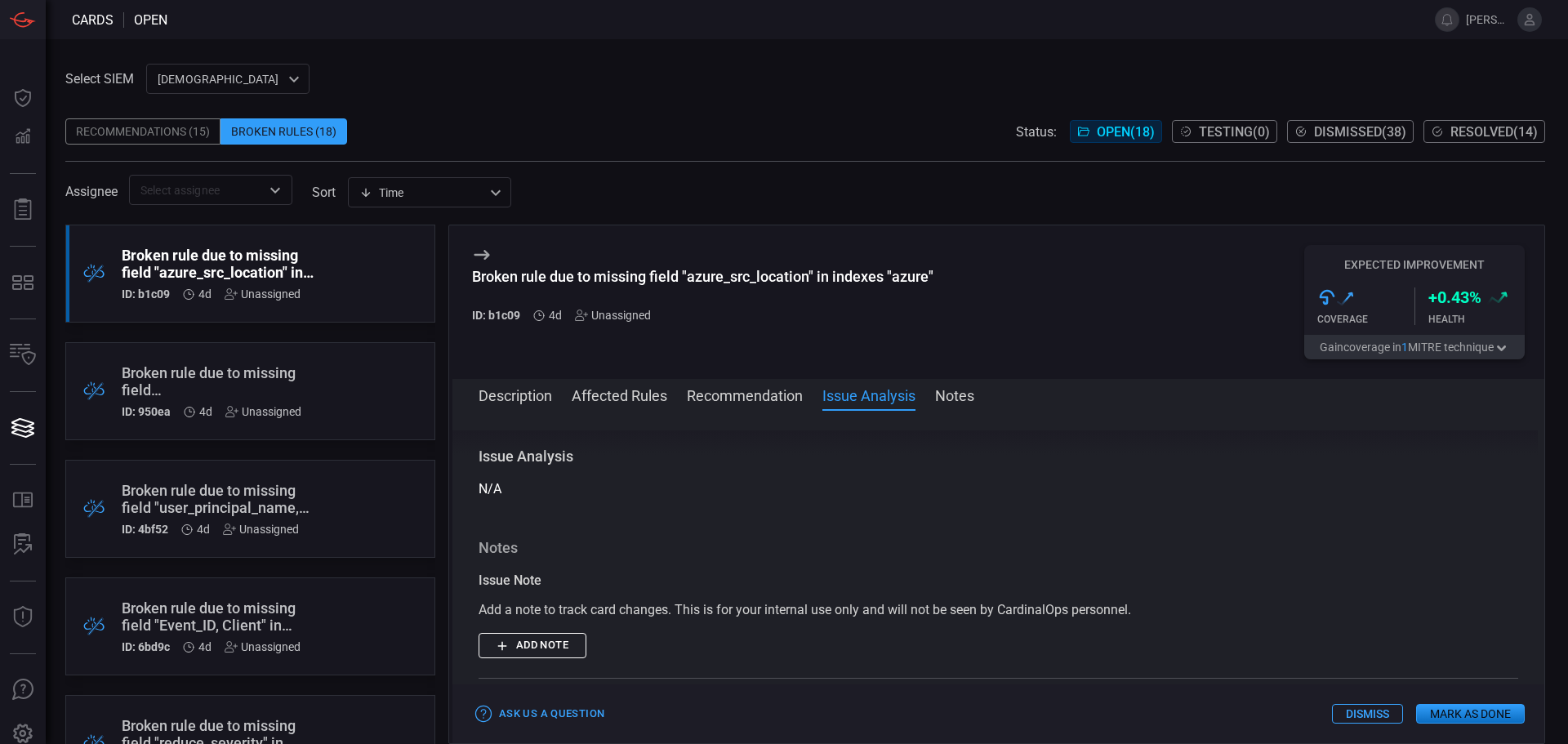
click at [510, 385] on button "Description" at bounding box center [515, 395] width 73 height 19
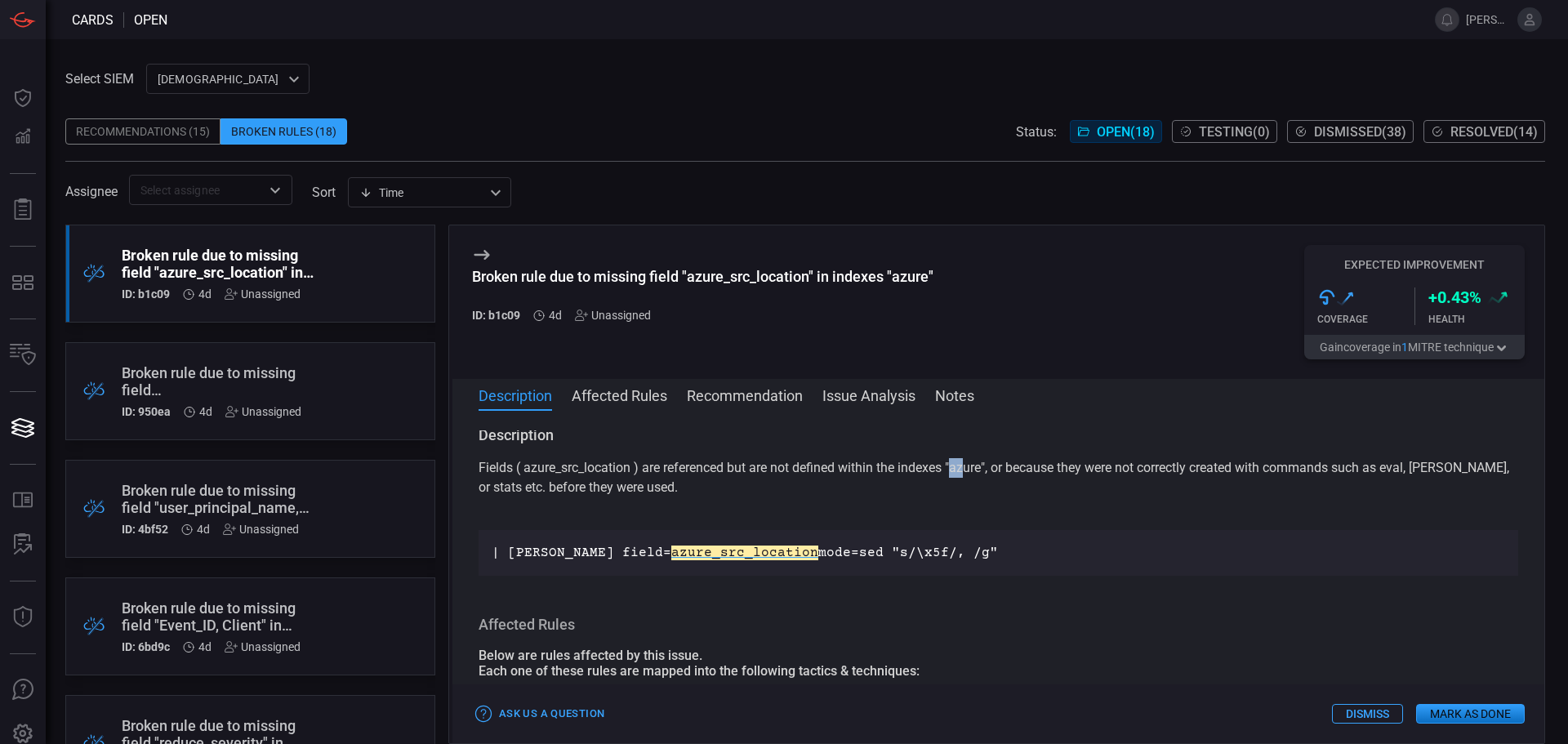
scroll to position [0, 0]
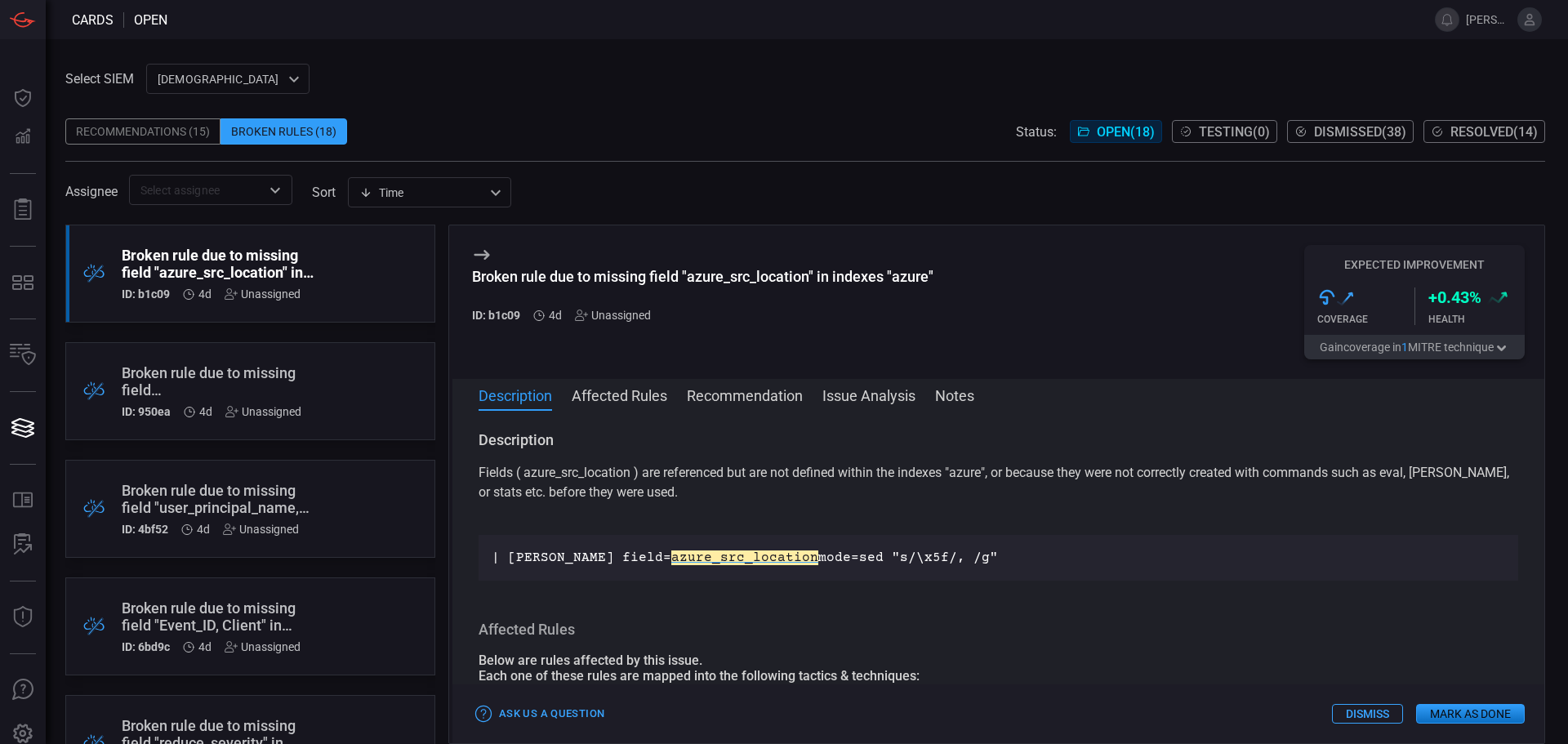
click at [927, 557] on p "| [PERSON_NAME] field= azure_src_location mode=sed "s/\x5f/, /g"" at bounding box center [998, 557] width 1013 height 19
click at [645, 391] on button "Affected Rules" at bounding box center [619, 395] width 96 height 19
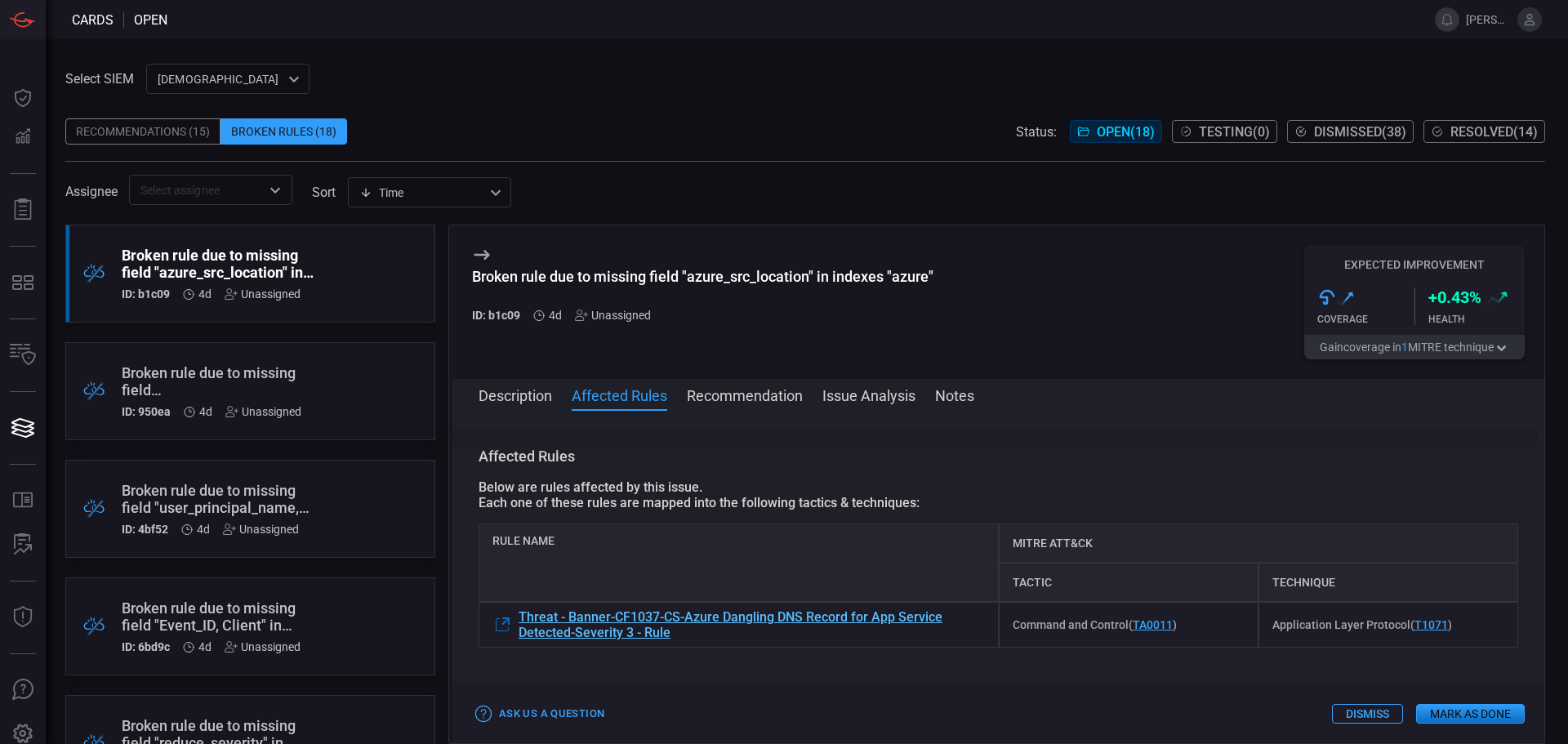
click at [644, 591] on span "Threat - Banner-CF1037-CS-Azure Dangling DNS Record for App Service Detected-Se…" at bounding box center [751, 625] width 466 height 31
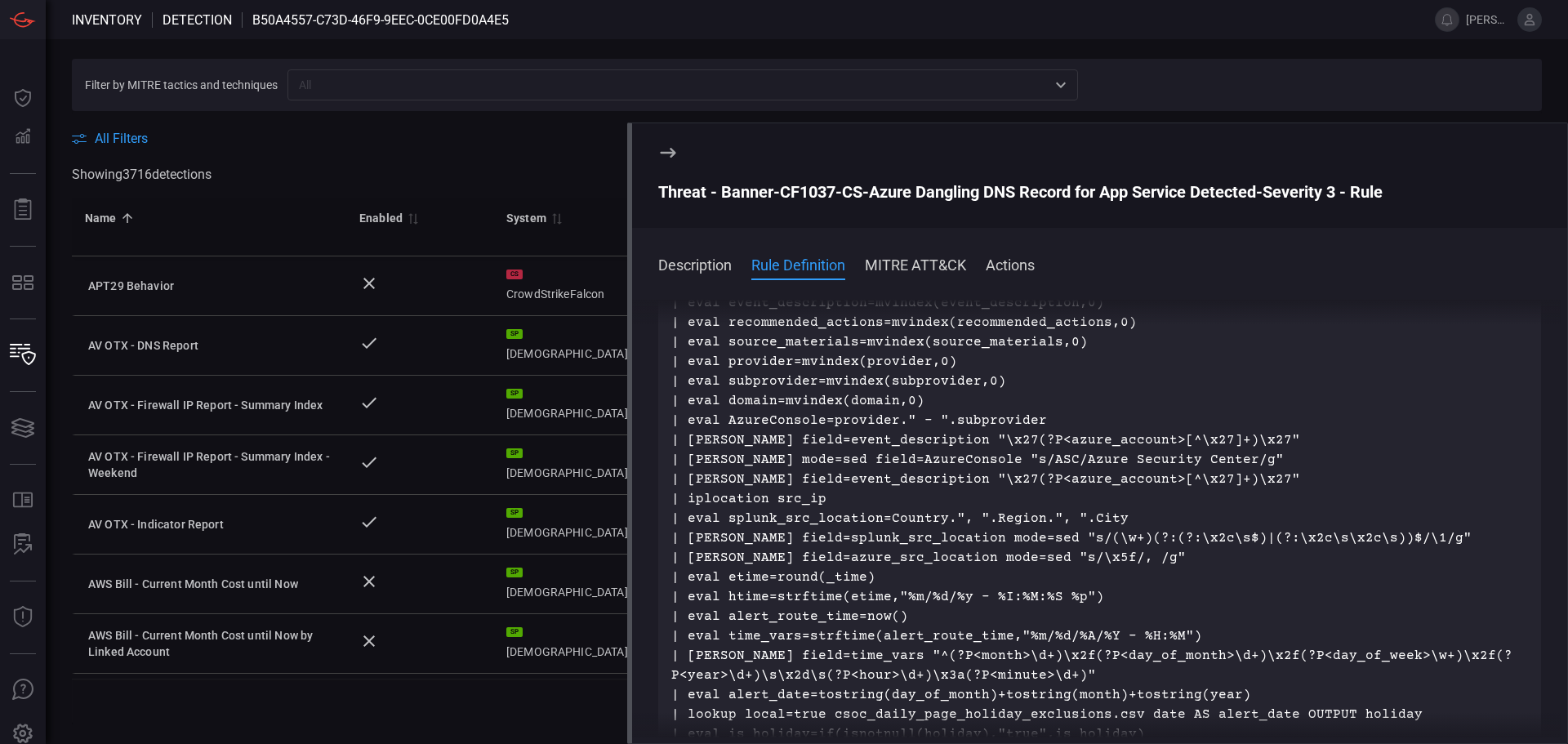
scroll to position [490, 0]
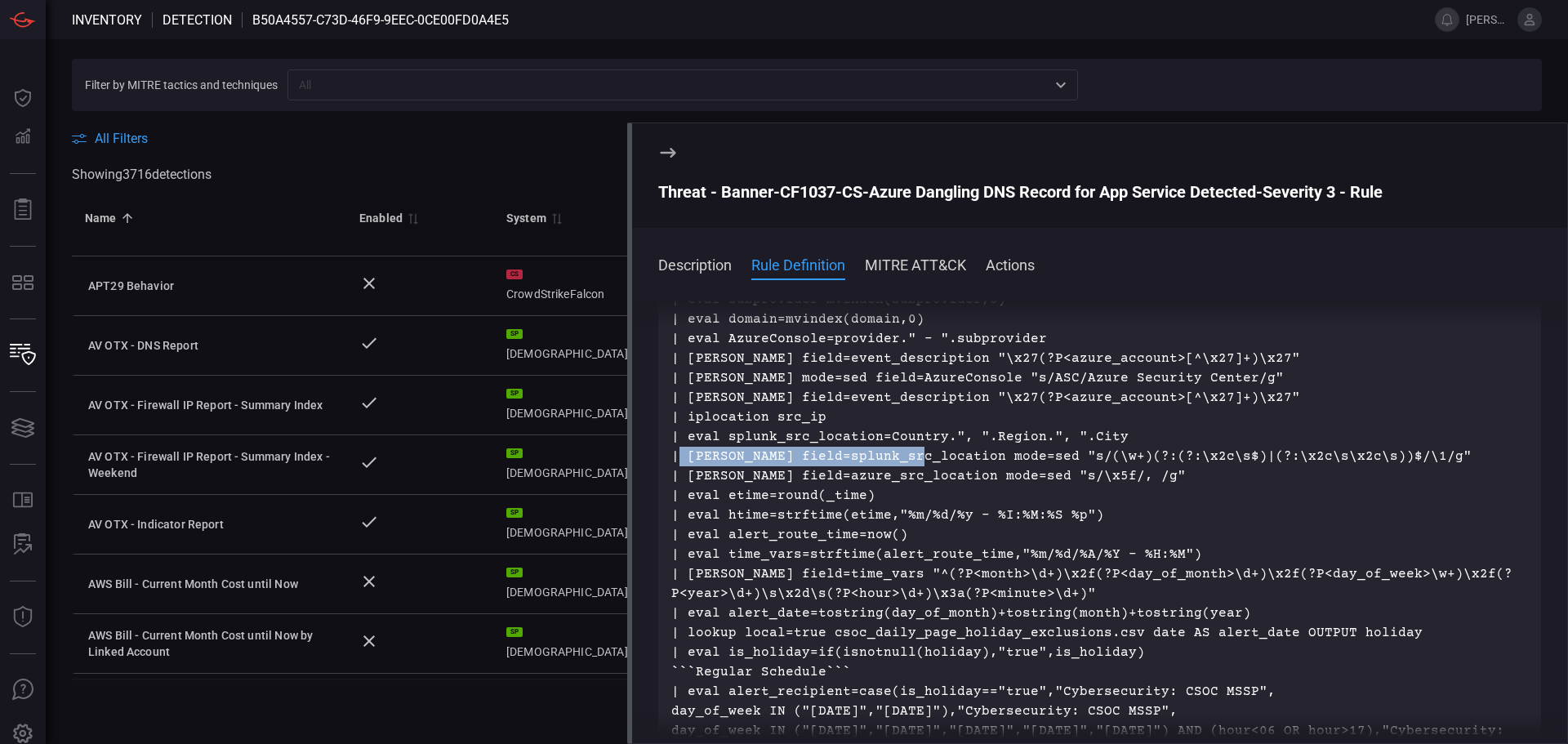
drag, startPoint x: 911, startPoint y: 456, endPoint x: 677, endPoint y: 455, distance: 234.0
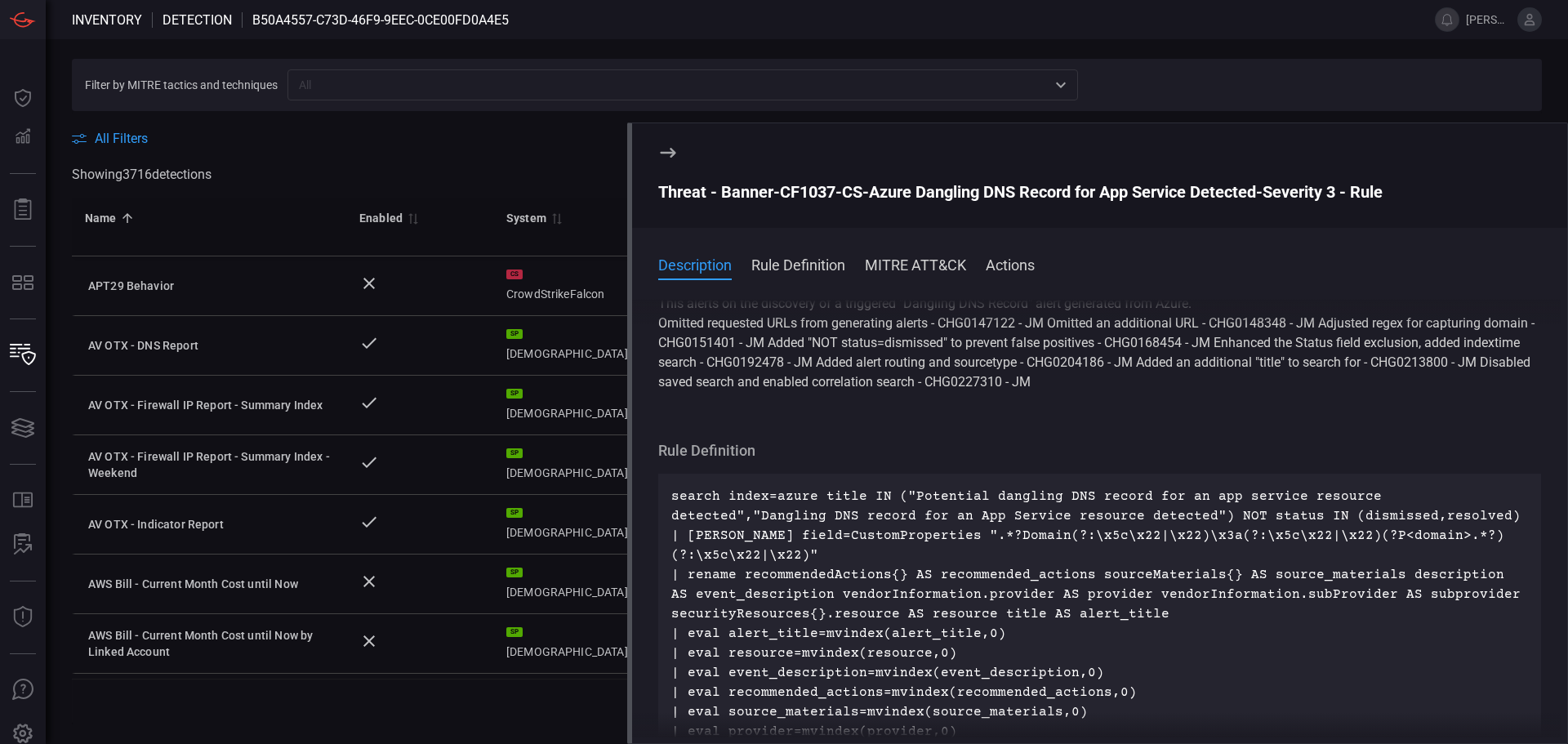
scroll to position [0, 0]
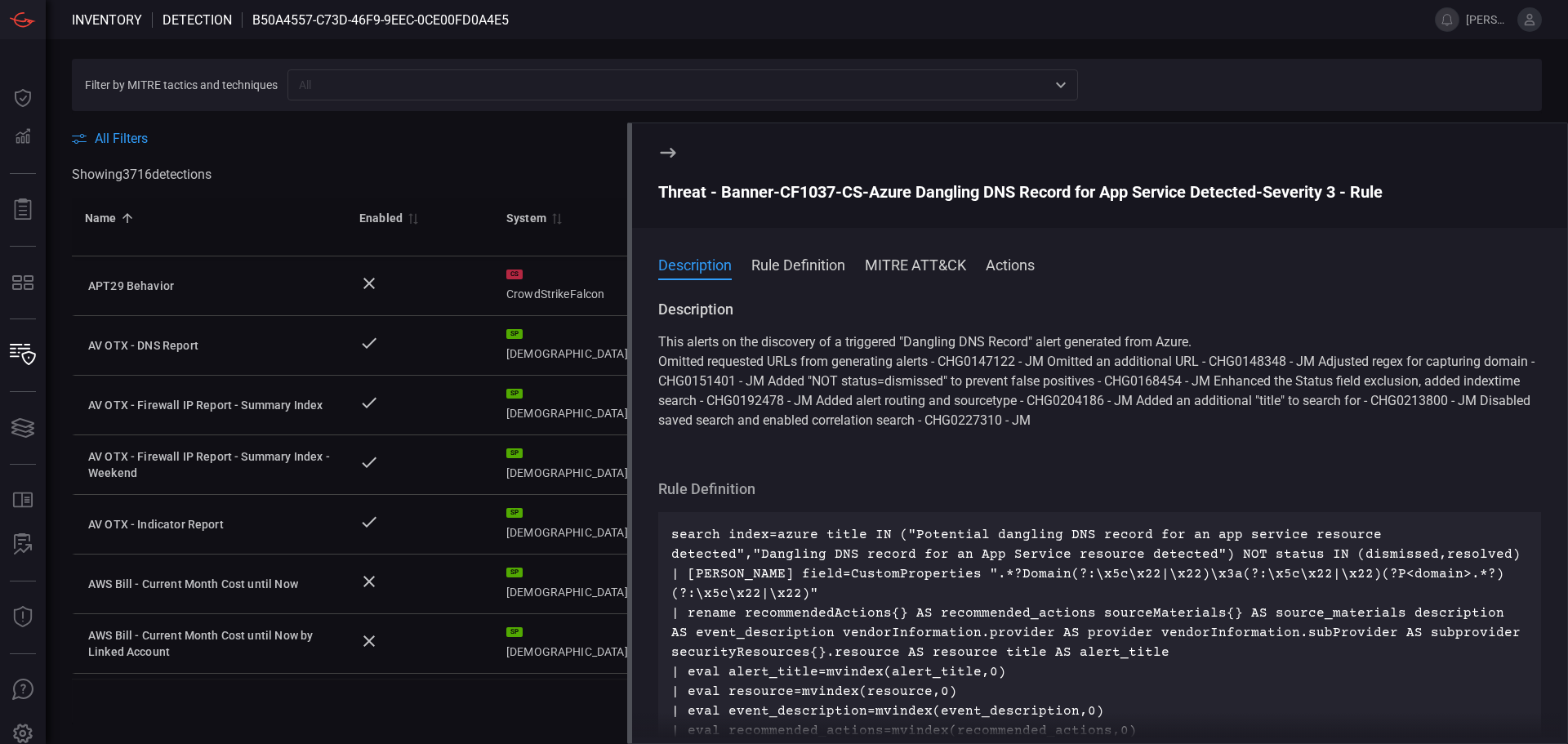
click at [666, 149] on icon at bounding box center [668, 153] width 19 height 19
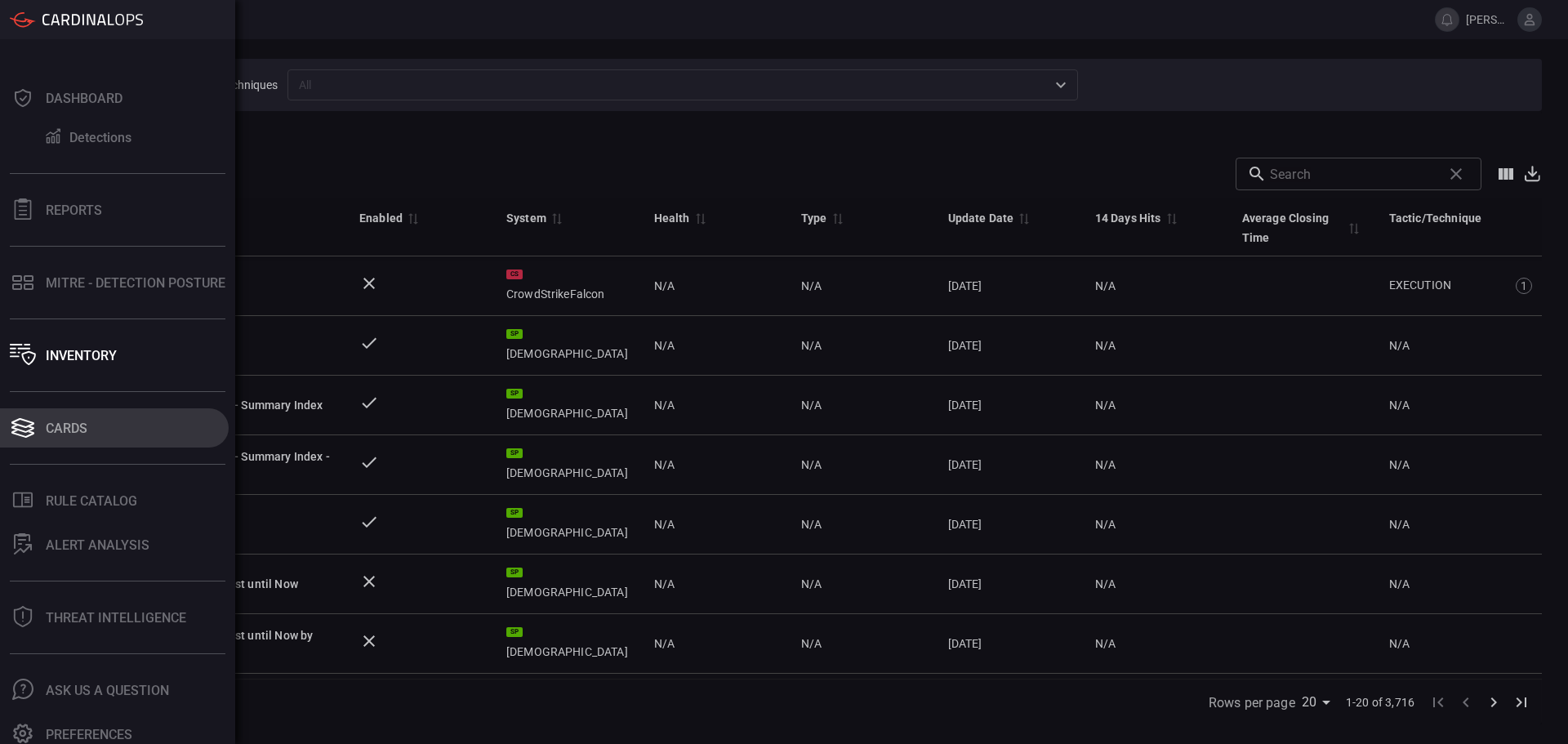
click at [88, 435] on div "Cards" at bounding box center [66, 428] width 42 height 16
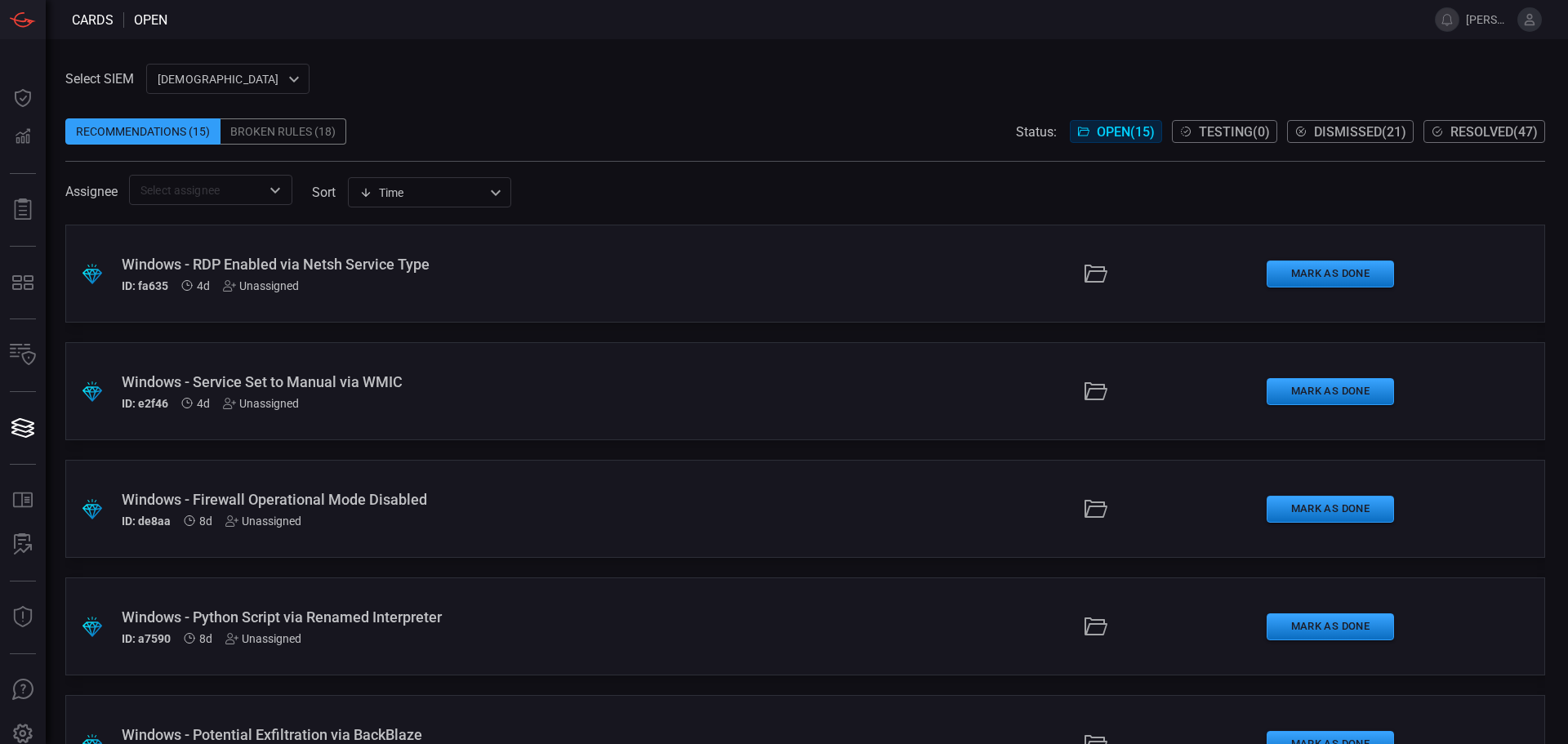
click at [273, 134] on div "Broken Rules (18)" at bounding box center [283, 132] width 126 height 27
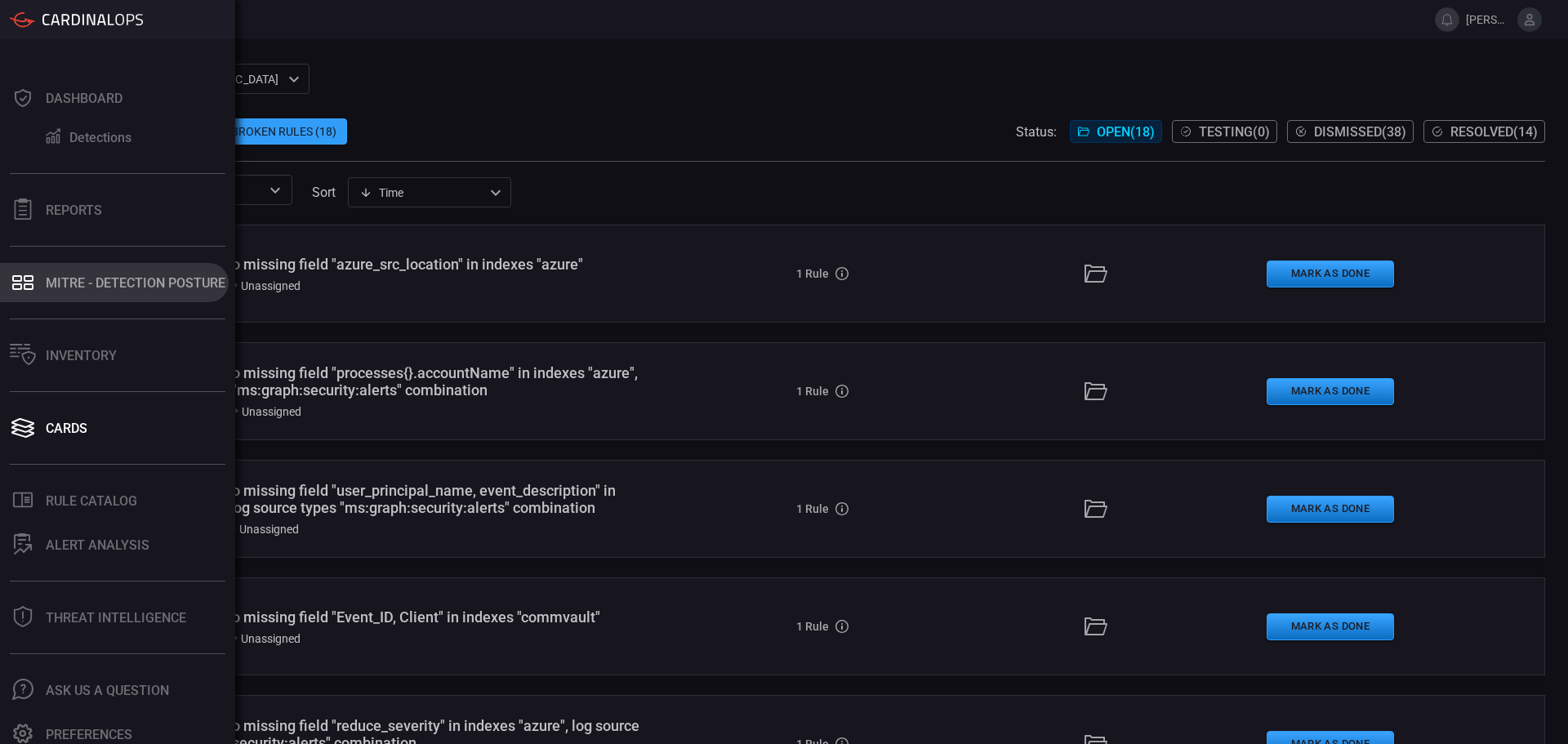
click at [138, 273] on button "MITRE - Detection Posture" at bounding box center [114, 282] width 229 height 39
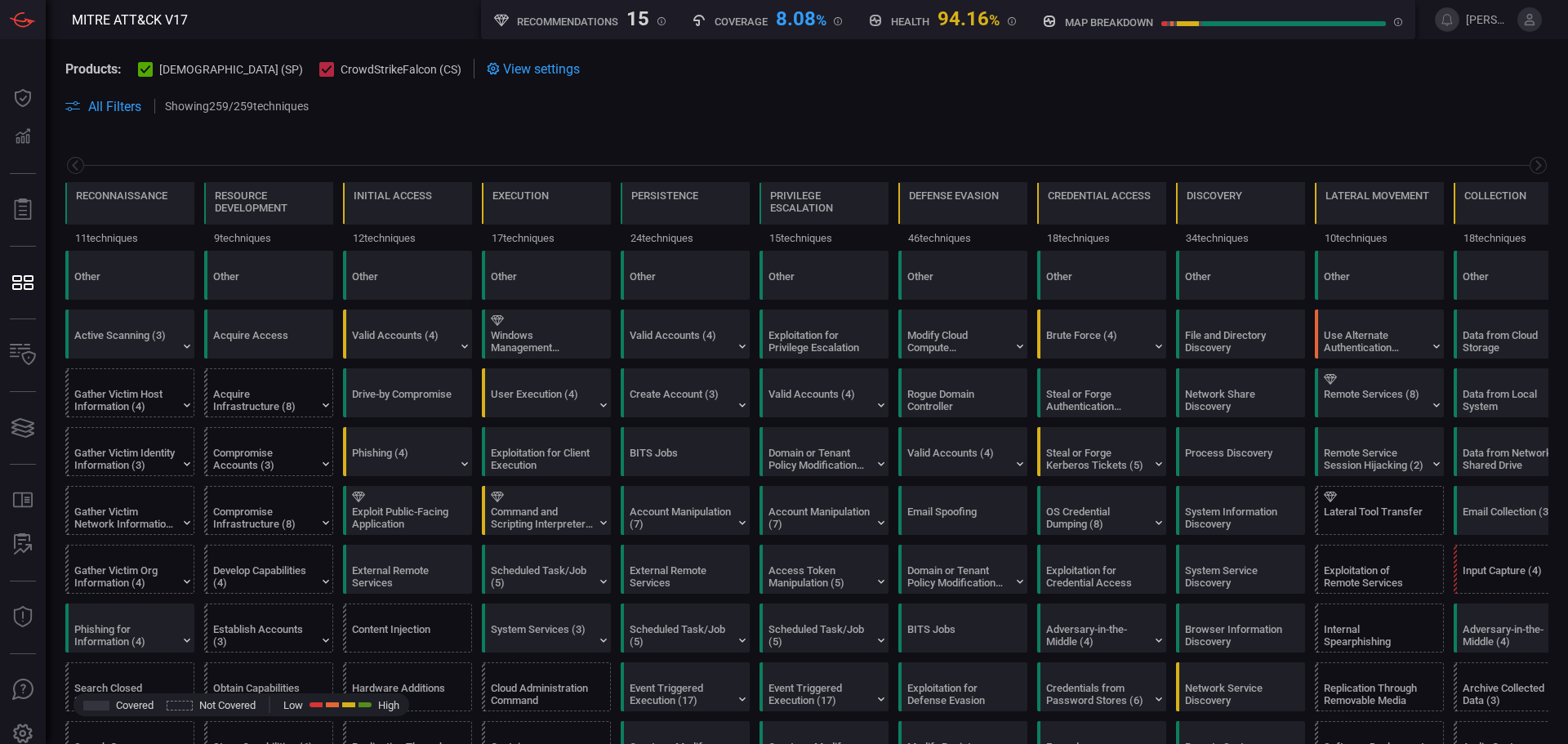
scroll to position [0, 214]
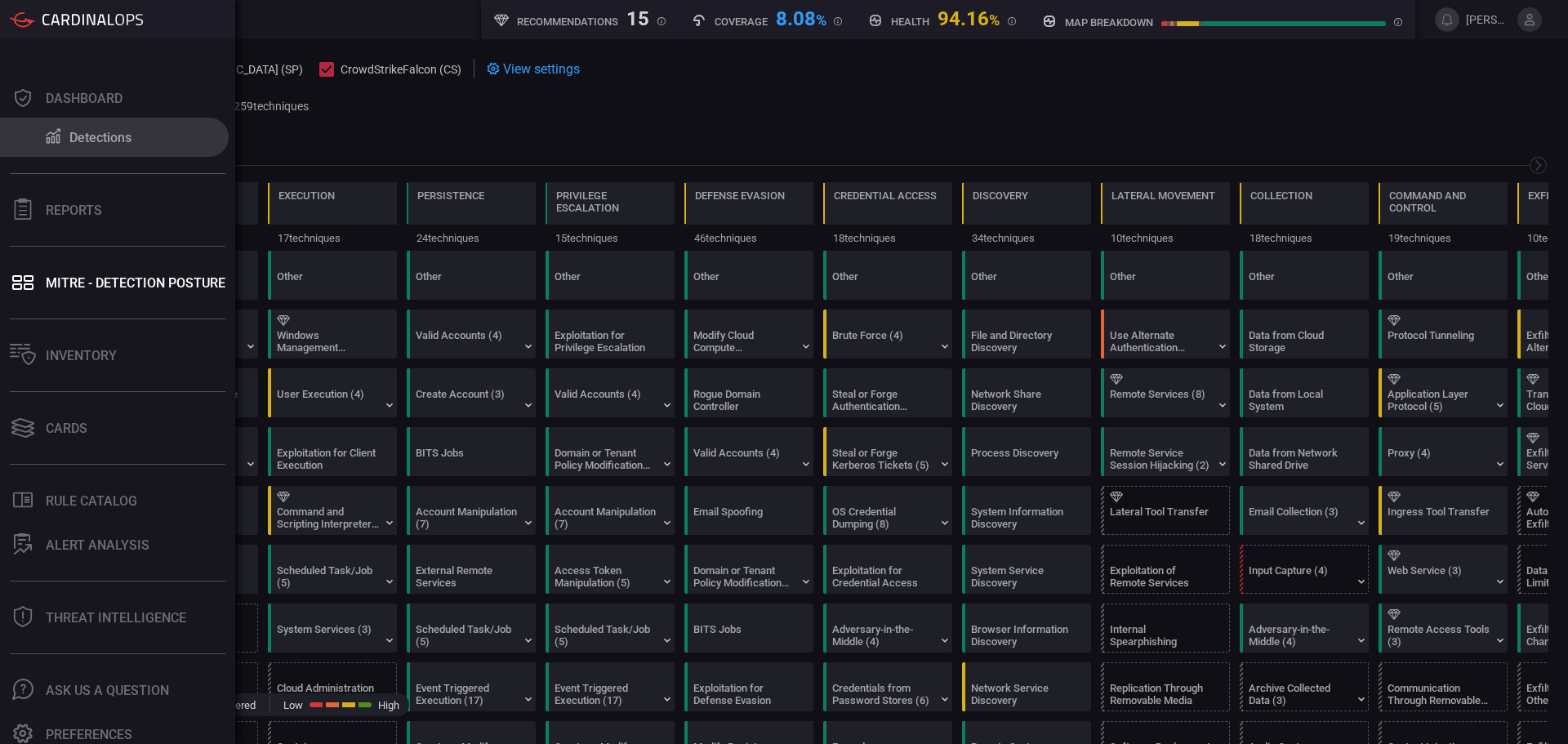
click at [103, 138] on div "Detections" at bounding box center [100, 138] width 62 height 16
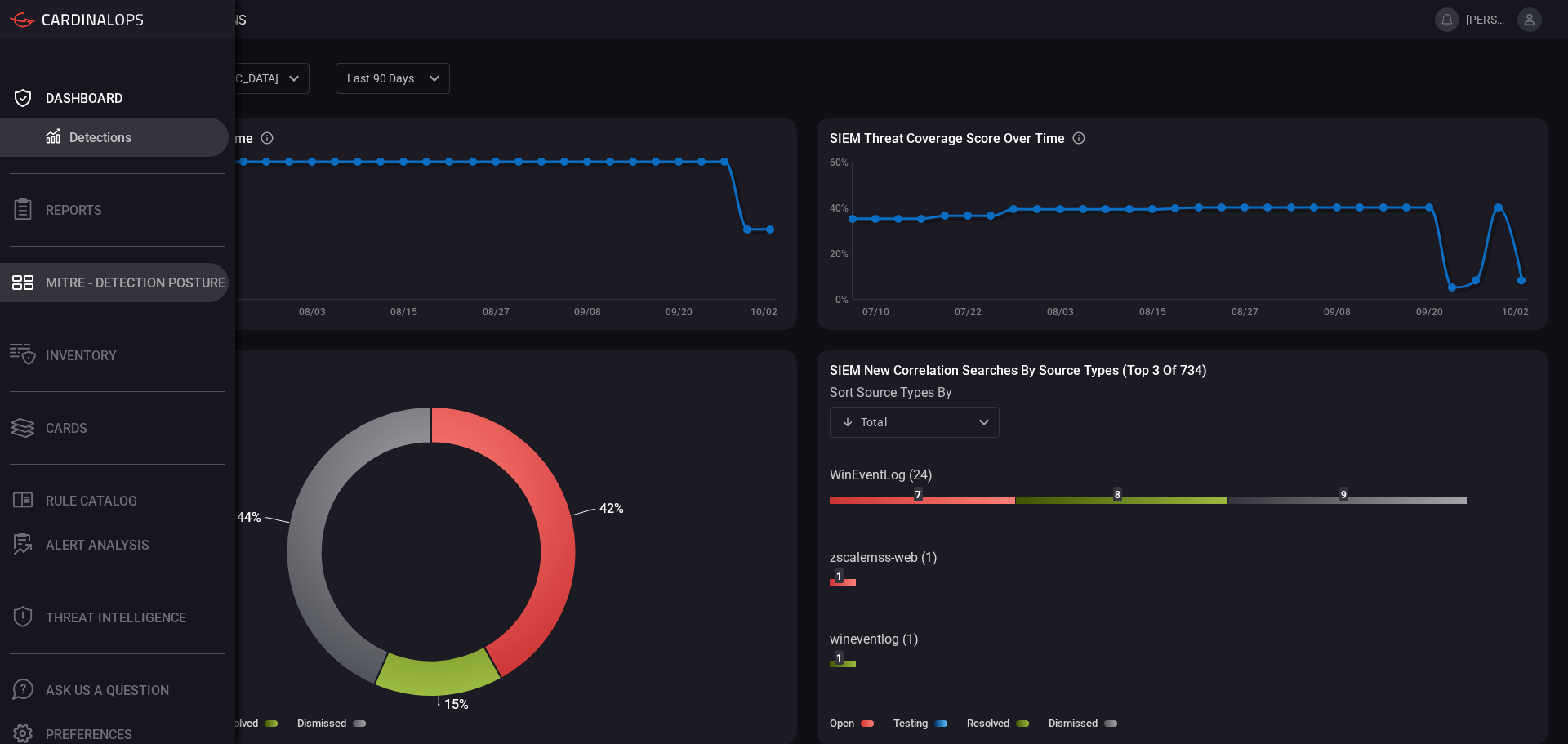
click at [105, 292] on button "MITRE - Detection Posture" at bounding box center [114, 282] width 229 height 39
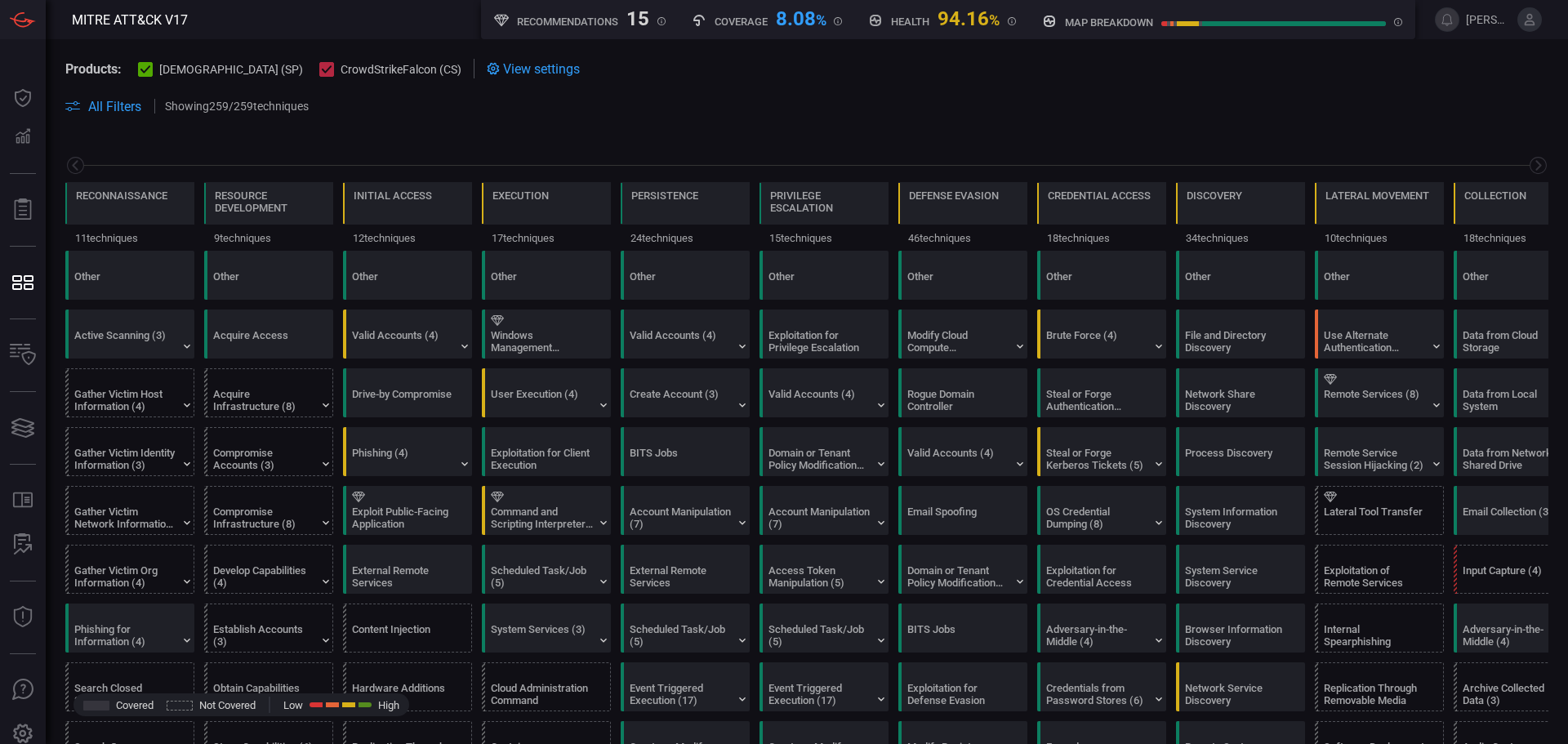
scroll to position [0, 214]
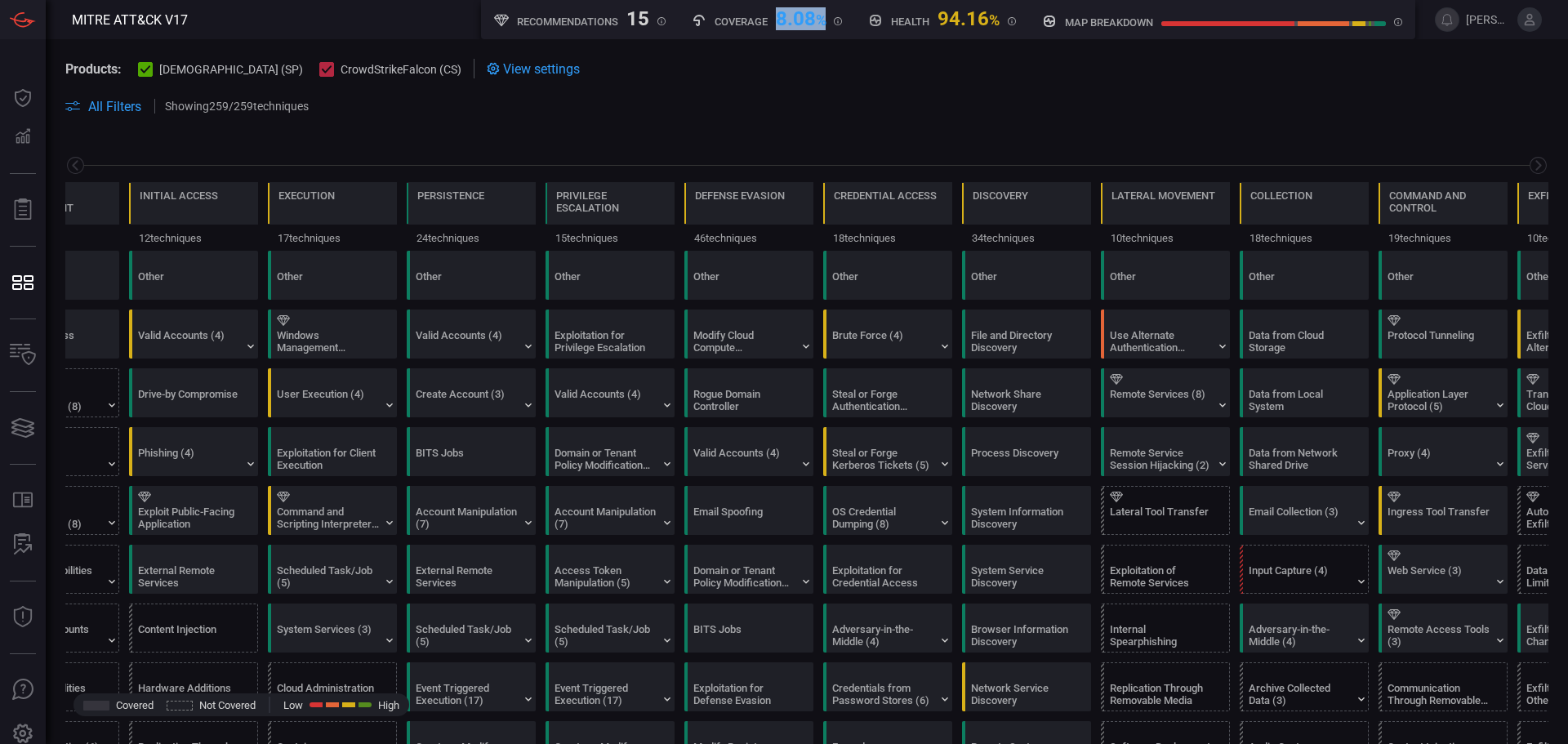
drag, startPoint x: 772, startPoint y: 18, endPoint x: 823, endPoint y: 19, distance: 51.0
click at [823, 19] on div "Coverage 8.08 %" at bounding box center [767, 17] width 151 height 20
click at [369, 114] on span at bounding box center [935, 106] width 1227 height 19
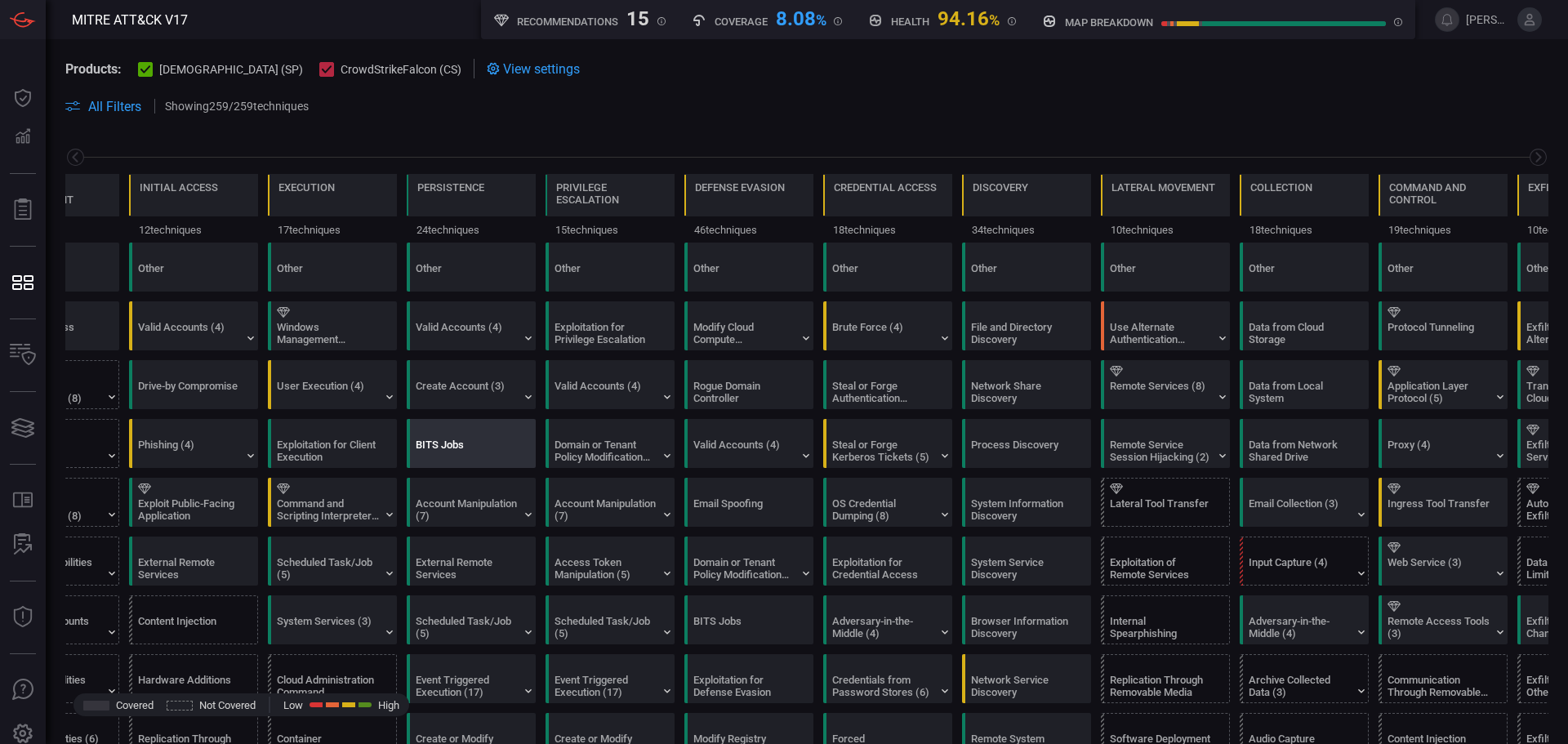
scroll to position [0, 0]
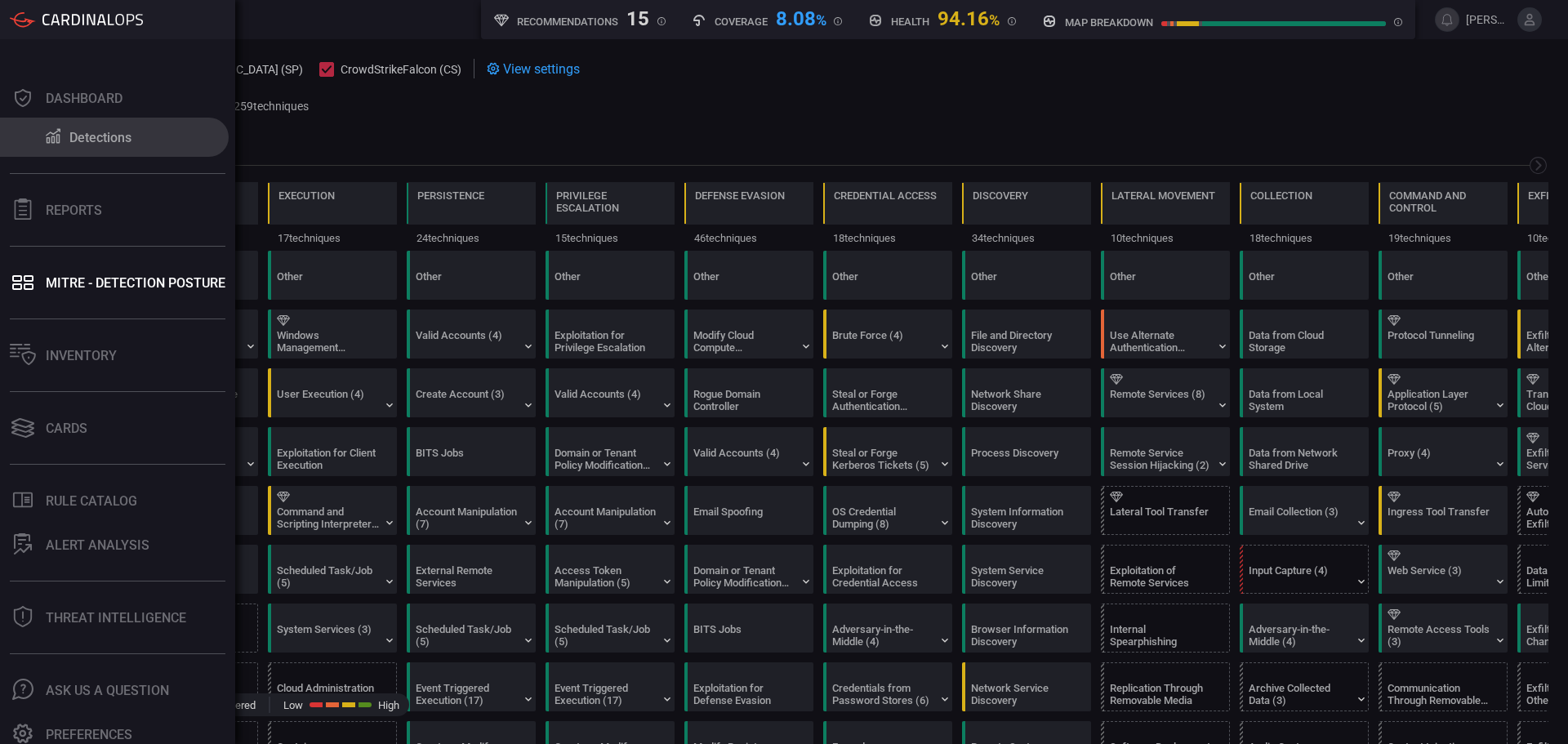
click at [90, 142] on div "Detections" at bounding box center [100, 138] width 62 height 16
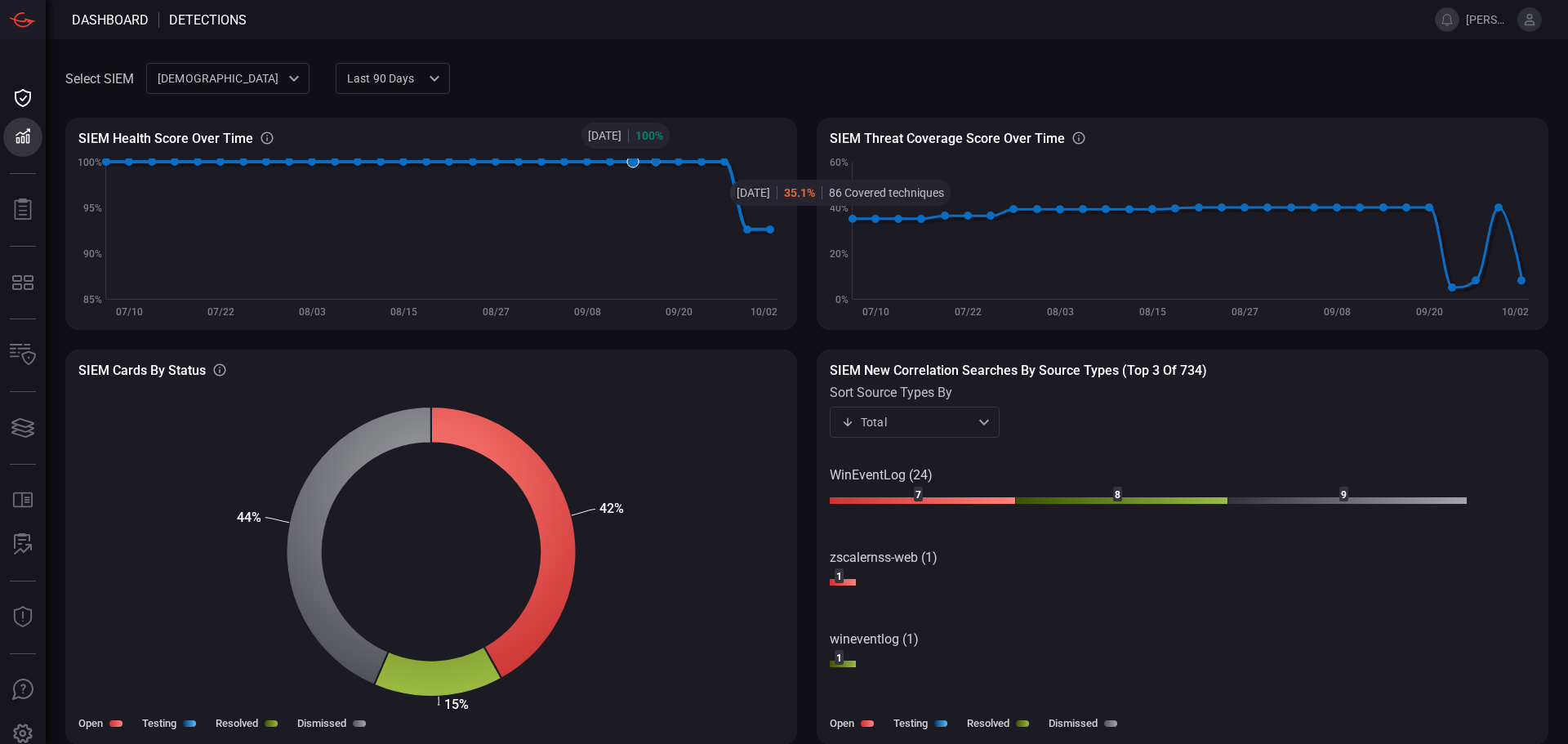
scroll to position [1, 0]
click at [798, 303] on div "SIEM Health Score Over Time SIEM Healthy rules out of total configured rules Cr…" at bounding box center [807, 410] width 1483 height 627
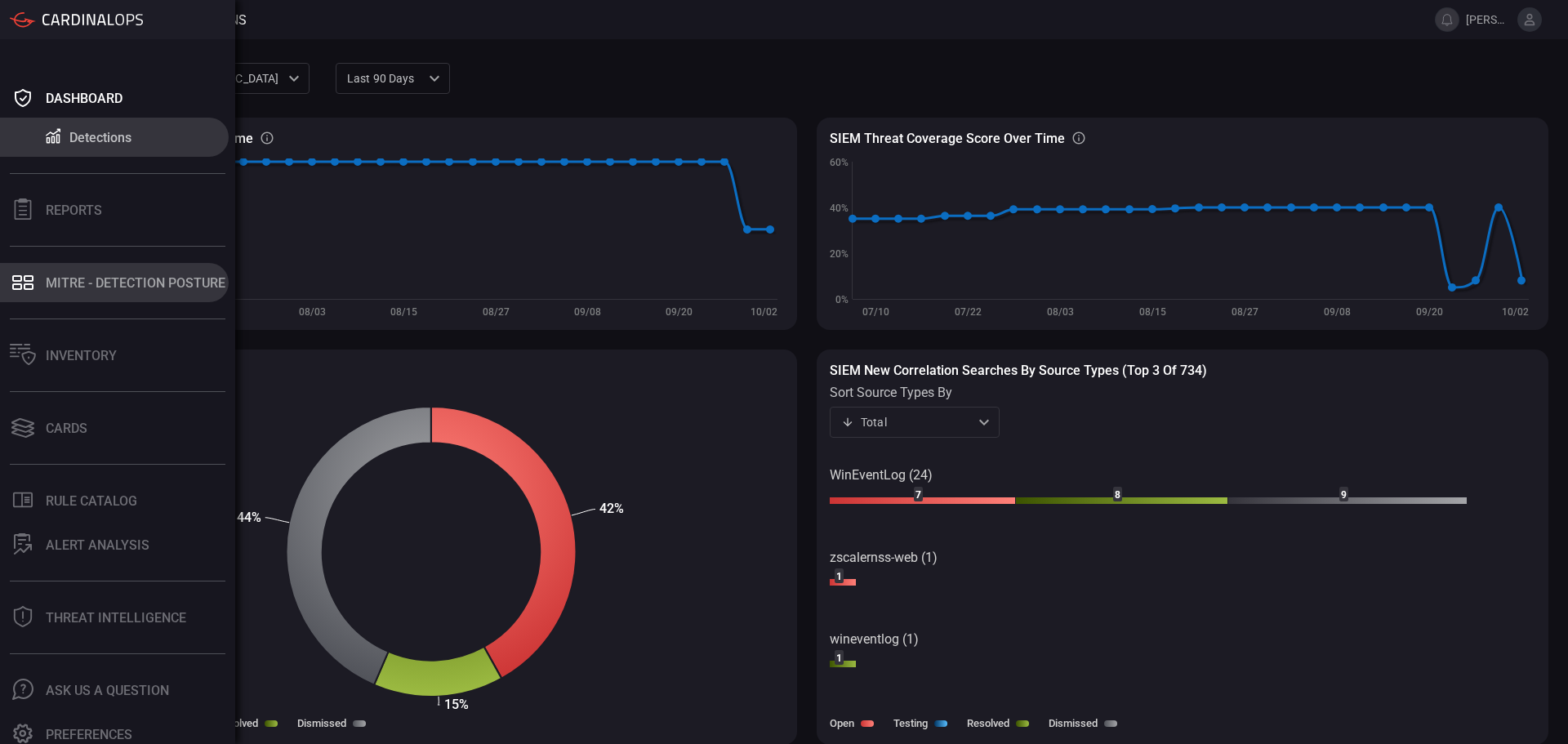
click at [127, 290] on button "MITRE - Detection Posture" at bounding box center [114, 282] width 229 height 39
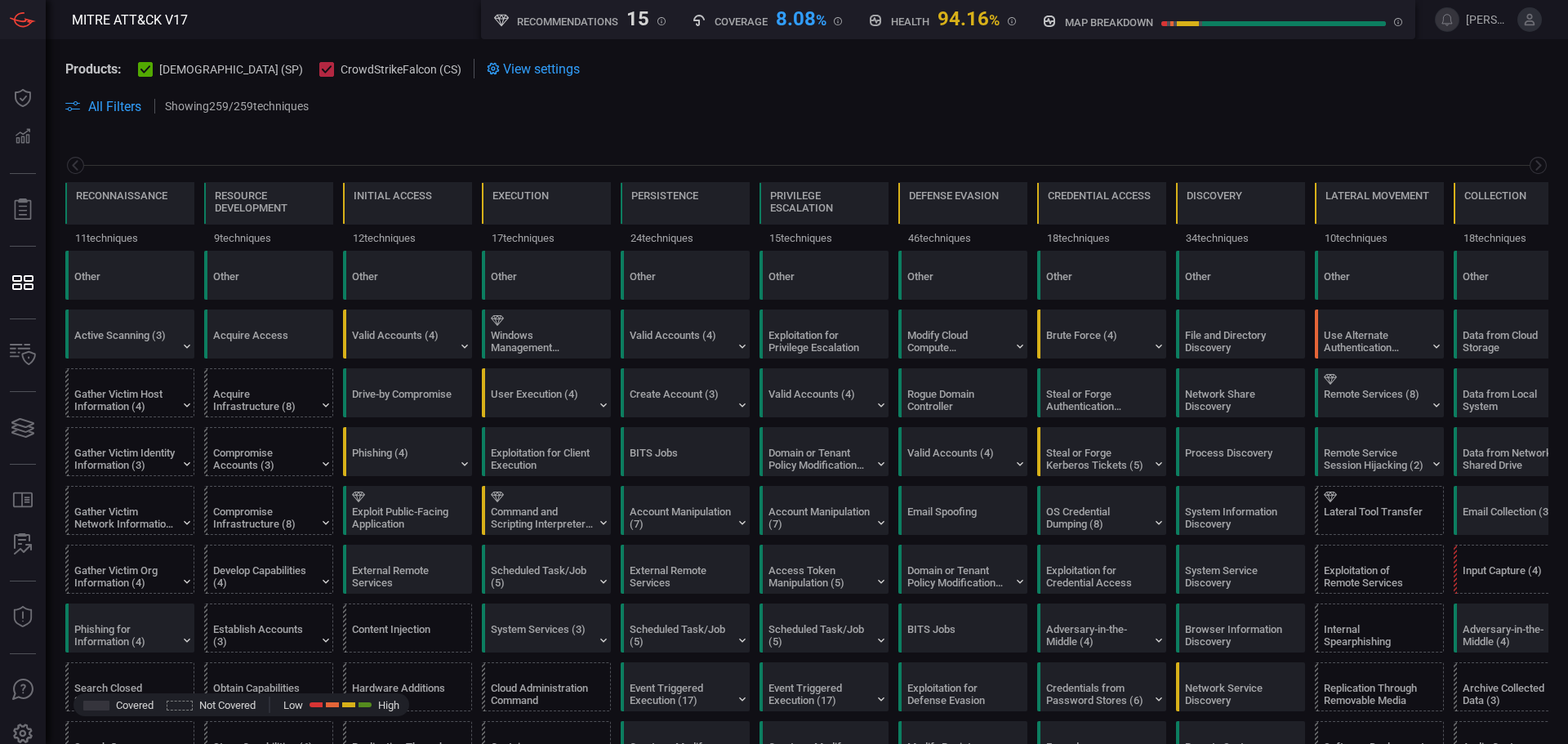
scroll to position [0, 214]
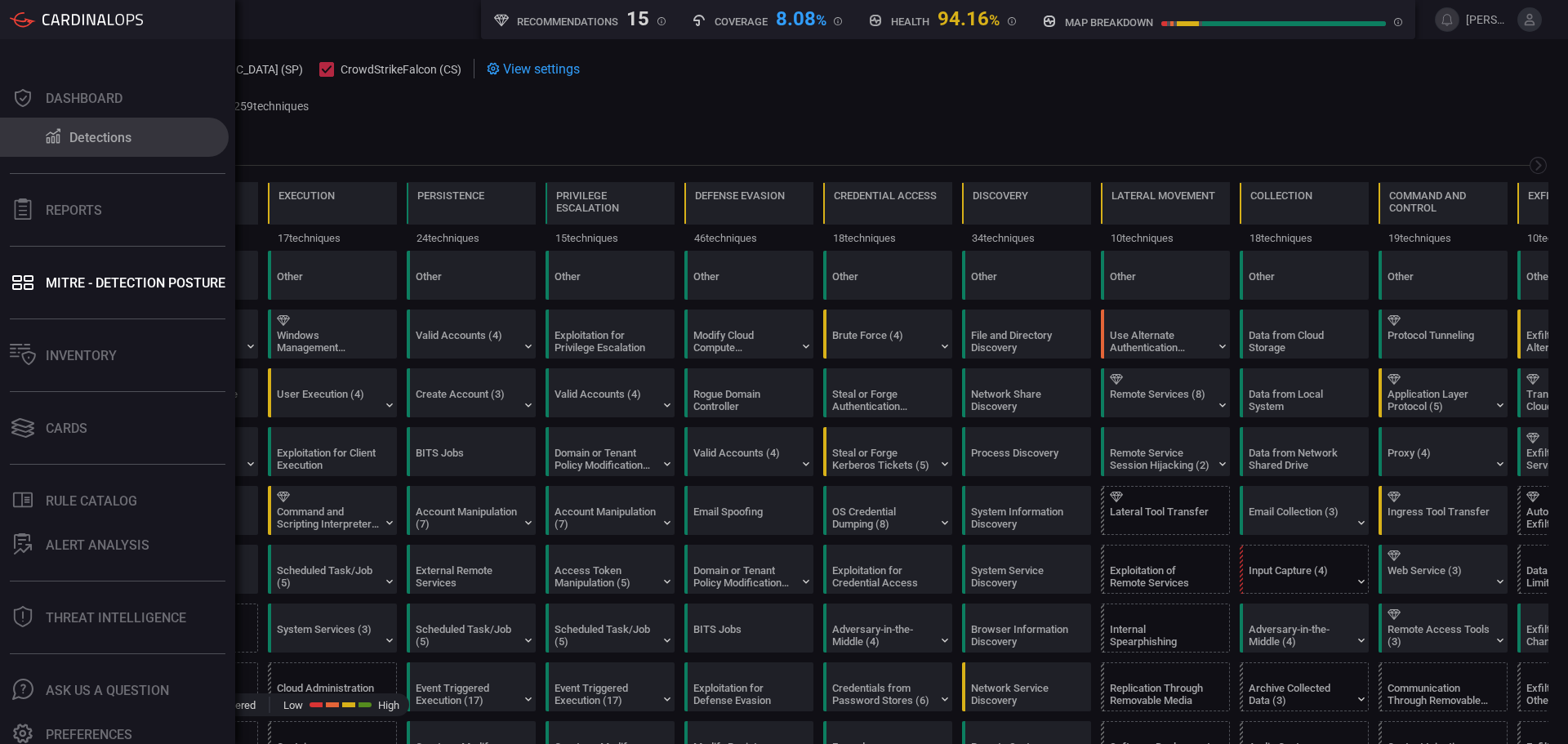
click at [80, 143] on div "Detections" at bounding box center [100, 138] width 62 height 16
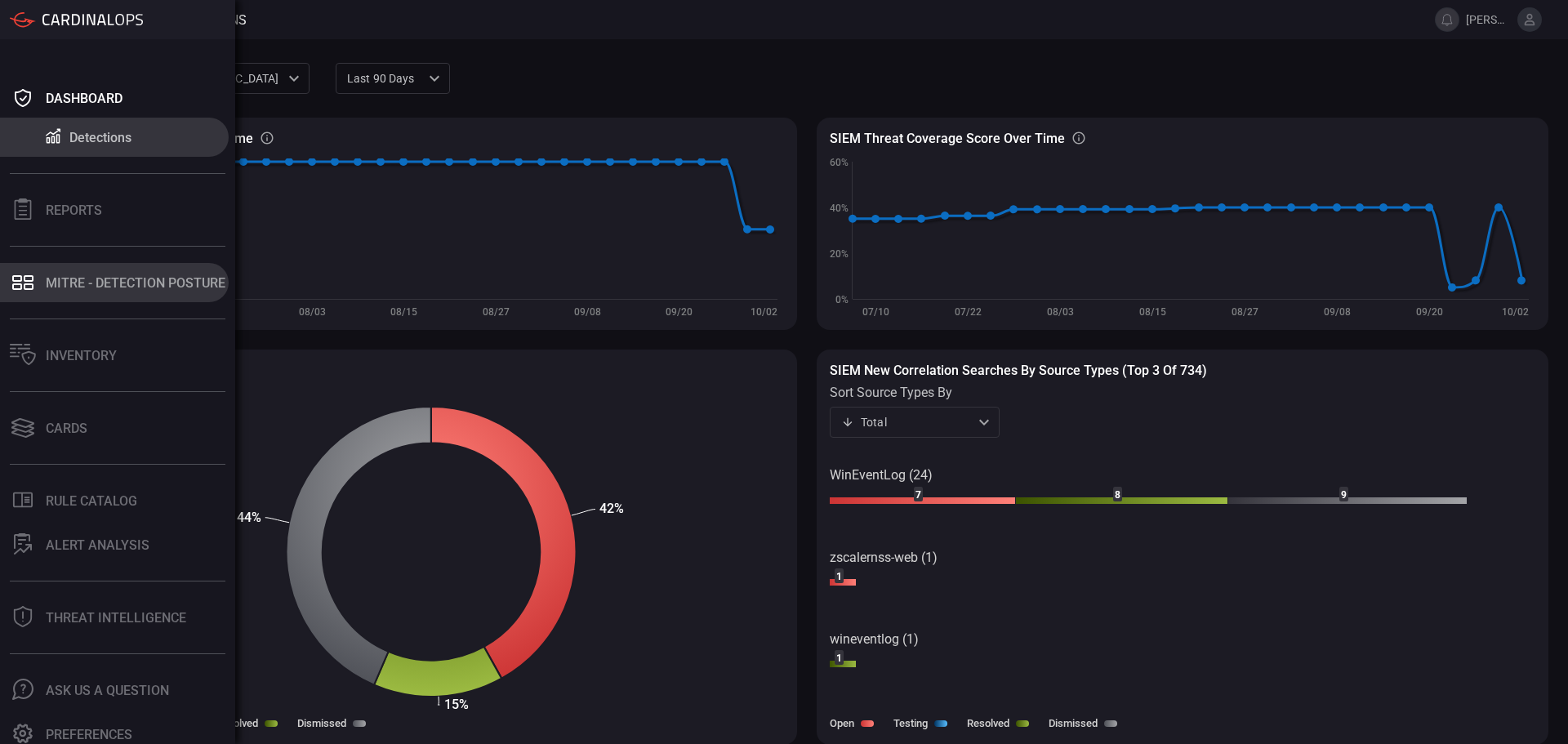
click at [110, 281] on div "MITRE - Detection Posture" at bounding box center [135, 283] width 180 height 16
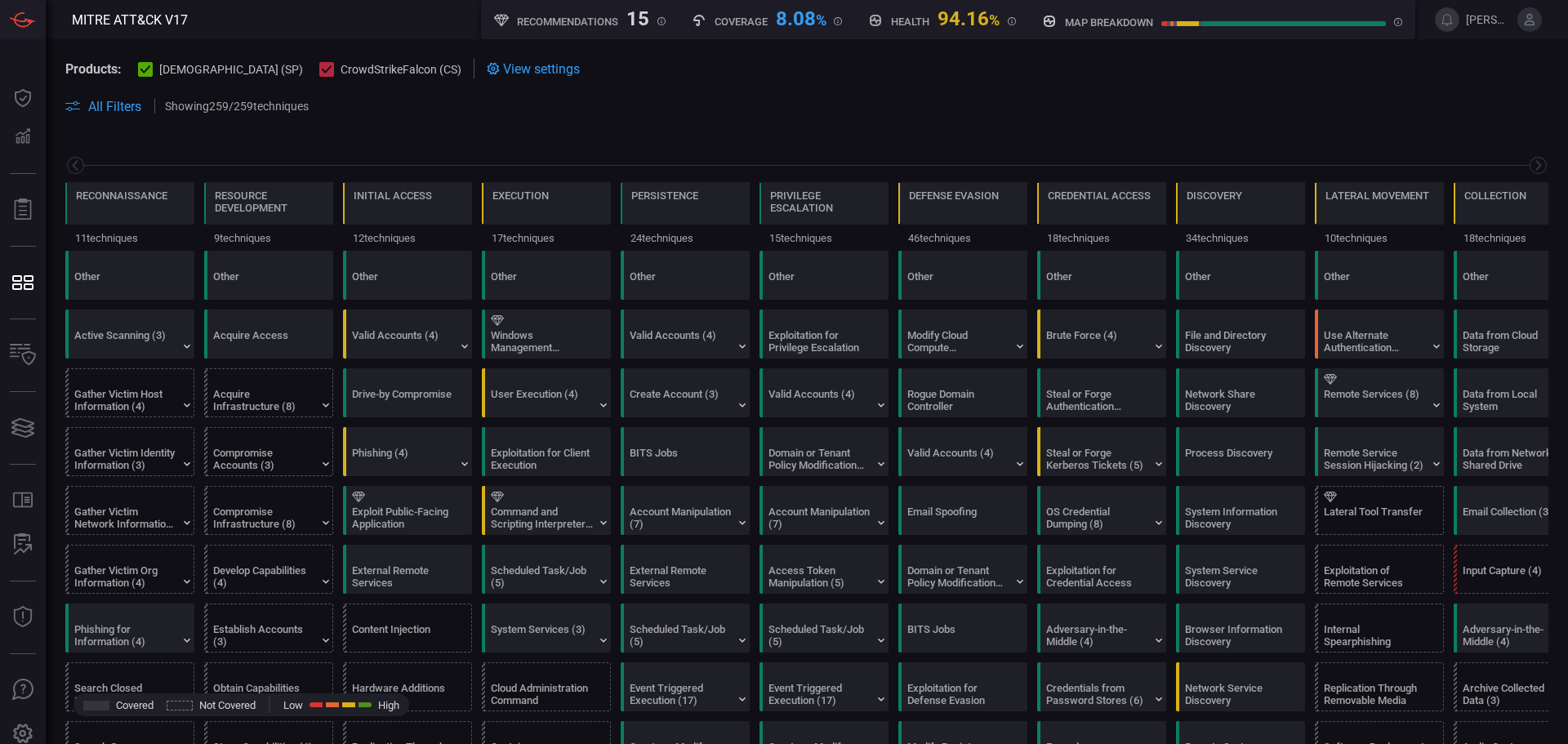
scroll to position [0, 214]
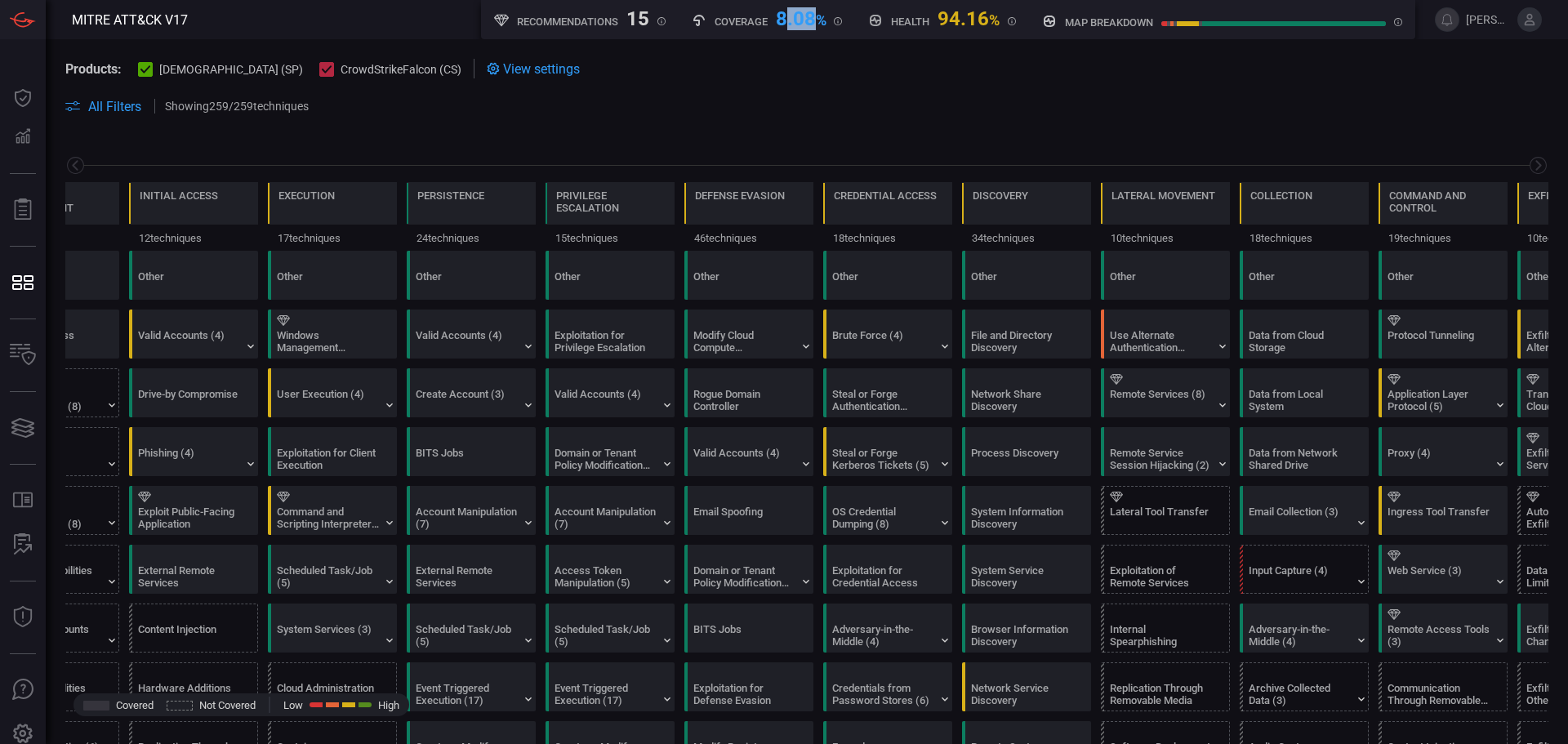
drag, startPoint x: 818, startPoint y: 16, endPoint x: 776, endPoint y: 23, distance: 42.6
click at [778, 19] on div "8.08 %" at bounding box center [800, 17] width 50 height 19
click at [968, 100] on span at bounding box center [935, 106] width 1227 height 19
click at [190, 137] on div "Reconnaissance 11 techniques Resource Development 9 techniques Initial Access 1…" at bounding box center [807, 193] width 1522 height 115
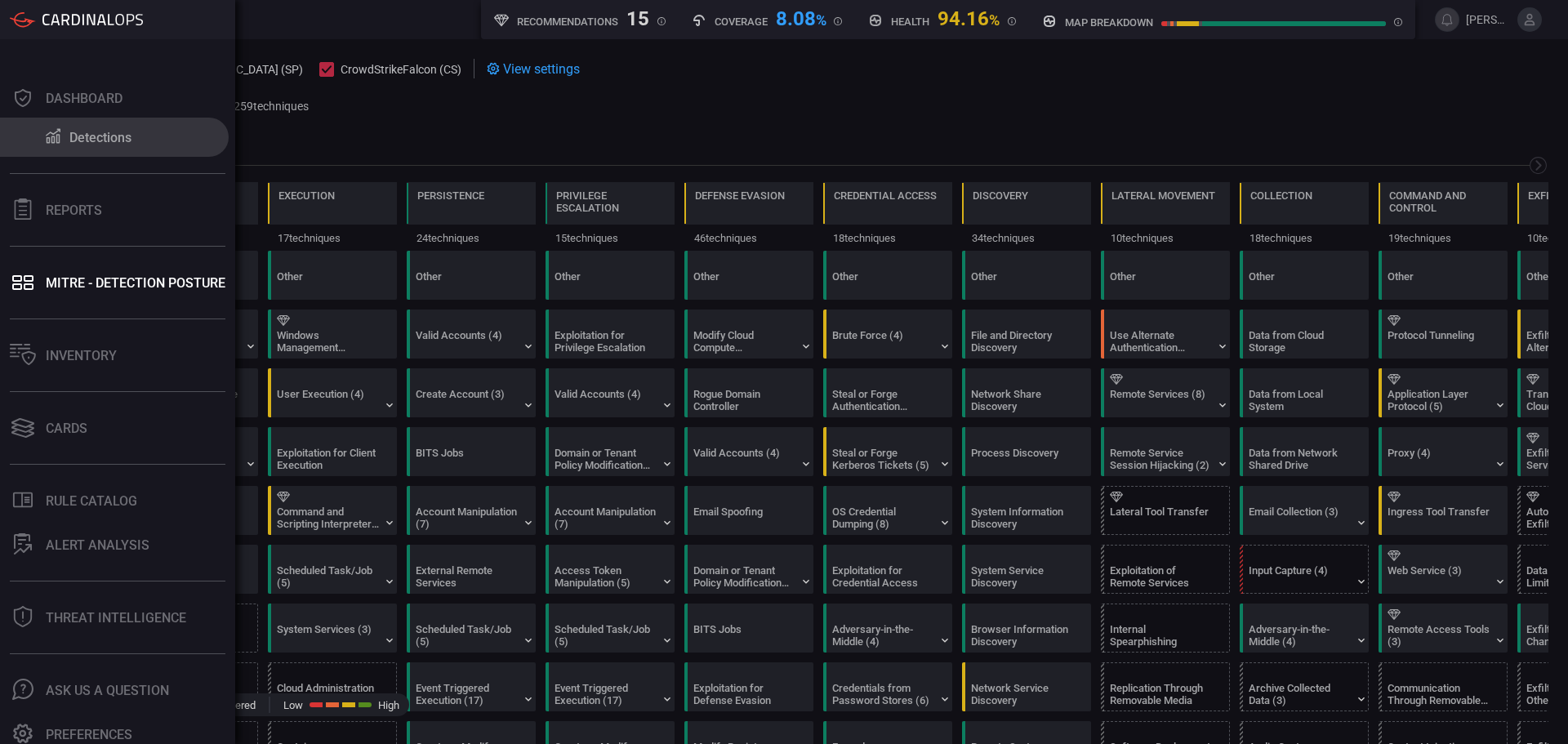
click at [43, 134] on icon at bounding box center [53, 135] width 19 height 17
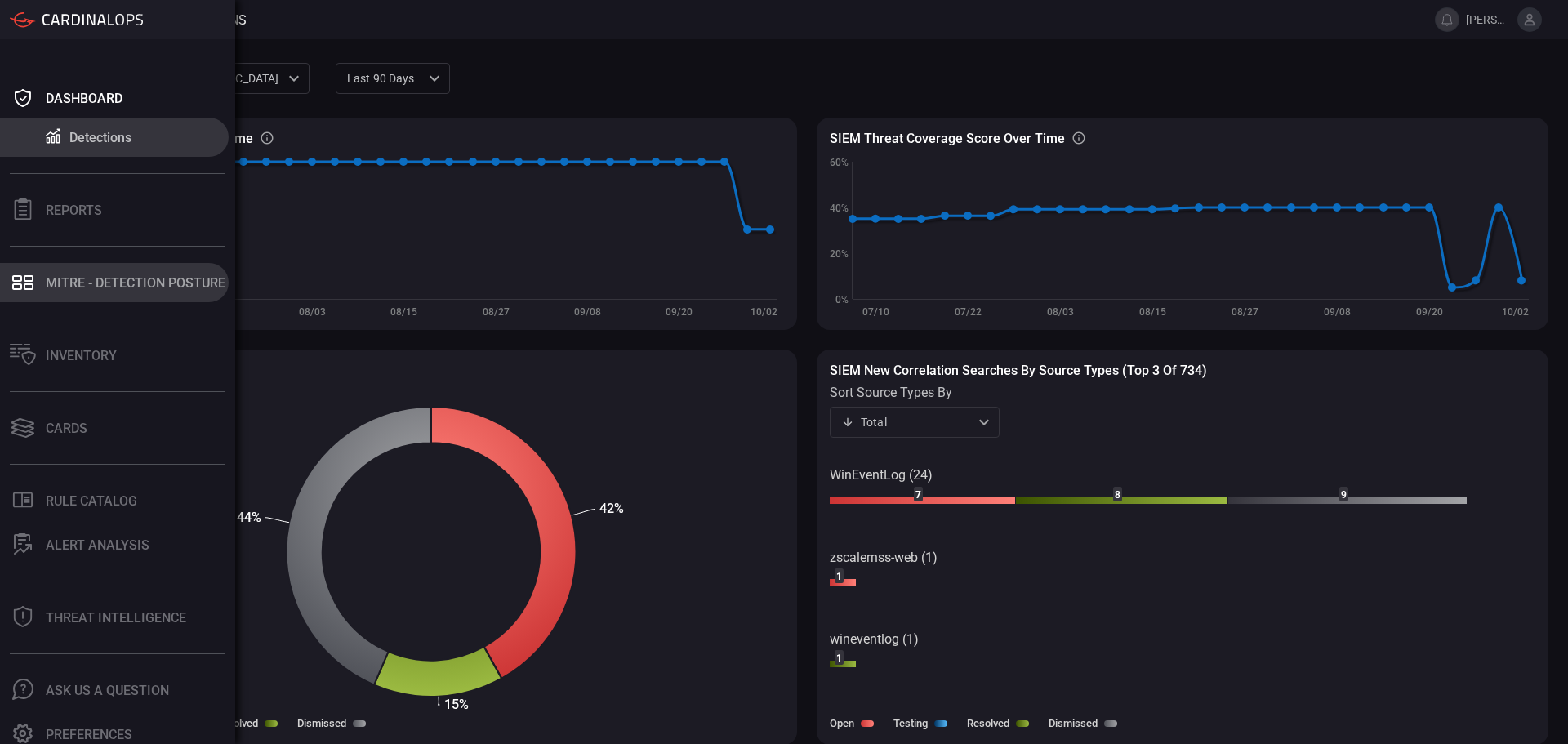
click at [81, 280] on div "MITRE - Detection Posture" at bounding box center [135, 283] width 180 height 16
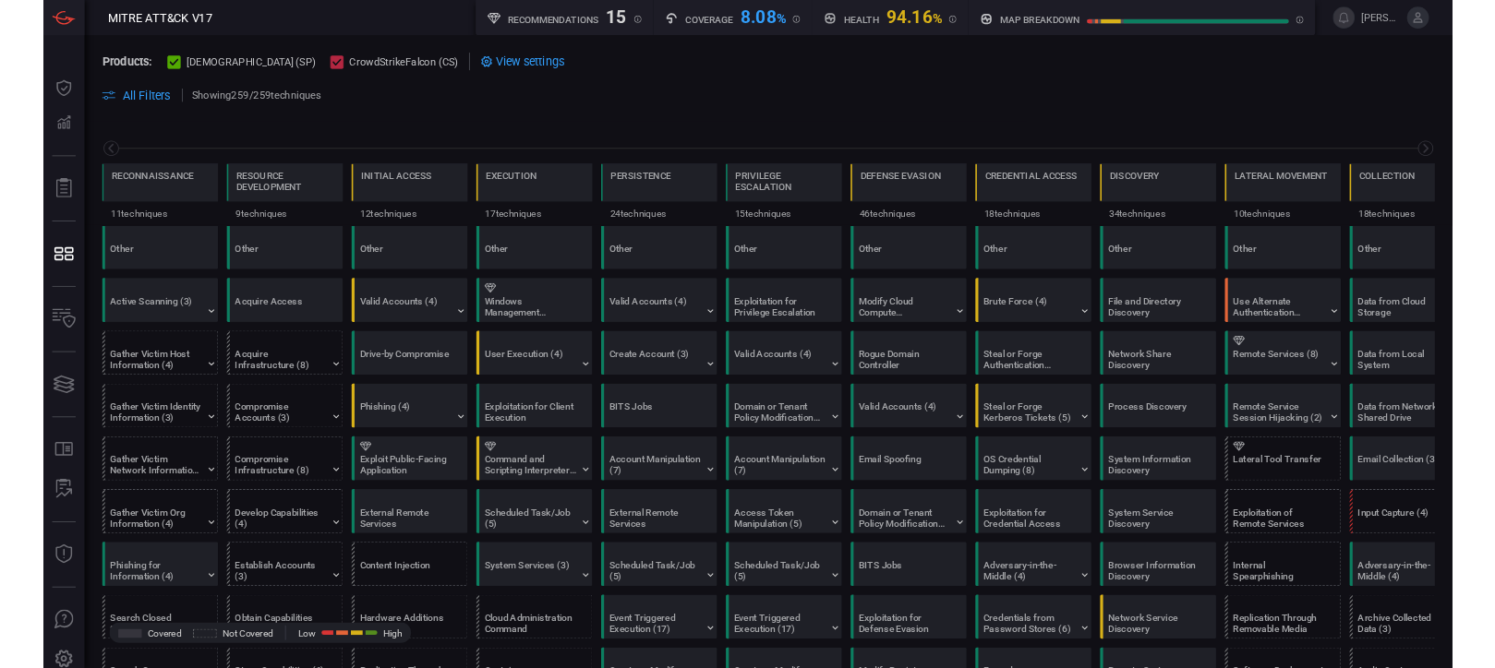
scroll to position [0, 242]
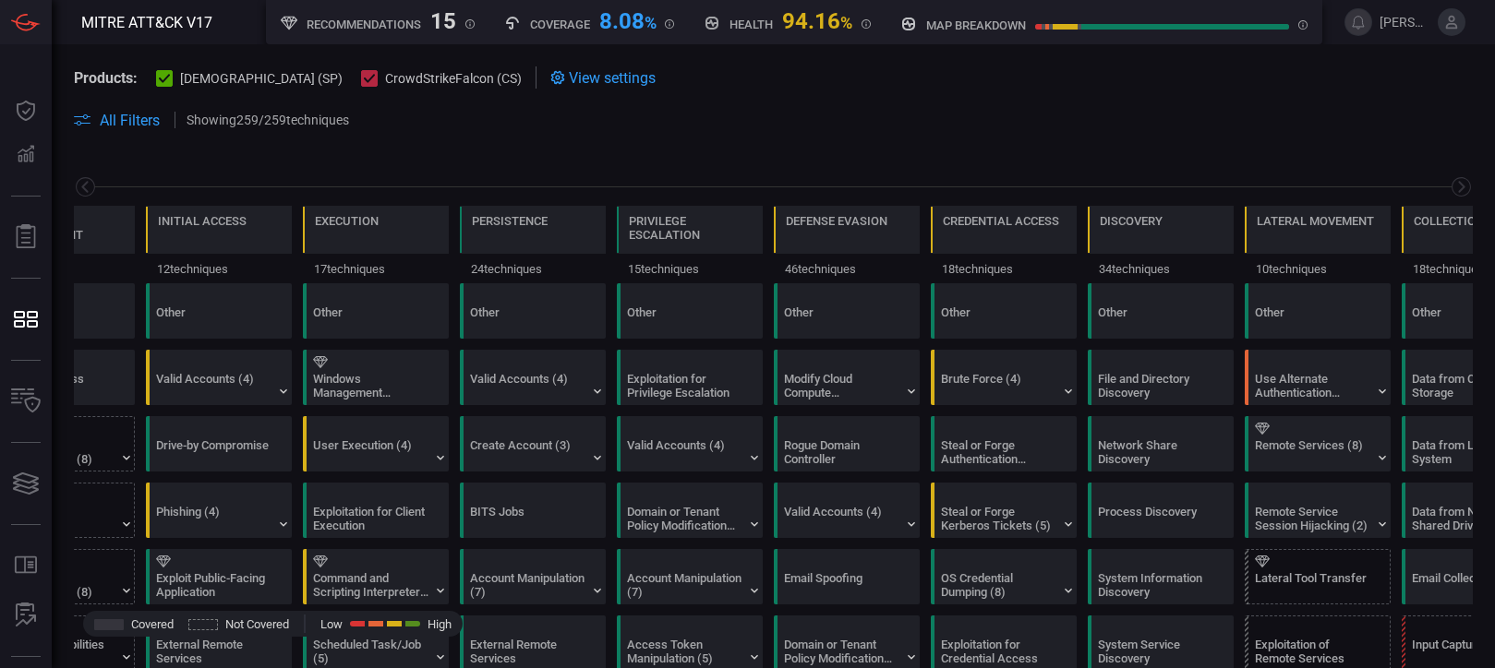
click at [569, 74] on span "View settings" at bounding box center [612, 78] width 87 height 18
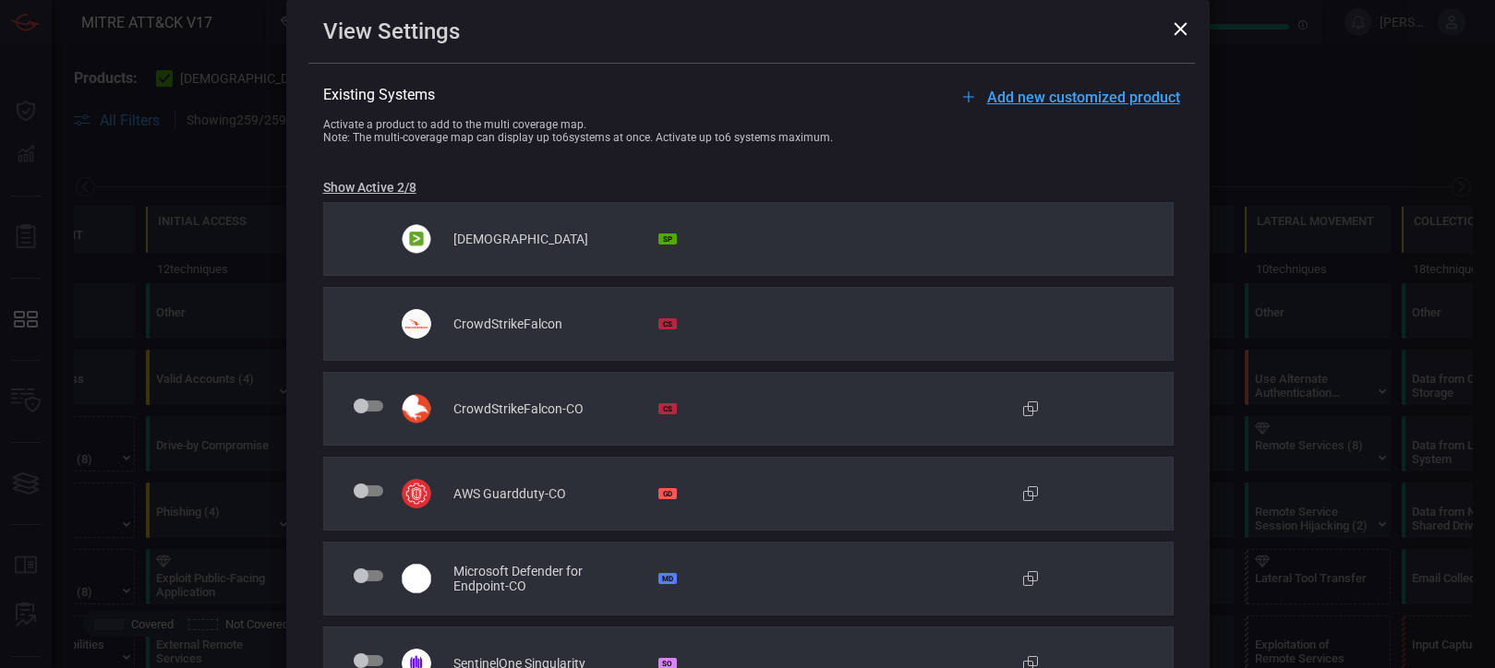
click at [1041, 102] on span "Add new customized product" at bounding box center [1083, 98] width 193 height 18
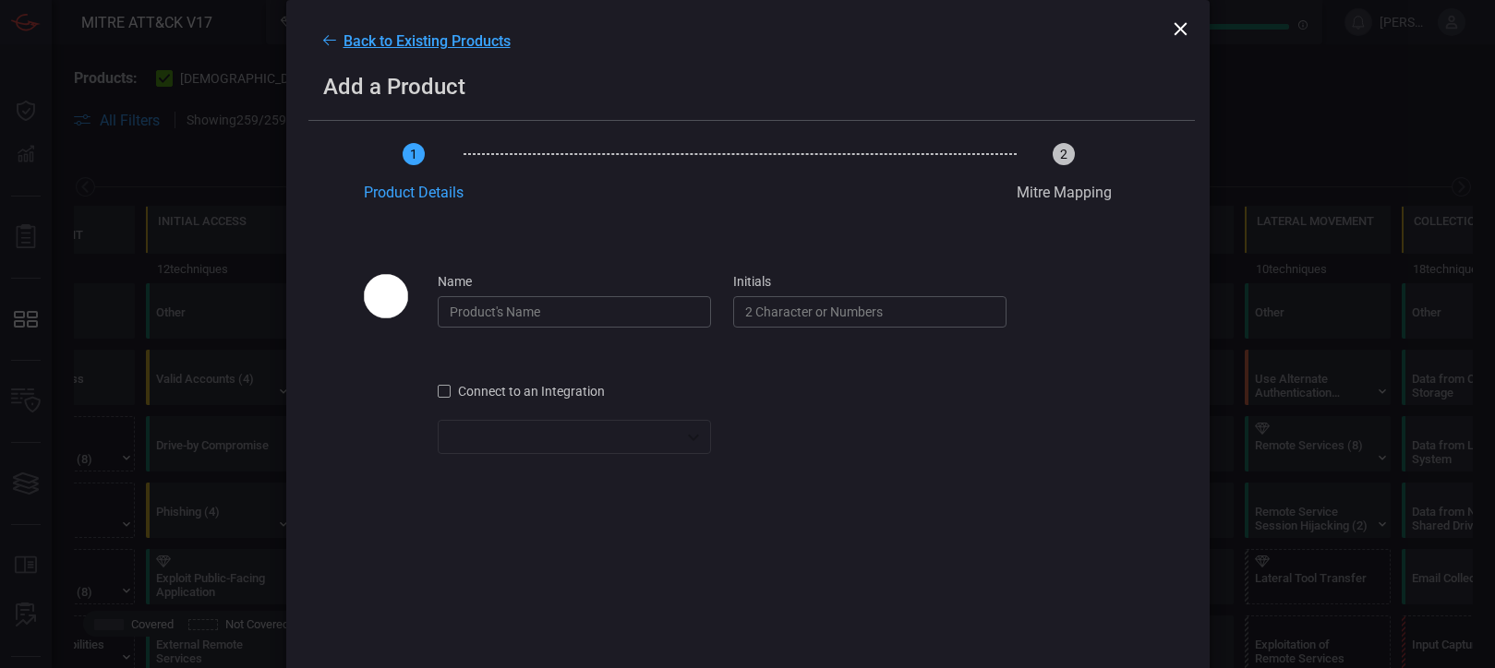
click at [584, 326] on input "name" at bounding box center [574, 311] width 273 height 31
click at [450, 394] on div at bounding box center [444, 391] width 13 height 13
click at [675, 441] on div "​ ​" at bounding box center [574, 437] width 273 height 34
click at [692, 442] on div at bounding box center [747, 334] width 1495 height 668
click at [450, 394] on div at bounding box center [444, 391] width 13 height 13
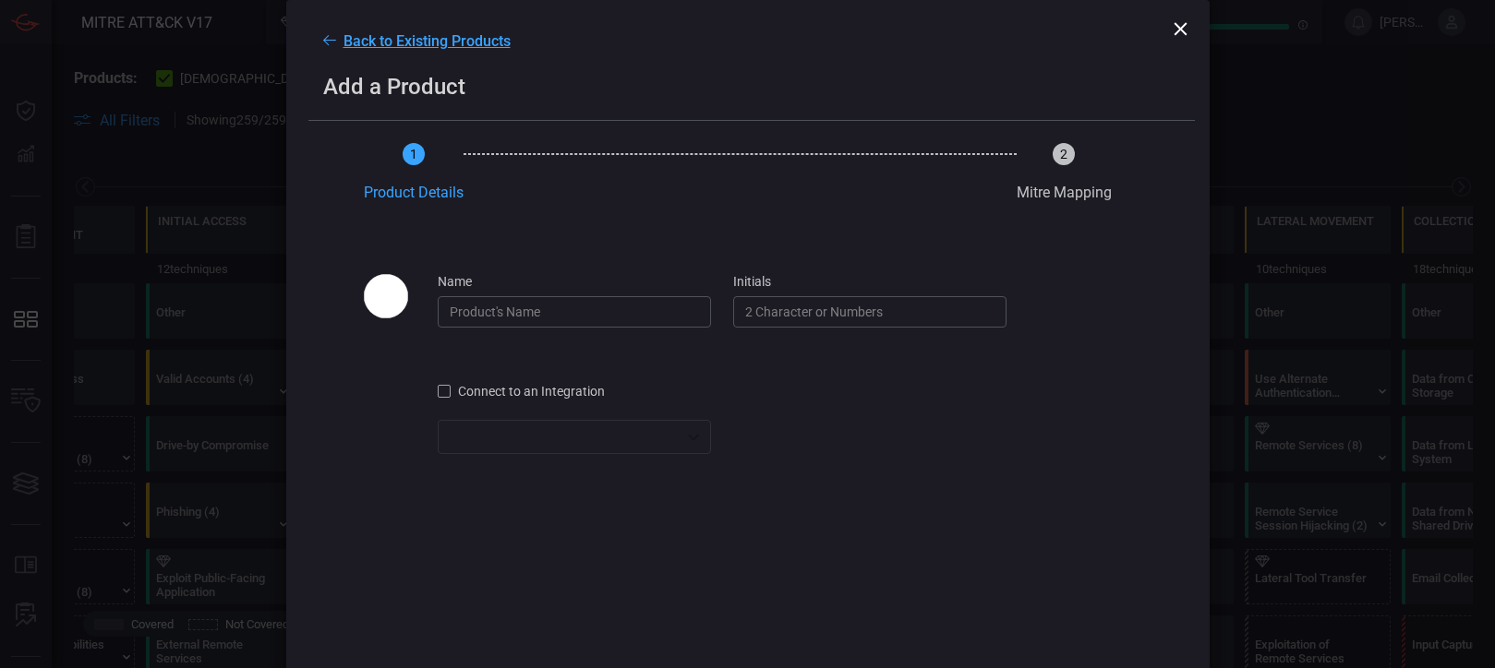
click at [561, 319] on input "name" at bounding box center [574, 311] width 273 height 31
click at [818, 324] on input "initials" at bounding box center [869, 311] width 273 height 31
click at [553, 306] on input "name" at bounding box center [574, 311] width 273 height 31
click at [588, 434] on div "​" at bounding box center [574, 437] width 273 height 34
drag, startPoint x: 581, startPoint y: 448, endPoint x: 686, endPoint y: 452, distance: 105.4
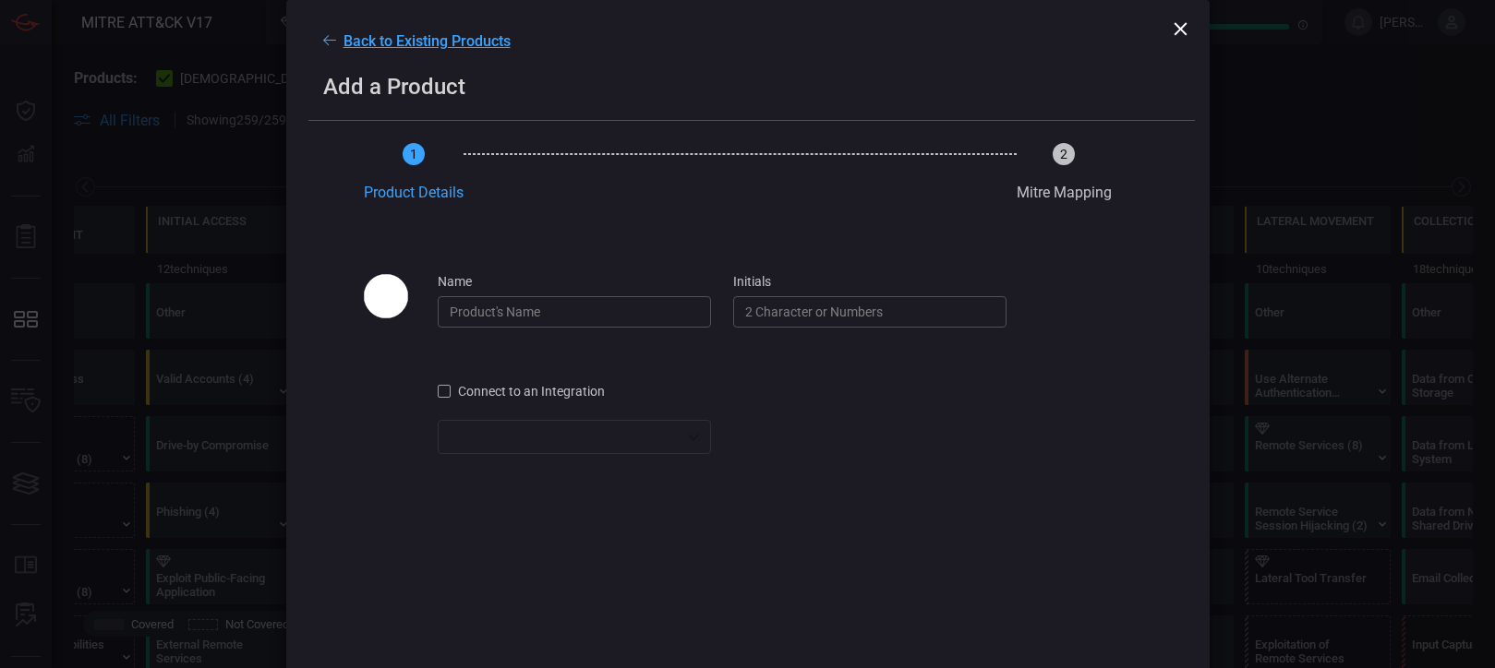
click at [591, 445] on div "​" at bounding box center [574, 437] width 273 height 34
click at [728, 453] on div "Connect to an Integration ​ ​" at bounding box center [738, 429] width 748 height 93
click at [689, 444] on div "​" at bounding box center [574, 437] width 273 height 34
drag, startPoint x: 688, startPoint y: 444, endPoint x: 631, endPoint y: 435, distance: 58.0
click at [631, 435] on div "​" at bounding box center [574, 437] width 273 height 34
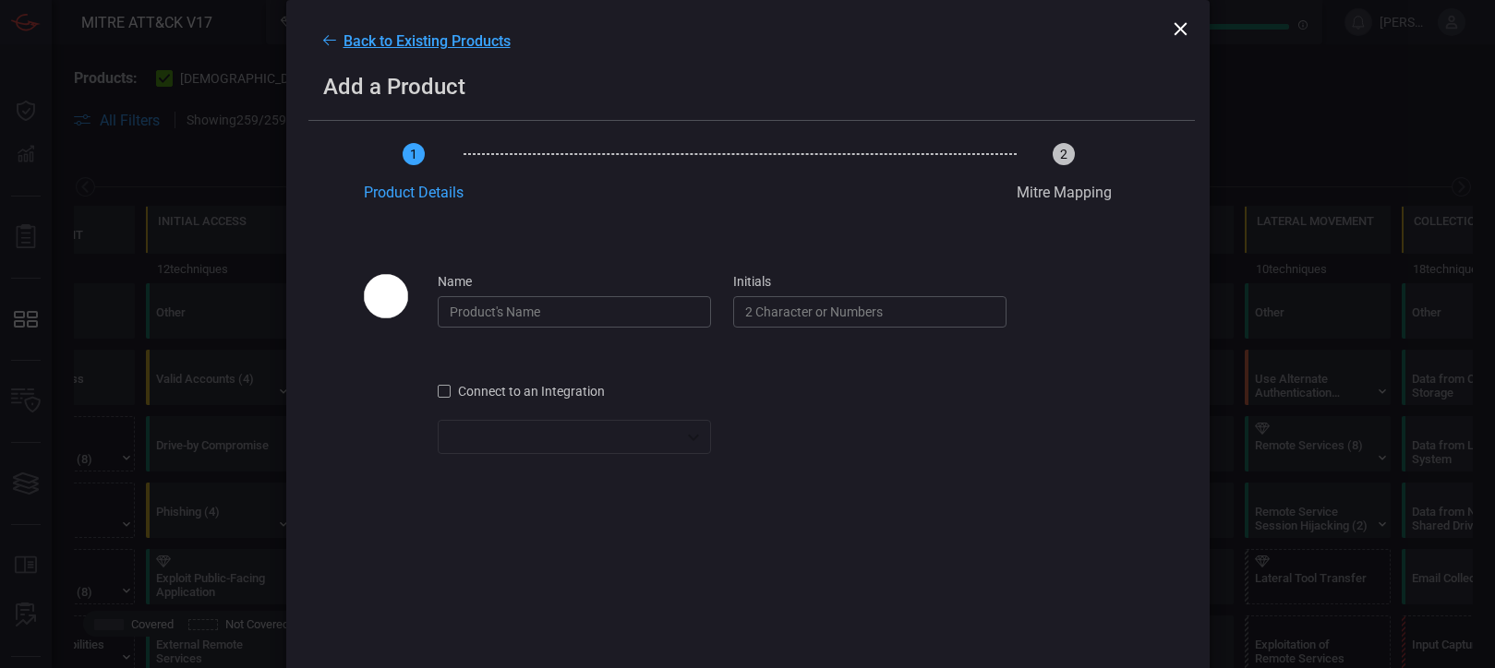
click at [590, 307] on input "name" at bounding box center [574, 311] width 273 height 31
type input "Test"
click at [807, 319] on input "initials" at bounding box center [869, 311] width 273 height 31
type input "TS"
click at [440, 394] on div at bounding box center [444, 391] width 13 height 13
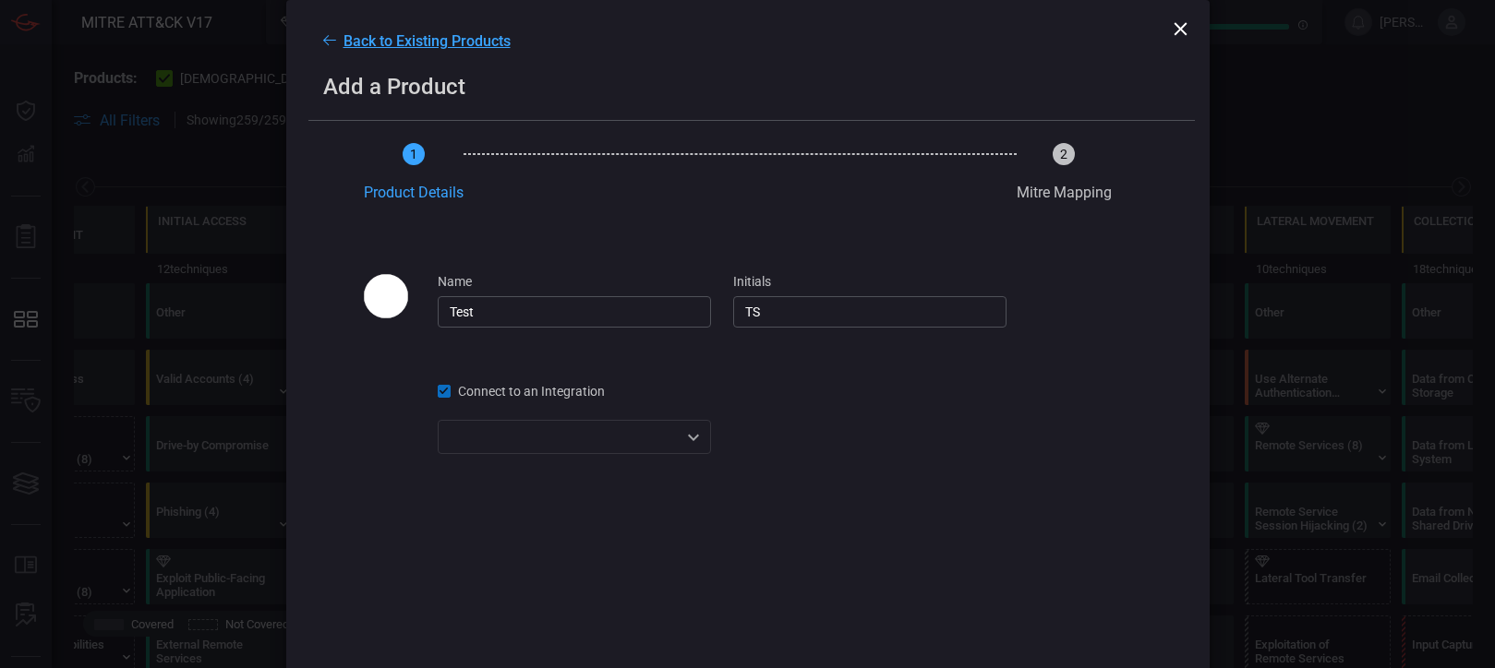
click at [685, 438] on div "​ ​" at bounding box center [574, 437] width 273 height 34
click at [545, 438] on div at bounding box center [747, 334] width 1495 height 668
click at [486, 441] on div "​ ​" at bounding box center [574, 437] width 273 height 34
click at [482, 475] on div at bounding box center [747, 334] width 1495 height 668
click at [490, 521] on div at bounding box center [747, 334] width 1495 height 668
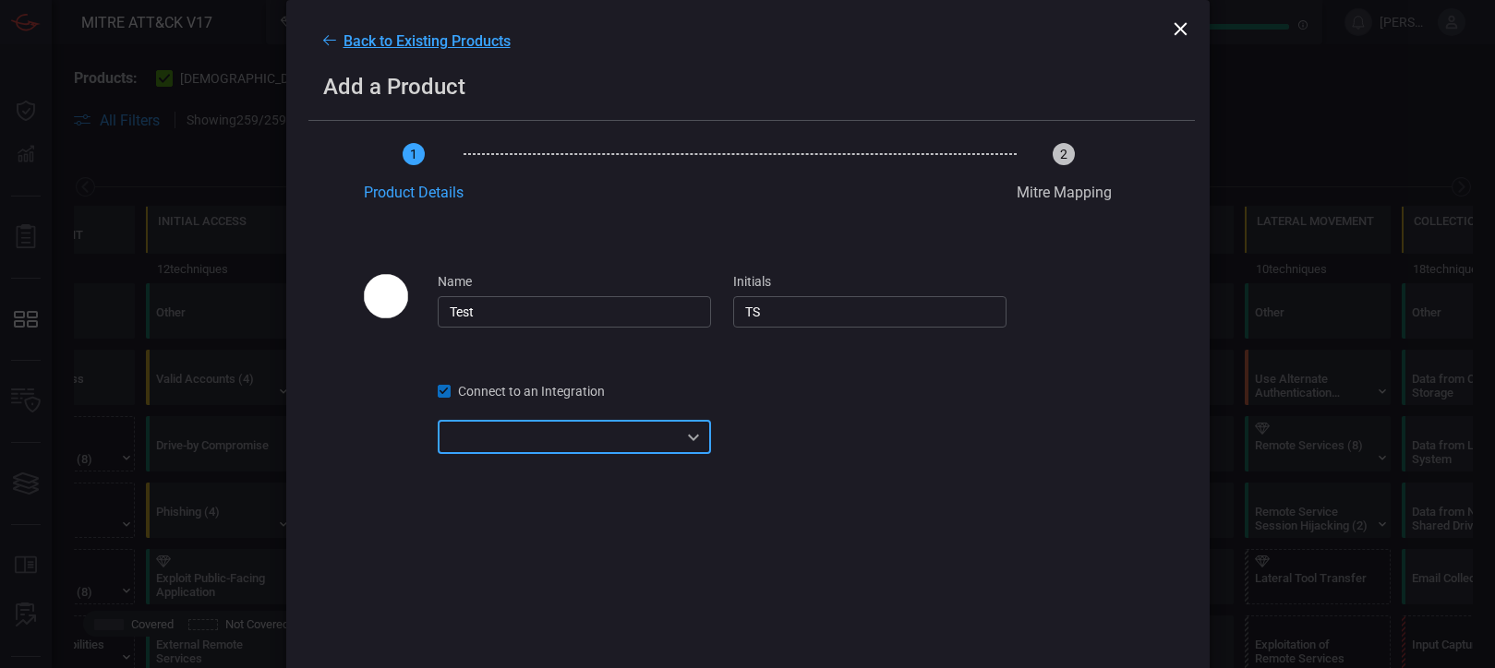
drag, startPoint x: 365, startPoint y: 264, endPoint x: 380, endPoint y: 276, distance: 19.8
click at [366, 263] on span at bounding box center [738, 246] width 748 height 55
click at [386, 294] on img at bounding box center [386, 296] width 44 height 44
click at [510, 194] on div "1 Product Details optional 2 Mitre Mapping optional" at bounding box center [738, 181] width 748 height 76
drag, startPoint x: 1068, startPoint y: 161, endPoint x: 1066, endPoint y: 207, distance: 46.2
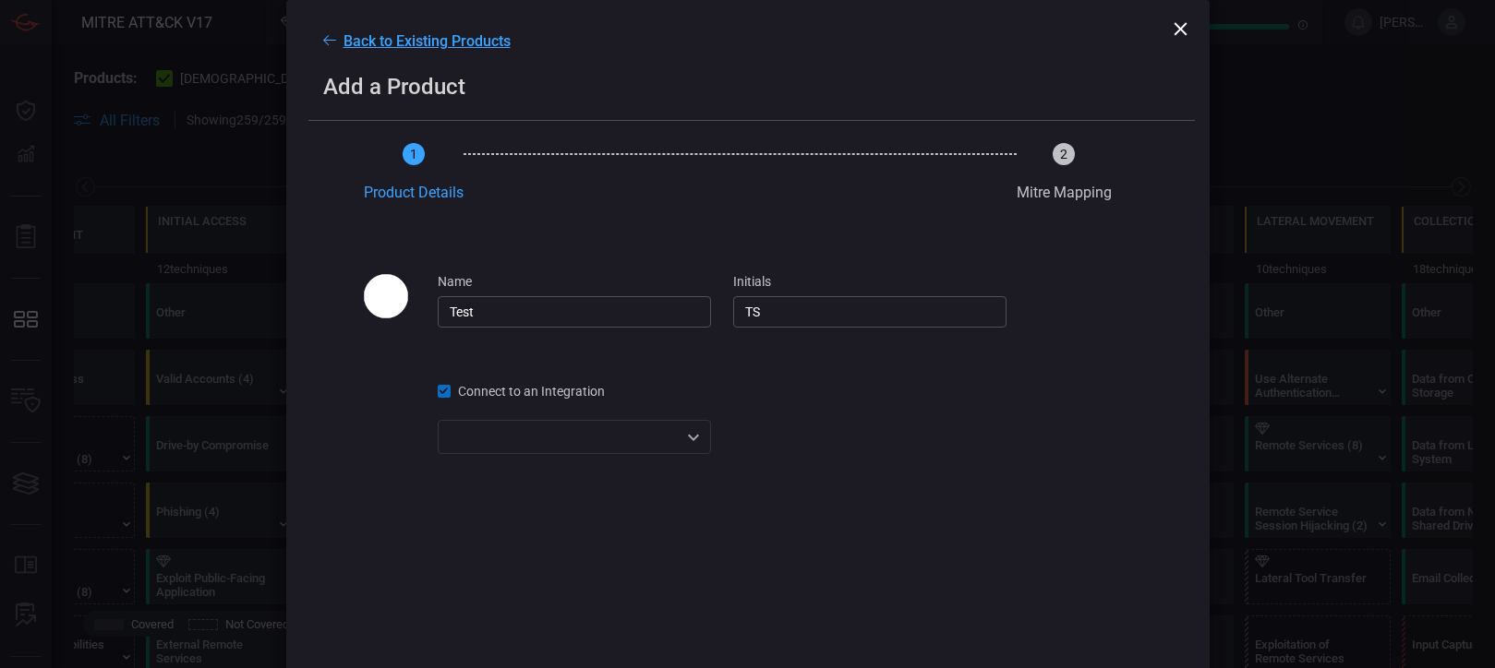
click at [1068, 162] on div "2" at bounding box center [1063, 154] width 22 height 22
click at [1050, 213] on span "2 Mitre Mapping optional" at bounding box center [1063, 181] width 95 height 76
click at [824, 305] on input "TS" at bounding box center [869, 311] width 273 height 31
click at [563, 316] on input "Test" at bounding box center [574, 311] width 273 height 31
click at [518, 434] on div "​ ​" at bounding box center [574, 437] width 273 height 34
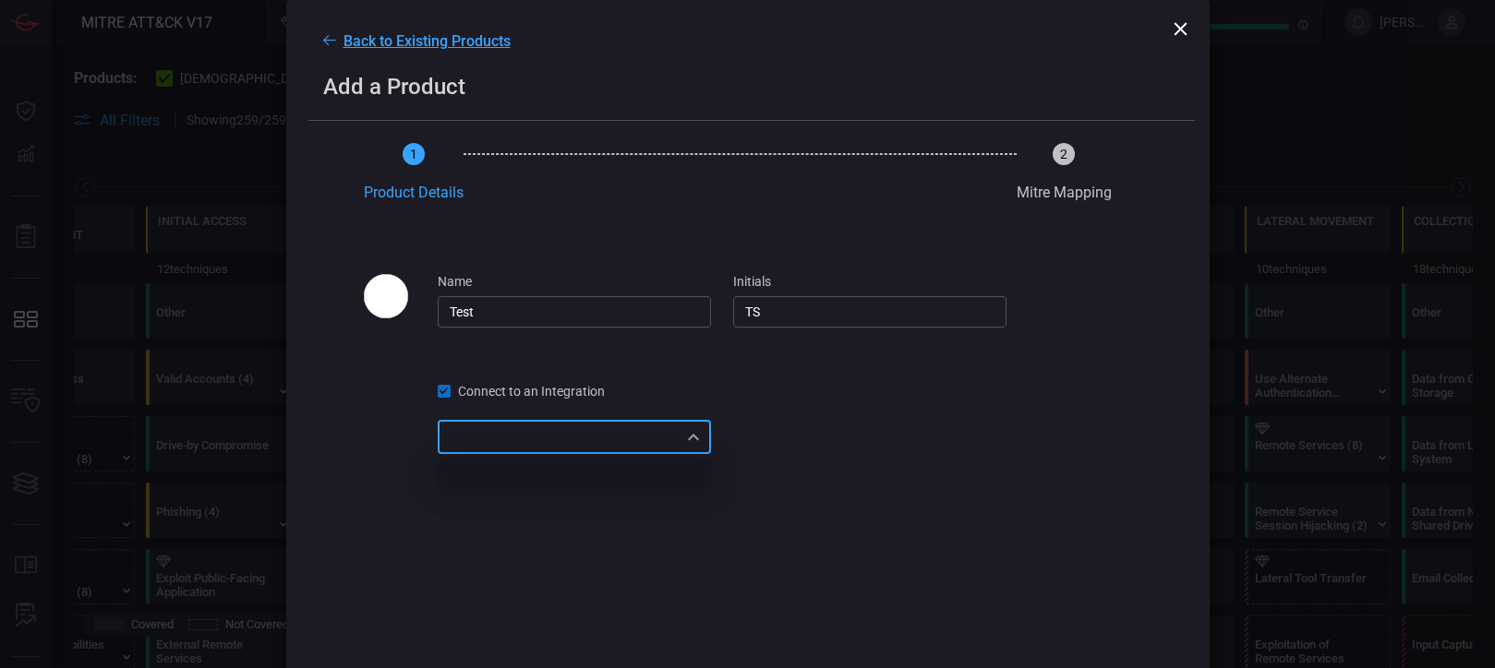
click at [696, 445] on div at bounding box center [747, 334] width 1495 height 668
click at [568, 439] on div "​ ​" at bounding box center [574, 437] width 273 height 34
click at [448, 397] on div at bounding box center [747, 334] width 1495 height 668
click at [633, 446] on div "​ ​" at bounding box center [574, 437] width 273 height 34
click at [613, 476] on div at bounding box center [747, 334] width 1495 height 668
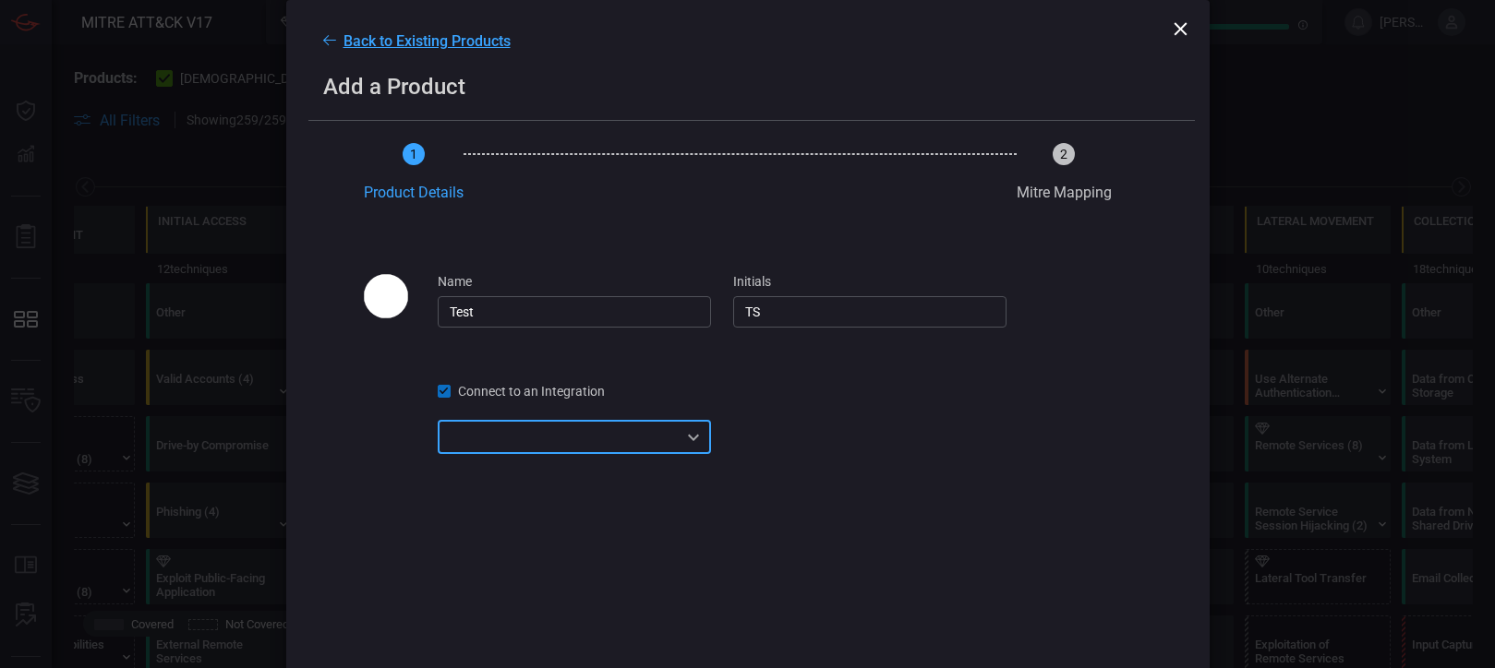
click at [628, 476] on span at bounding box center [574, 465] width 273 height 22
click at [1098, 162] on span "2 Mitre Mapping optional" at bounding box center [1063, 181] width 95 height 76
drag, startPoint x: 1068, startPoint y: 164, endPoint x: 1057, endPoint y: 174, distance: 14.4
click at [1068, 167] on span "2 Mitre Mapping optional" at bounding box center [1063, 181] width 95 height 76
click at [364, 40] on span "Back to Existing Products" at bounding box center [426, 41] width 167 height 18
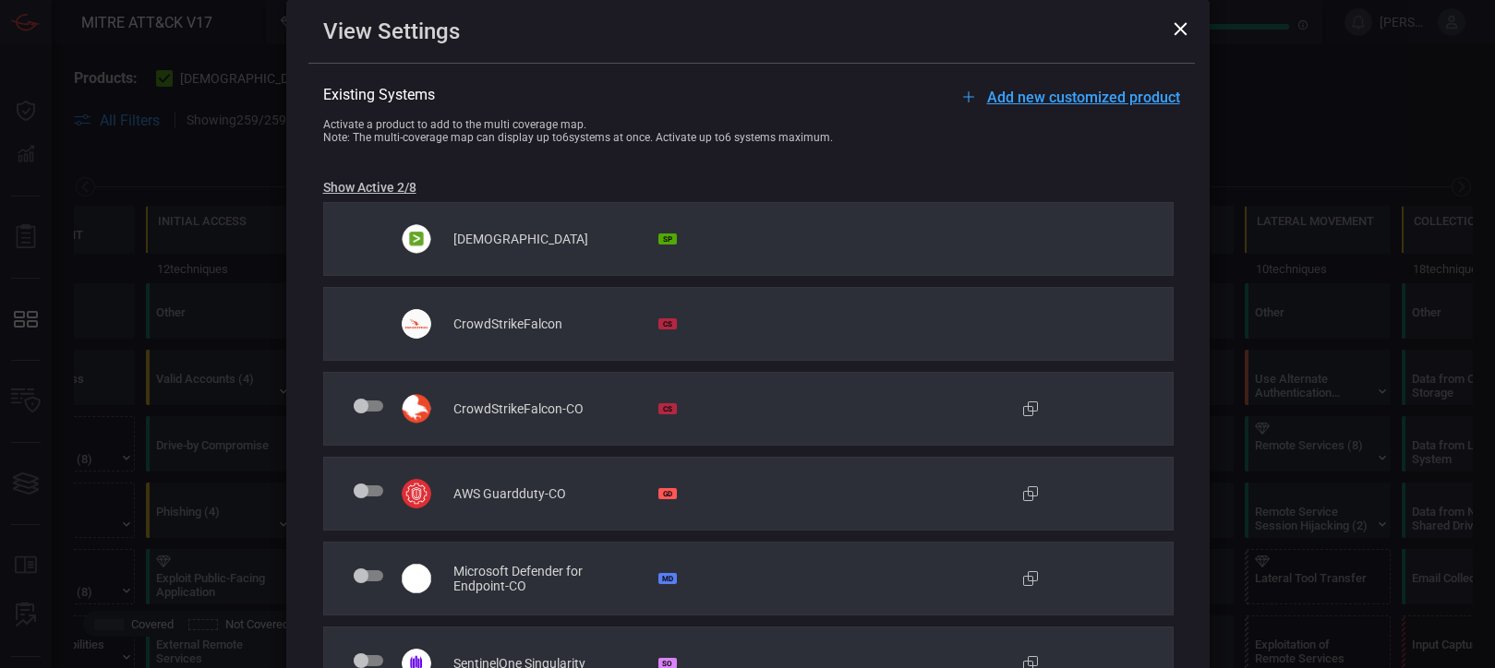
click at [1182, 28] on icon at bounding box center [1179, 28] width 13 height 13
